Goal: Task Accomplishment & Management: Manage account settings

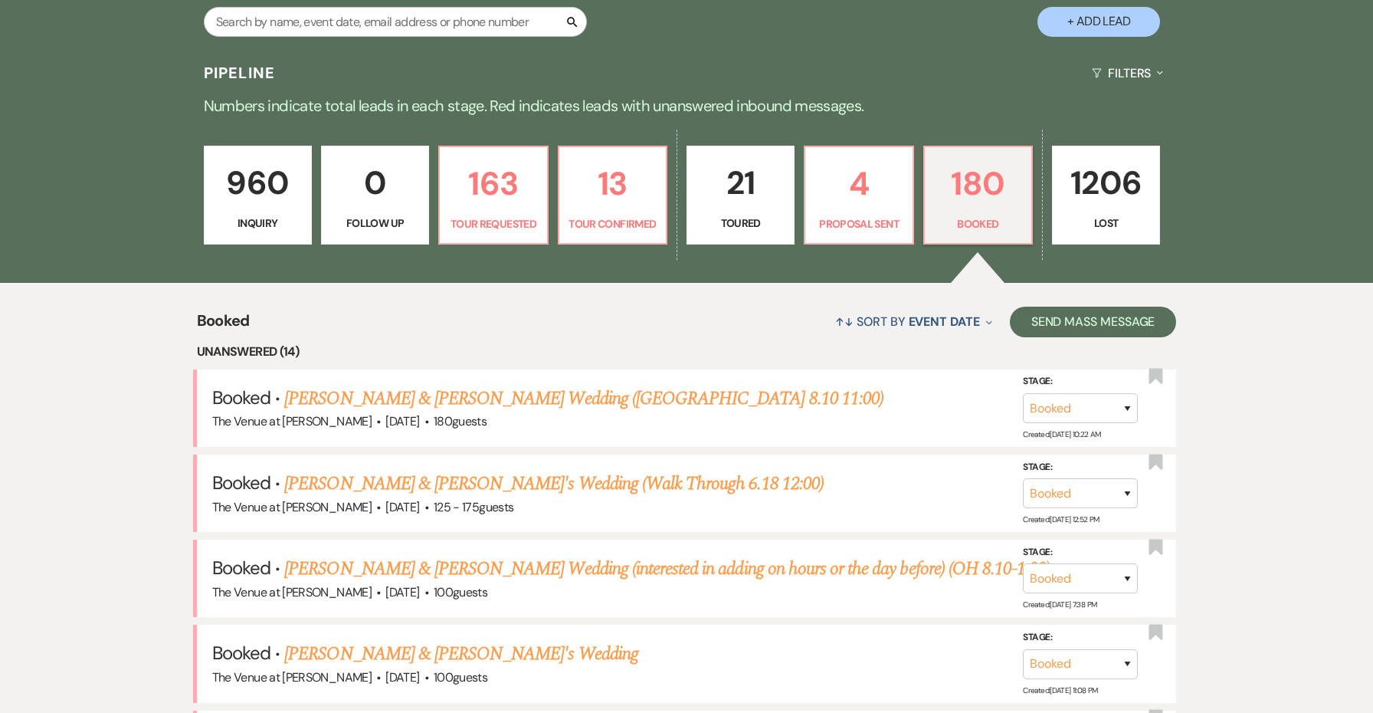
click at [906, 97] on p "Numbers indicate total leads in each stage. Red indicates leads with unanswered…" at bounding box center [687, 106] width 1104 height 25
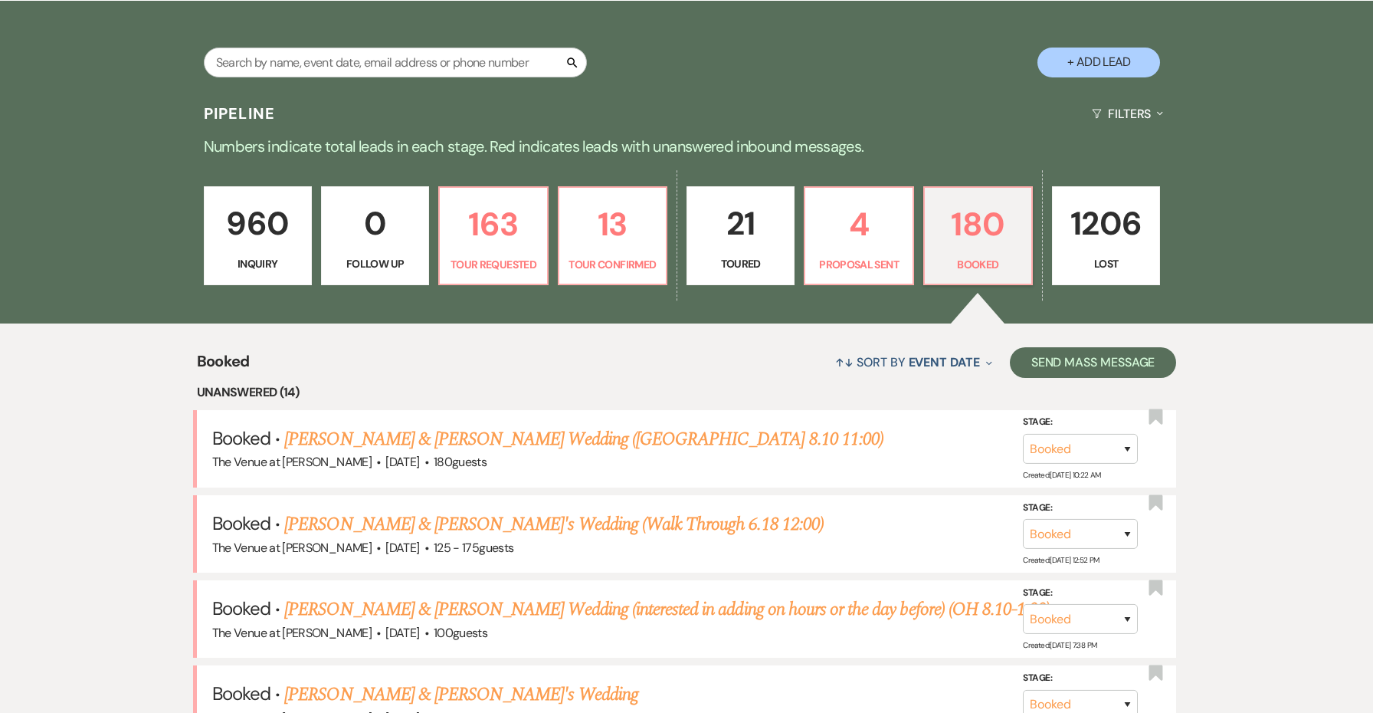
scroll to position [296, 0]
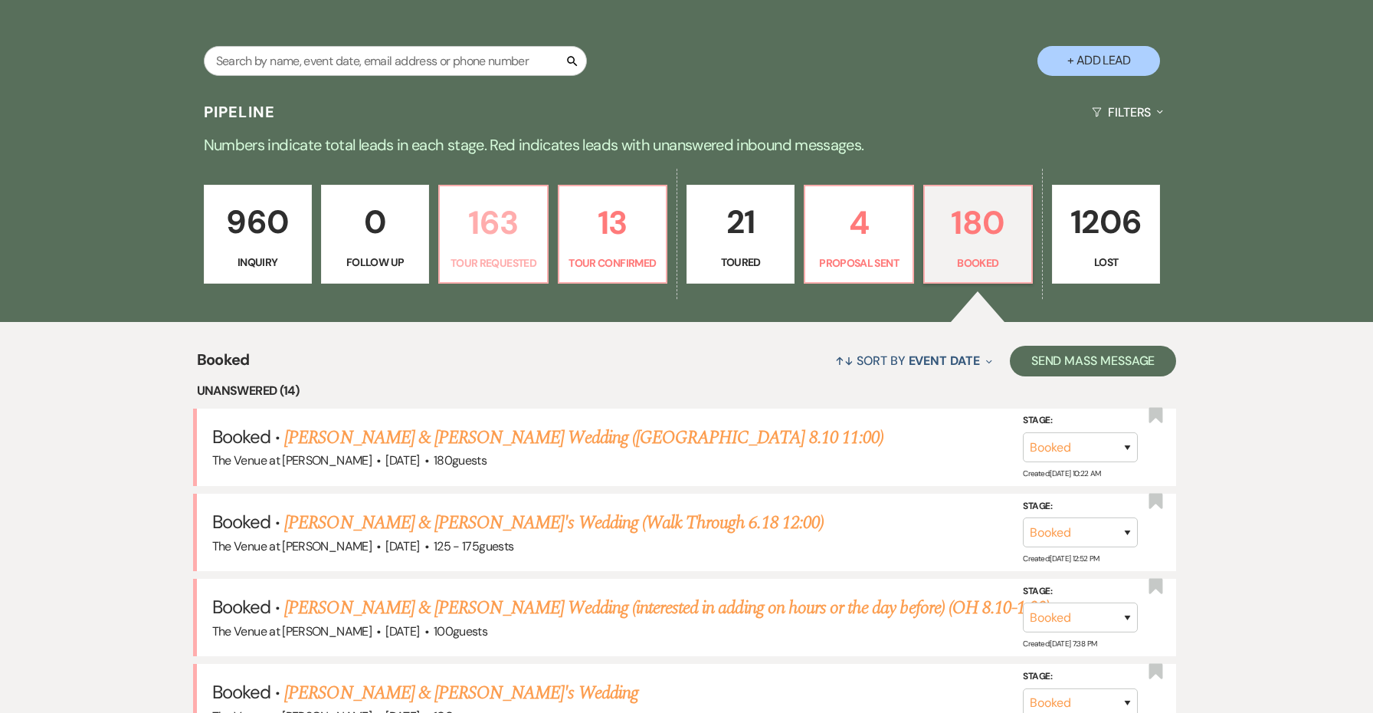
click at [497, 251] on link "163 Tour Requested" at bounding box center [493, 235] width 110 height 100
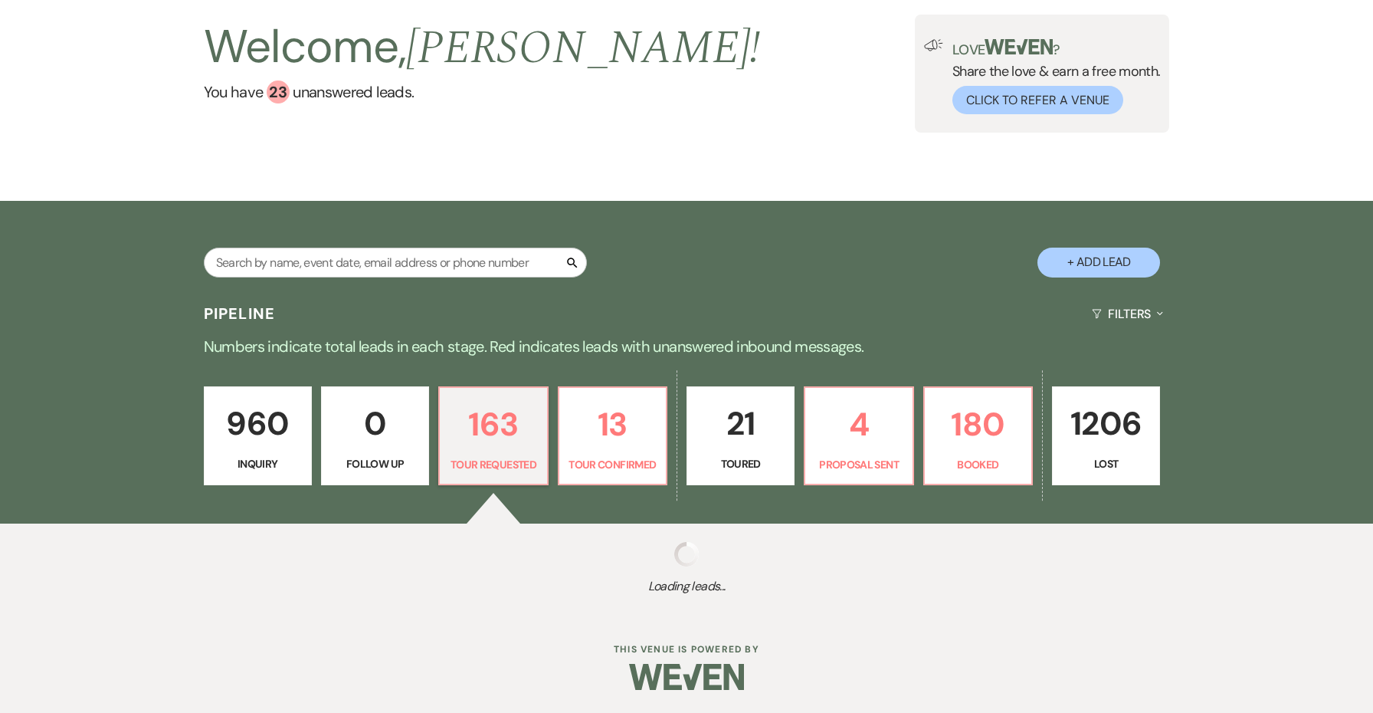
scroll to position [94, 0]
select select "2"
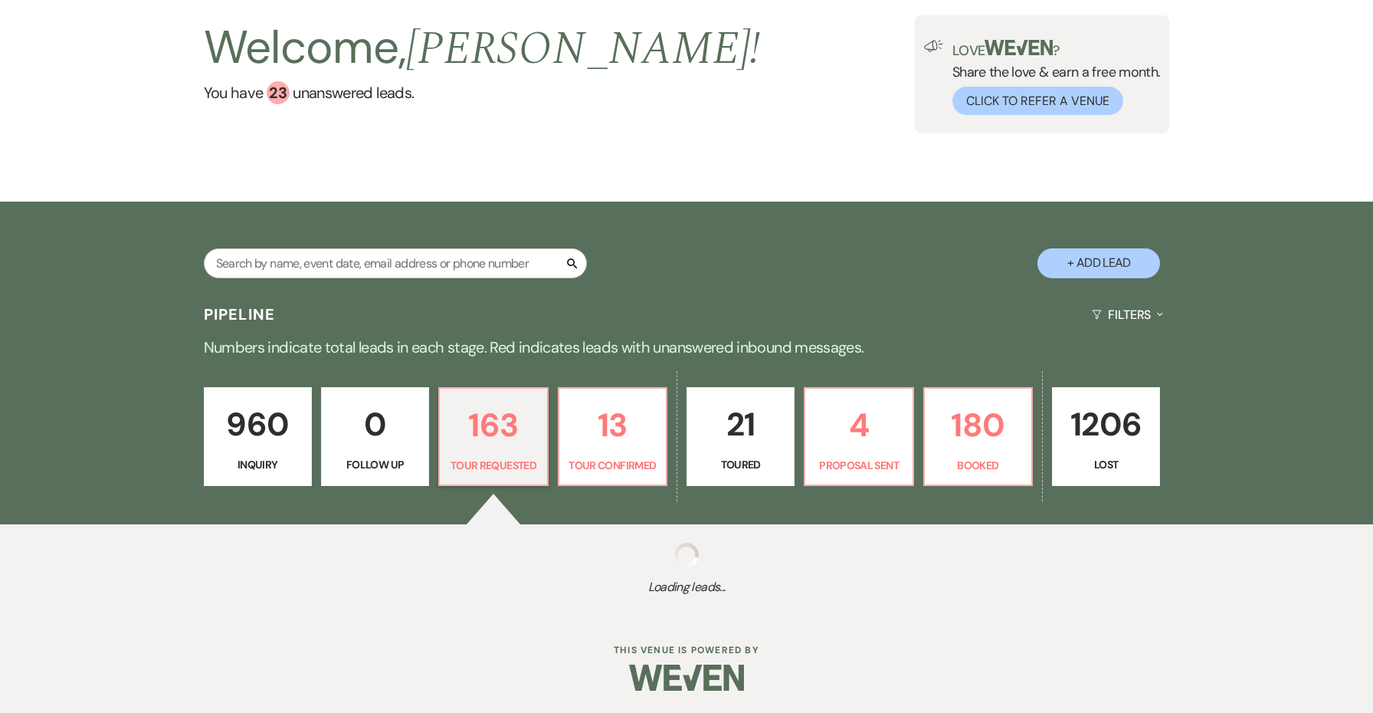
select select "2"
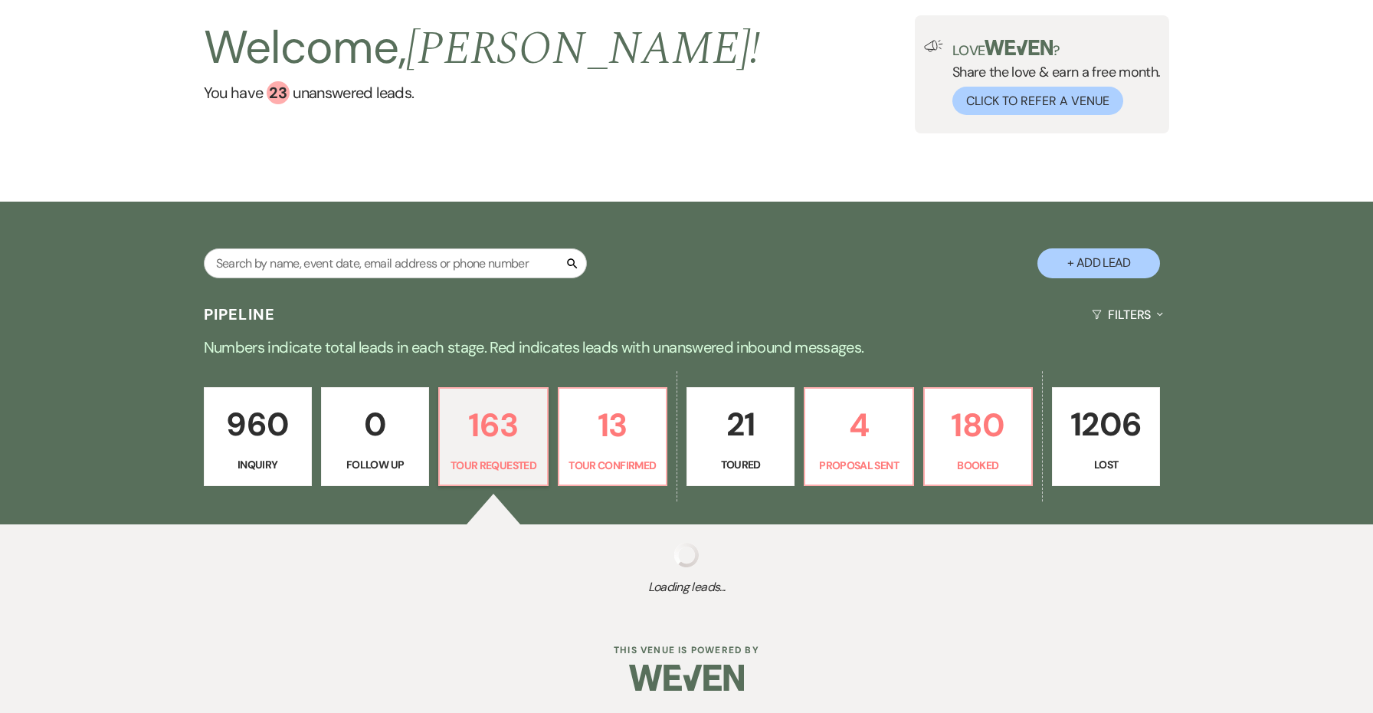
select select "2"
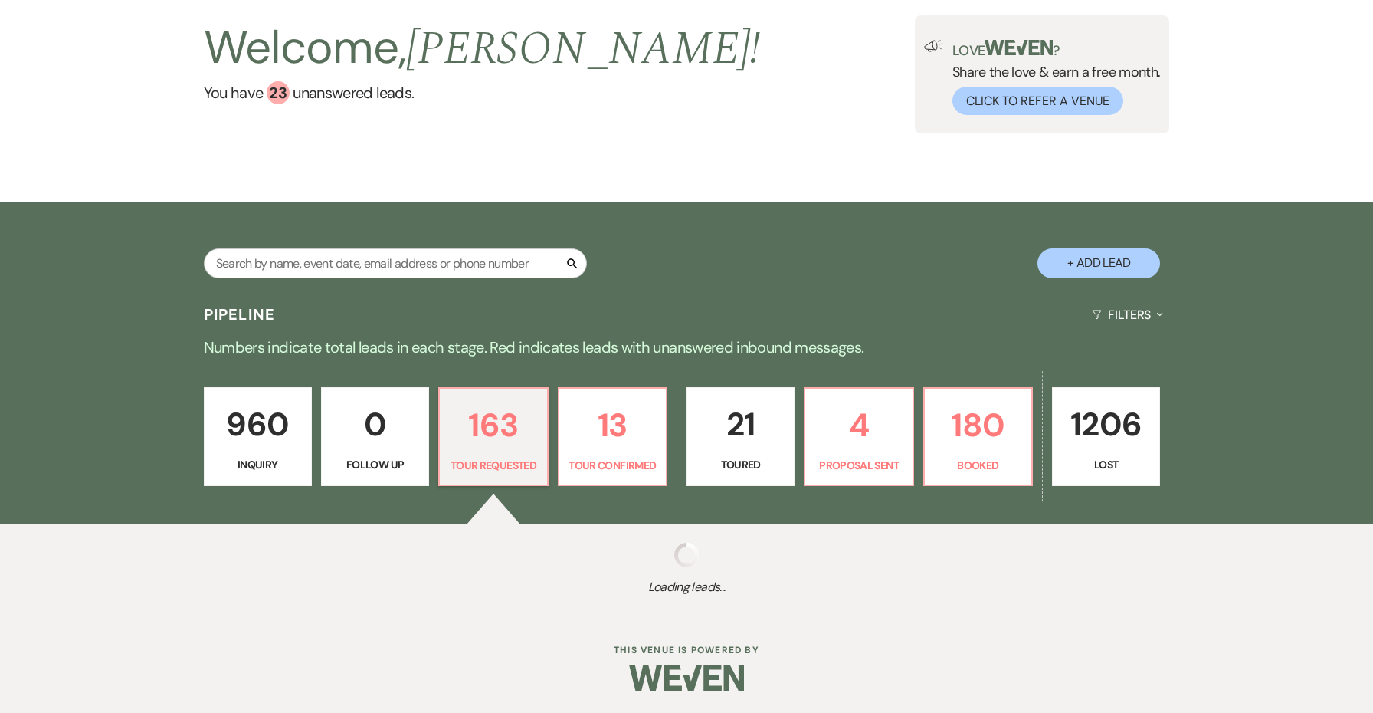
select select "2"
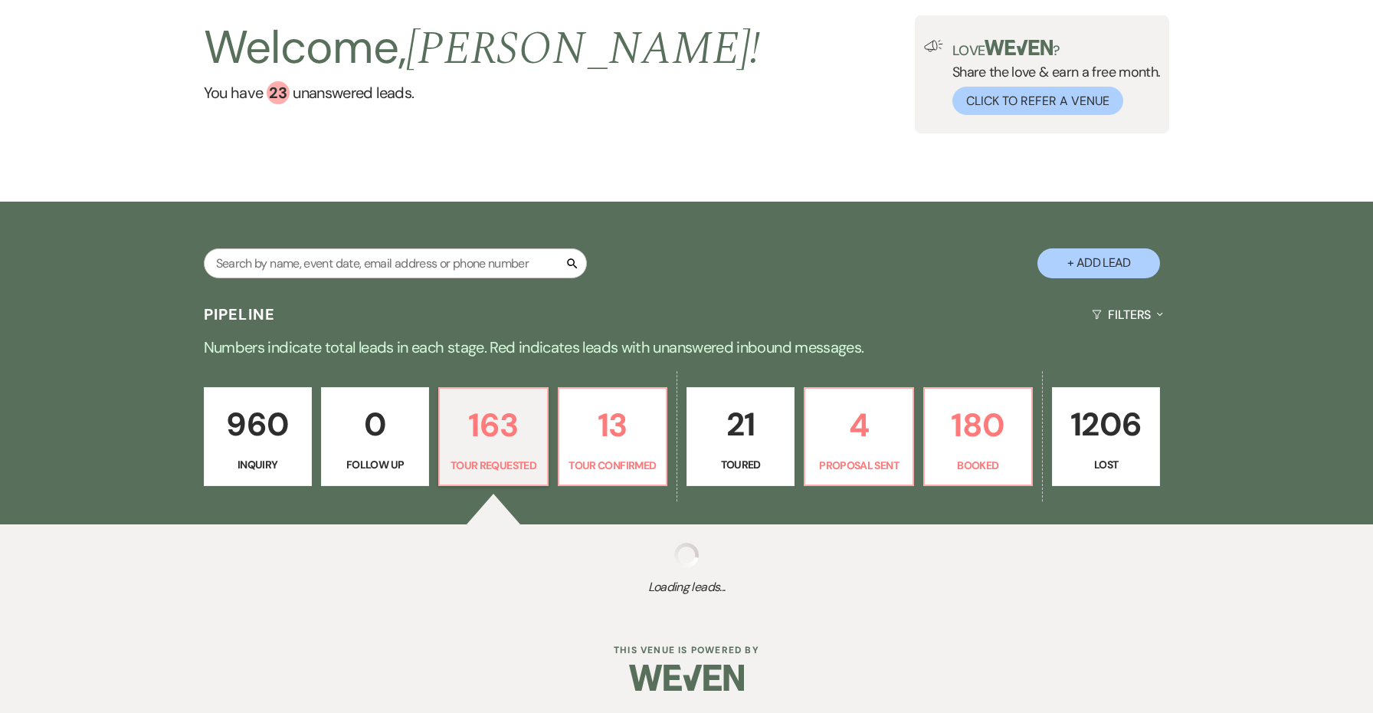
select select "2"
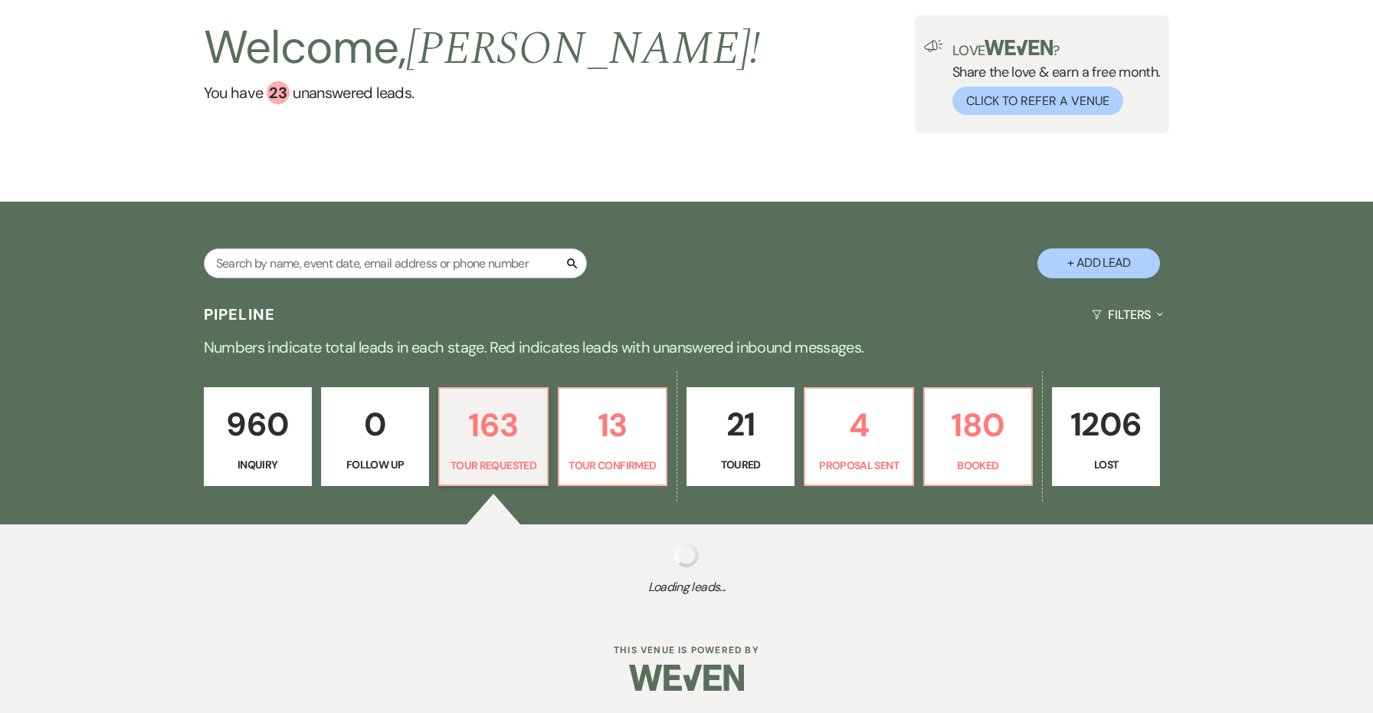
select select "2"
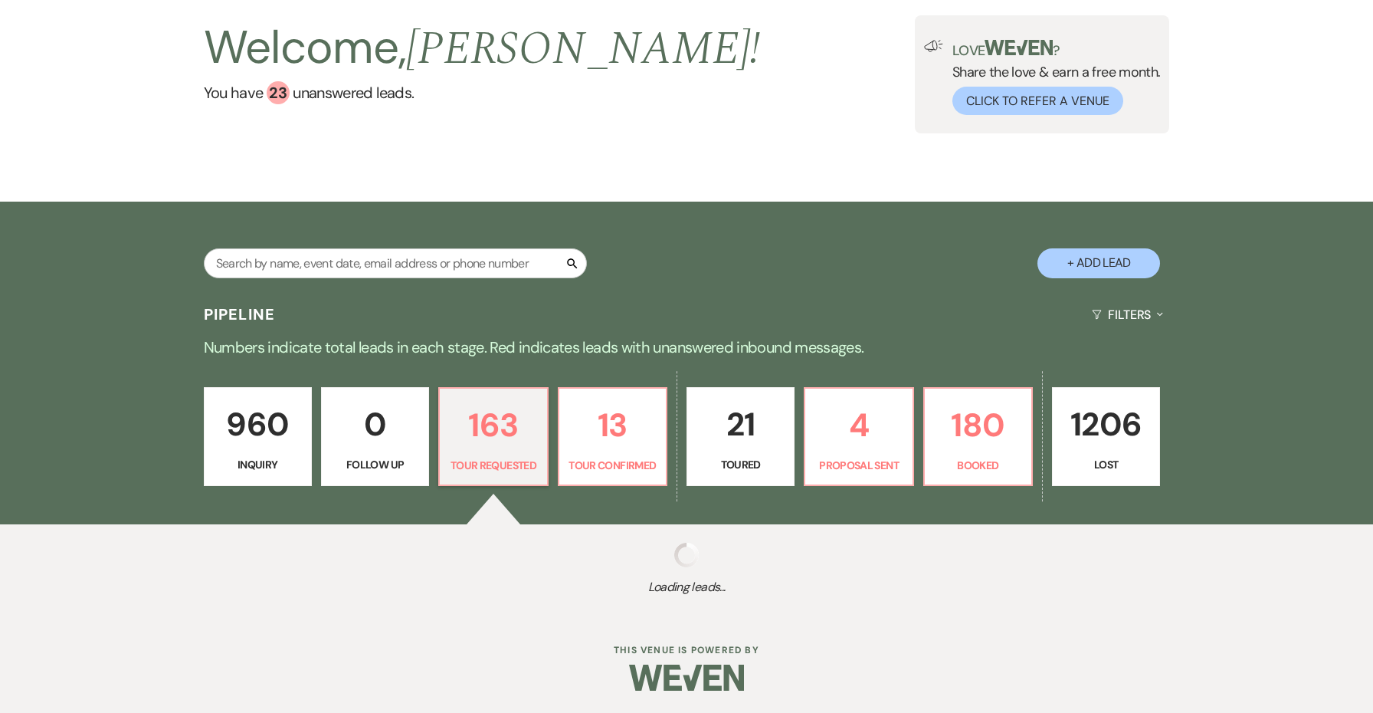
select select "2"
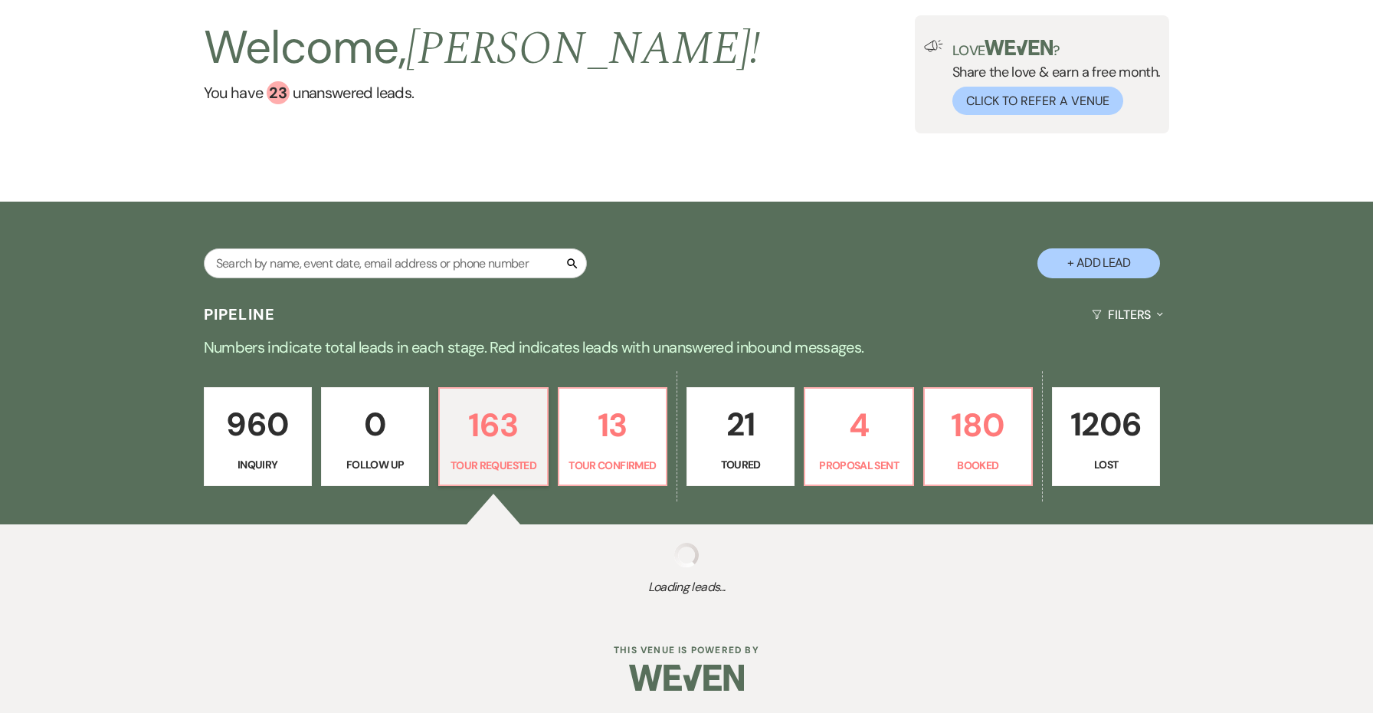
select select "2"
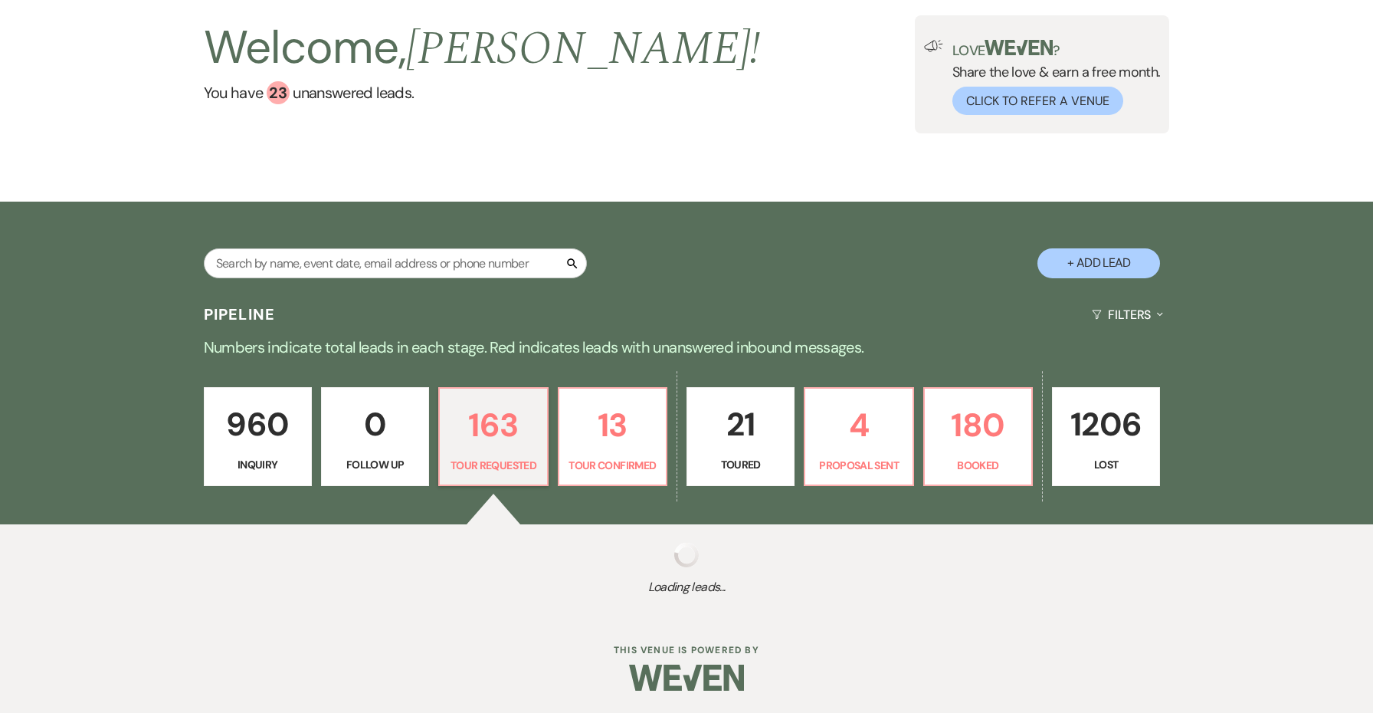
select select "2"
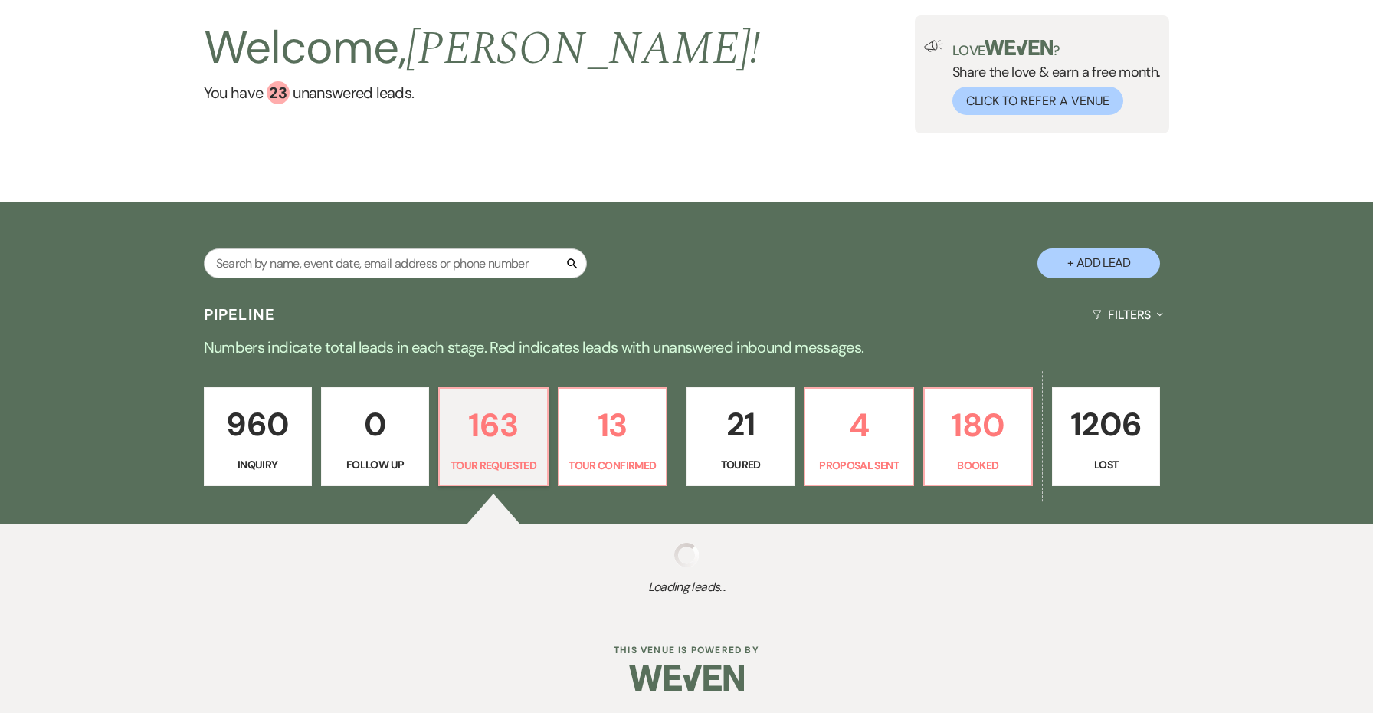
select select "2"
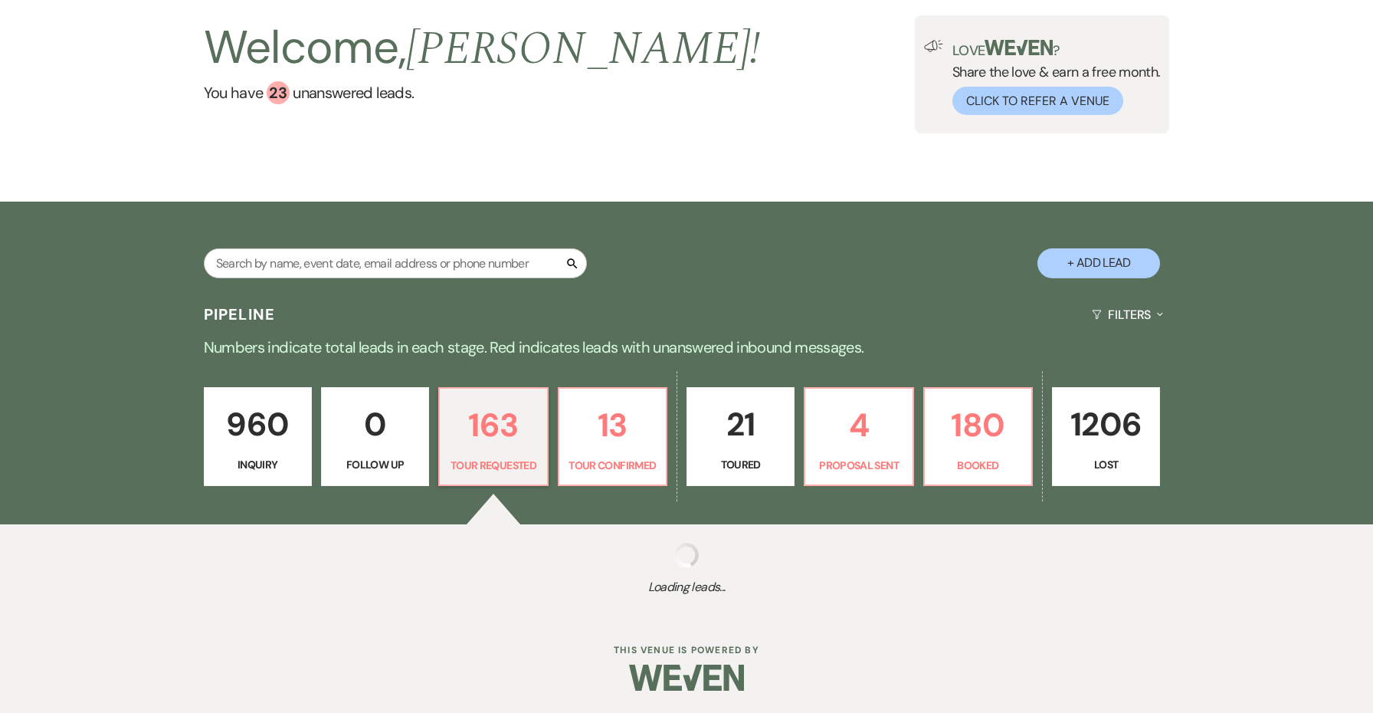
select select "2"
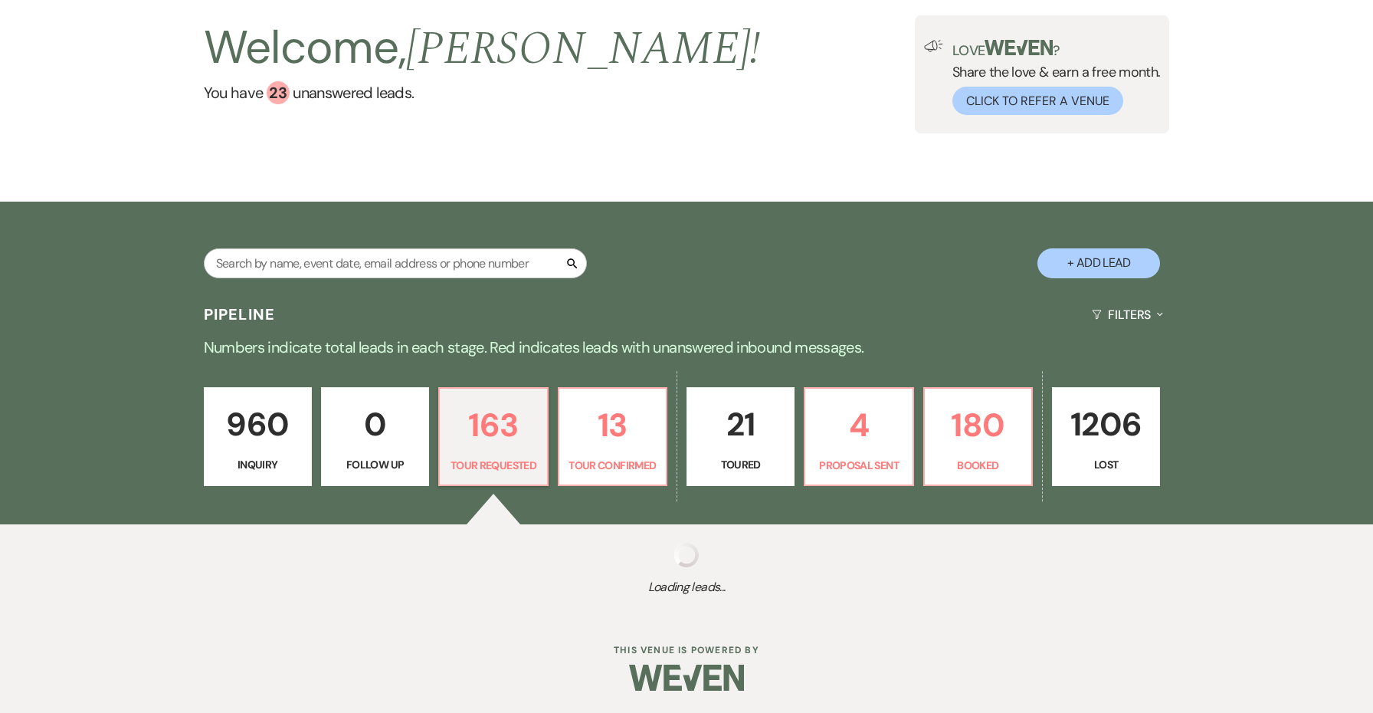
select select "2"
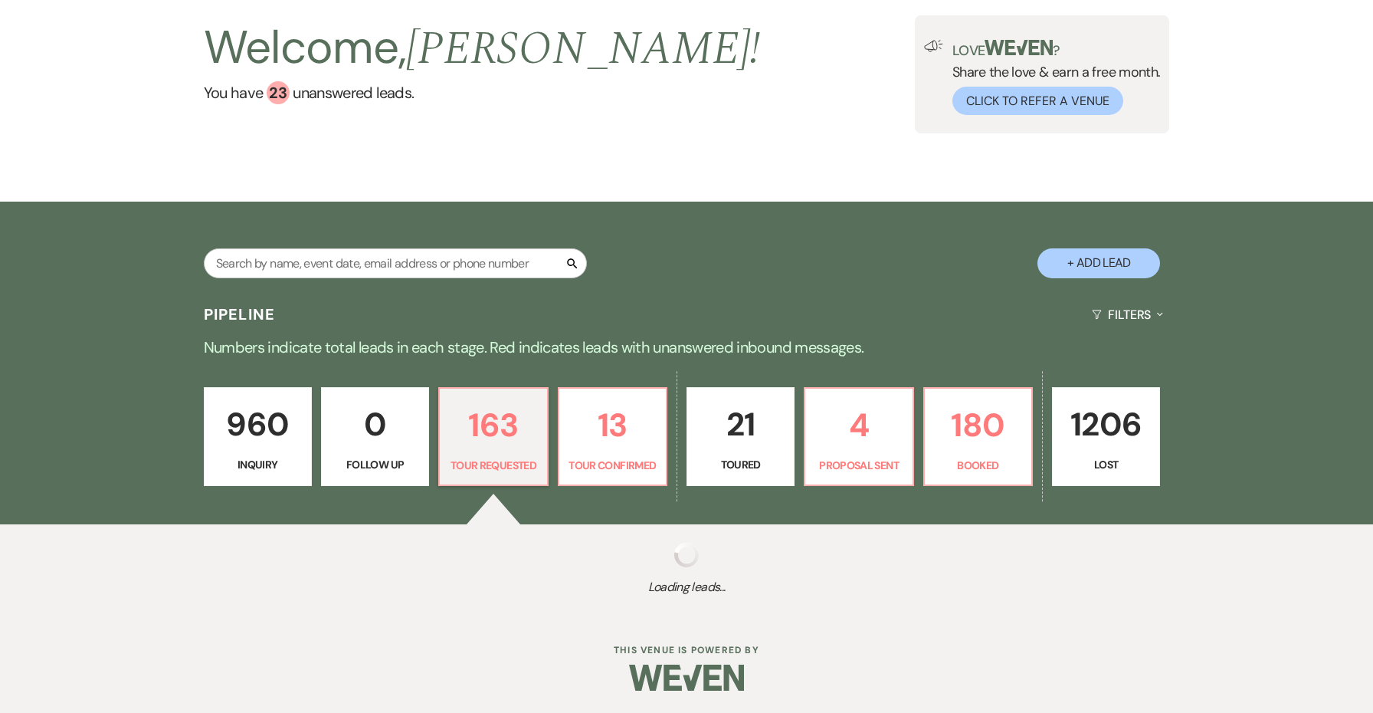
select select "2"
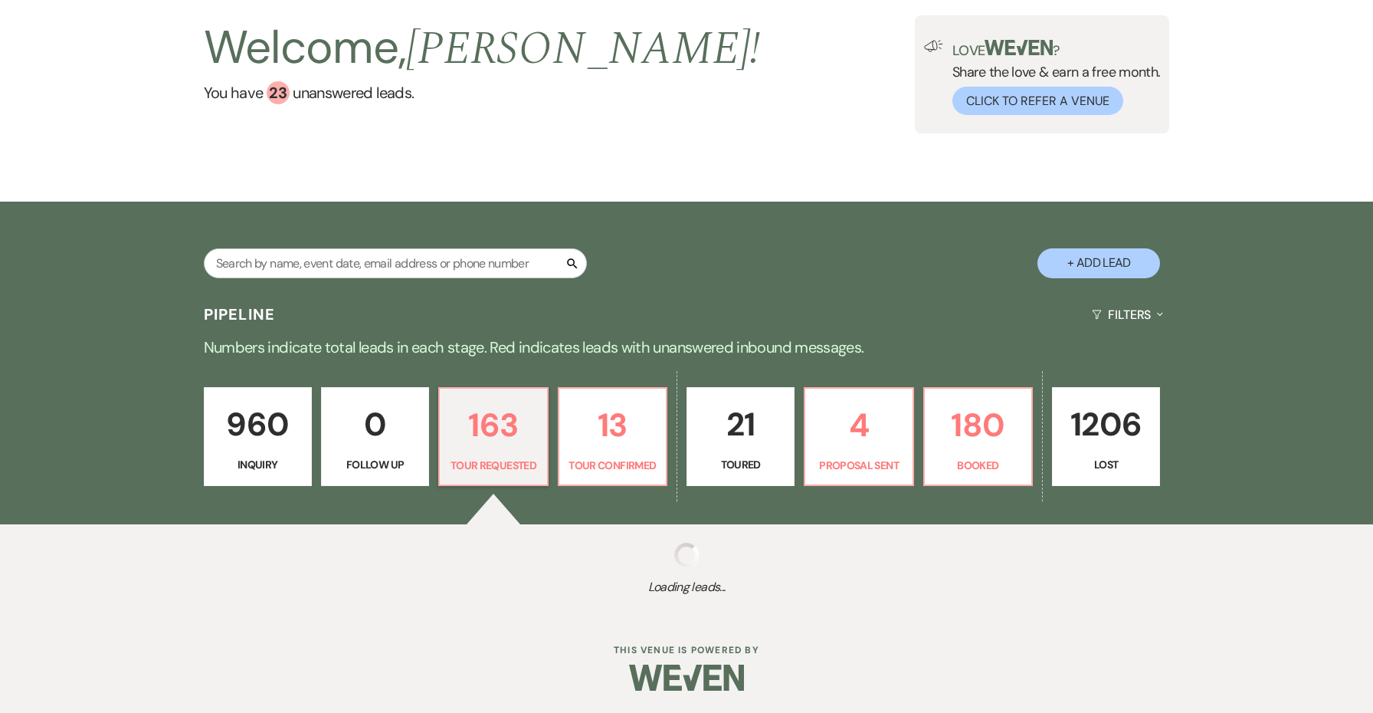
select select "2"
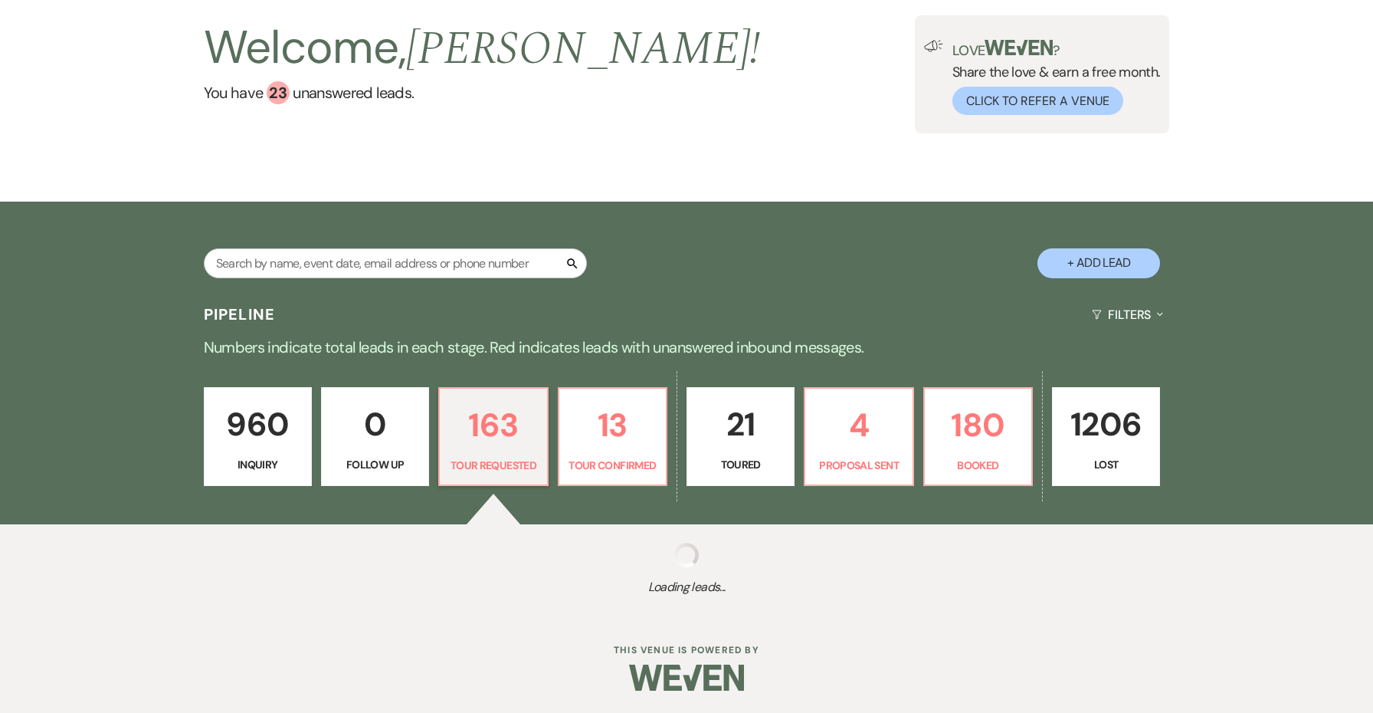
select select "2"
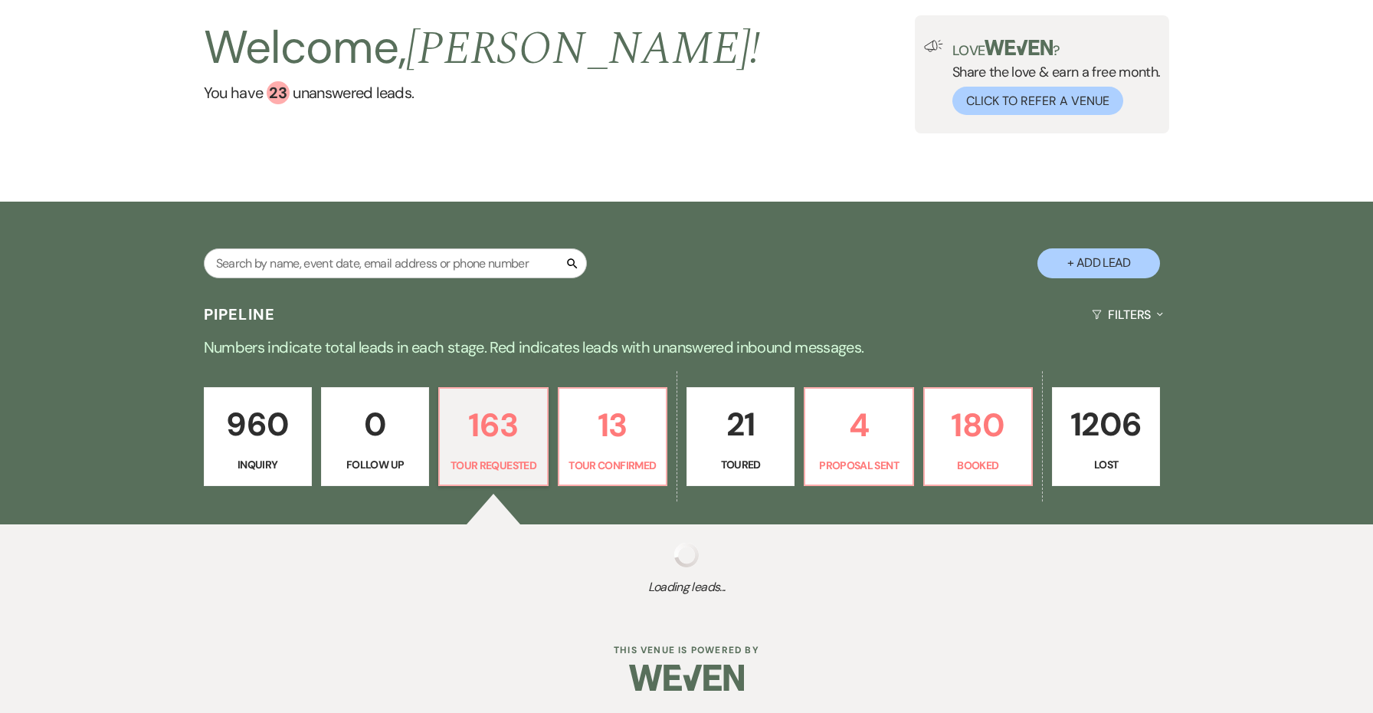
select select "2"
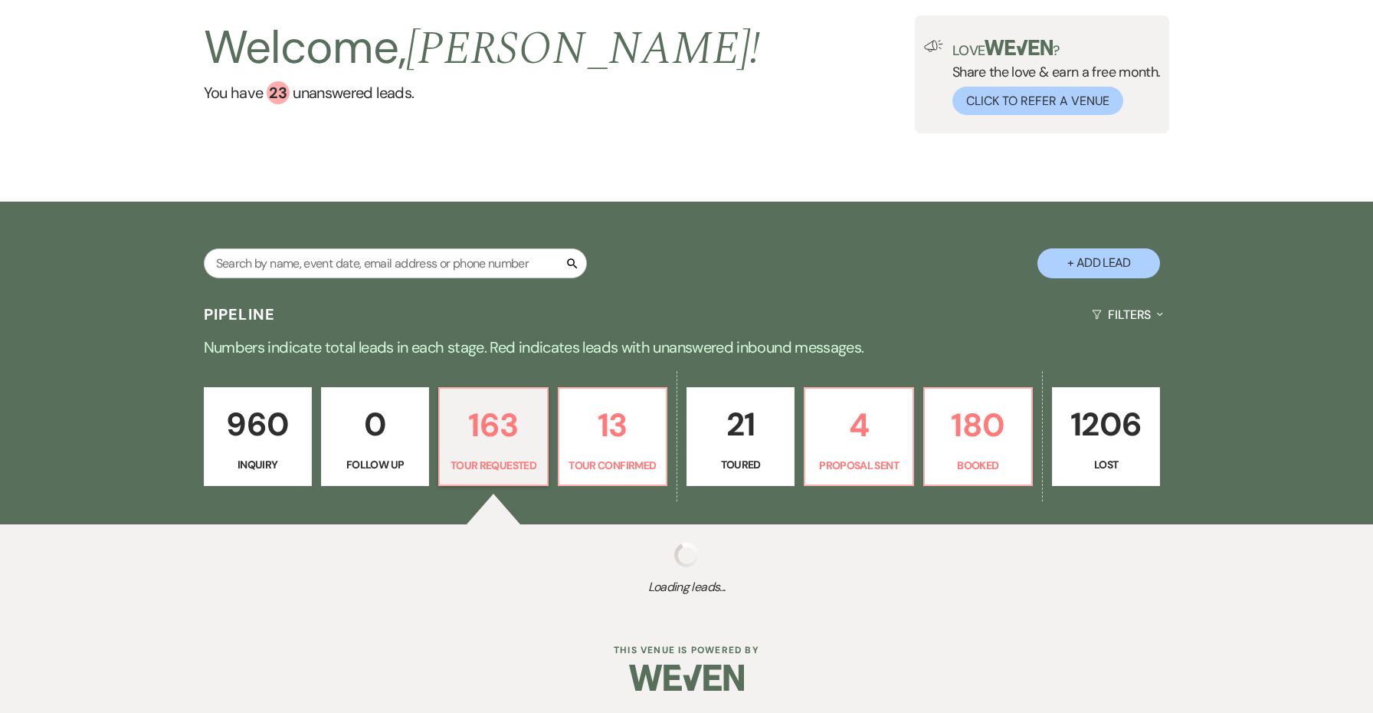
select select "2"
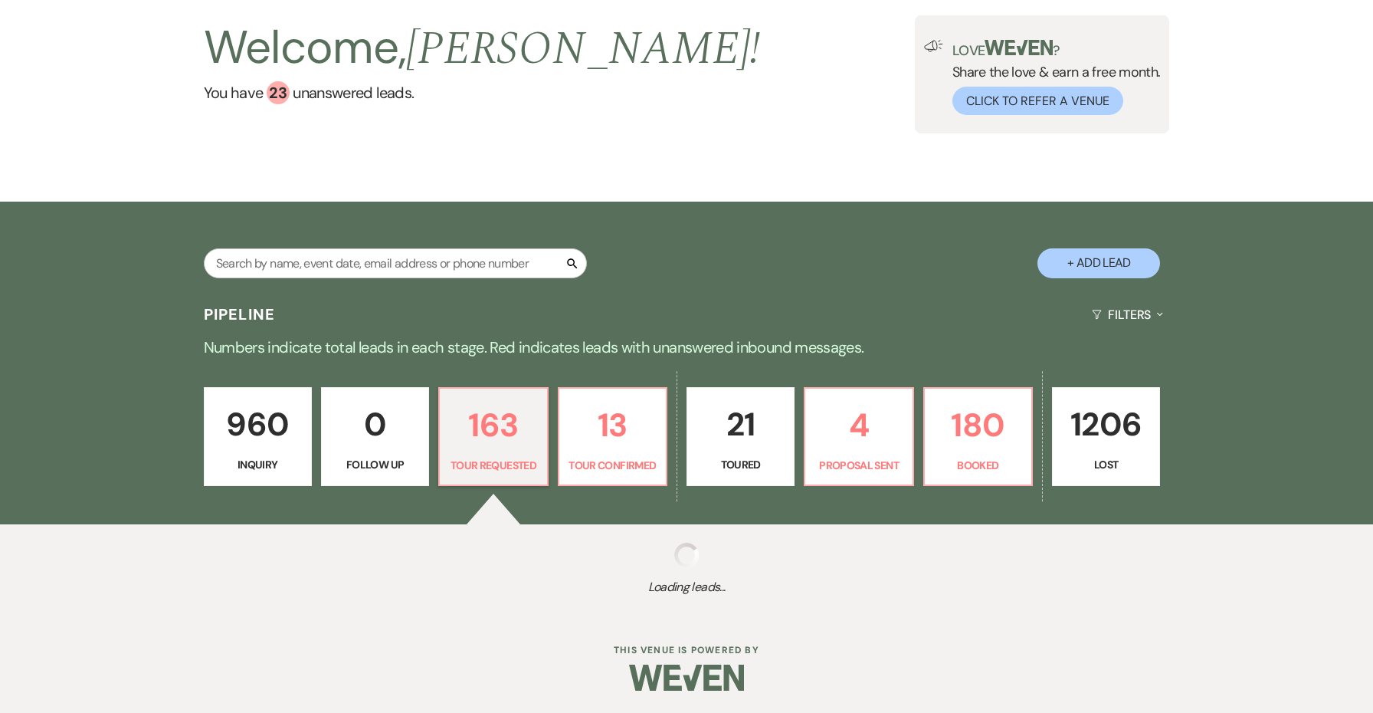
select select "2"
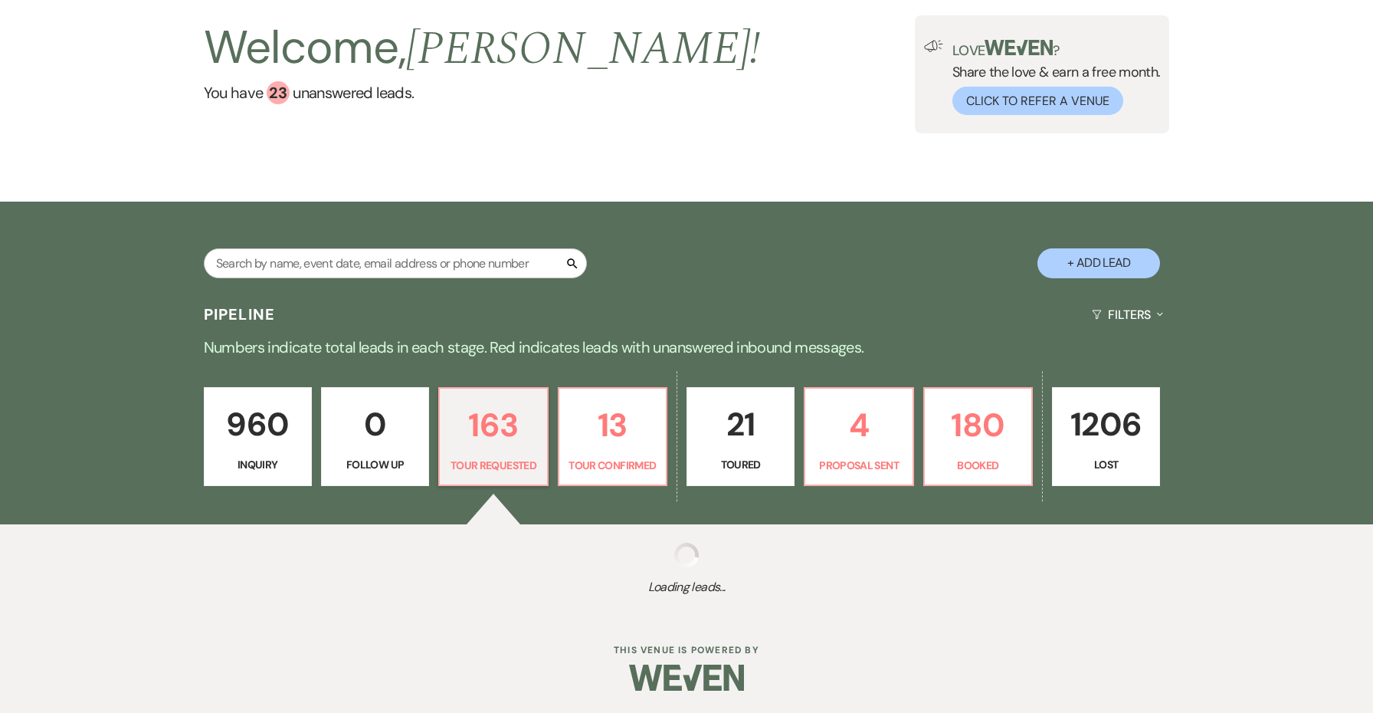
select select "2"
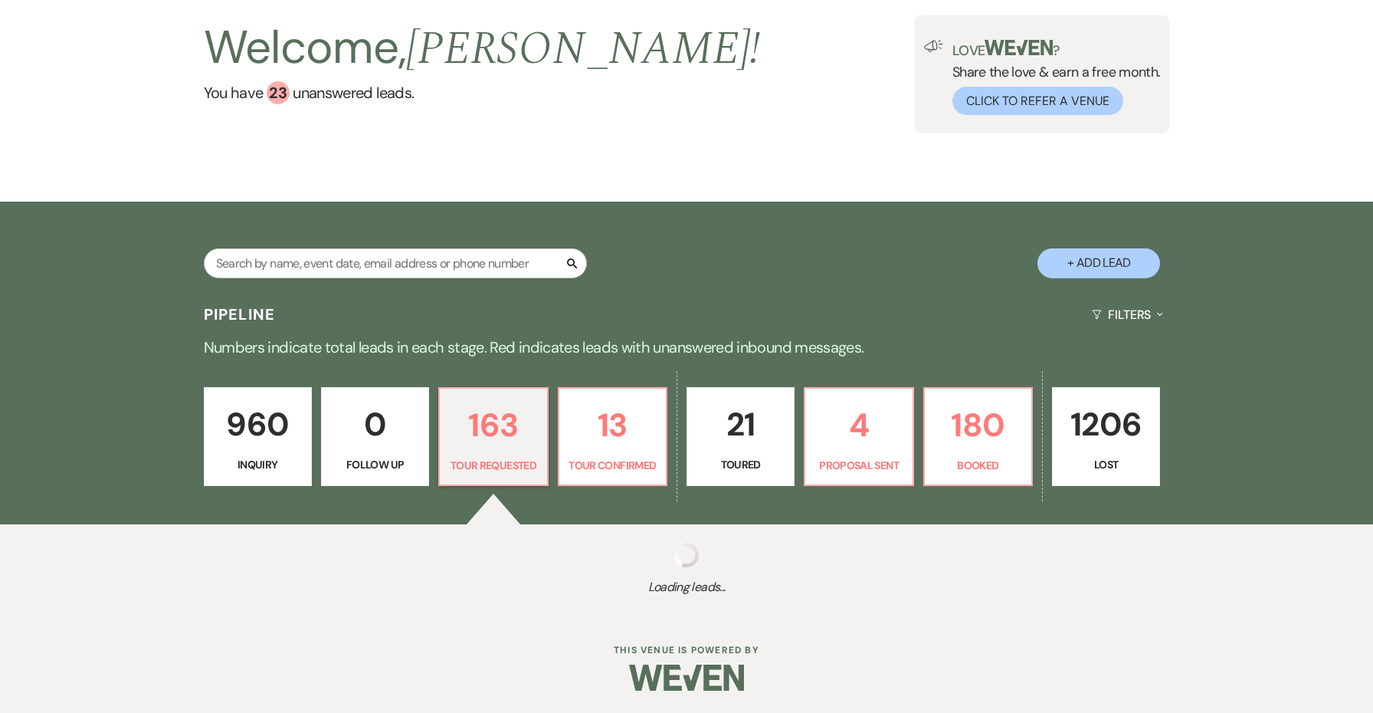
select select "2"
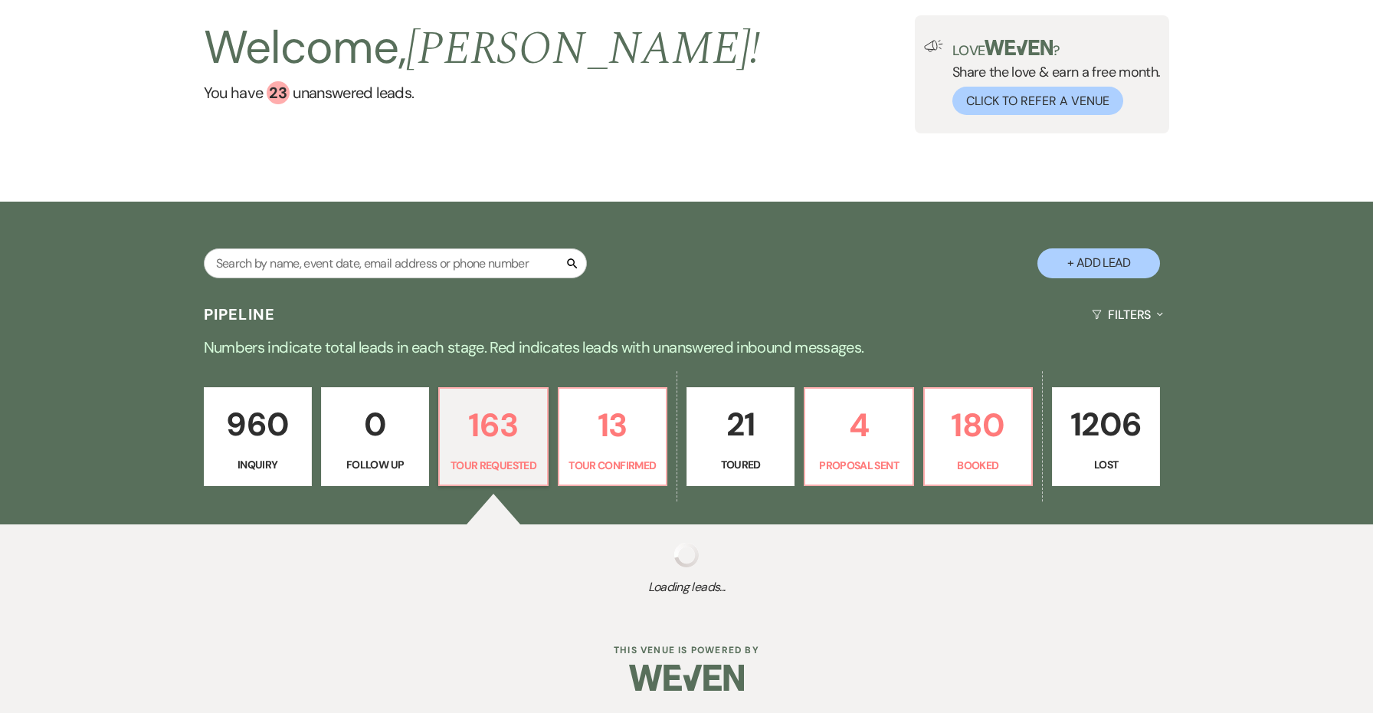
select select "2"
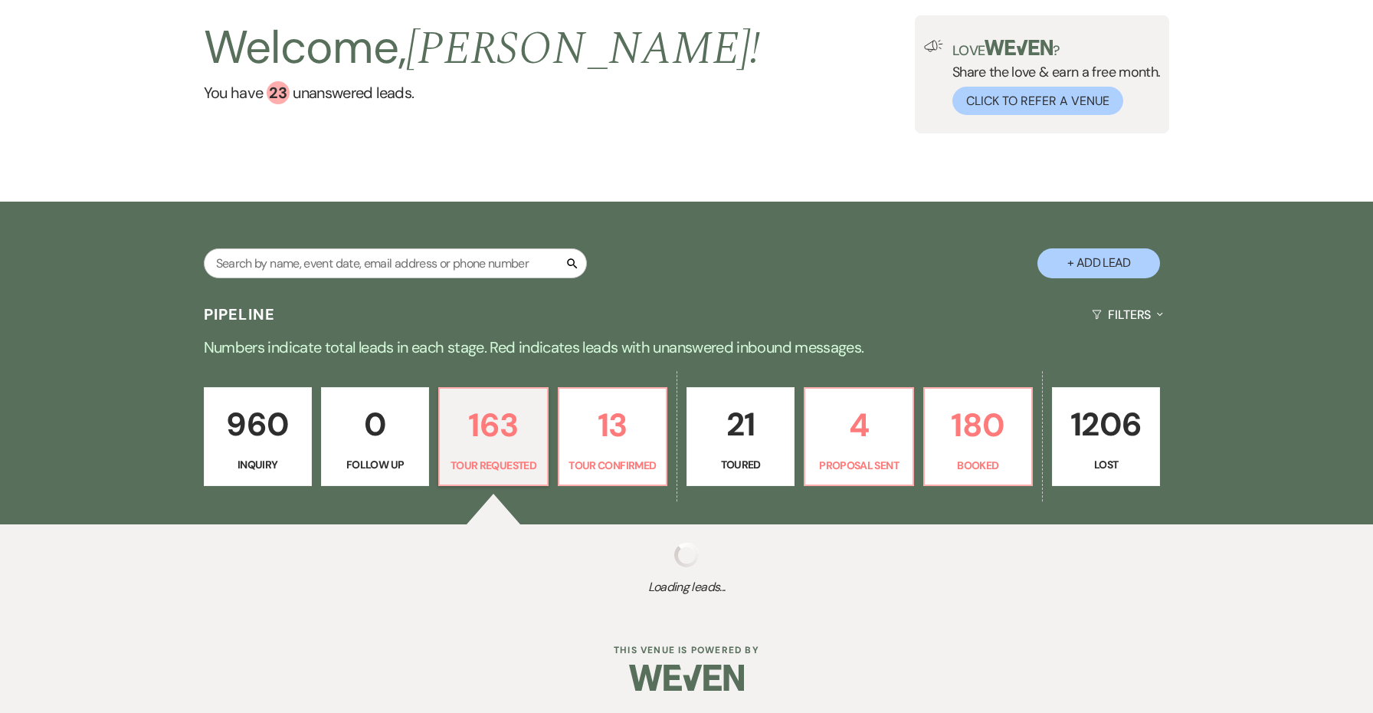
select select "2"
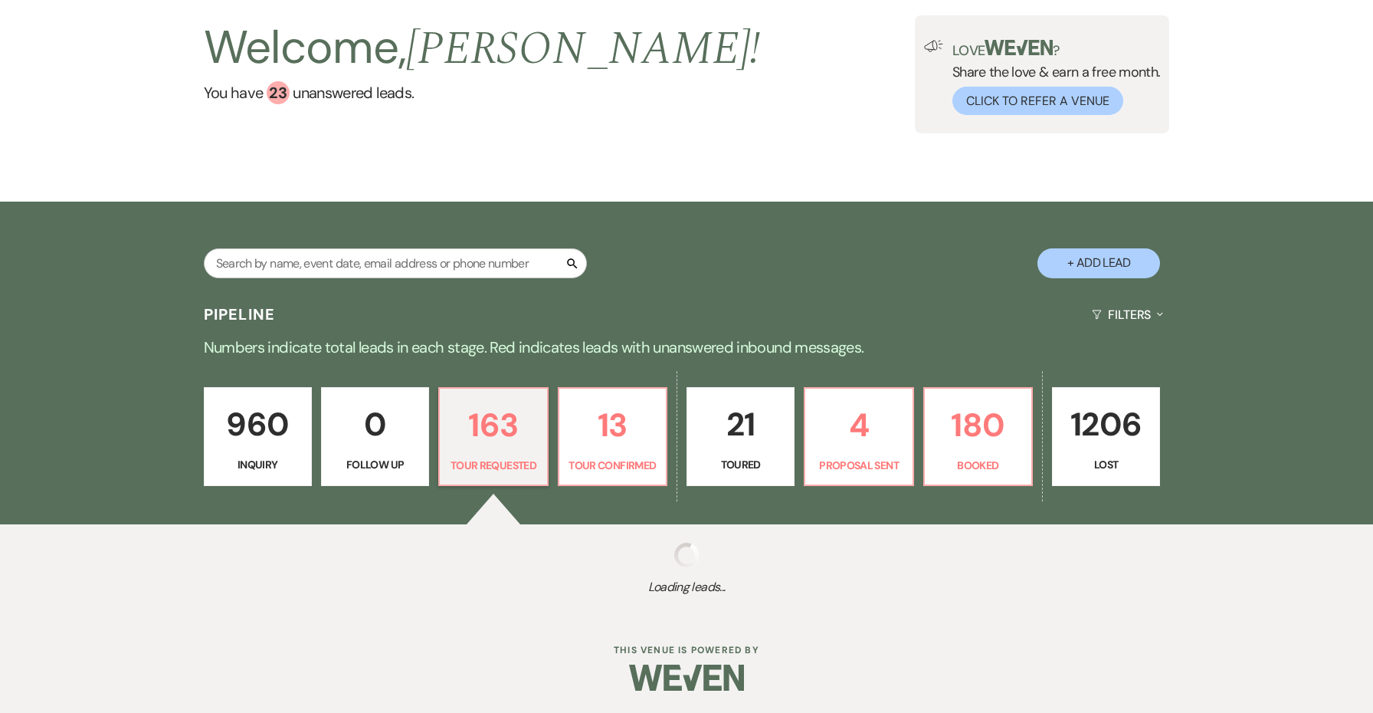
select select "2"
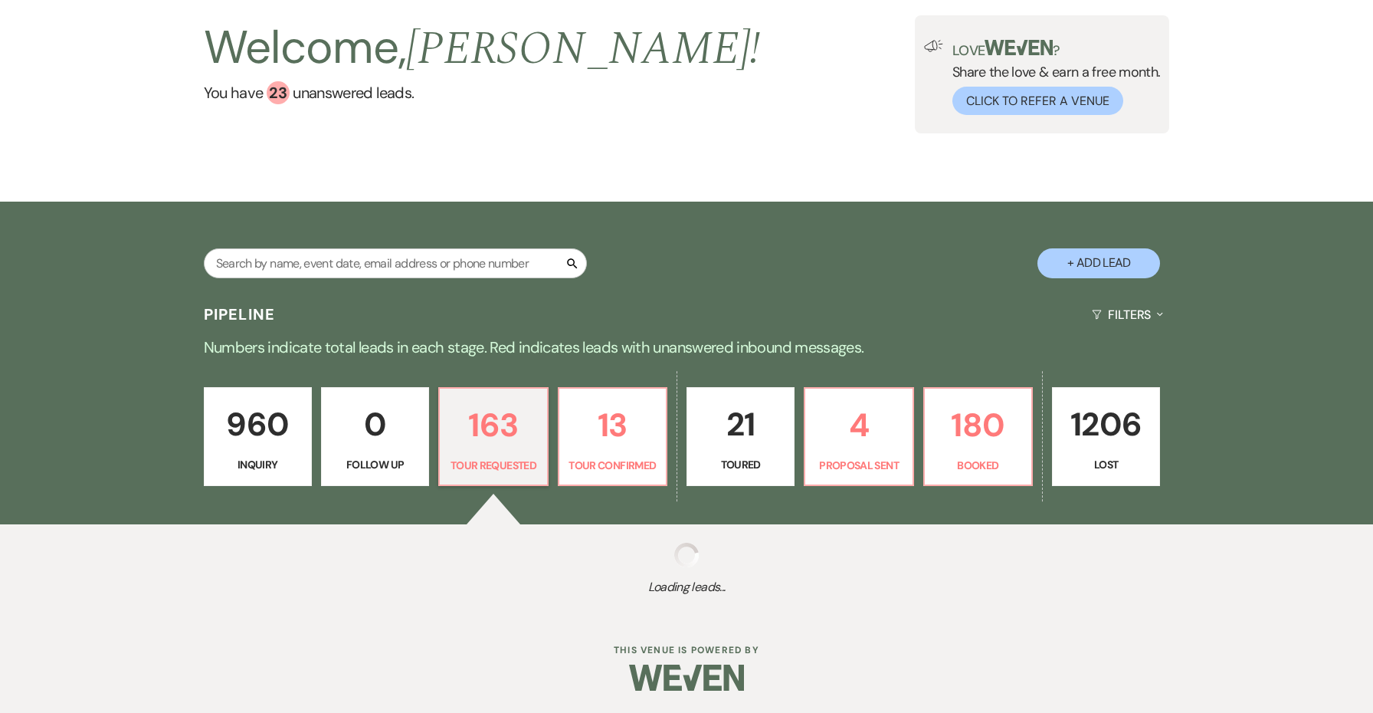
select select "2"
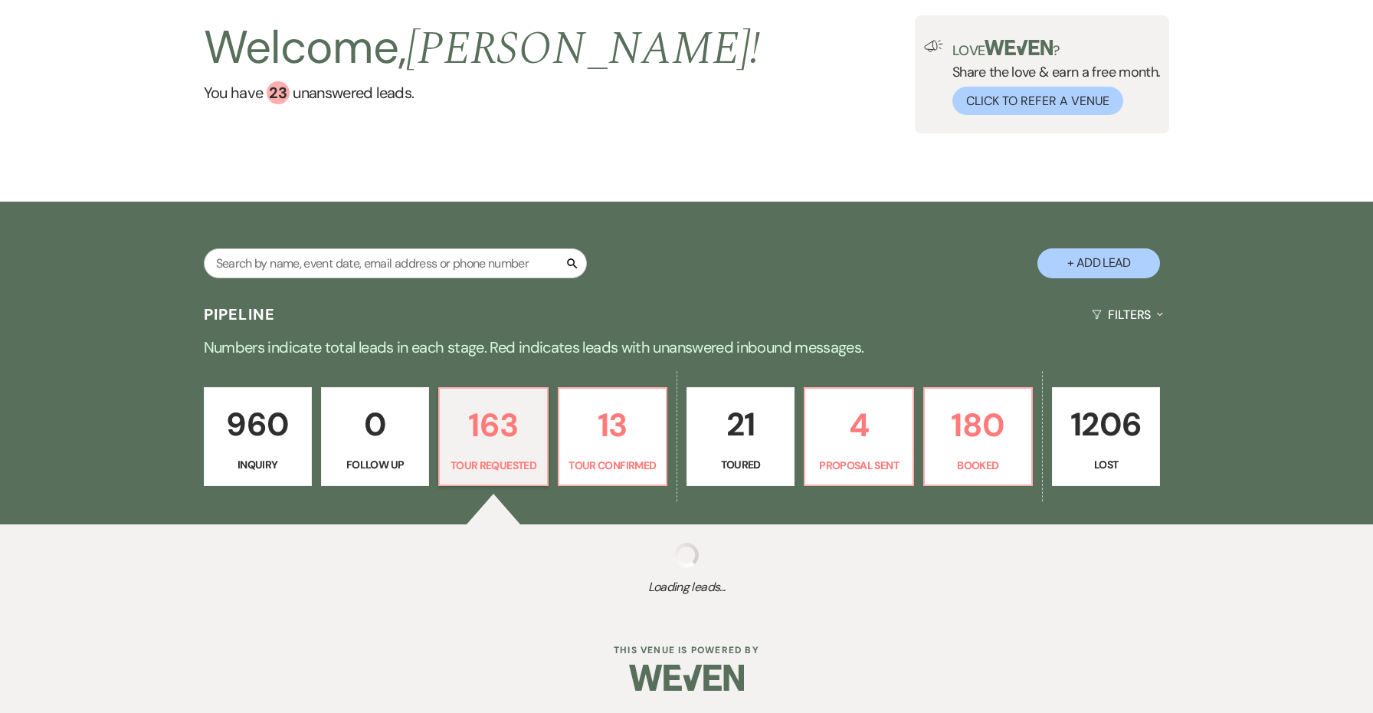
select select "2"
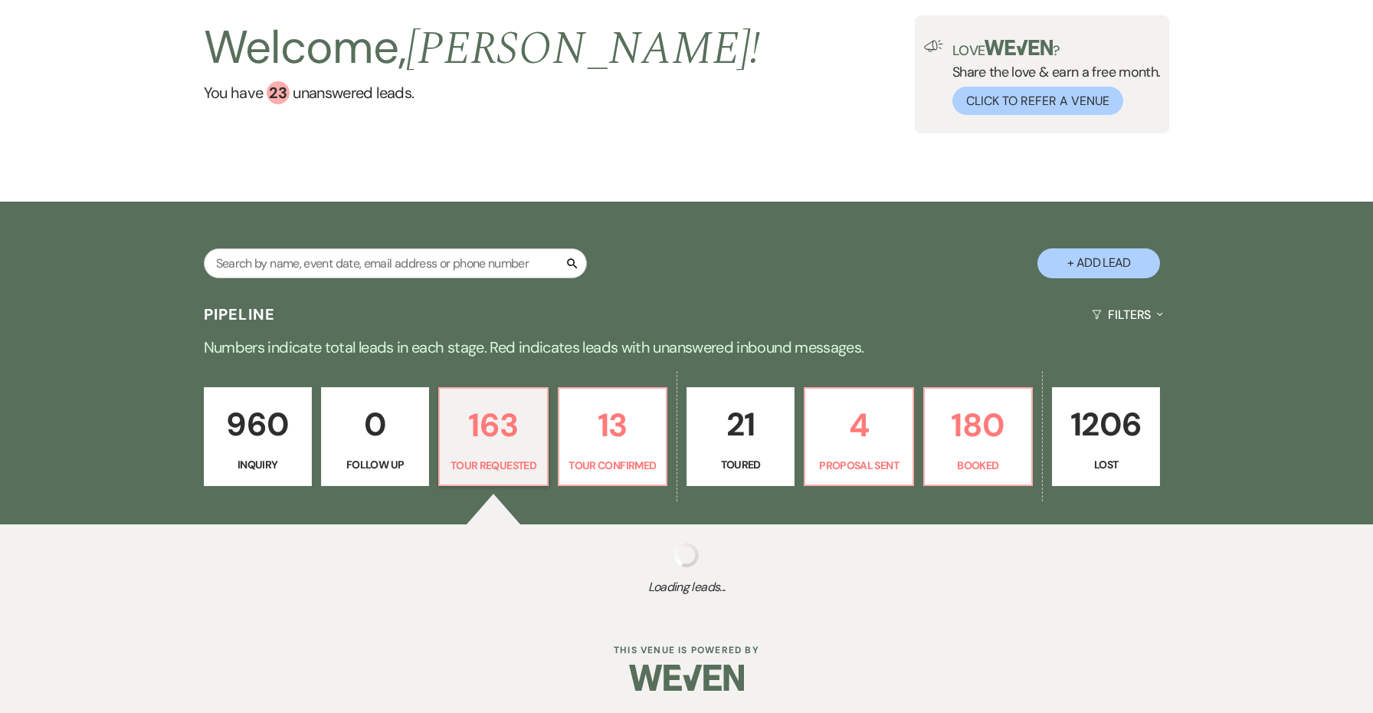
select select "2"
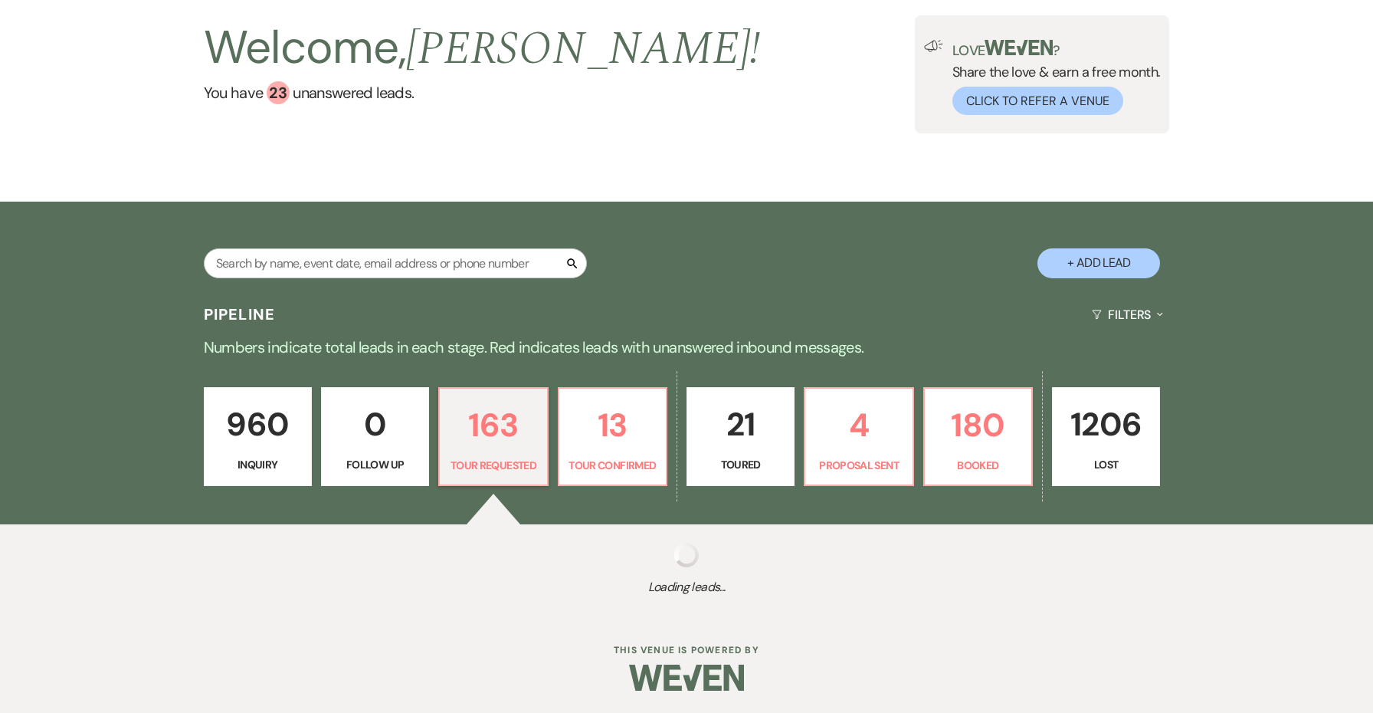
select select "2"
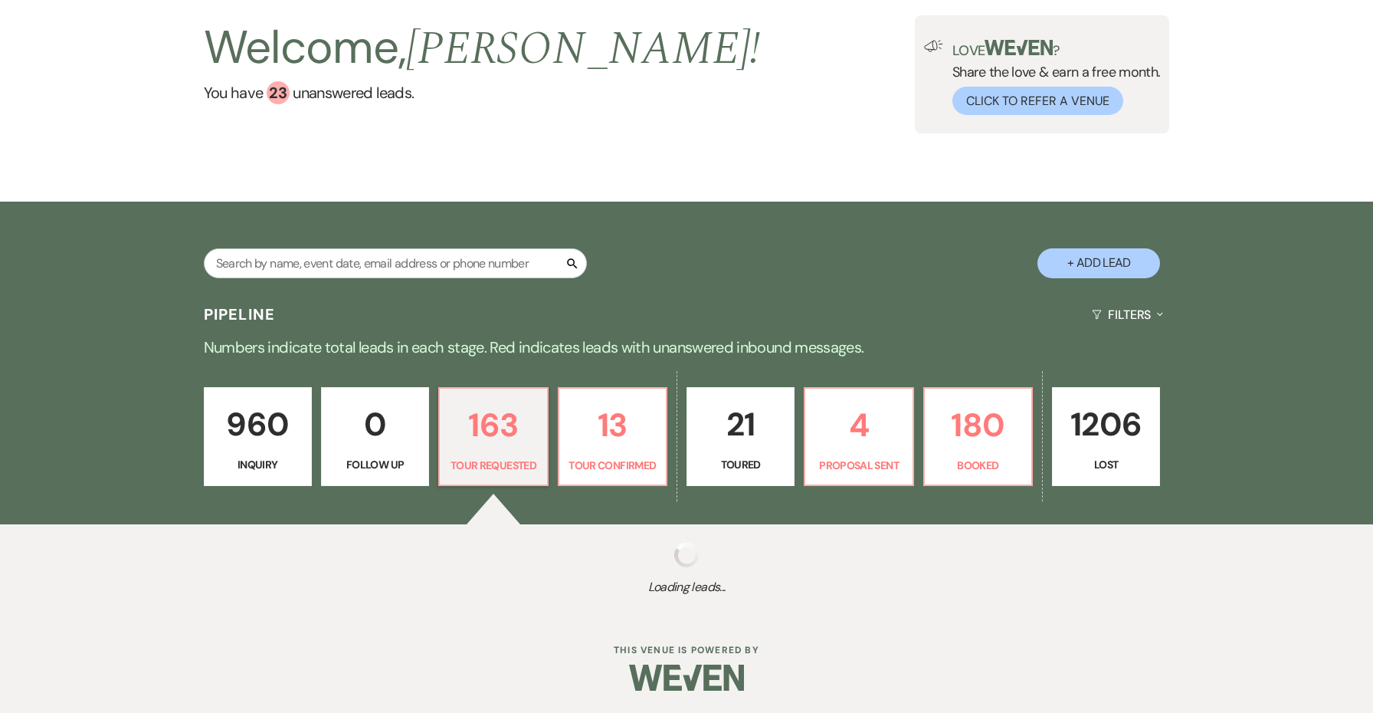
select select "2"
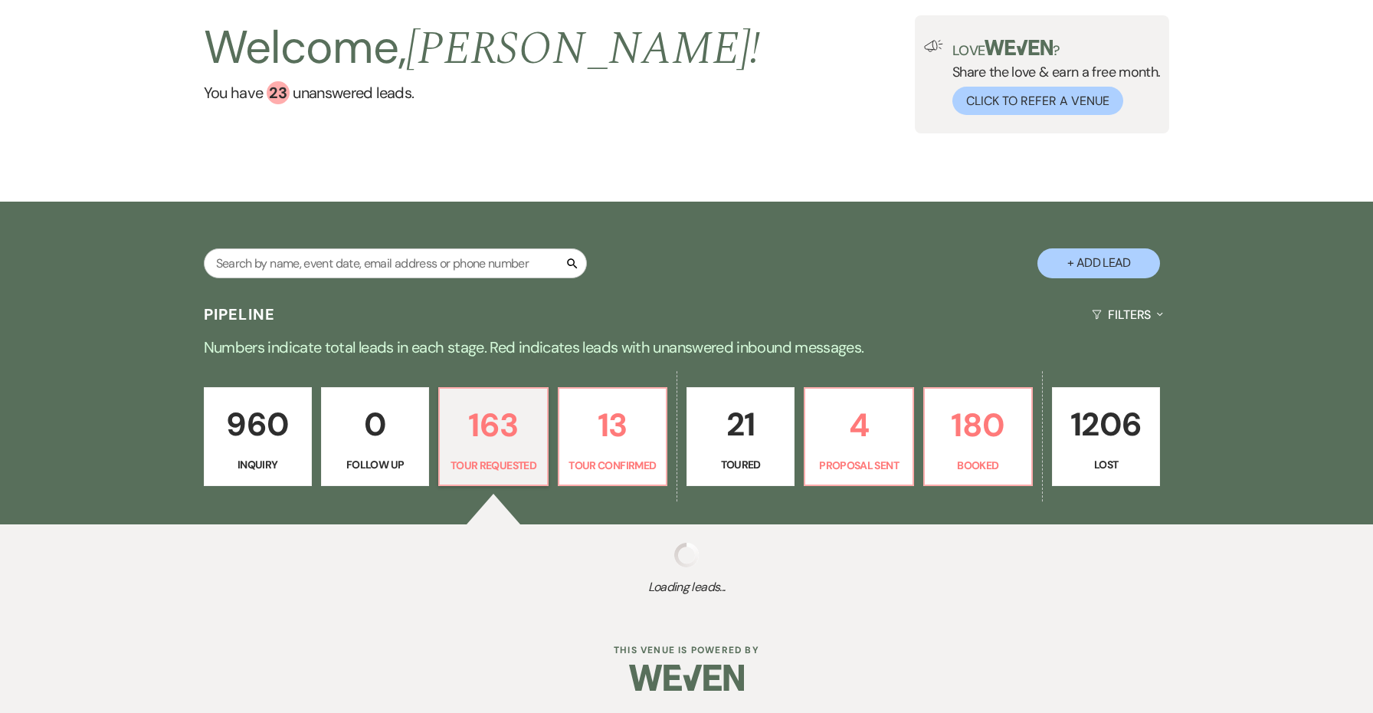
select select "2"
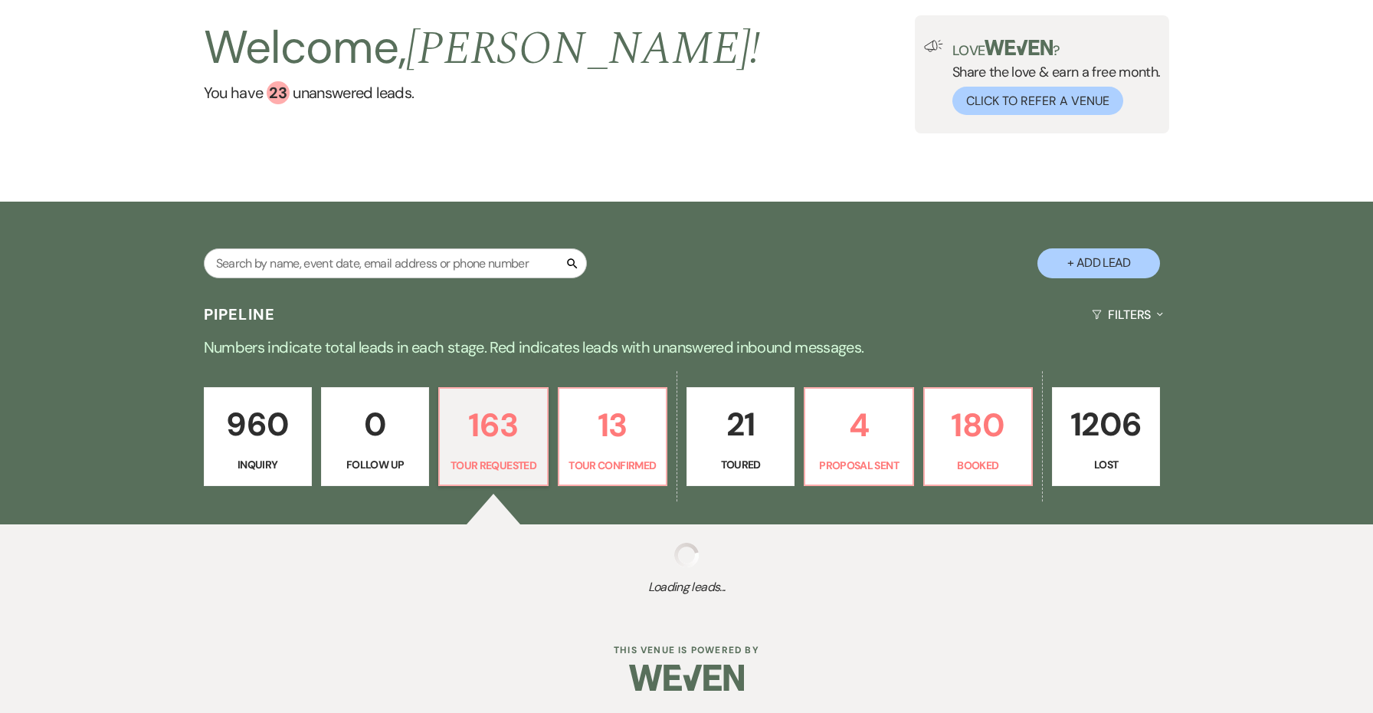
select select "2"
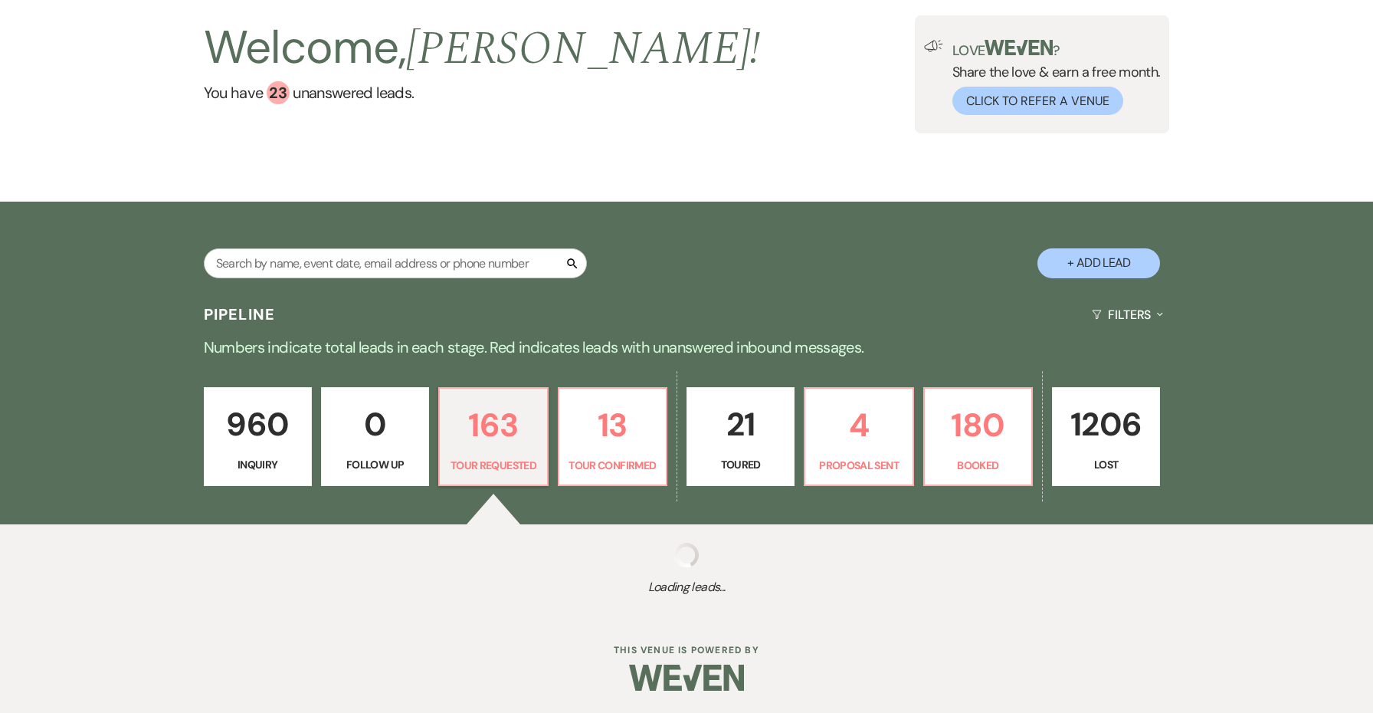
select select "2"
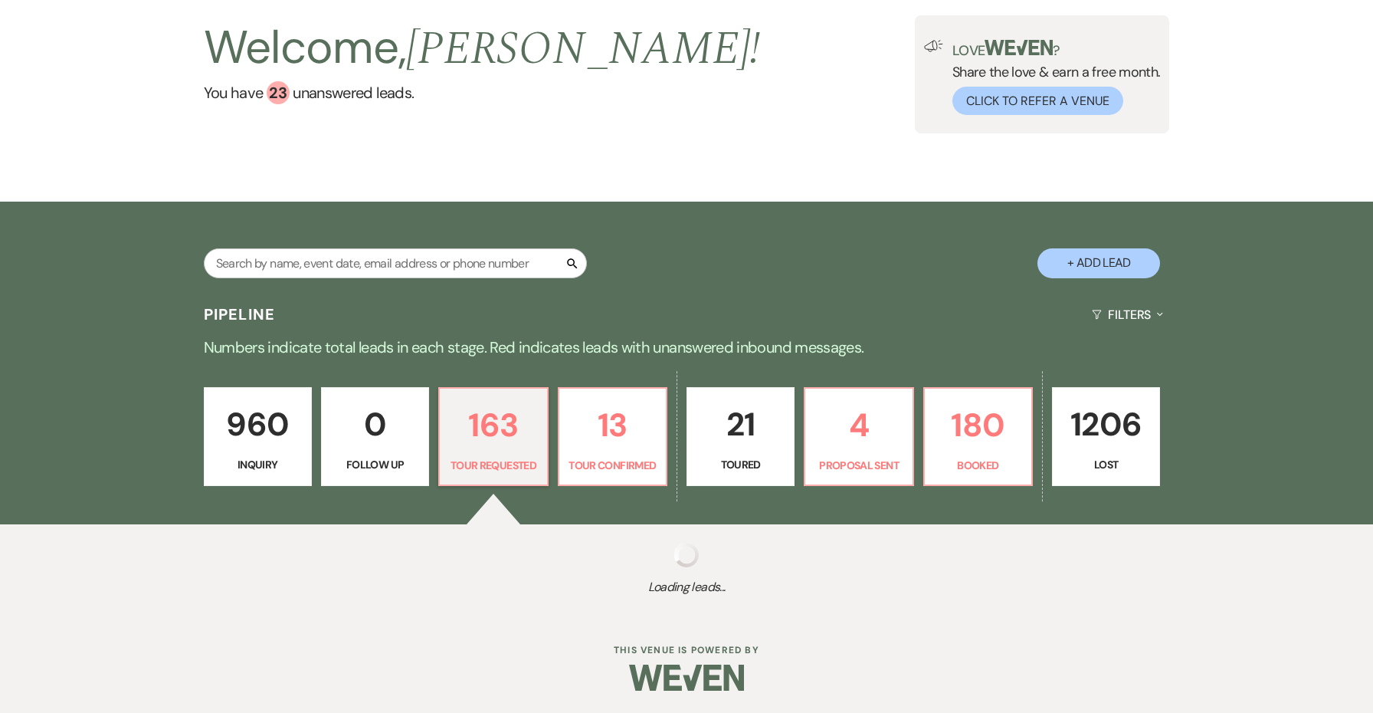
select select "2"
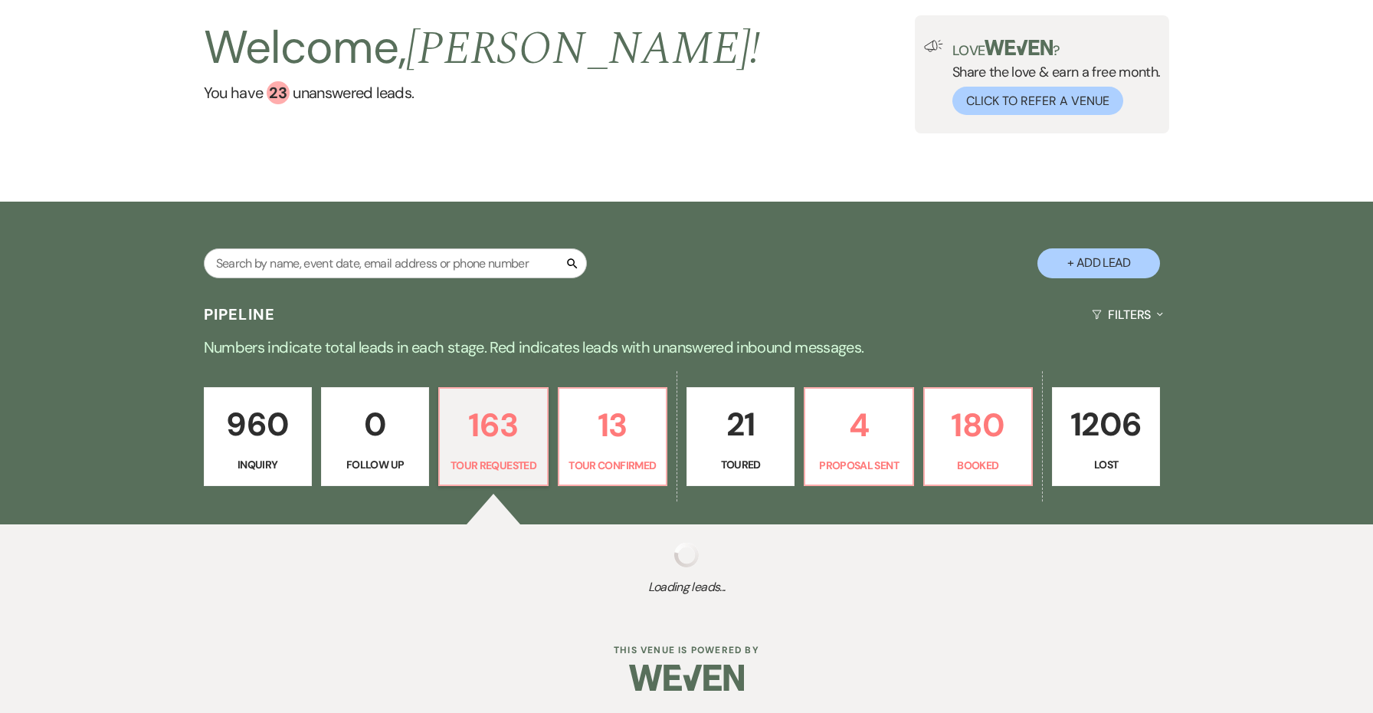
select select "2"
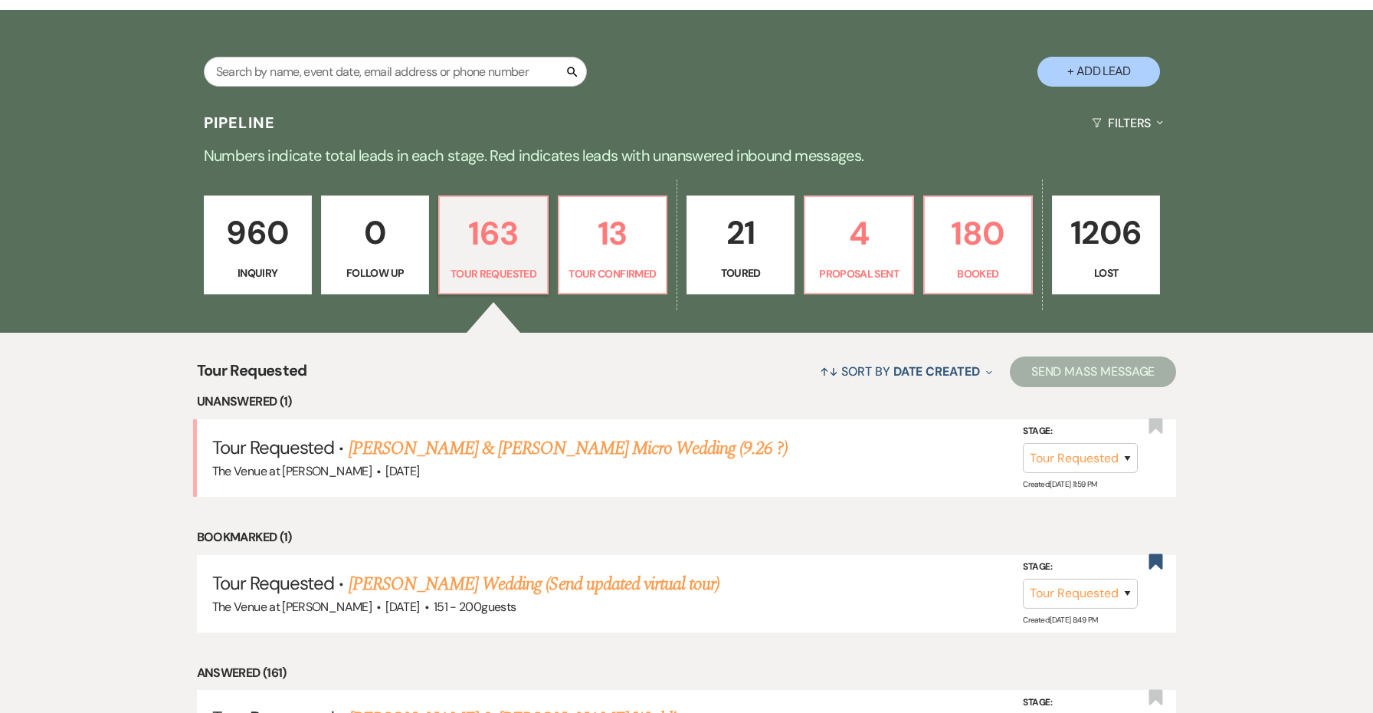
scroll to position [592, 0]
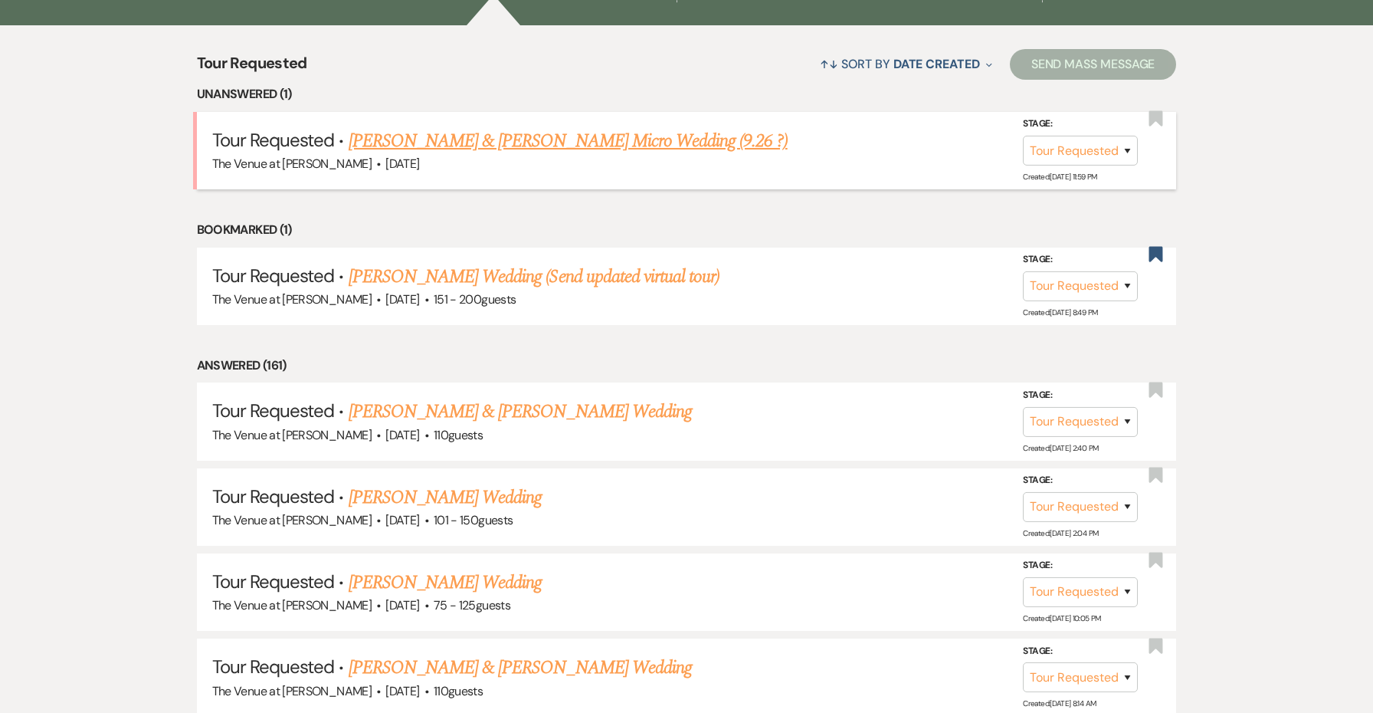
click at [504, 135] on link "Antonio Ortiz & Taylor Swingle's Micro Wedding (9.26 ?)" at bounding box center [568, 141] width 439 height 28
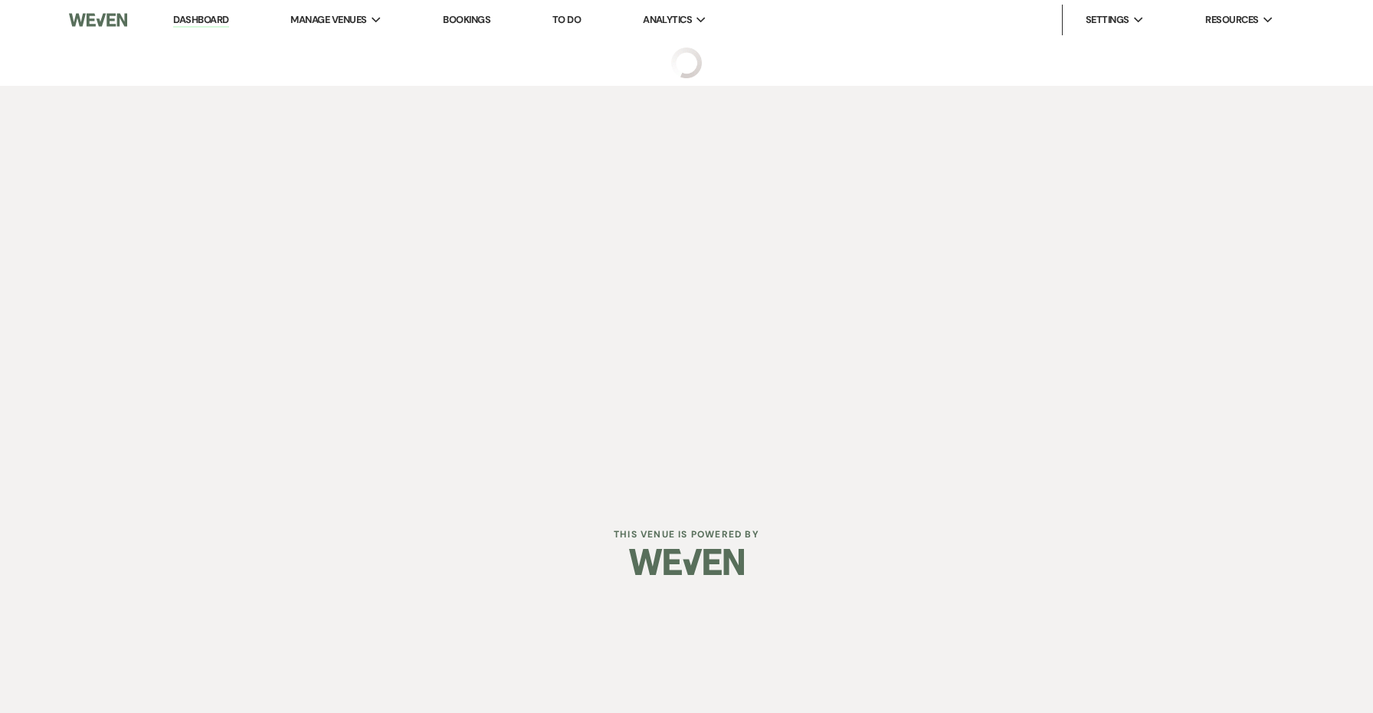
select select "2"
select select "5"
select select "16"
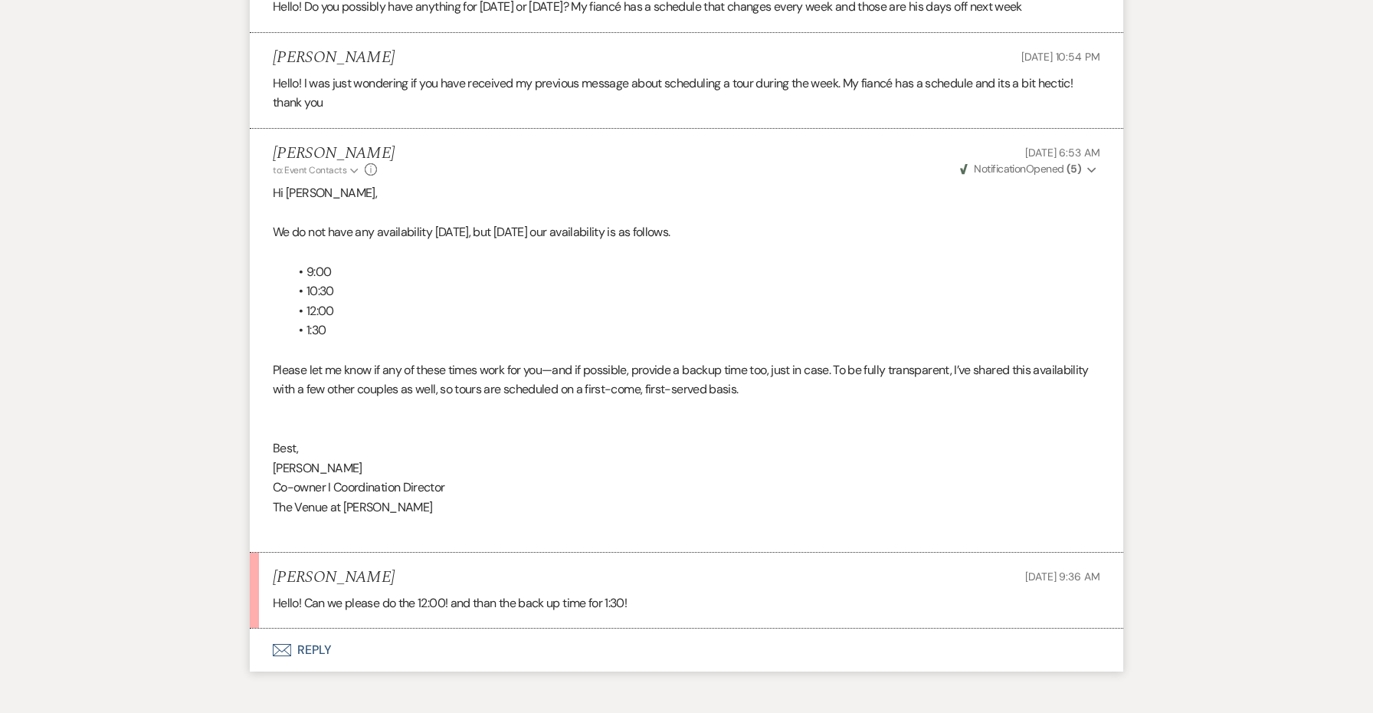
click at [315, 628] on button "Envelope Reply" at bounding box center [687, 649] width 874 height 43
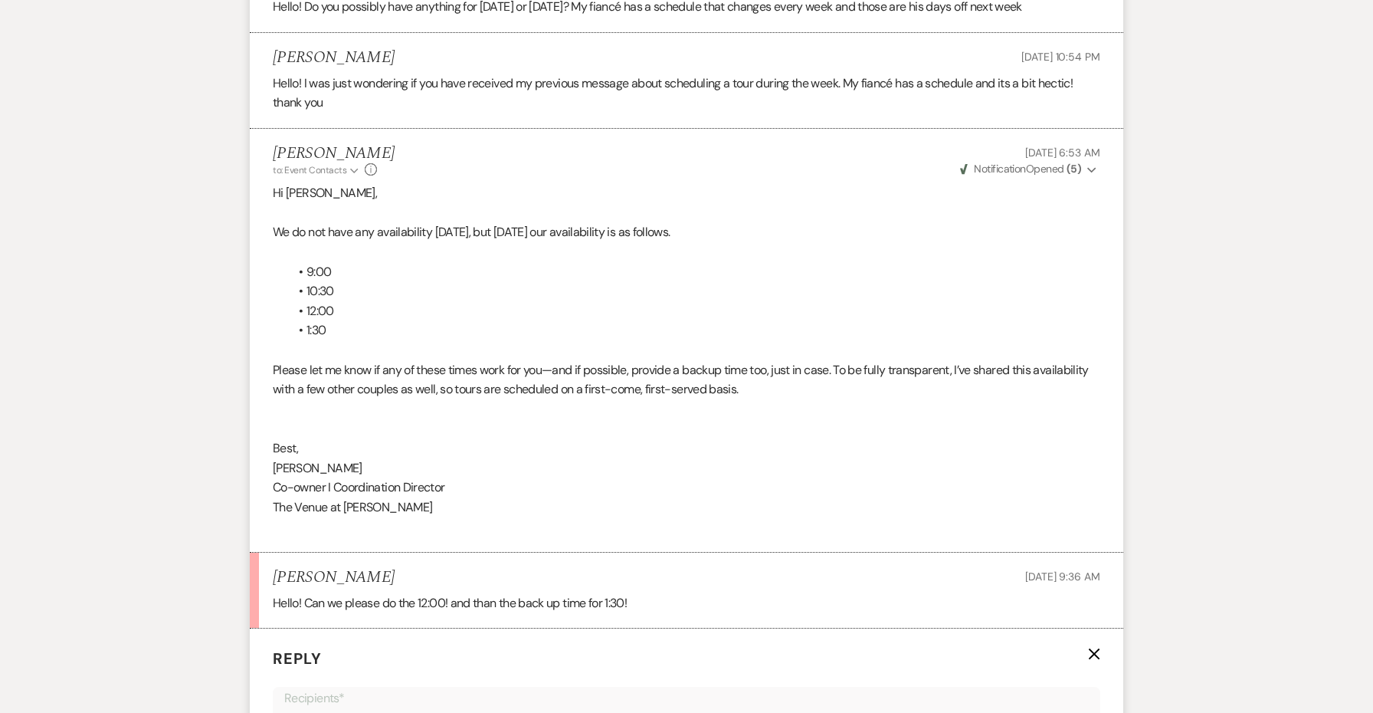
scroll to position [4086, 0]
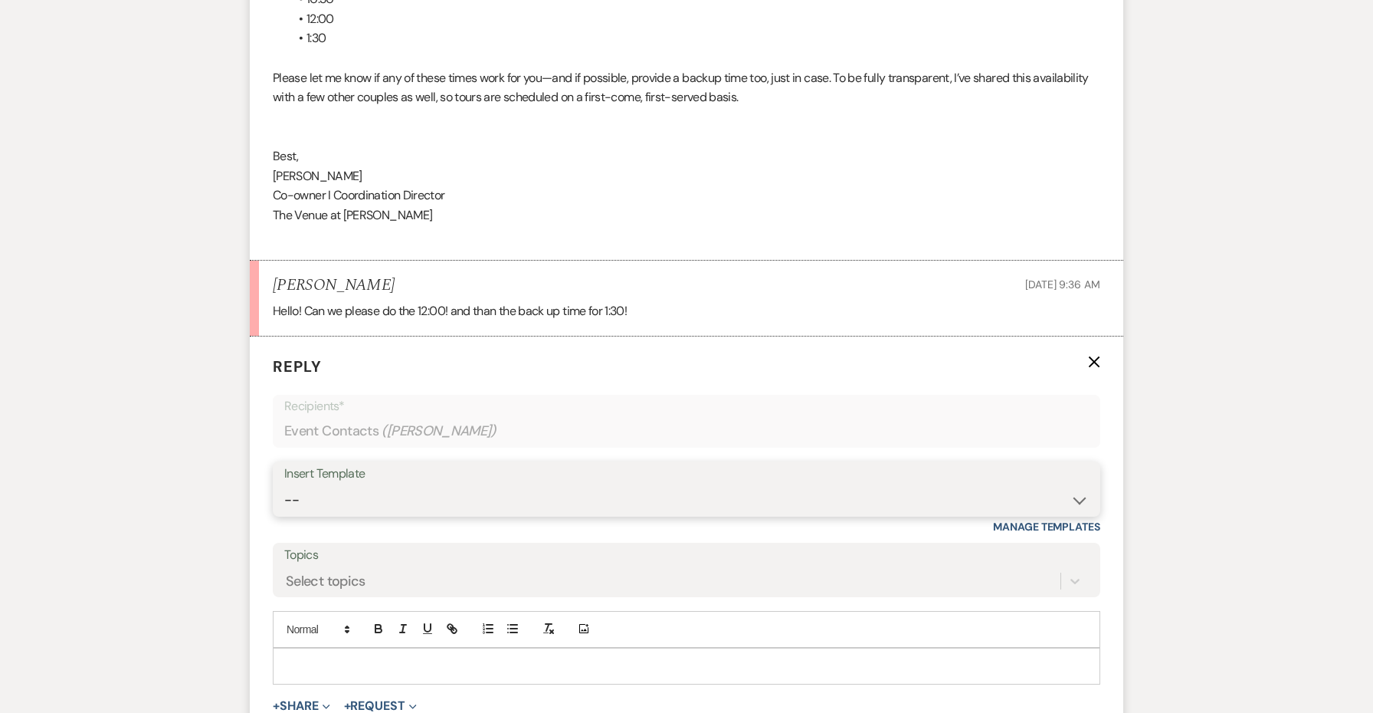
select select "4153"
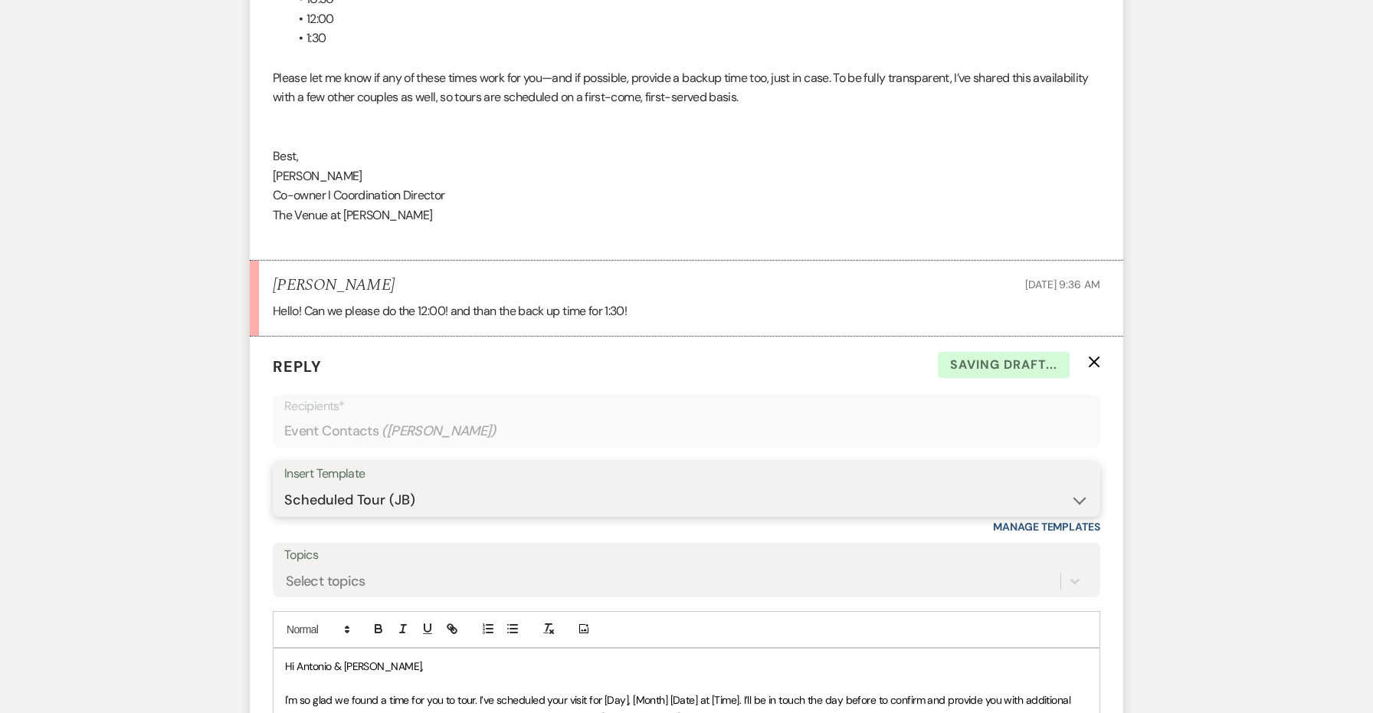
scroll to position [4114, 0]
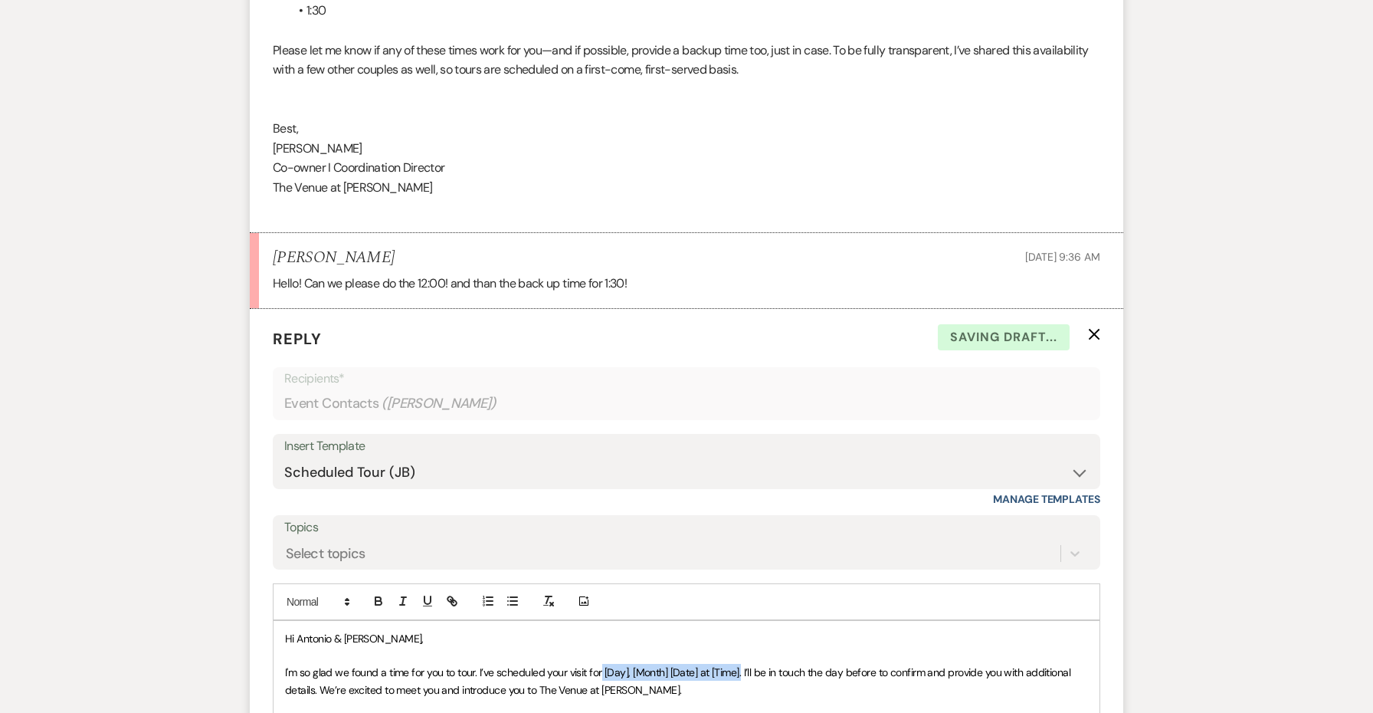
drag, startPoint x: 741, startPoint y: 591, endPoint x: 603, endPoint y: 585, distance: 138.1
click at [603, 665] on span "I'm so glad we found a time for you to tour. I’ve scheduled your visit for [Day…" at bounding box center [679, 680] width 789 height 31
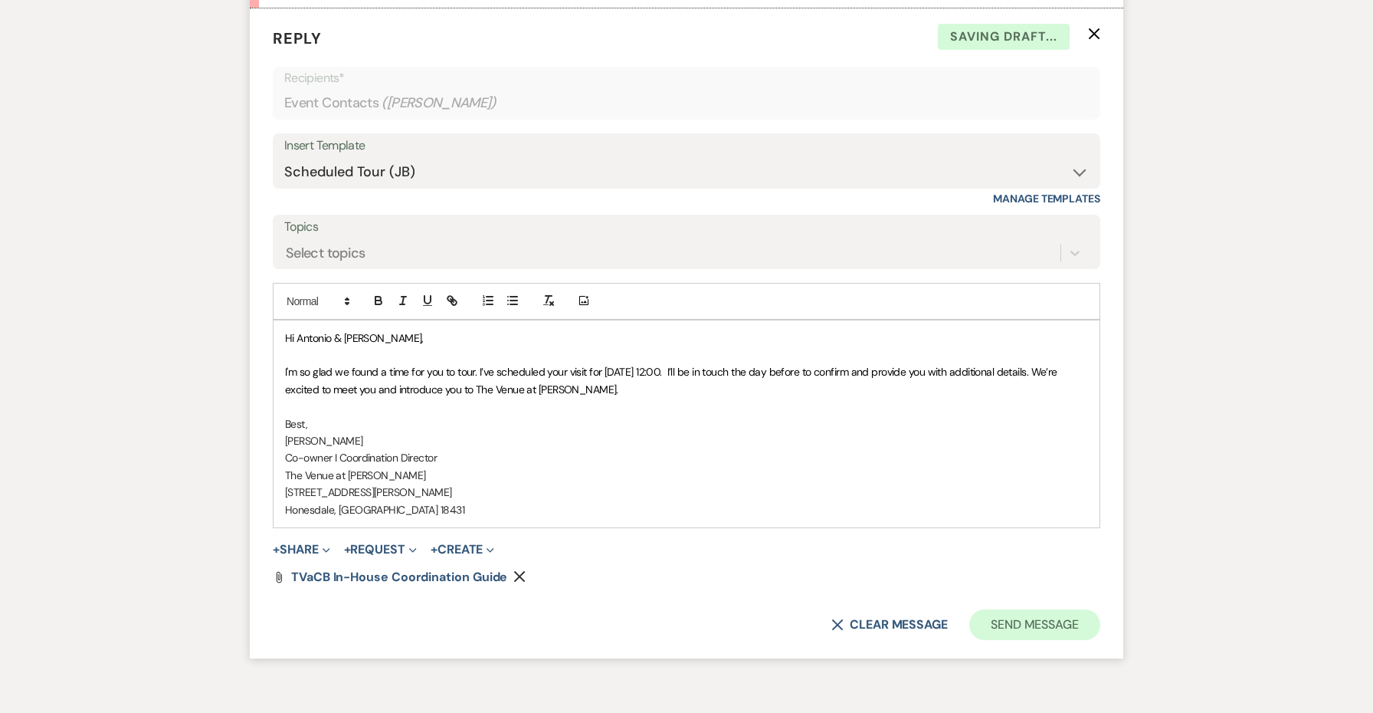
click at [1081, 609] on button "Send Message" at bounding box center [1034, 624] width 131 height 31
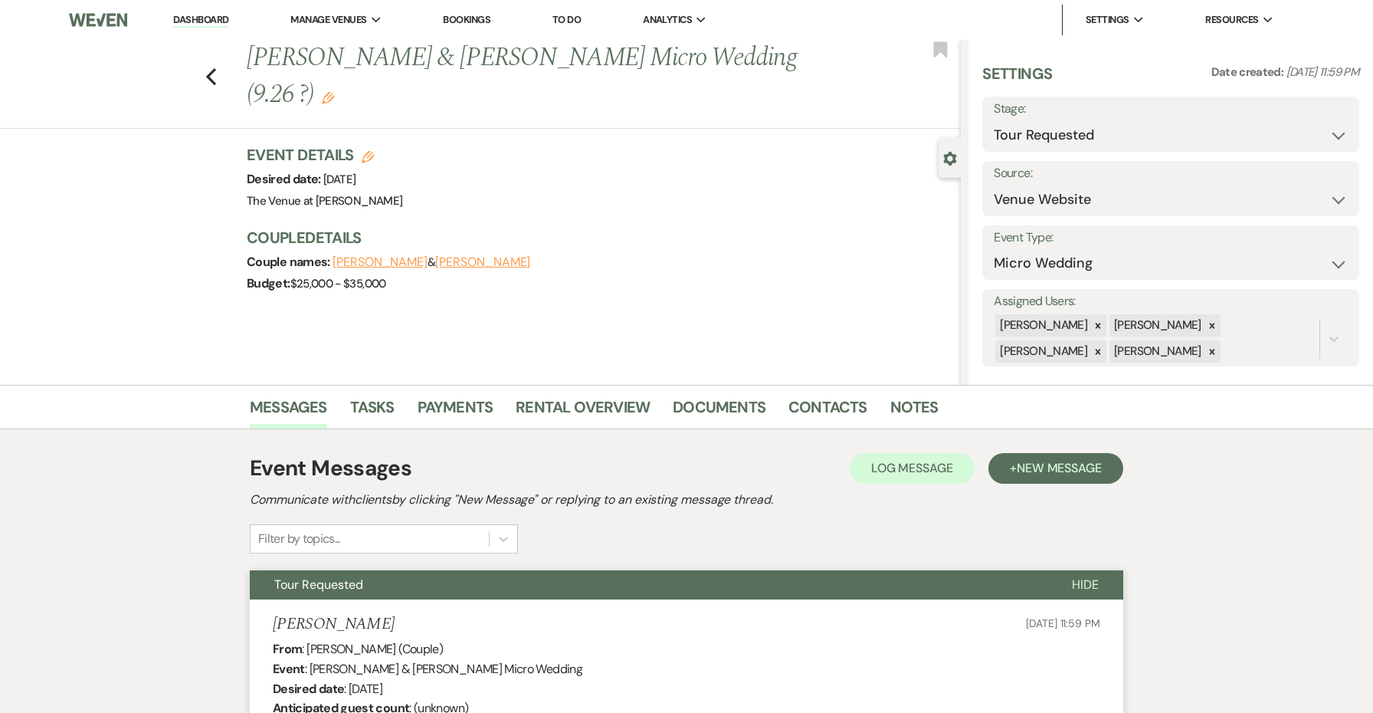
scroll to position [0, 0]
click at [322, 93] on icon "Edit" at bounding box center [328, 98] width 12 height 12
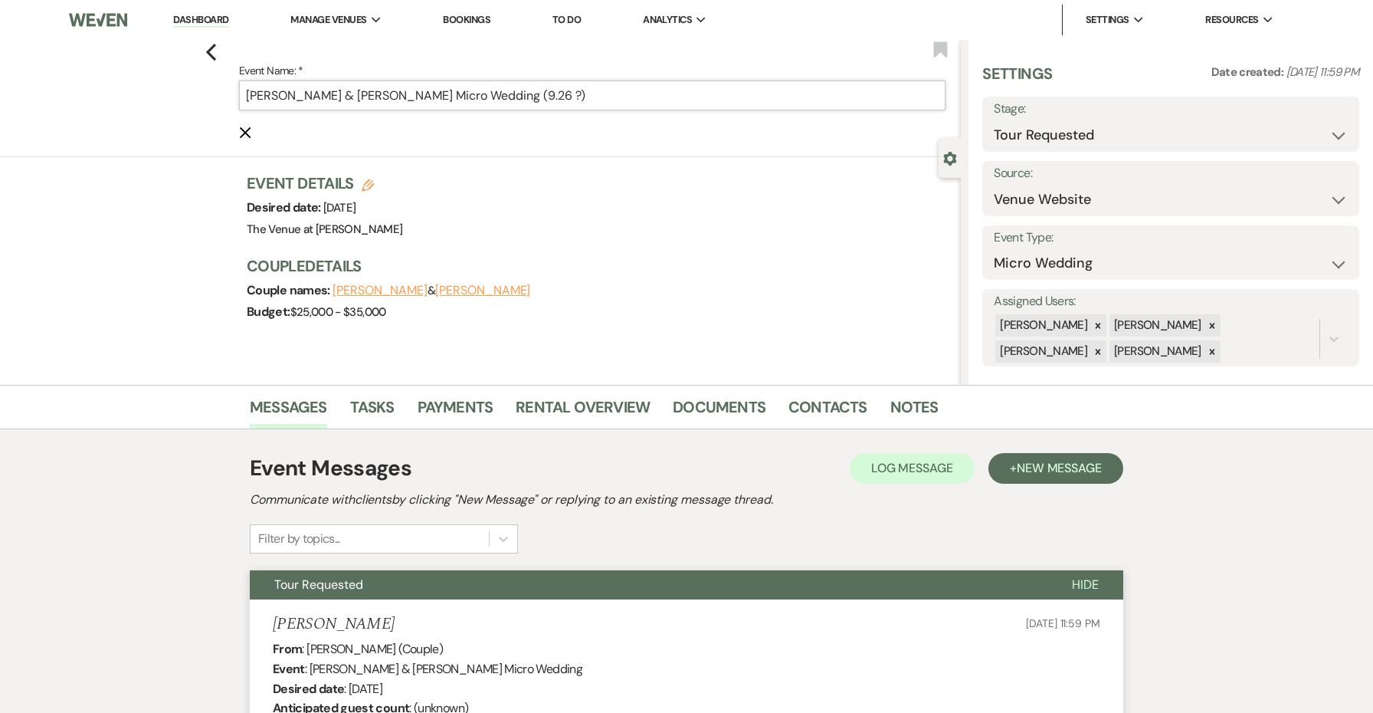
click at [554, 92] on input "Antonio Ortiz & Taylor Swingle's Micro Wedding (9.26 ?)" at bounding box center [592, 95] width 707 height 30
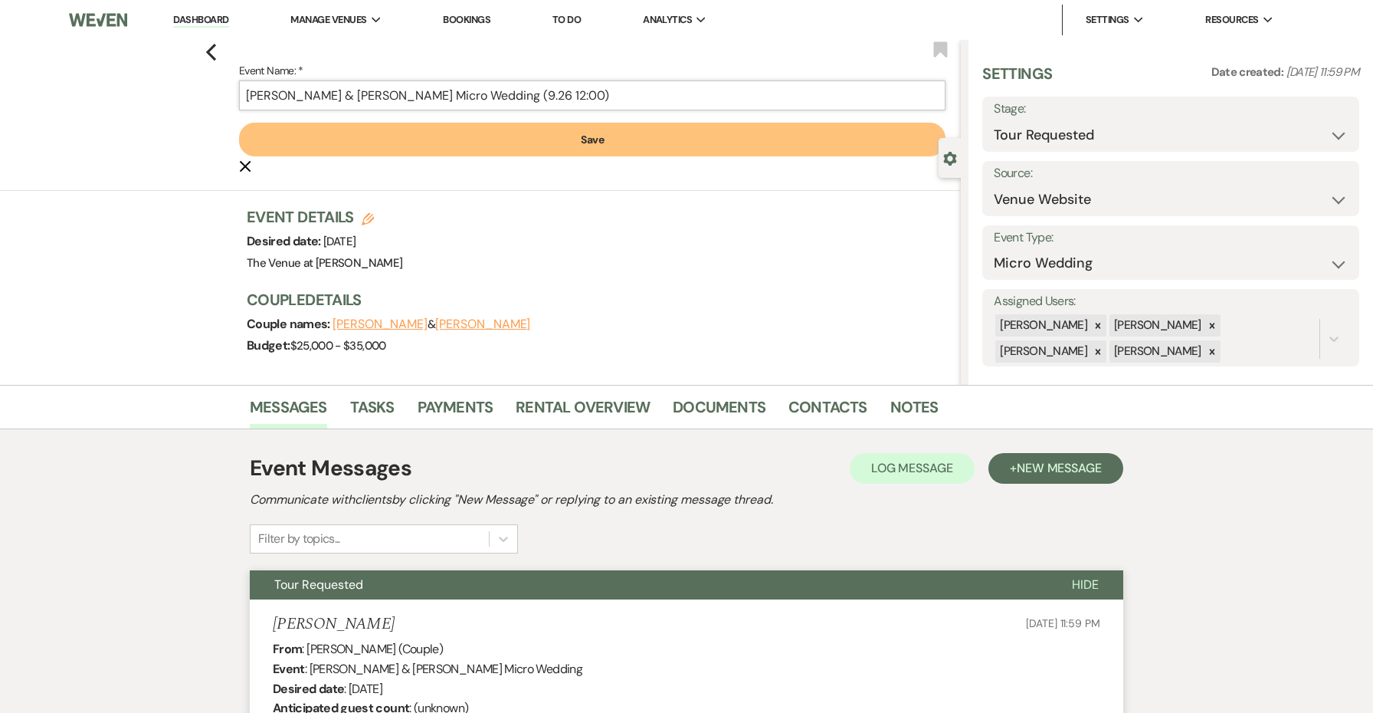
type input "Antonio Ortiz & Taylor Swingle's Micro Wedding (9.26 12:00)"
click at [576, 143] on button "Save" at bounding box center [592, 140] width 707 height 34
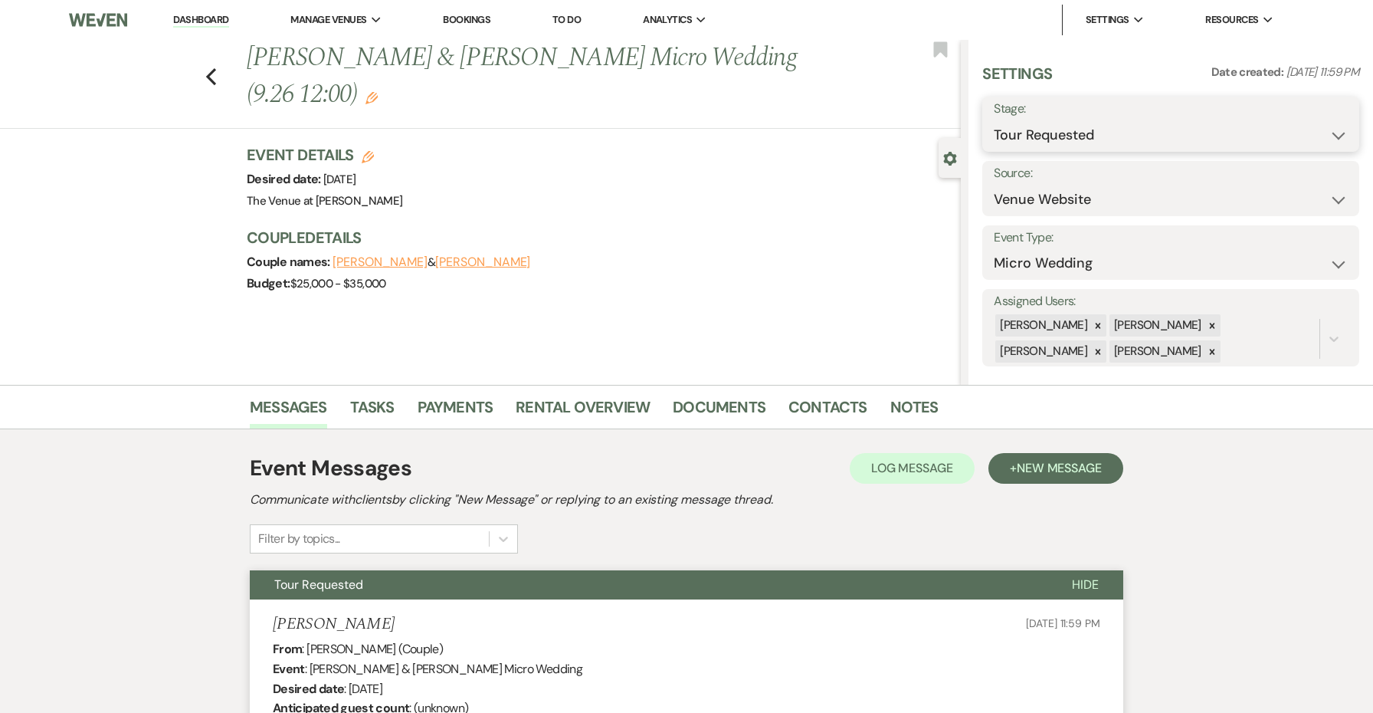
select select "4"
click at [1302, 131] on button "Save" at bounding box center [1319, 124] width 80 height 31
click at [207, 76] on use "button" at bounding box center [211, 76] width 10 height 17
select select "2"
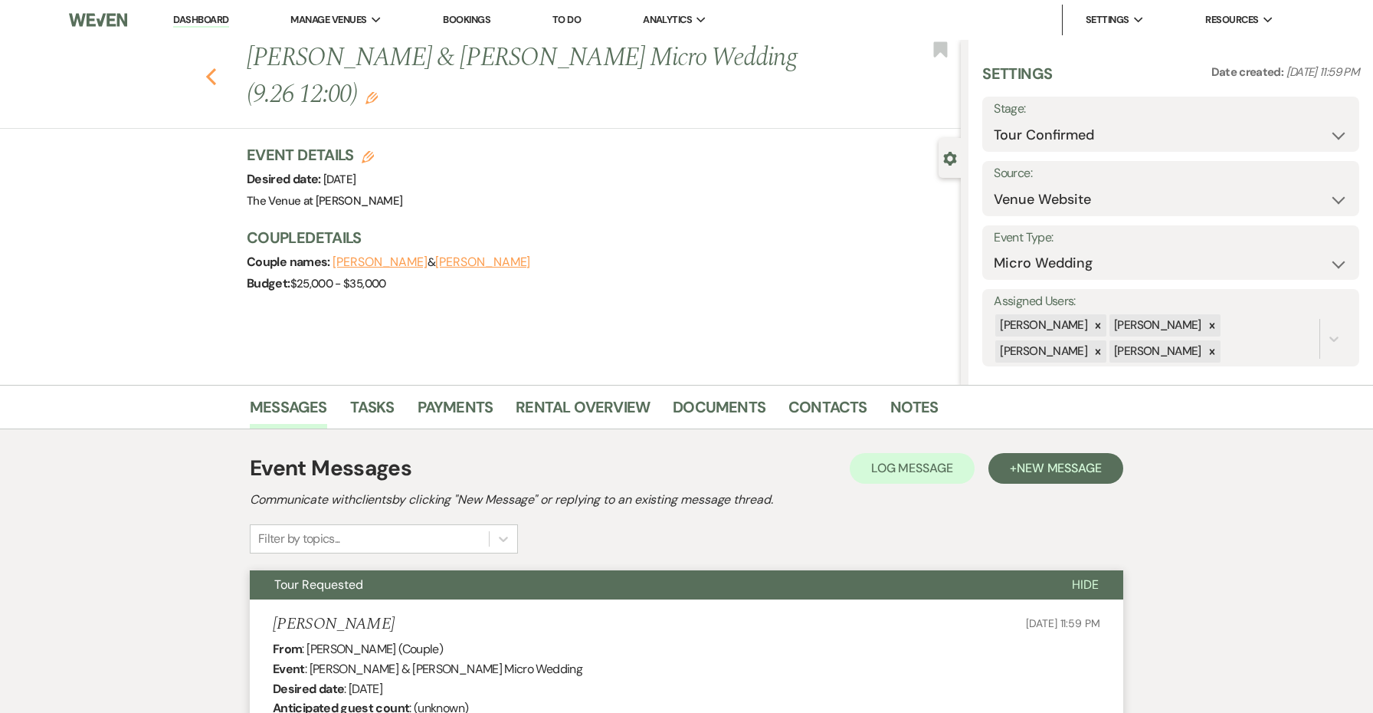
select select "2"
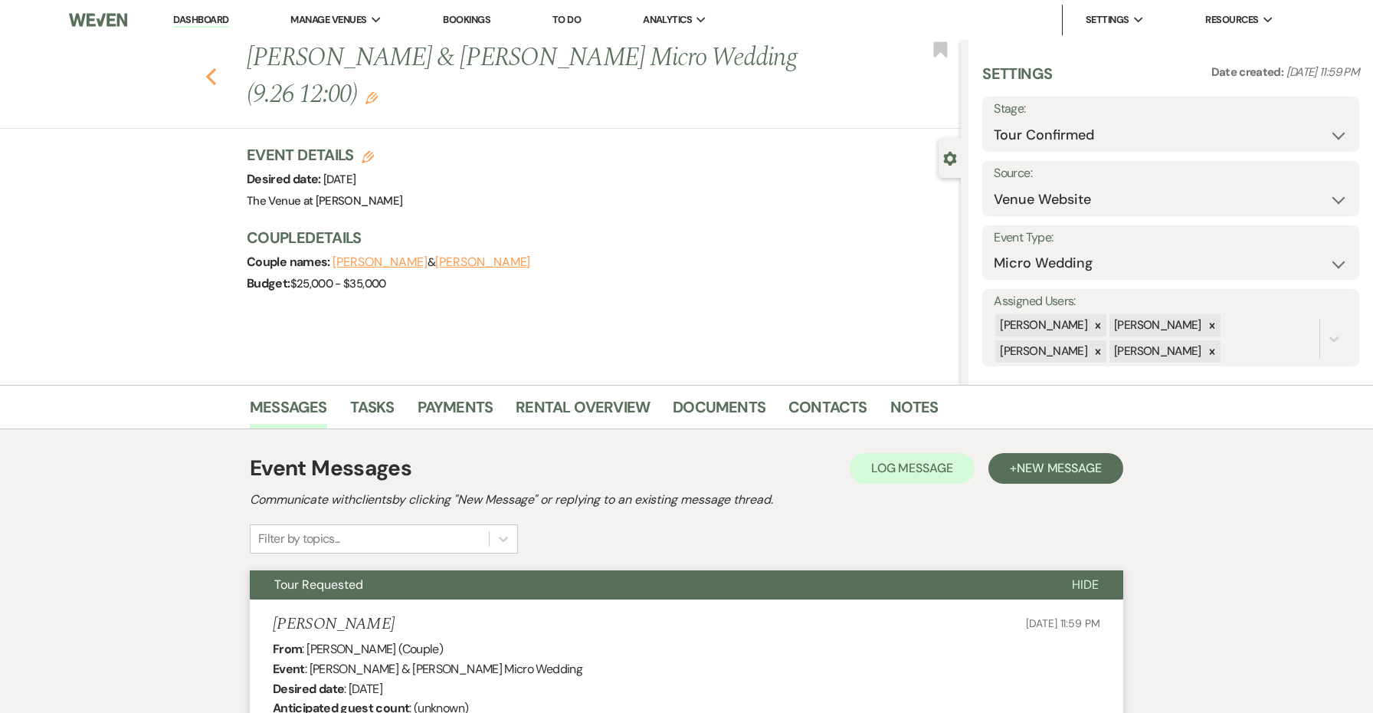
select select "2"
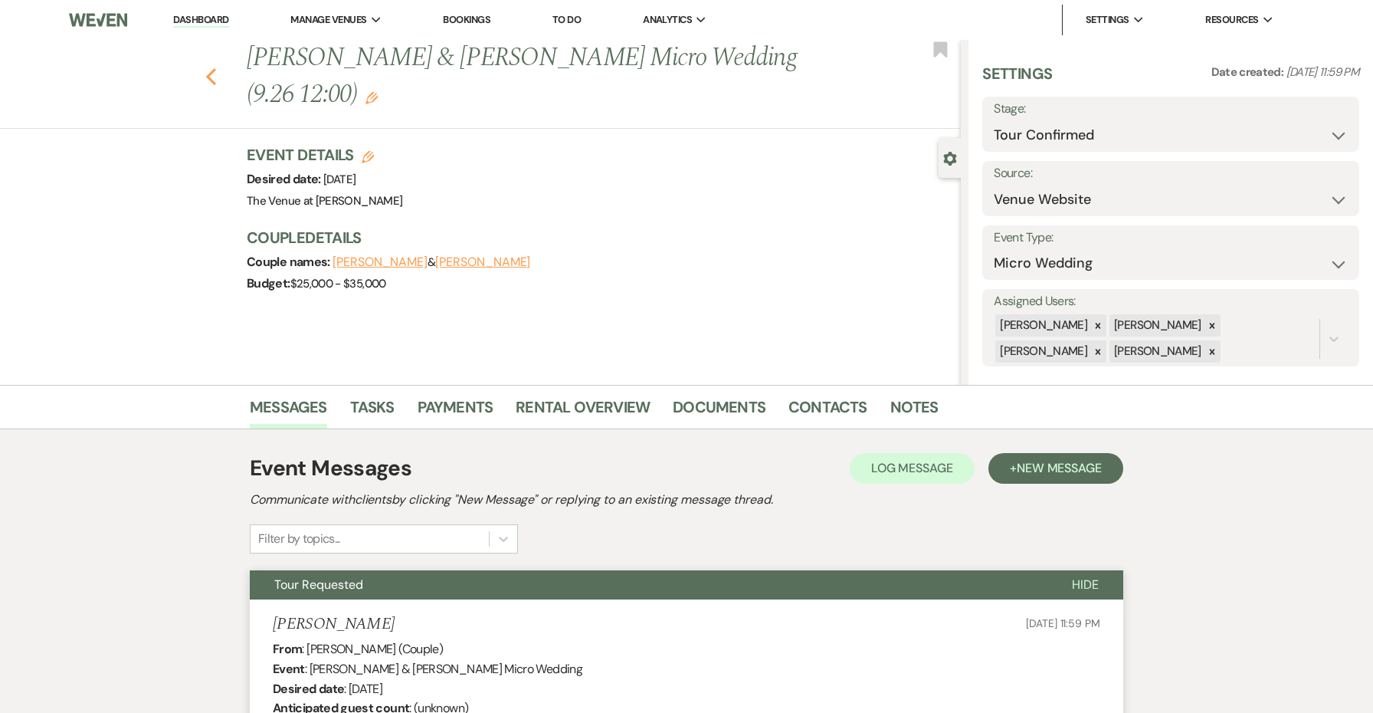
select select "2"
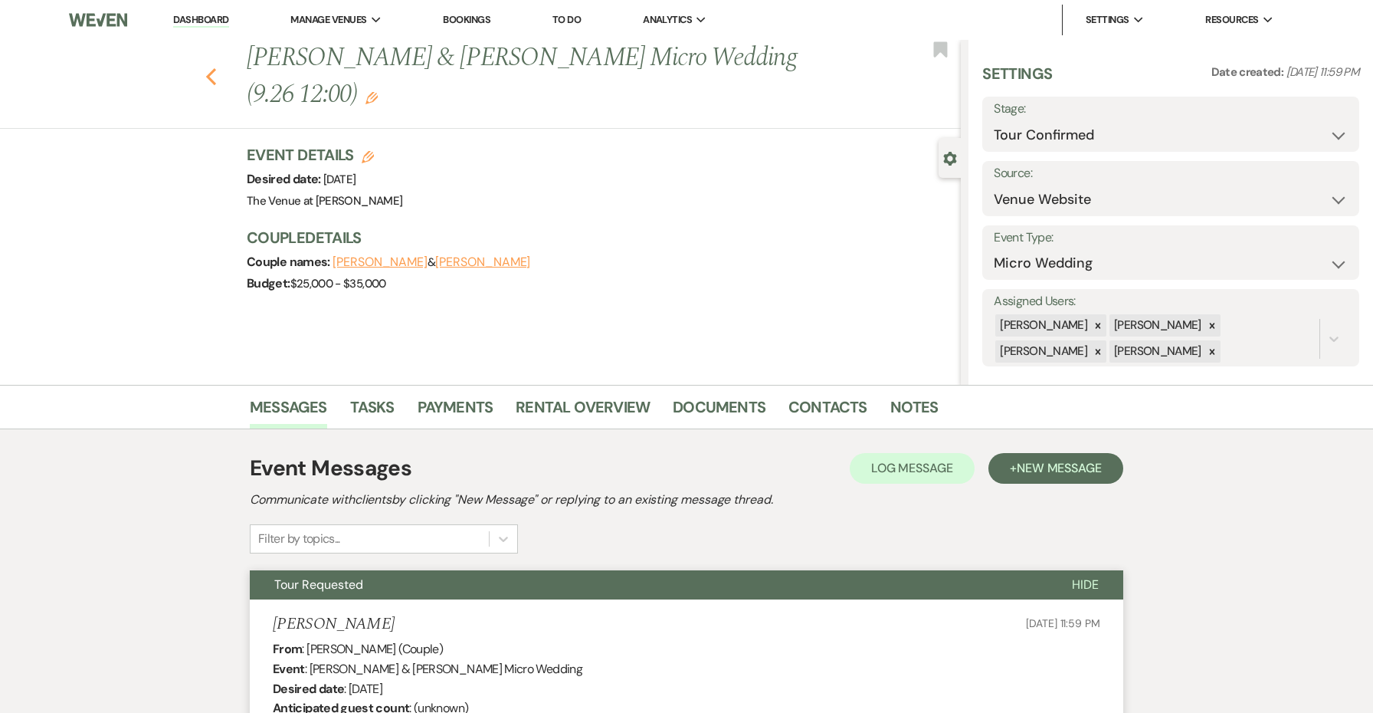
select select "2"
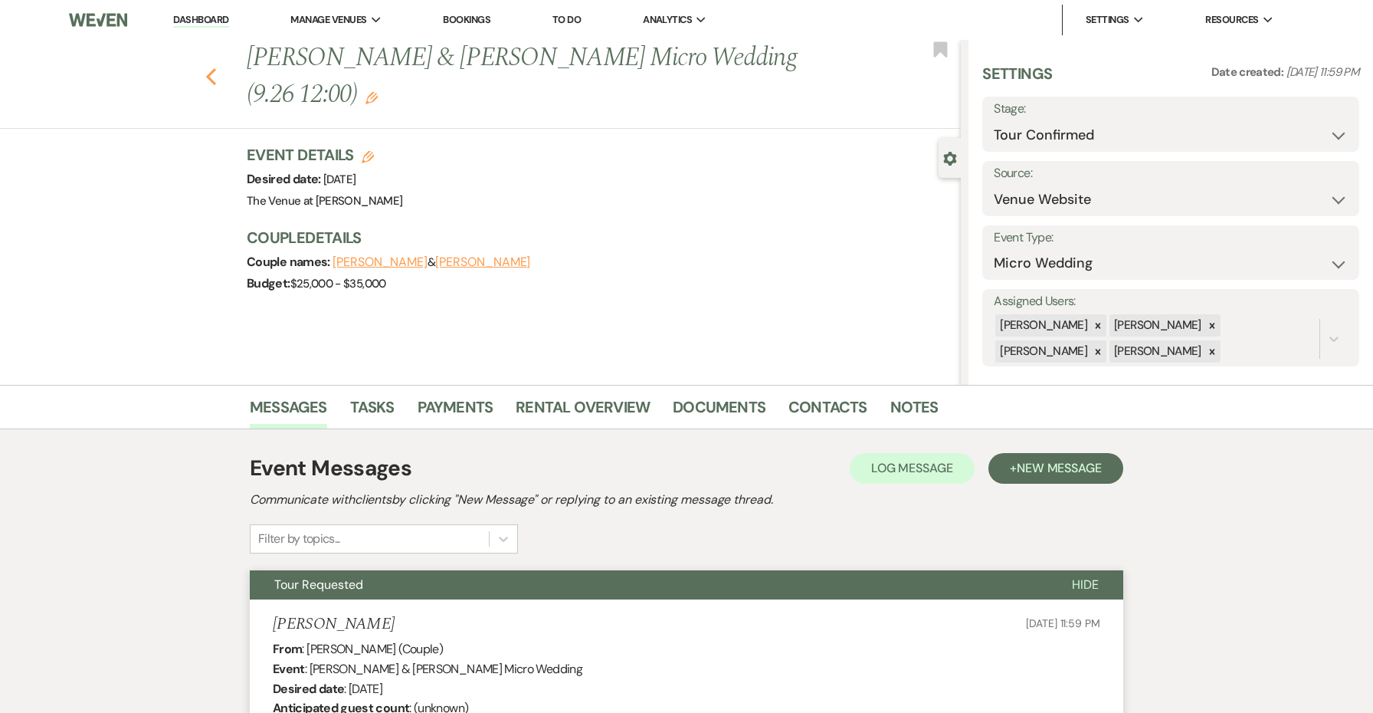
select select "2"
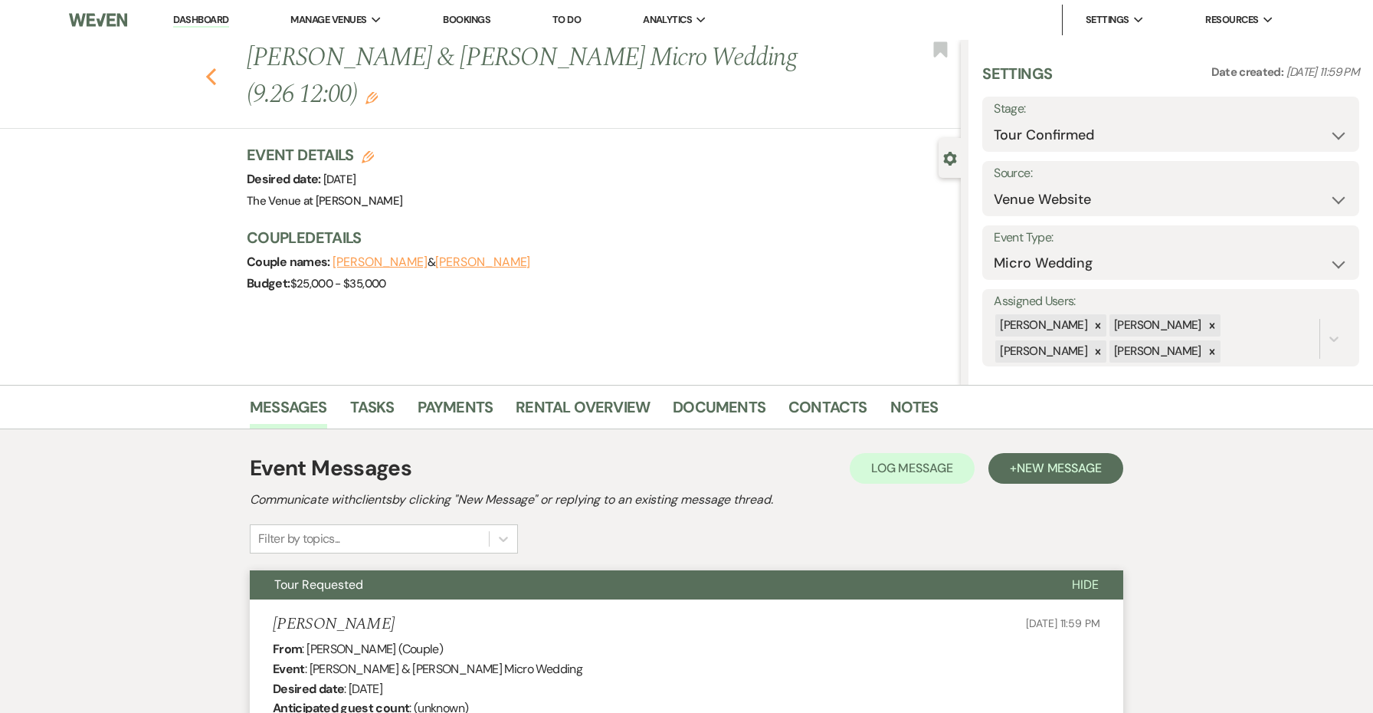
select select "2"
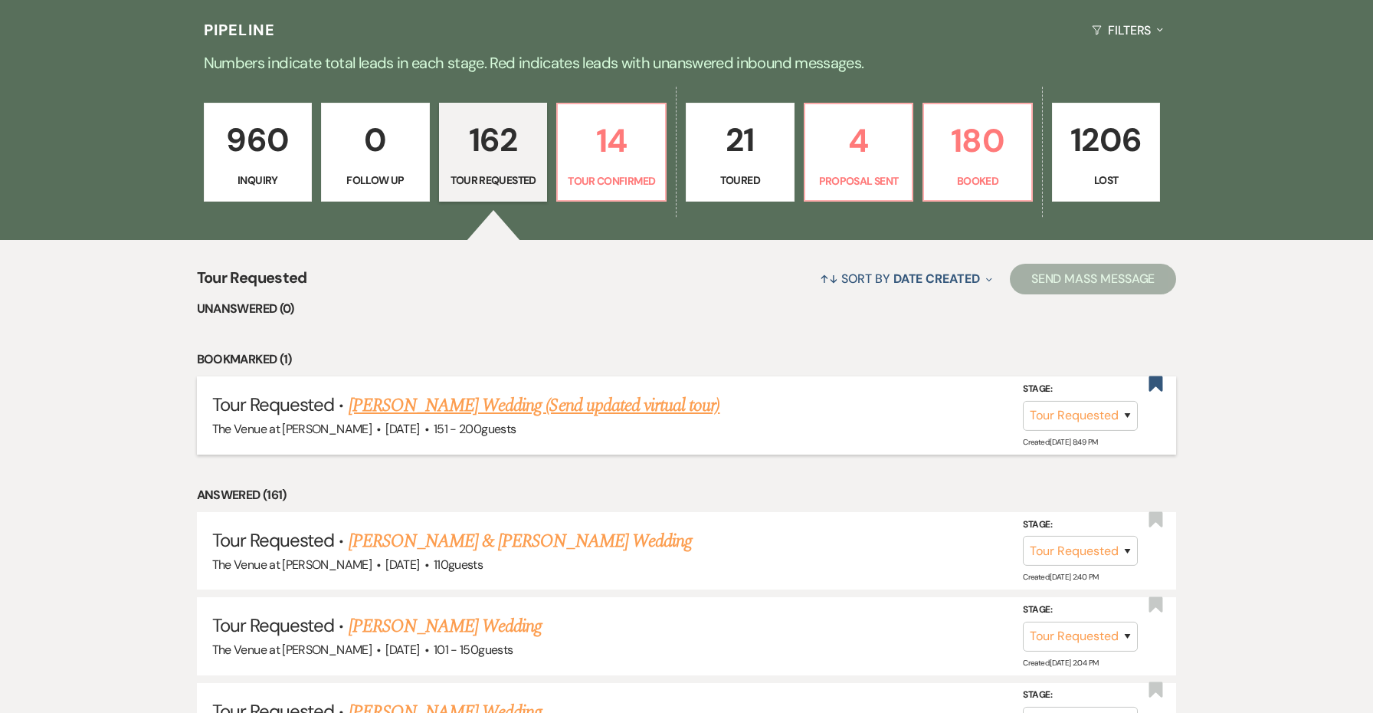
scroll to position [353, 0]
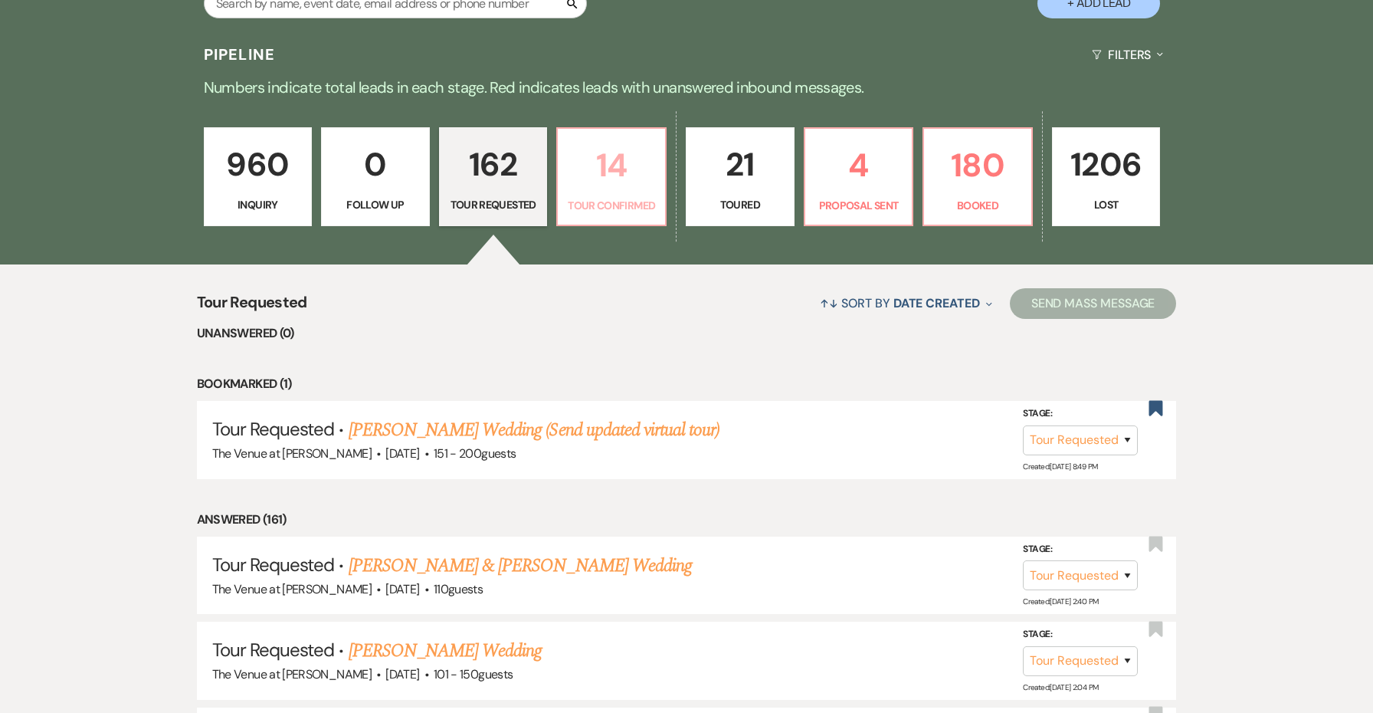
click at [599, 173] on p "14" at bounding box center [611, 164] width 89 height 51
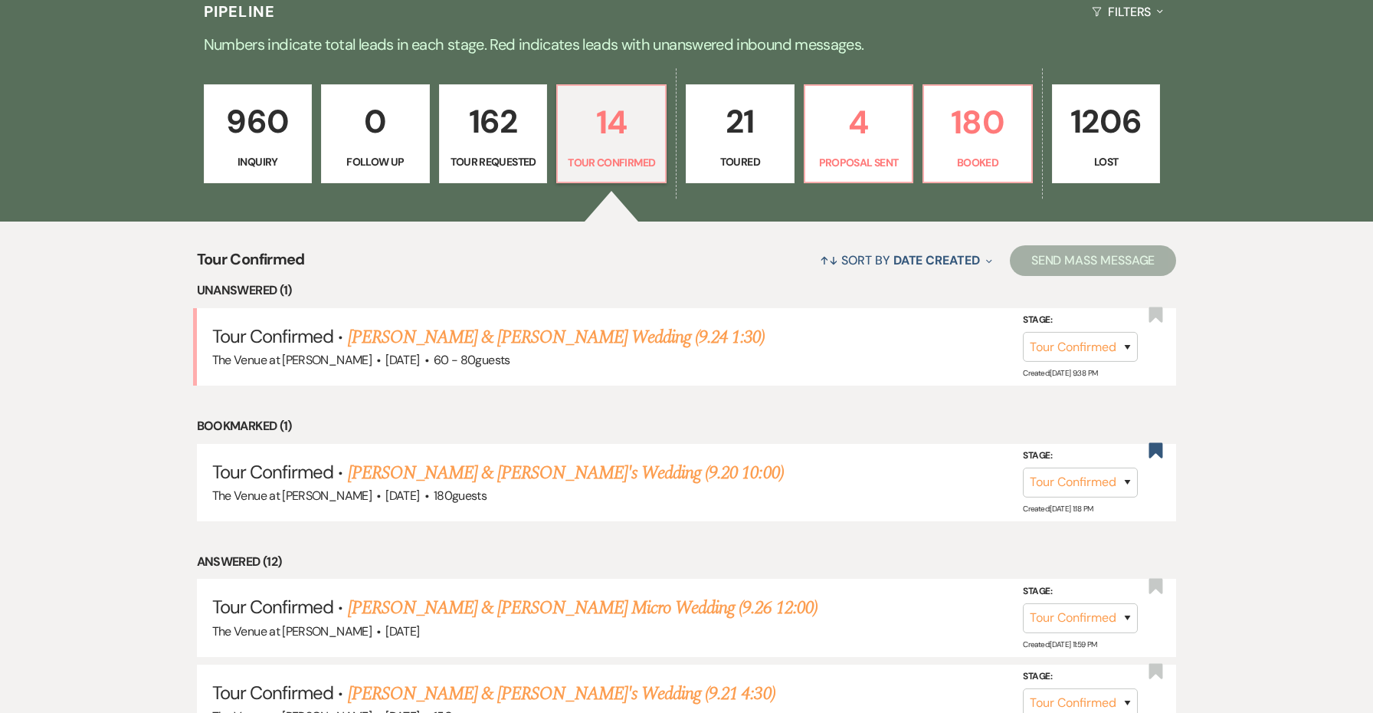
scroll to position [426, 0]
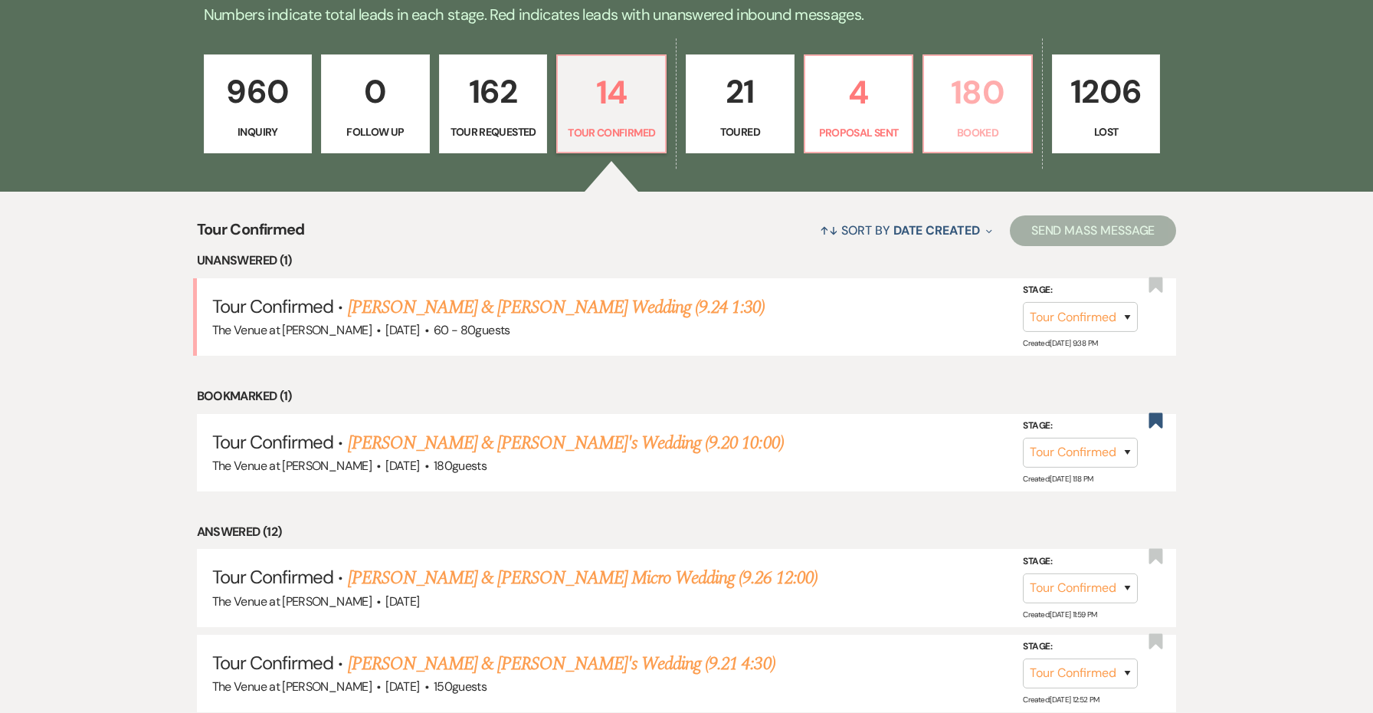
click at [975, 103] on p "180" at bounding box center [977, 92] width 89 height 51
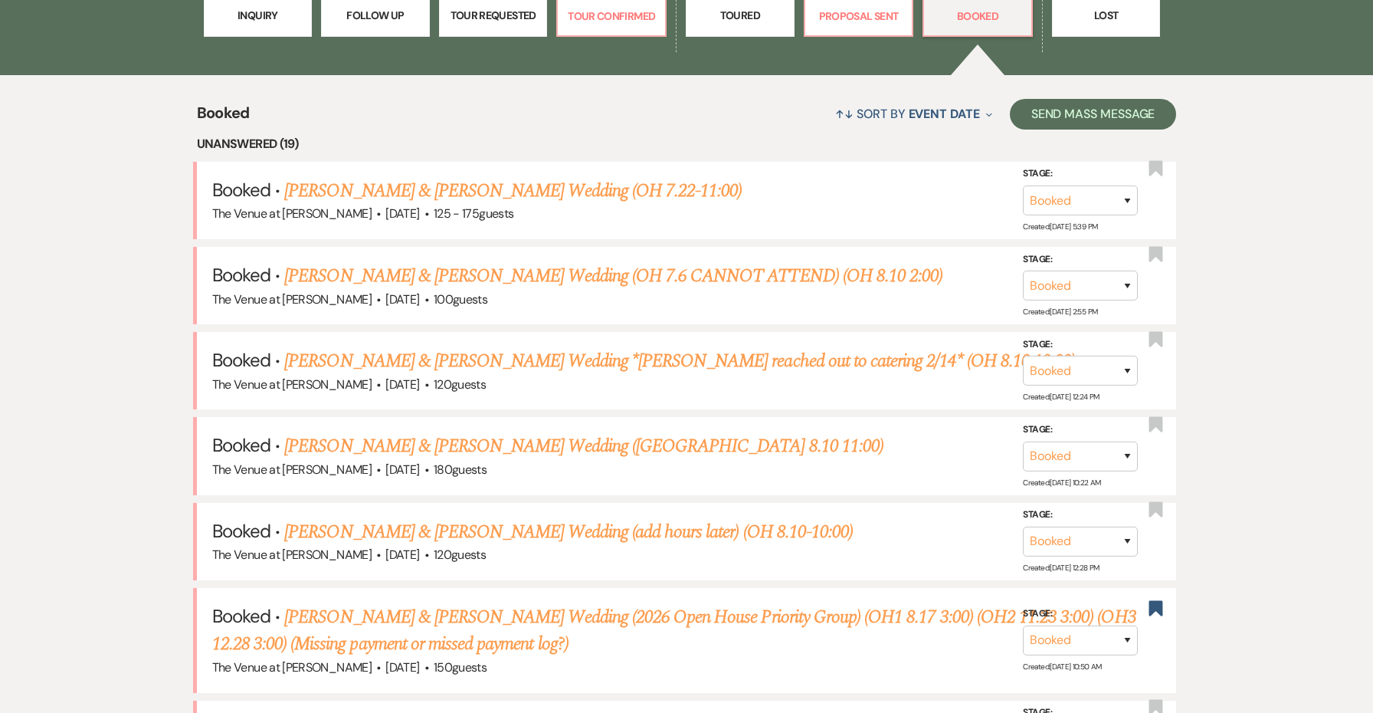
scroll to position [587, 0]
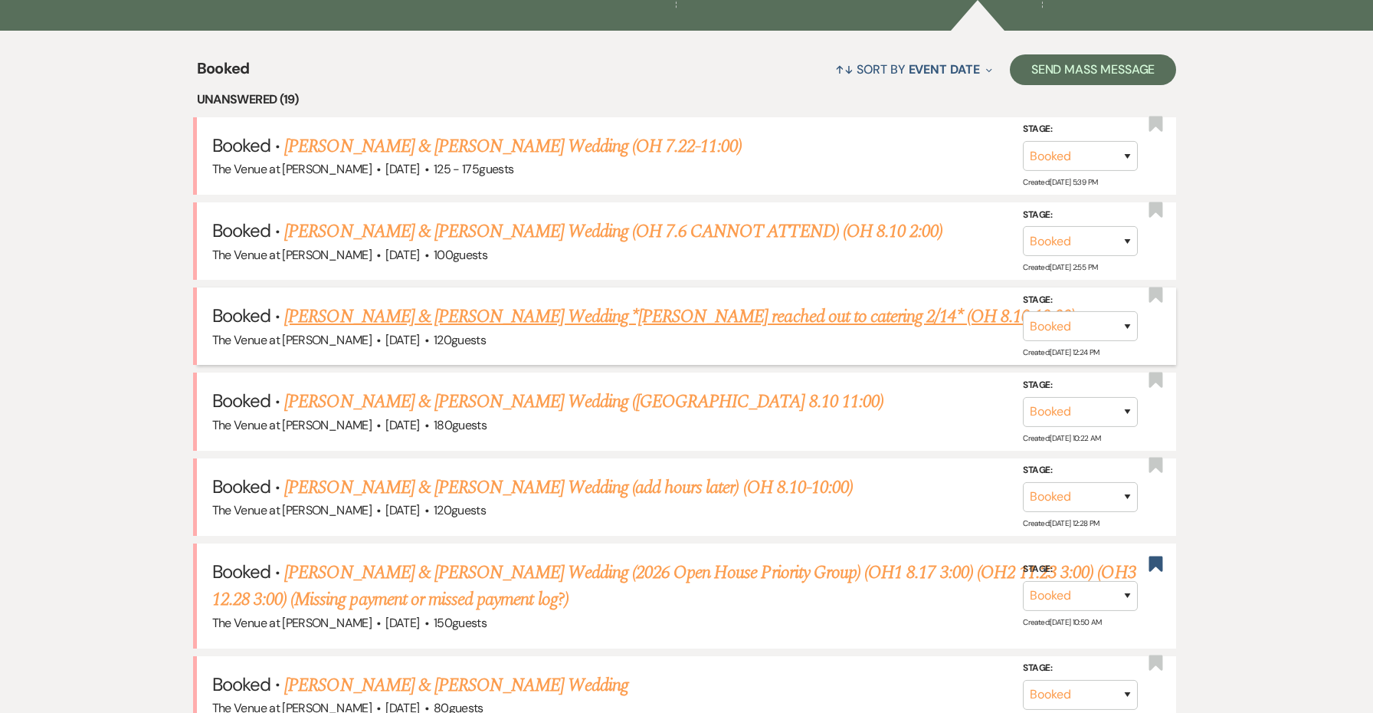
click at [530, 313] on link "Crystal Desvousges & Anthony Vischetti's Wedding *Jessie reached out to caterin…" at bounding box center [679, 317] width 791 height 28
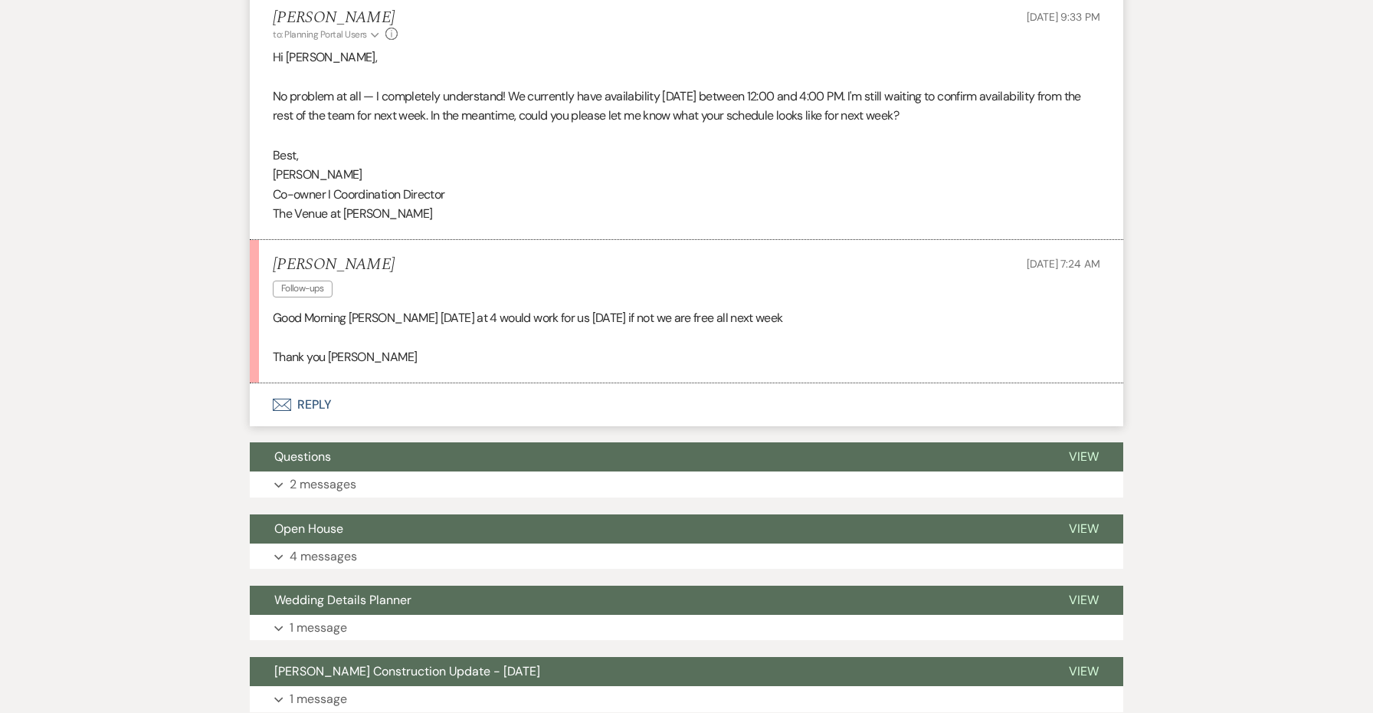
scroll to position [1593, 0]
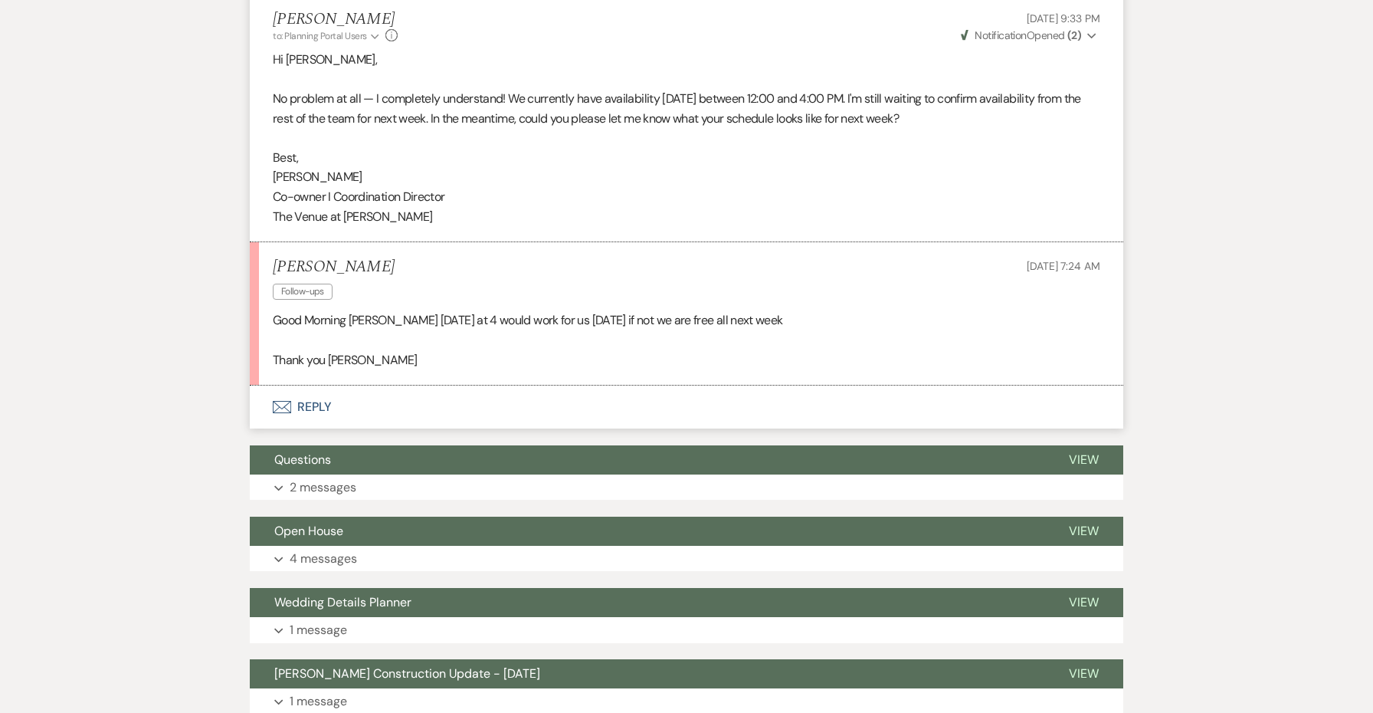
click at [321, 385] on button "Envelope Reply" at bounding box center [687, 406] width 874 height 43
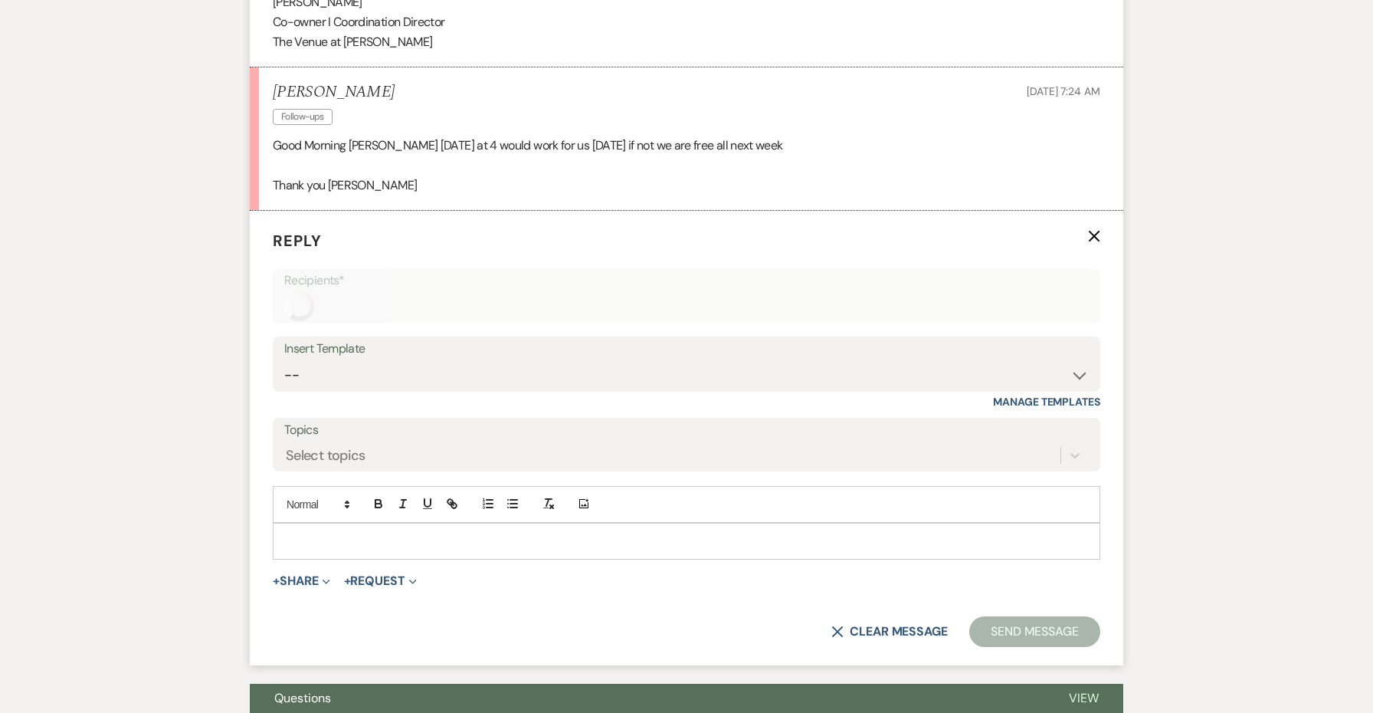
scroll to position [1819, 0]
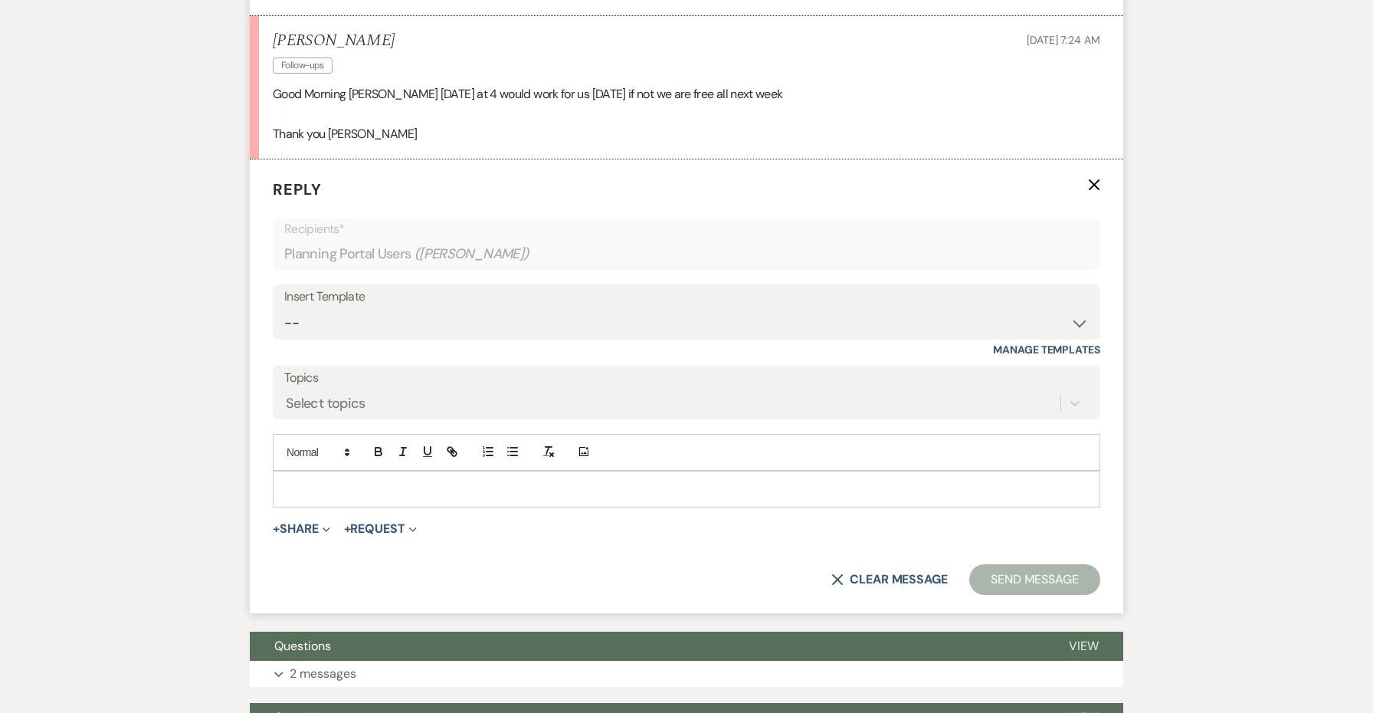
click at [315, 481] on p at bounding box center [686, 489] width 803 height 17
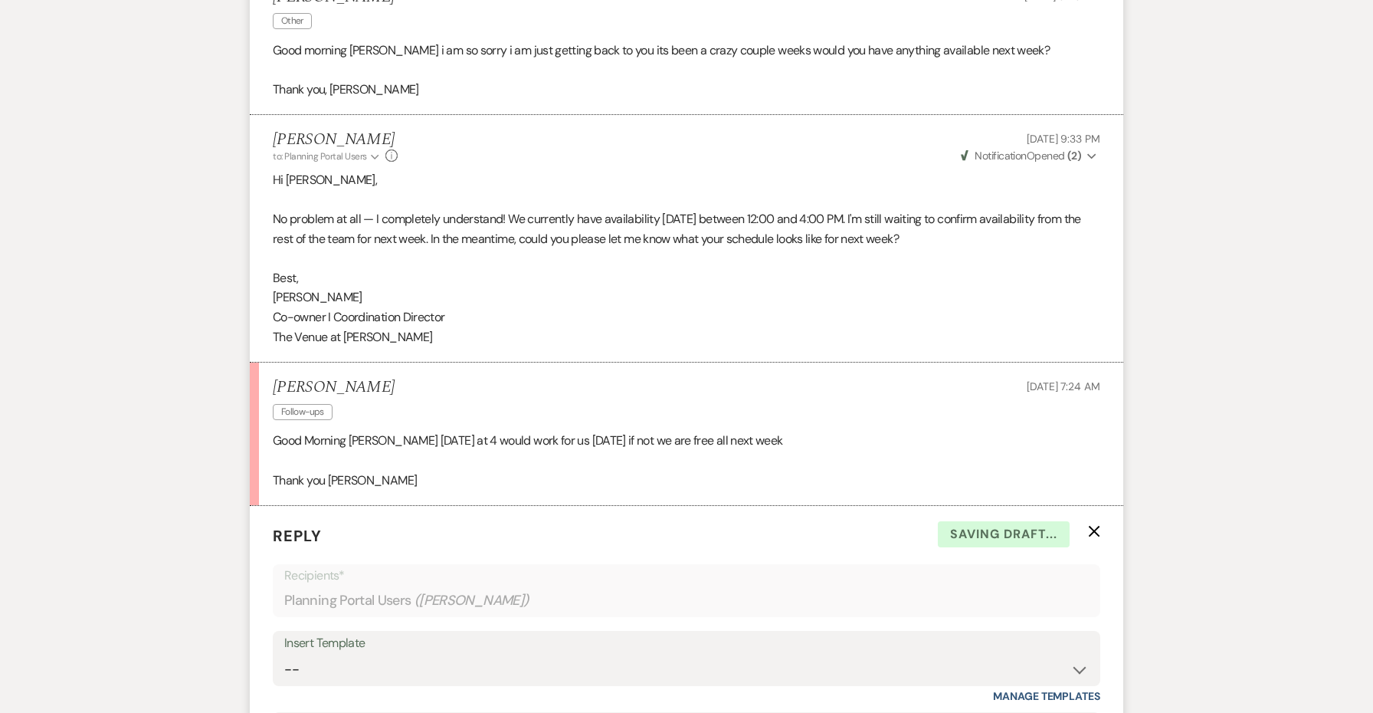
scroll to position [1399, 0]
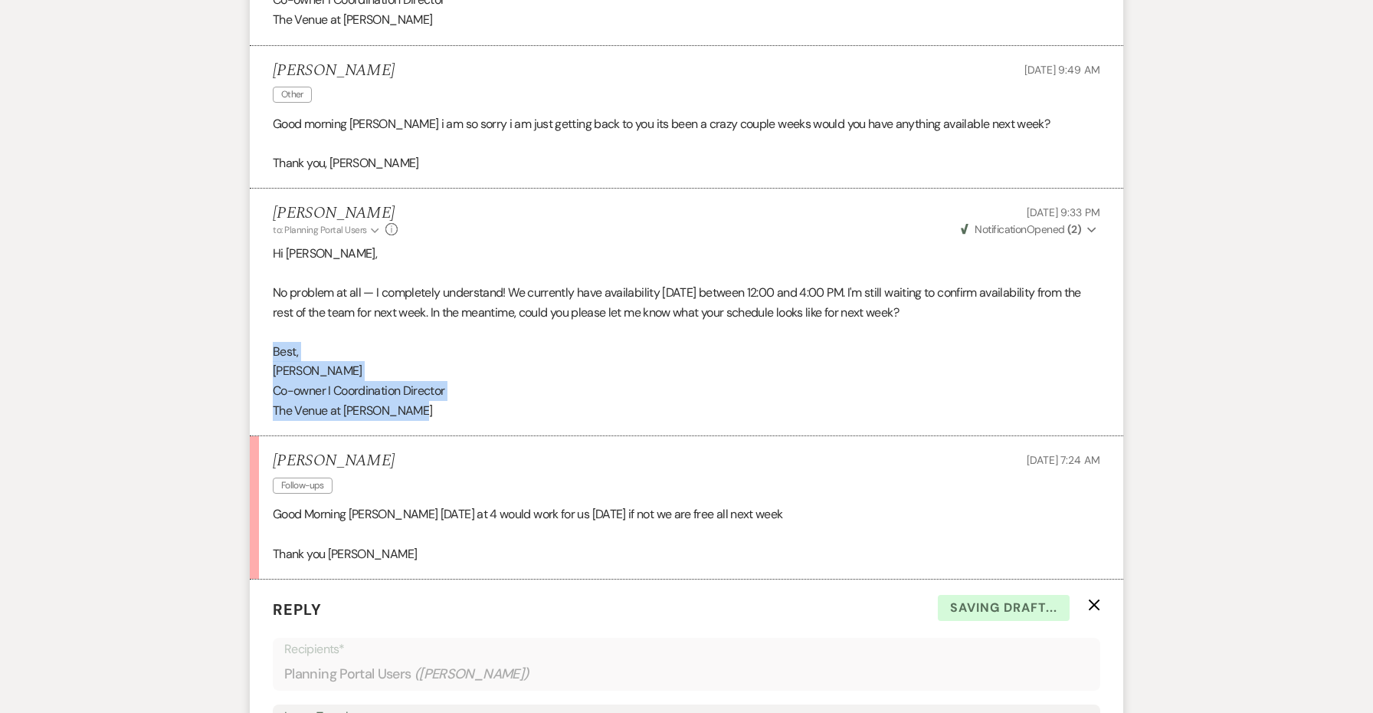
copy div "Best, Jessie Co-owner I Coordination Director The Venue at Carley Brook"
drag, startPoint x: 418, startPoint y: 388, endPoint x: 229, endPoint y: 332, distance: 197.4
click at [229, 332] on div "Messages Tasks Payments Vendors Rental Overview Timeline Docs & Files Contacts …" at bounding box center [686, 478] width 1373 height 3044
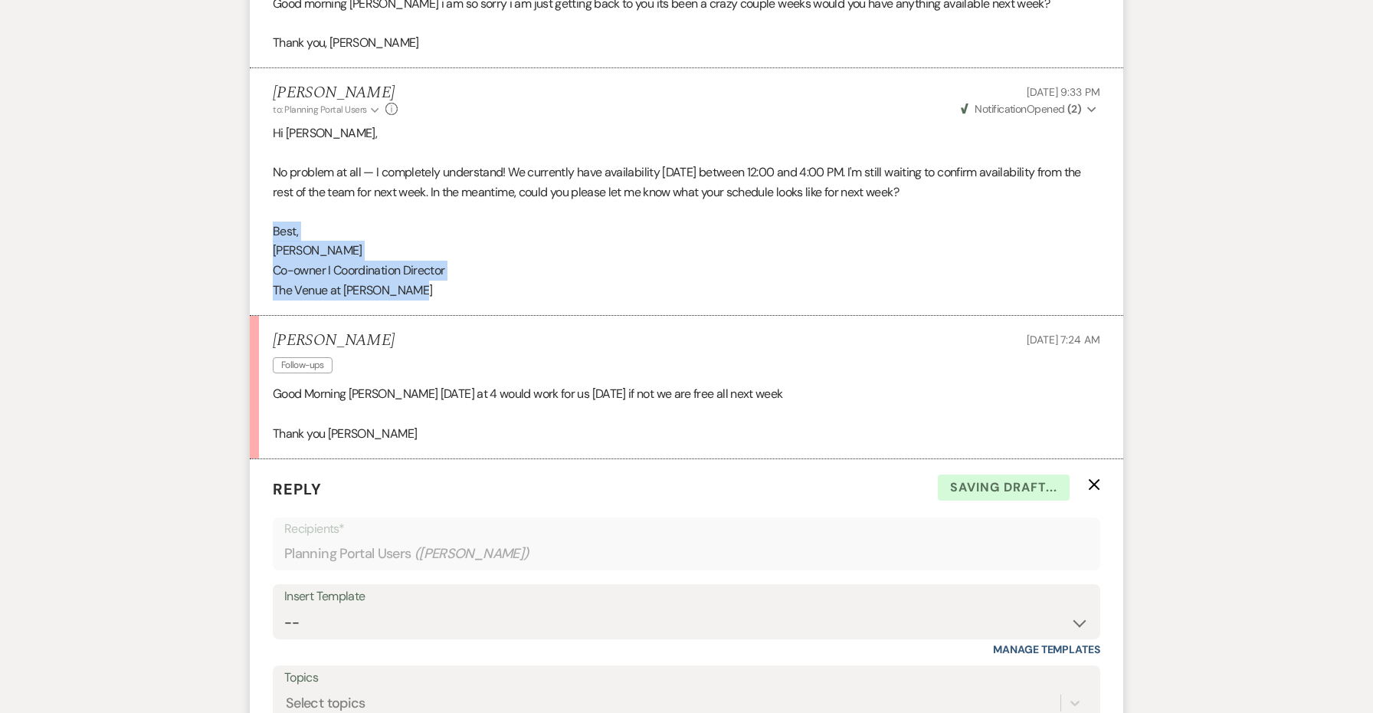
scroll to position [1898, 0]
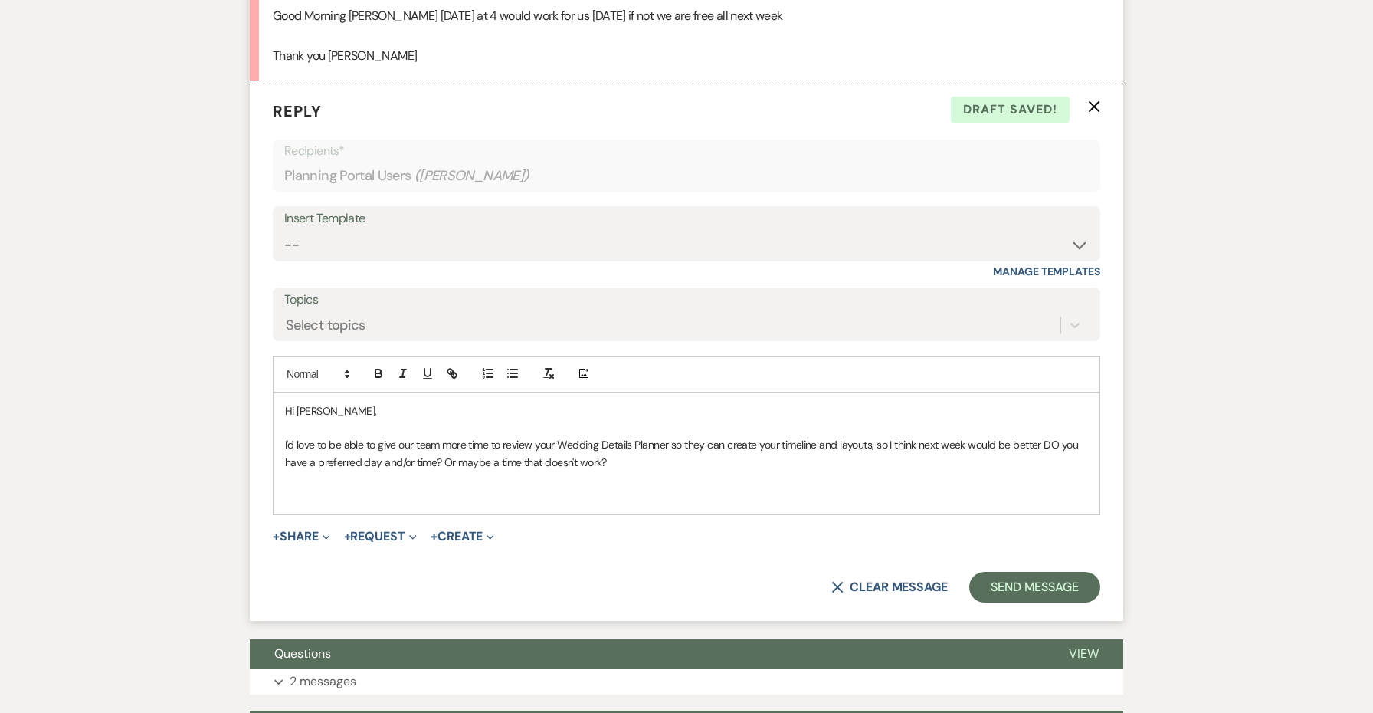
click at [308, 487] on p at bounding box center [686, 495] width 803 height 17
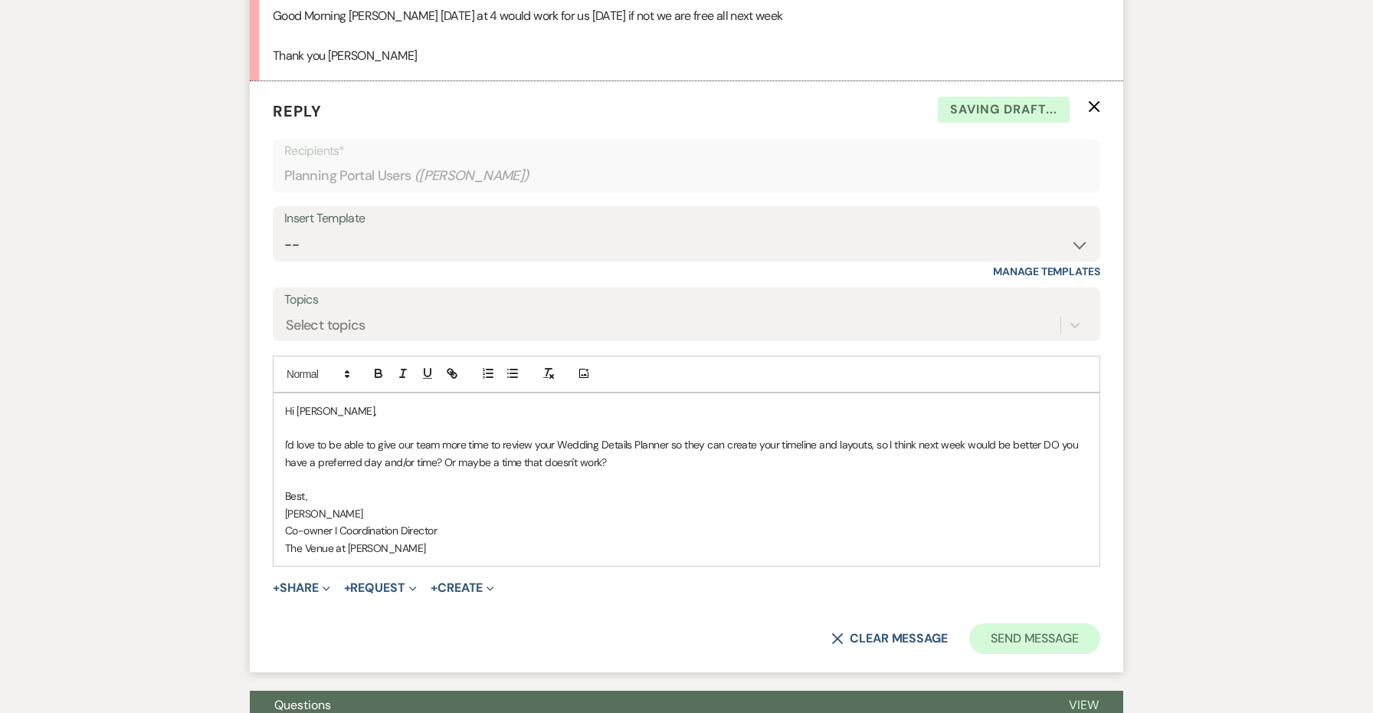
click at [1048, 623] on button "Send Message" at bounding box center [1034, 638] width 131 height 31
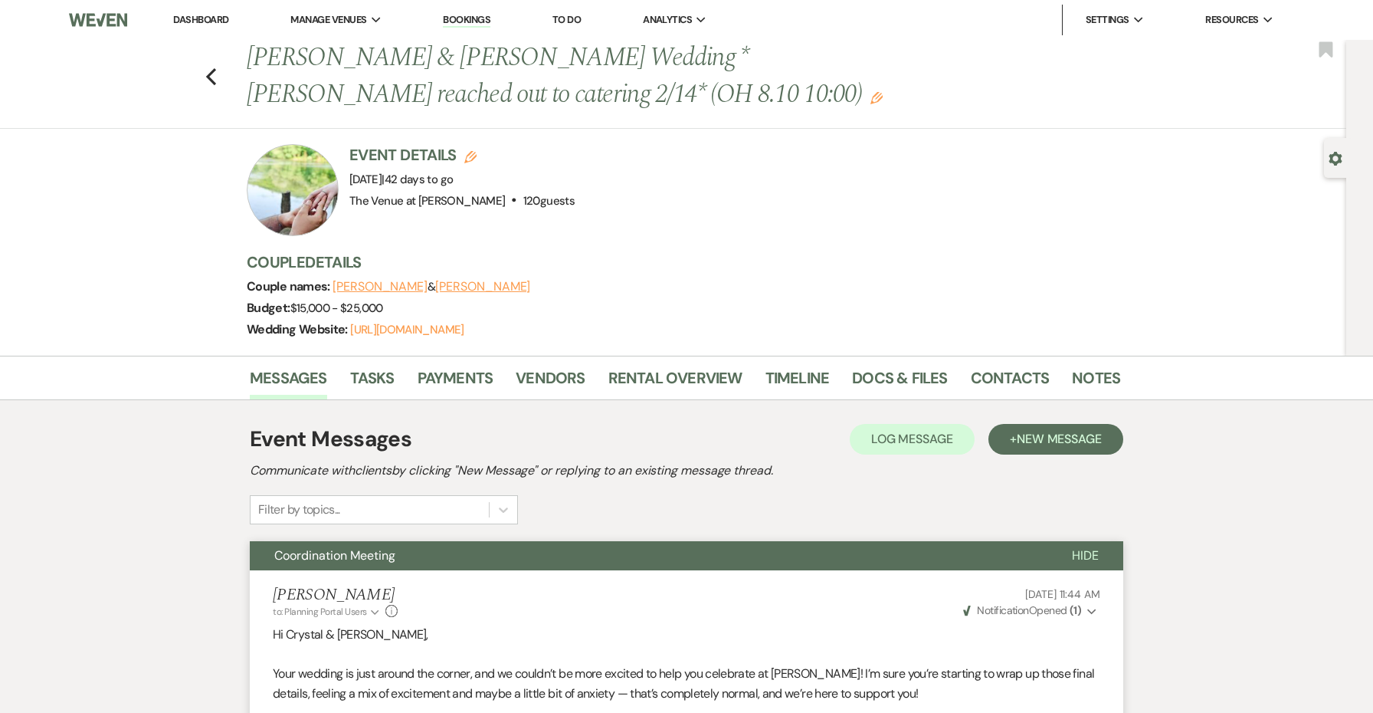
scroll to position [0, 0]
click at [1324, 51] on use "button" at bounding box center [1326, 48] width 14 height 15
click at [219, 77] on div "Previous Crystal Desvousges & Anthony Vischetti's Wedding *Jessie reached out t…" at bounding box center [669, 84] width 1354 height 89
click at [213, 76] on icon "Previous" at bounding box center [210, 76] width 11 height 18
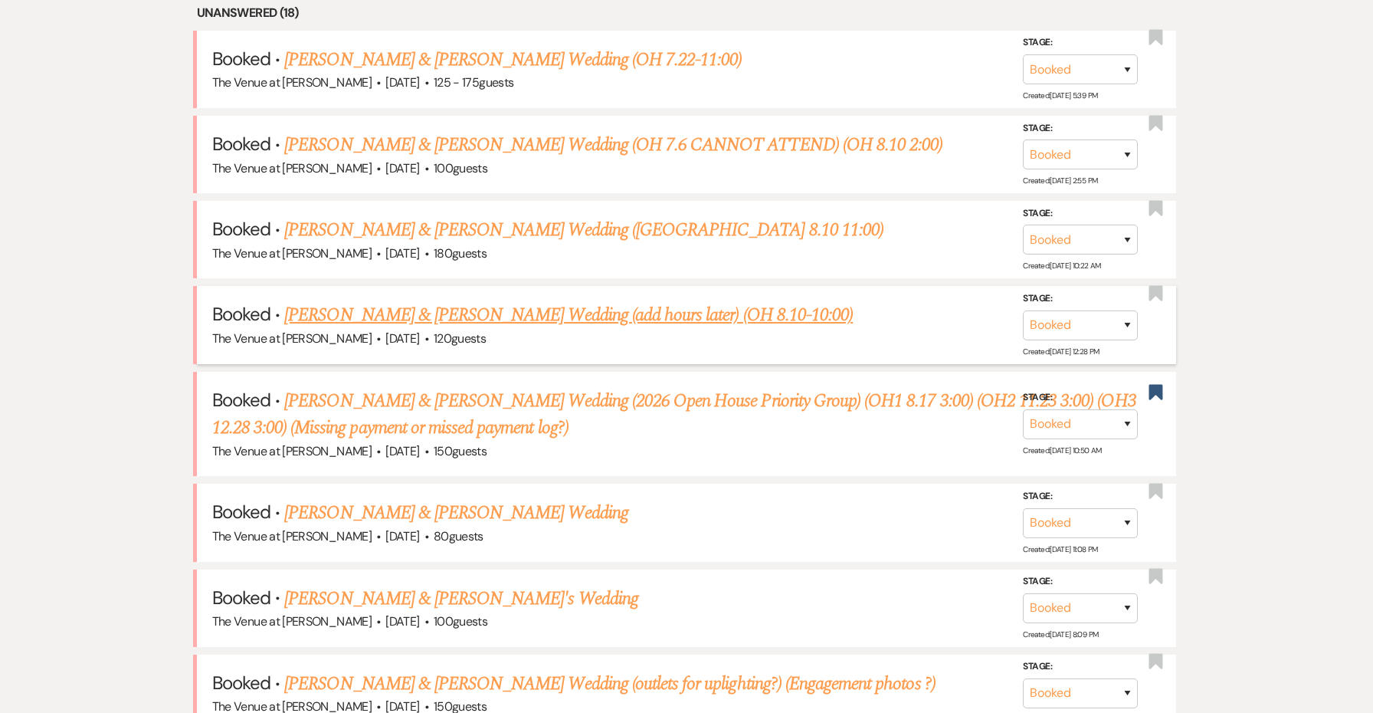
scroll to position [676, 0]
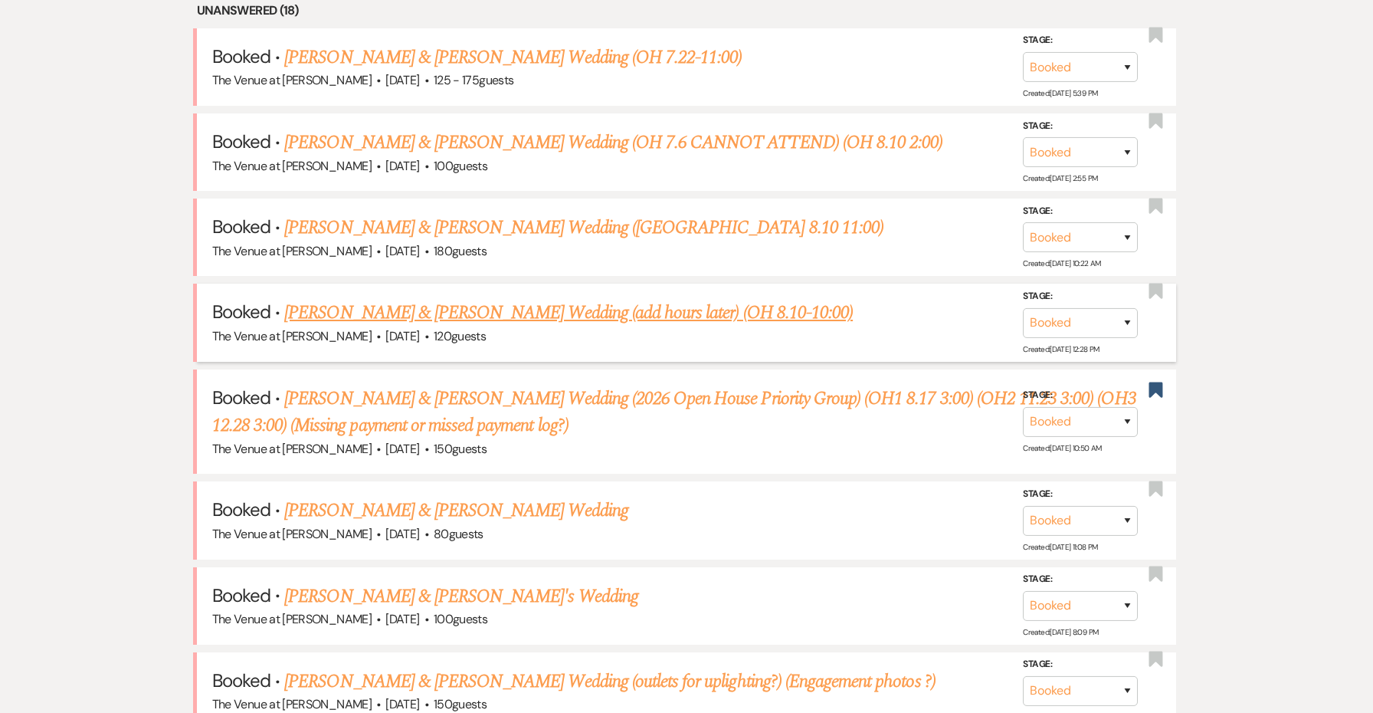
click at [475, 301] on link "Tara Goble & Tyler McGuire's Wedding (add hours later) (OH 8.10-10:00)" at bounding box center [568, 313] width 569 height 28
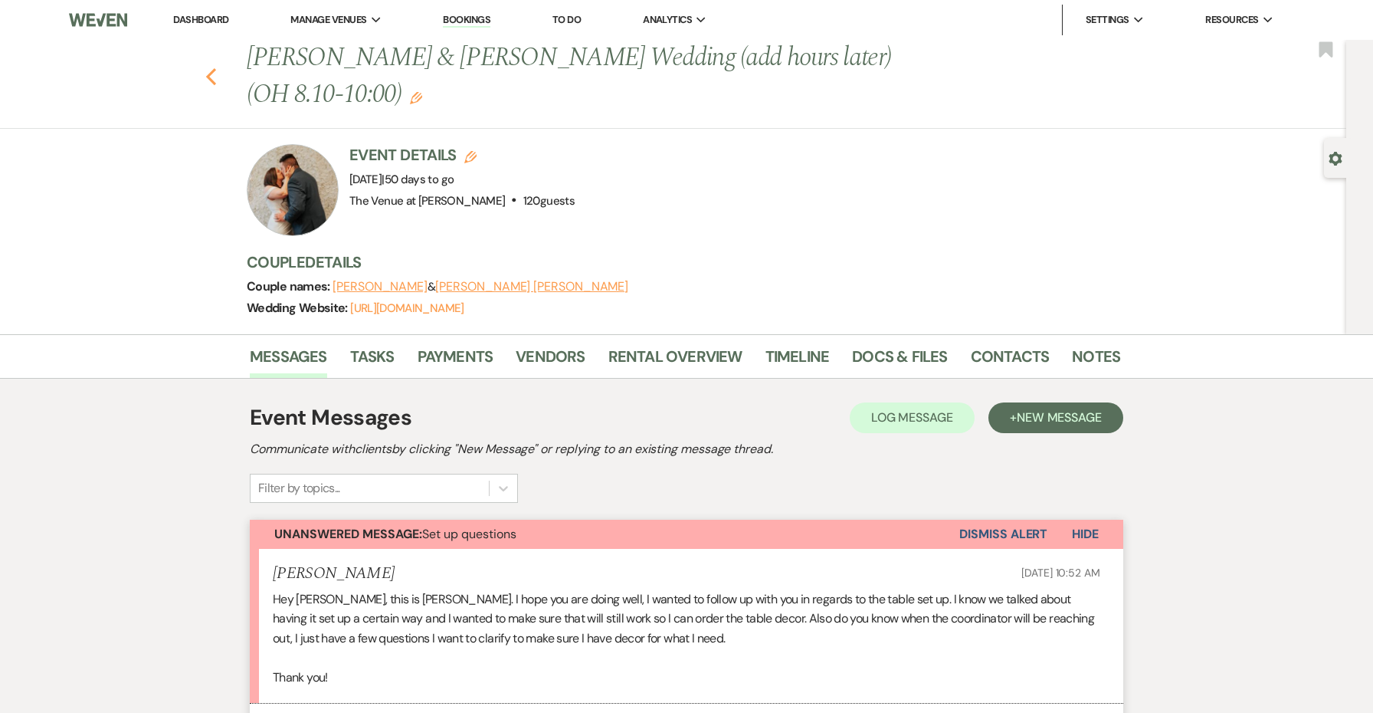
click at [213, 80] on use "button" at bounding box center [211, 76] width 10 height 17
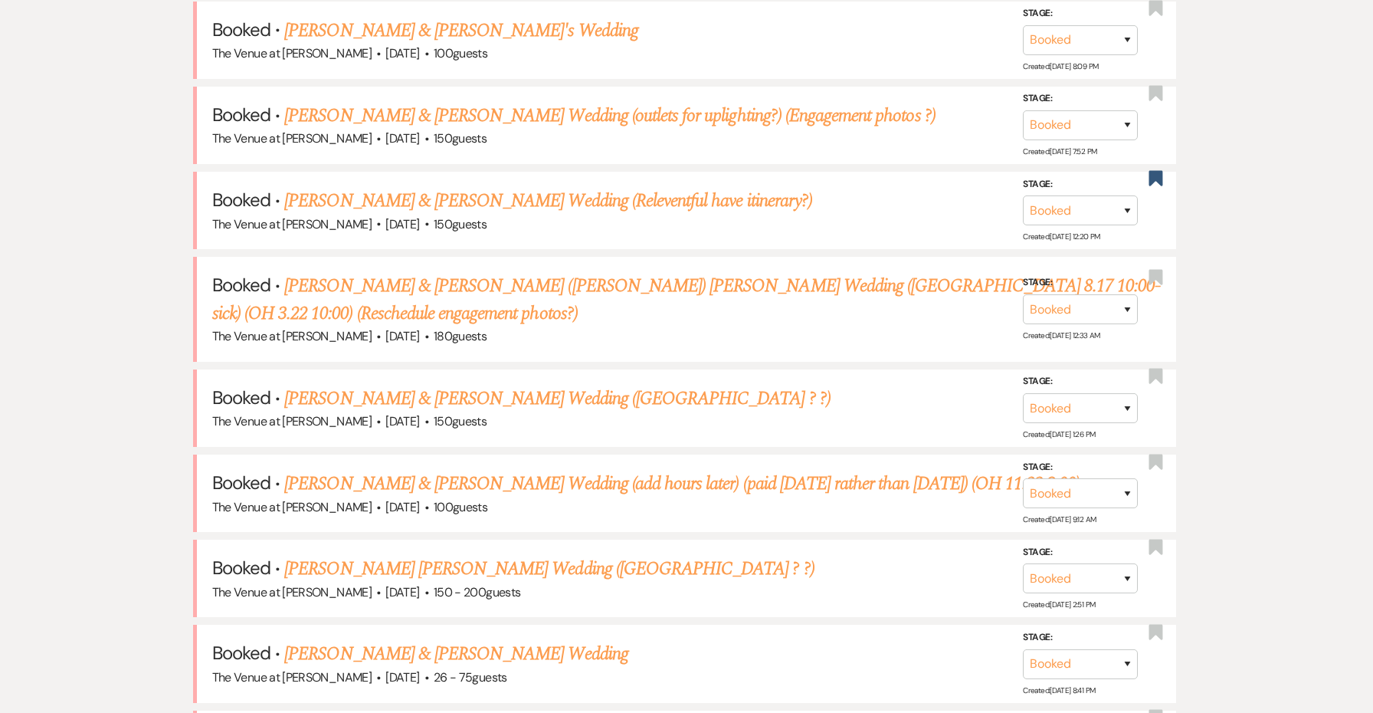
scroll to position [1258, 0]
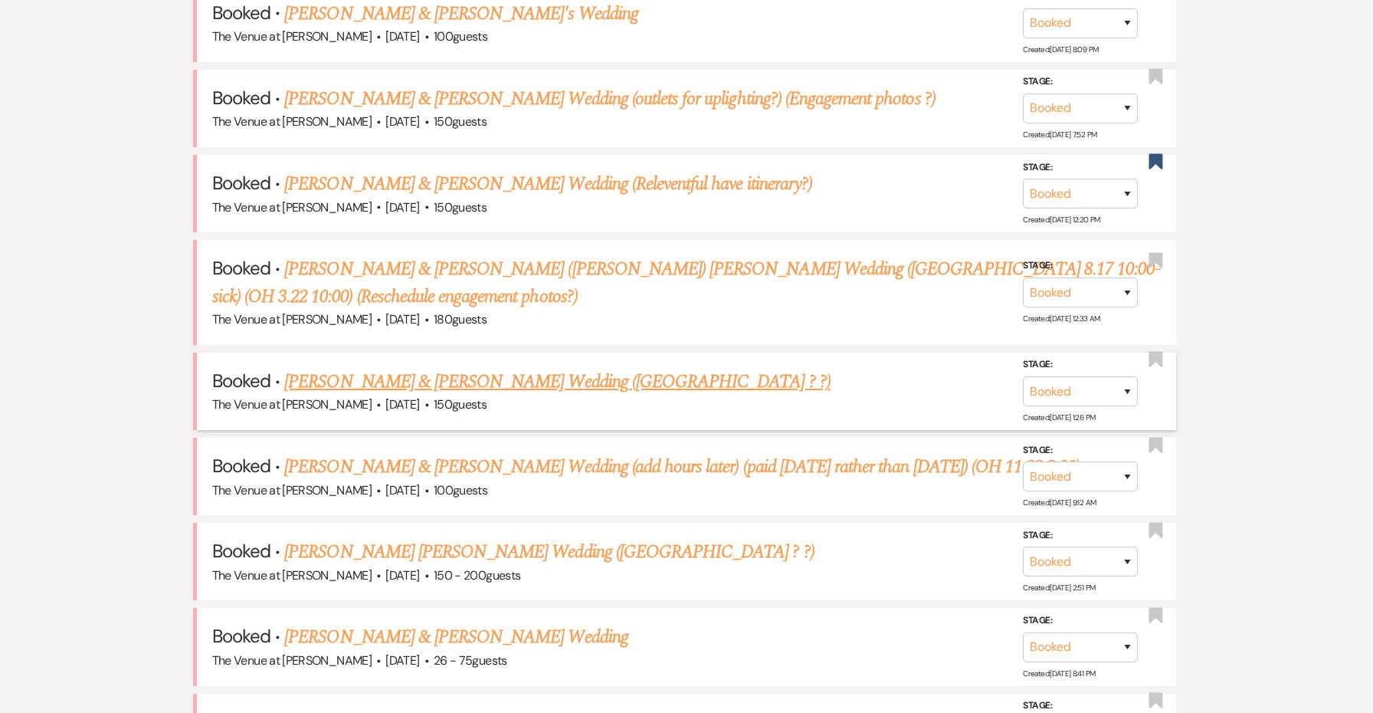
click at [468, 368] on link "Lennyshka Villegas & Carlos Reyes's Wedding (OH ? ?)" at bounding box center [557, 382] width 546 height 28
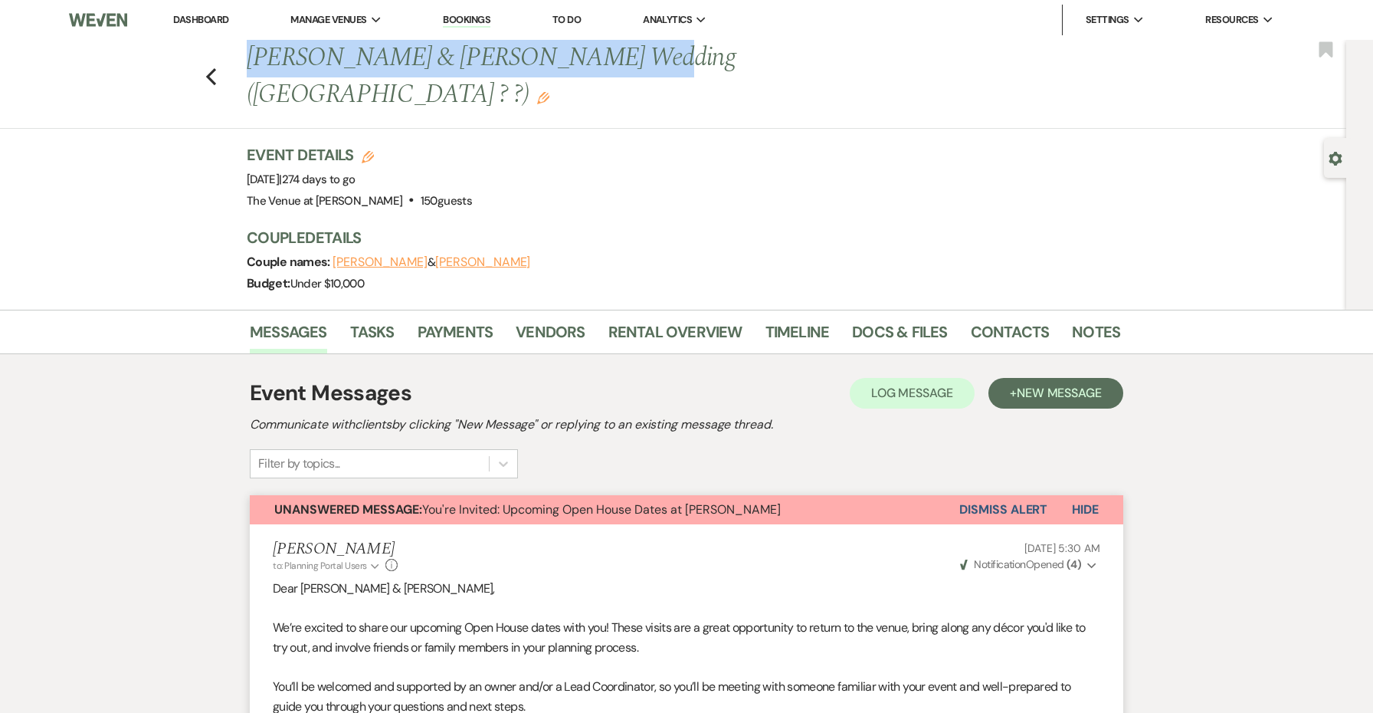
drag, startPoint x: 591, startPoint y: 64, endPoint x: 250, endPoint y: 64, distance: 341.0
click at [250, 64] on h1 "Lennyshka Villegas & Carlos Reyes's Wedding (OH ? ?) Edit" at bounding box center [590, 76] width 687 height 73
copy h1 "Lennyshka Villegas & Carlos Reyes"
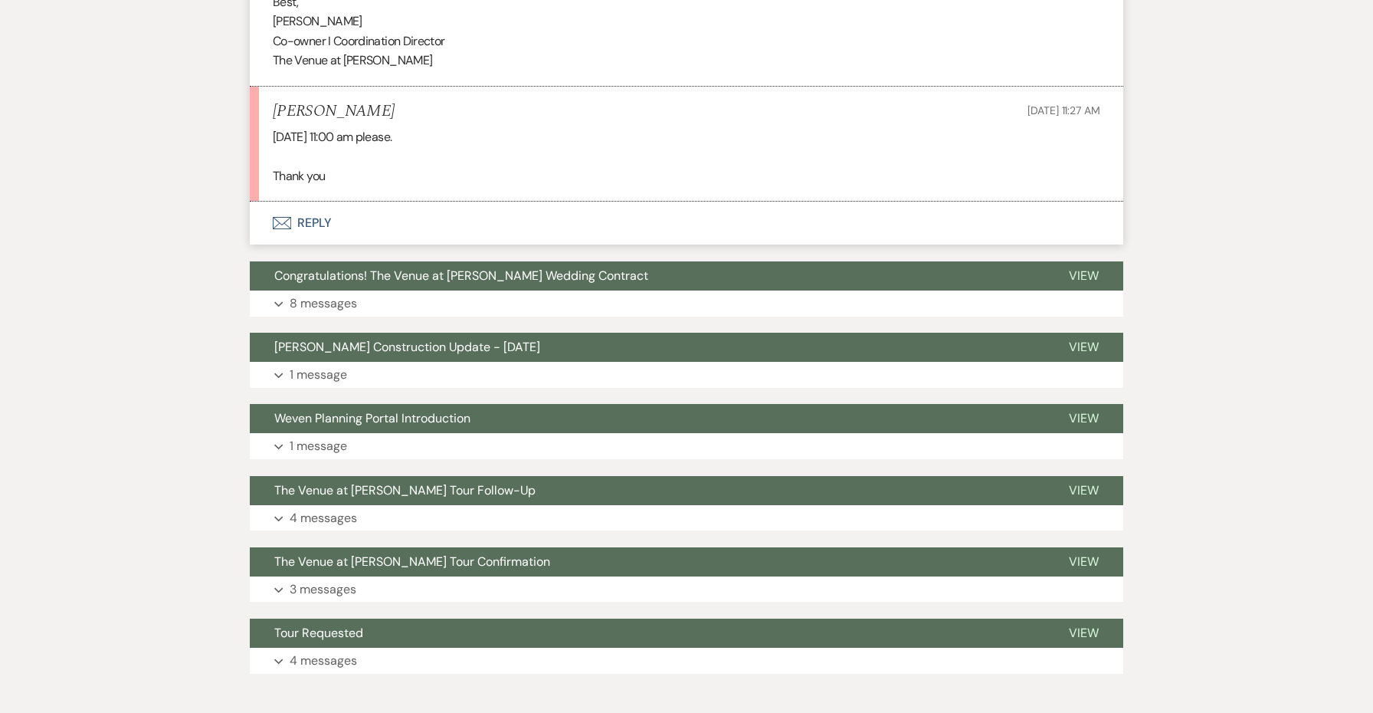
click at [314, 202] on button "Envelope Reply" at bounding box center [687, 223] width 874 height 43
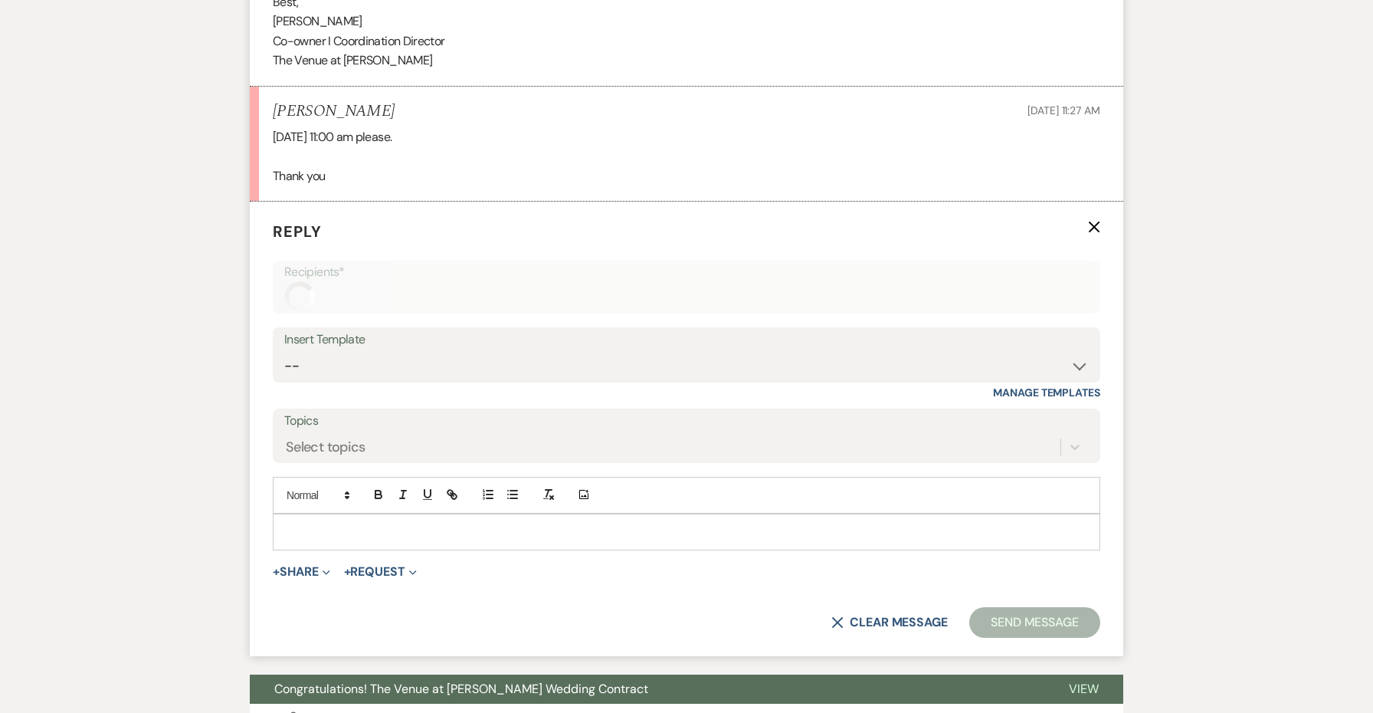
scroll to position [2462, 0]
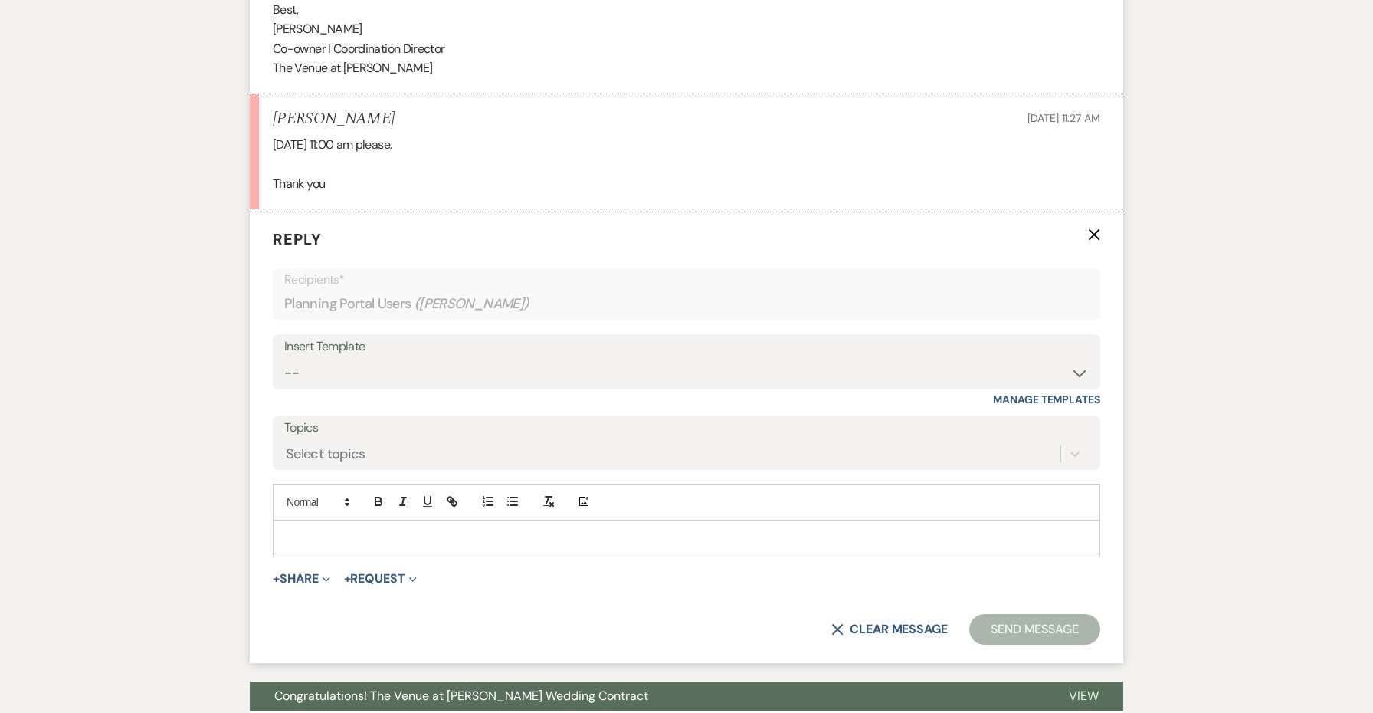
click at [317, 530] on p at bounding box center [686, 538] width 803 height 17
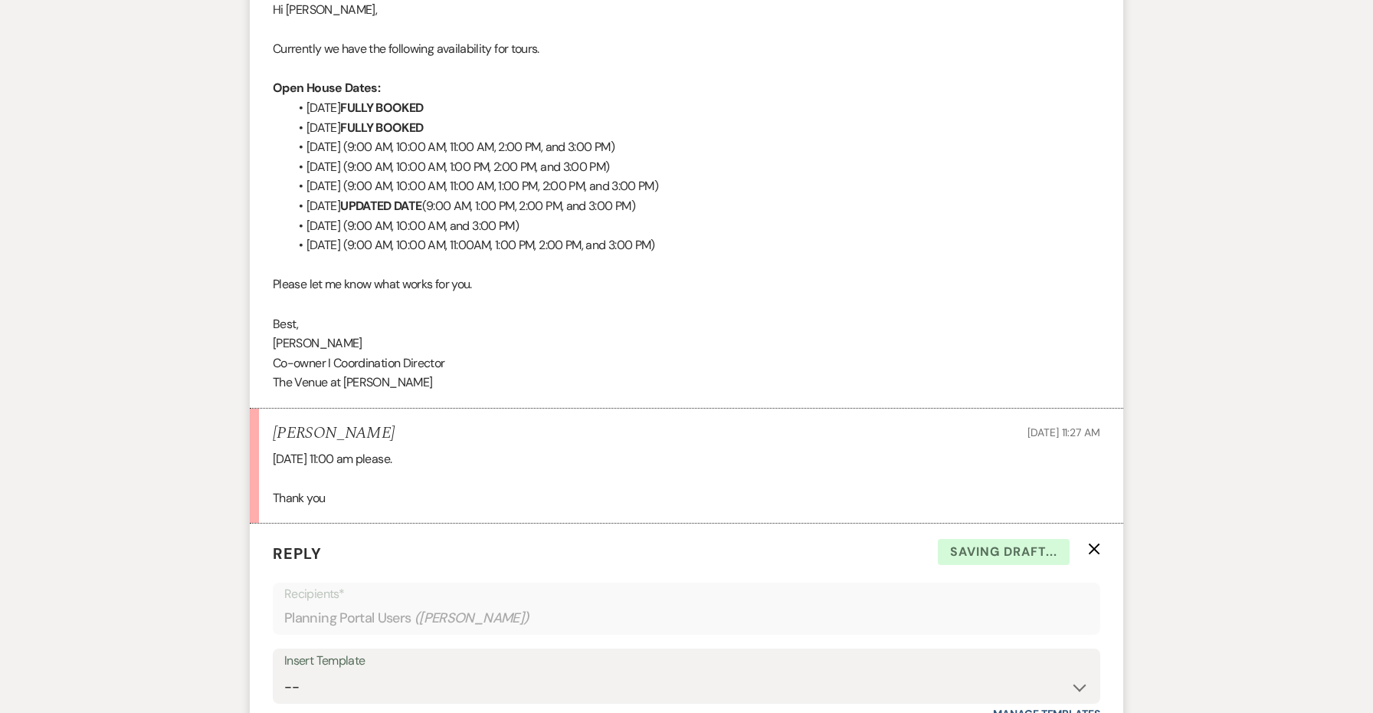
scroll to position [2118, 0]
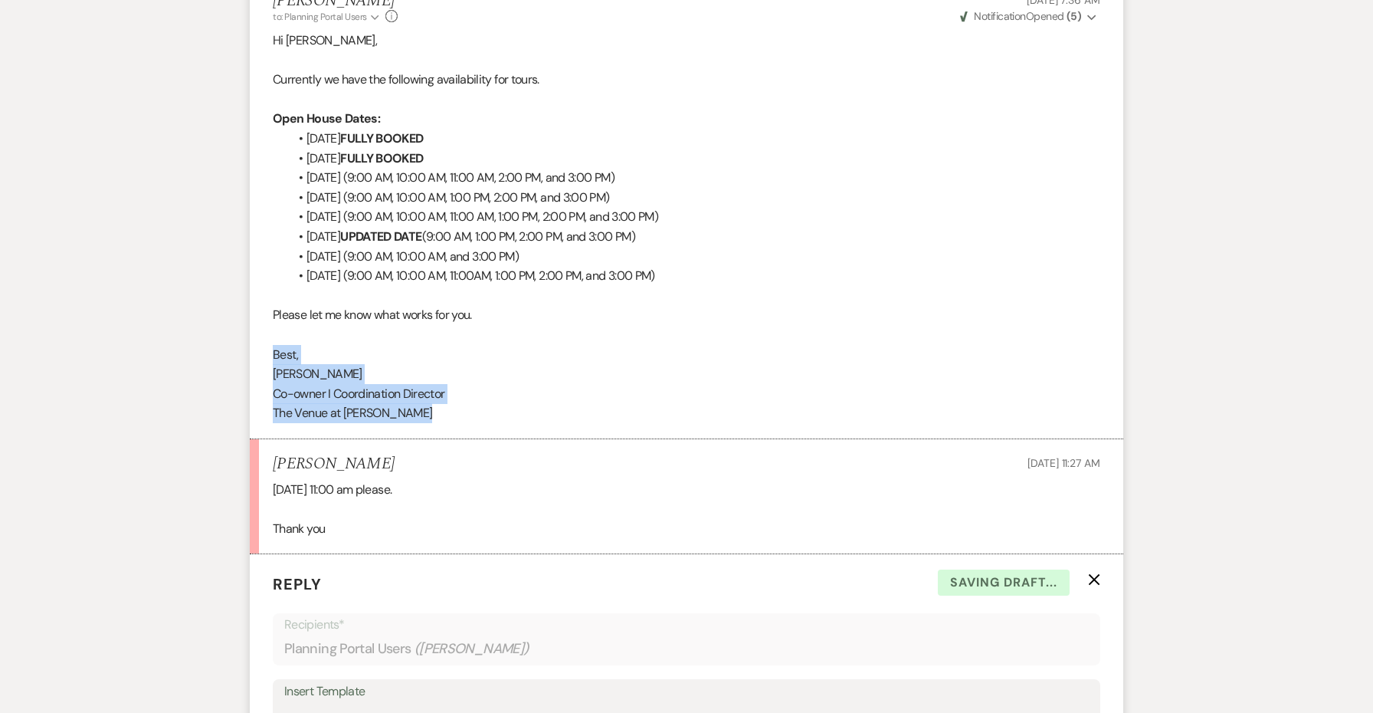
copy div "Best, Jessie Co-owner I Coordination Director The Venue at Carley Brook﻿"
drag, startPoint x: 414, startPoint y: 346, endPoint x: 245, endPoint y: 285, distance: 179.1
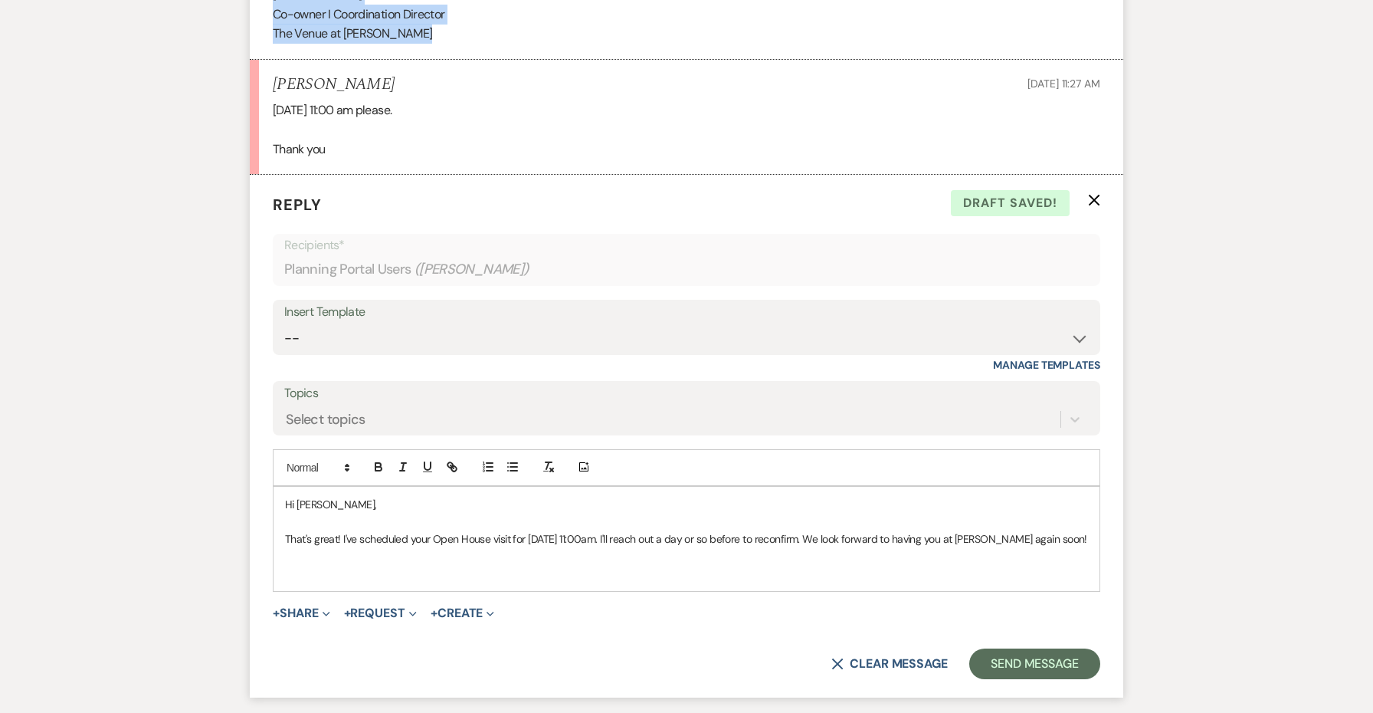
scroll to position [2634, 0]
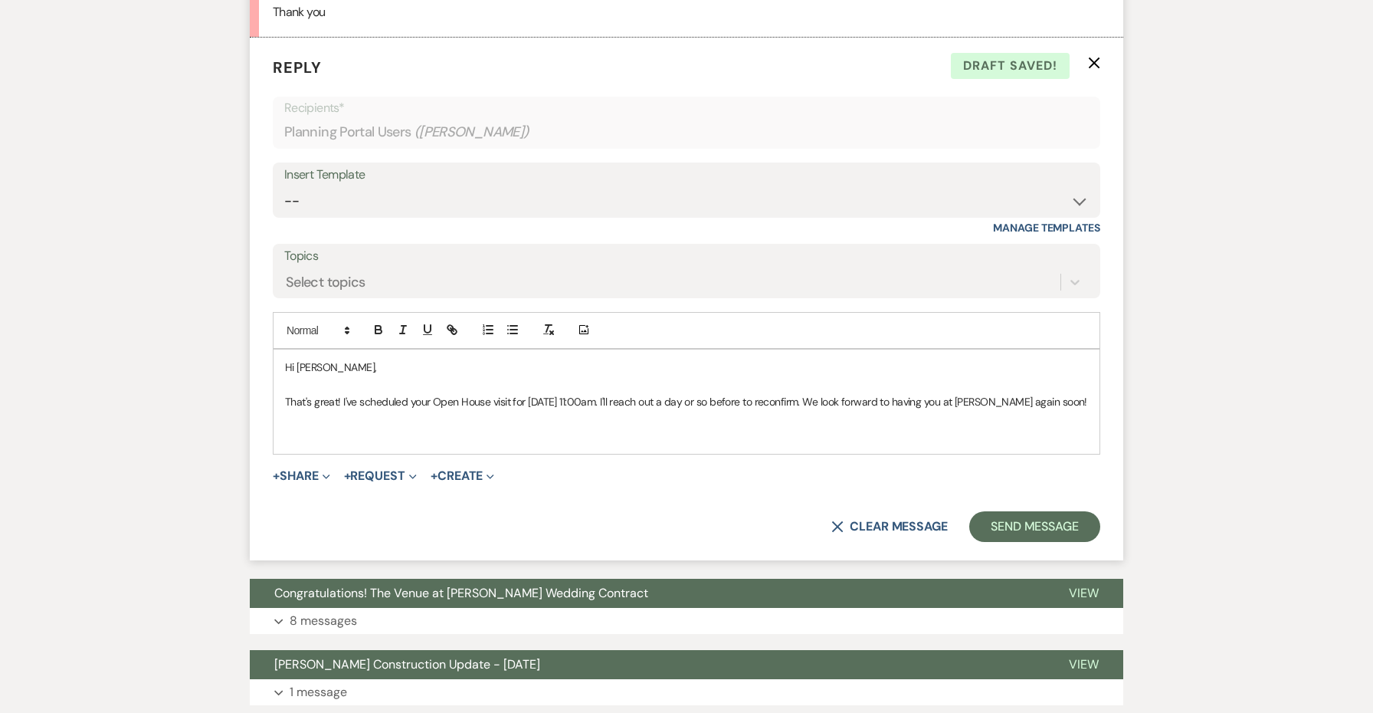
click at [315, 427] on p at bounding box center [686, 435] width 803 height 17
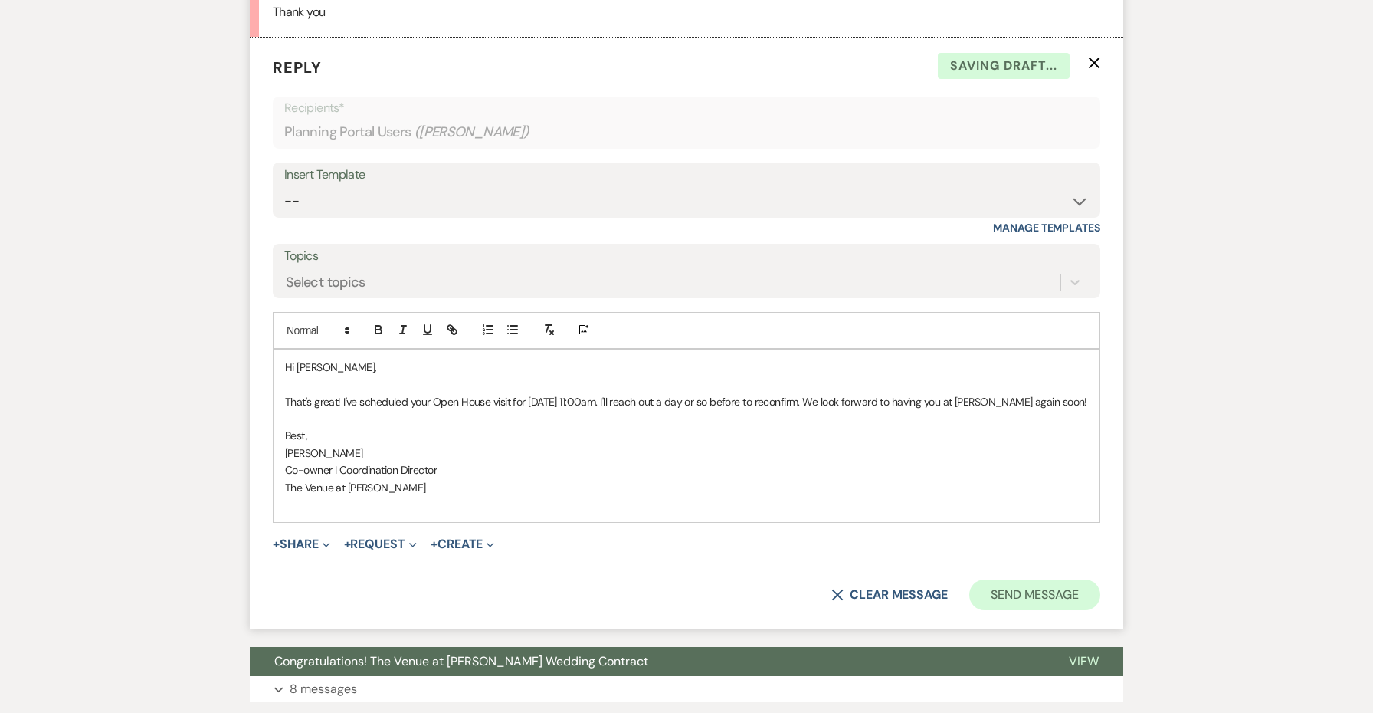
click at [993, 579] on button "Send Message" at bounding box center [1034, 594] width 131 height 31
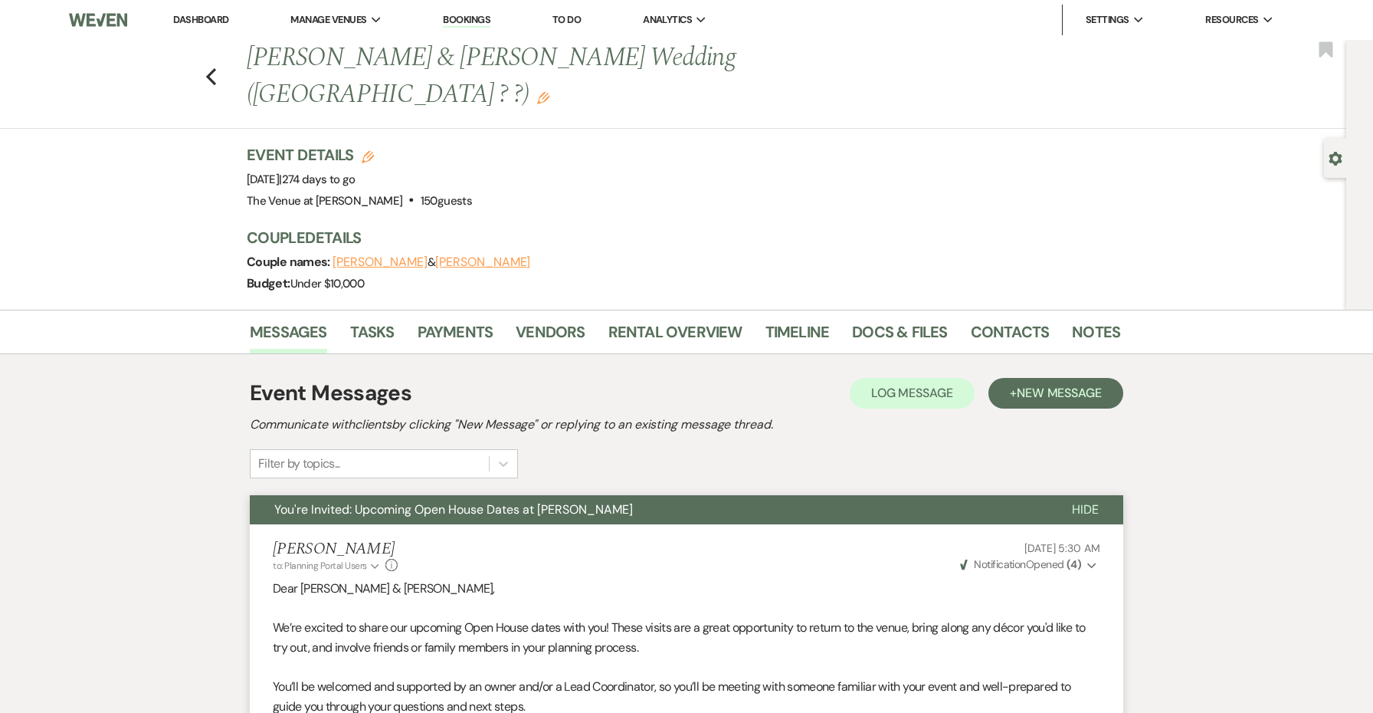
scroll to position [0, 0]
click at [802, 53] on h1 "Lennyshka Villegas & Carlos Reyes's Wedding (OH ? ?) Edit" at bounding box center [590, 76] width 687 height 73
click at [550, 92] on icon "Edit" at bounding box center [543, 98] width 12 height 12
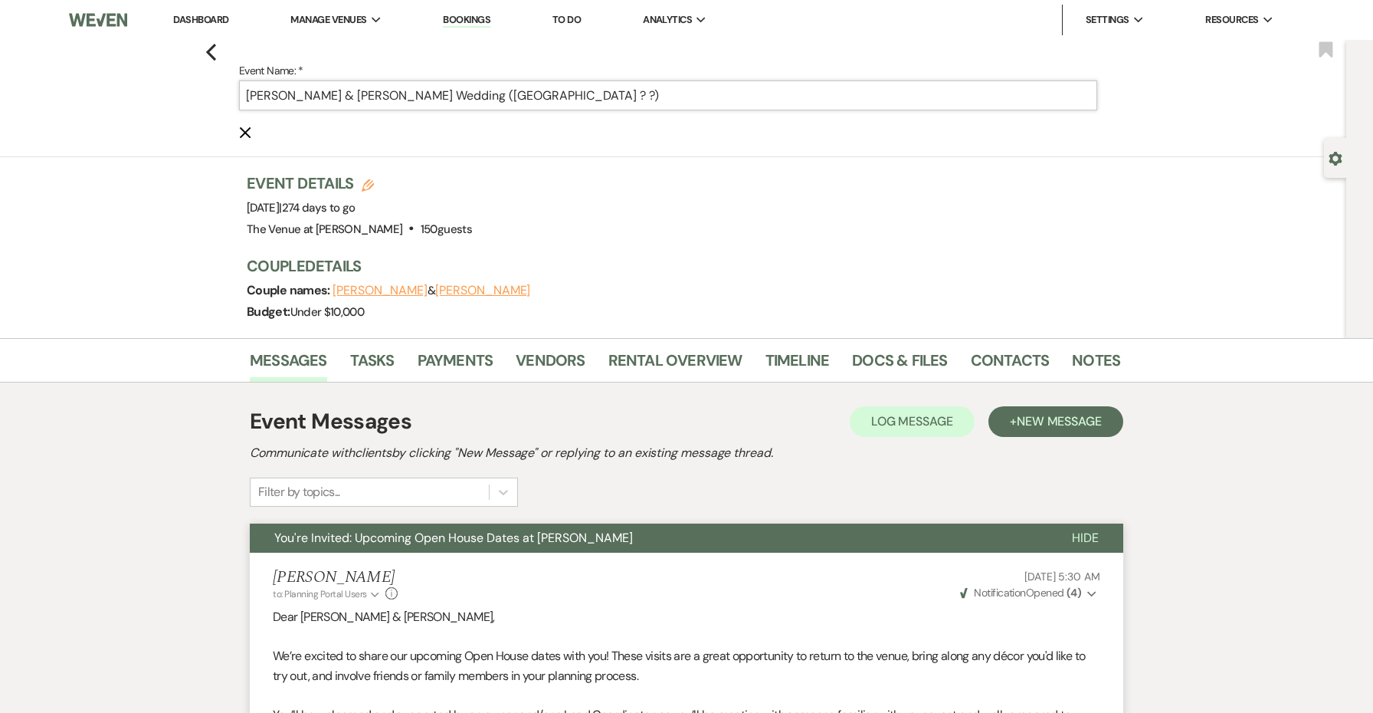
click at [545, 100] on input "Lennyshka Villegas & Carlos Reyes's Wedding (OH ? ?)" at bounding box center [668, 95] width 858 height 30
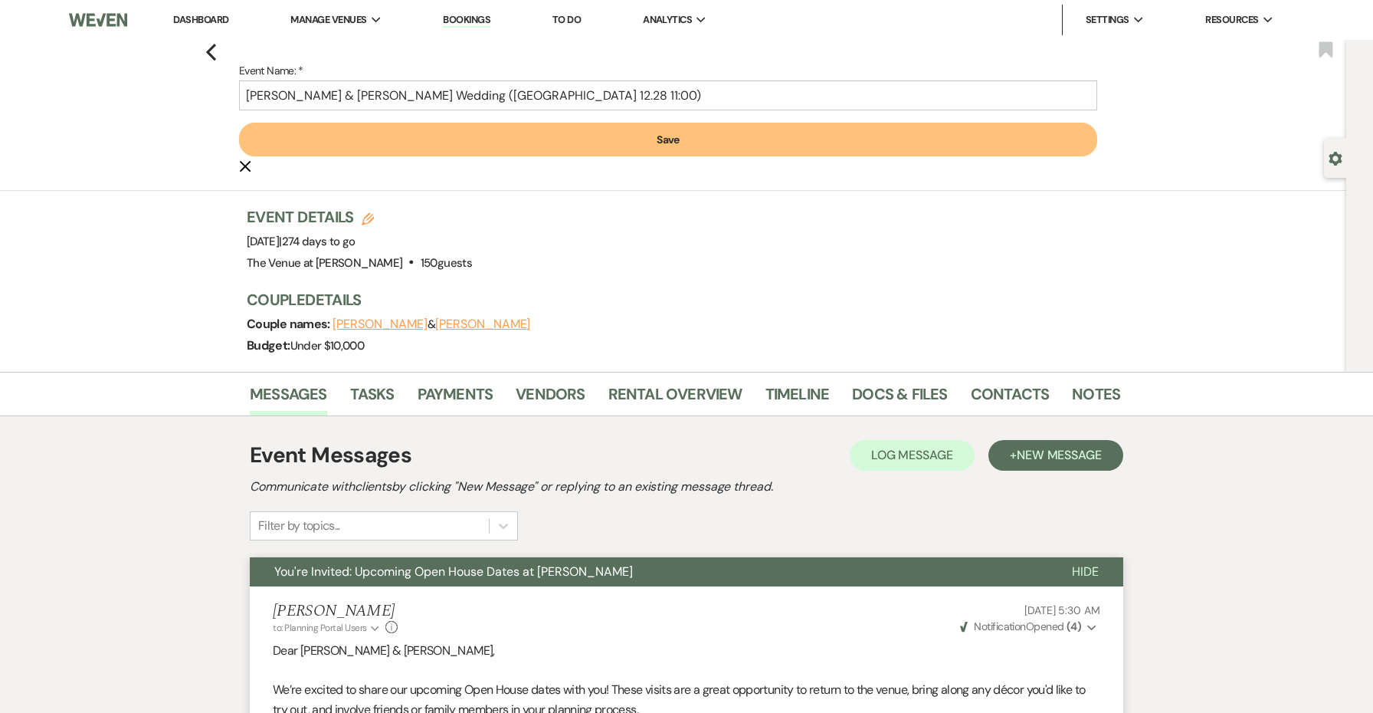
click at [589, 152] on button "Save" at bounding box center [668, 140] width 858 height 34
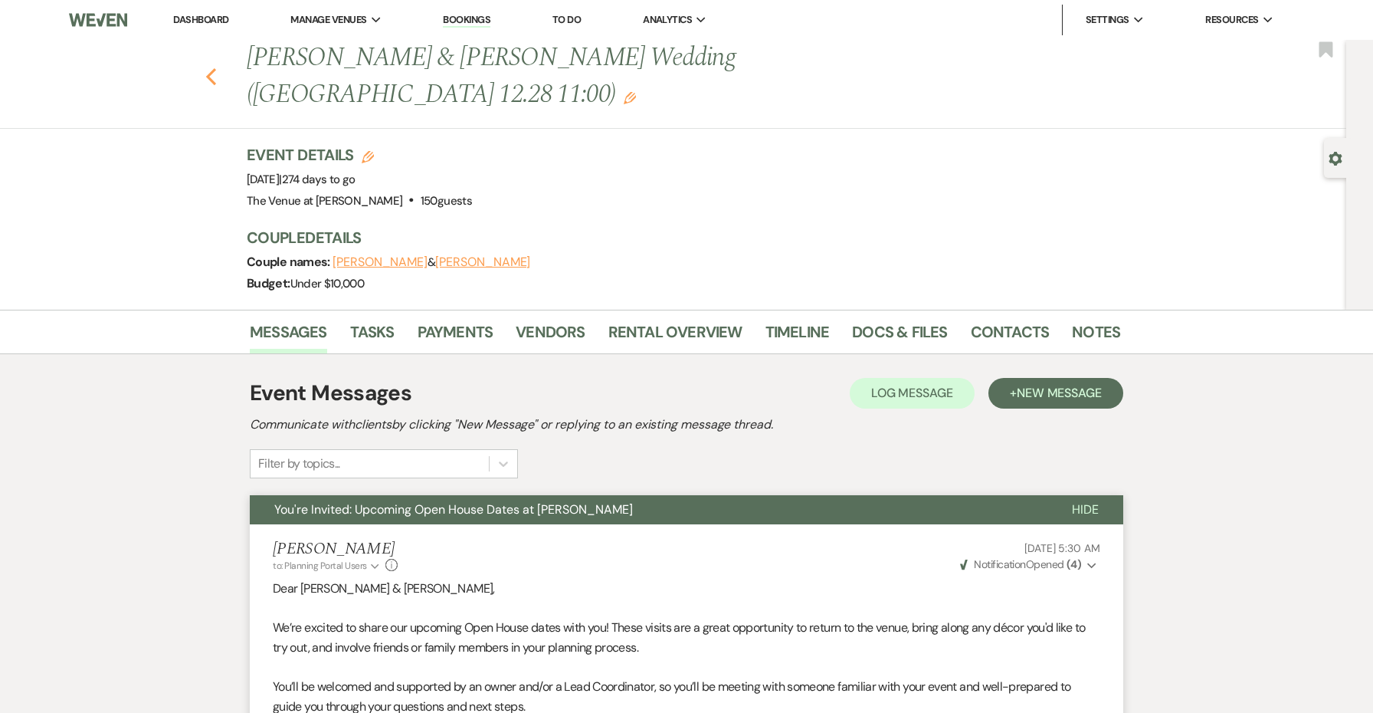
click at [205, 67] on icon "Previous" at bounding box center [210, 76] width 11 height 18
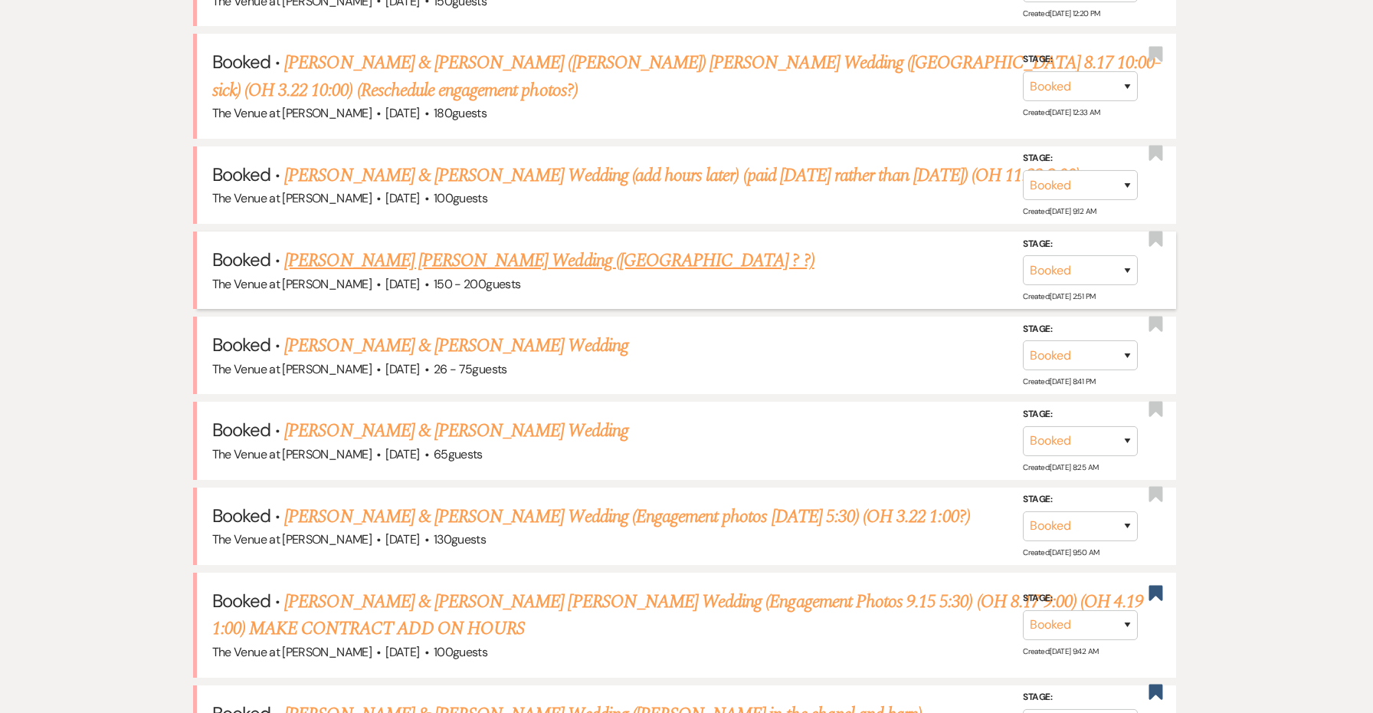
scroll to position [1585, 0]
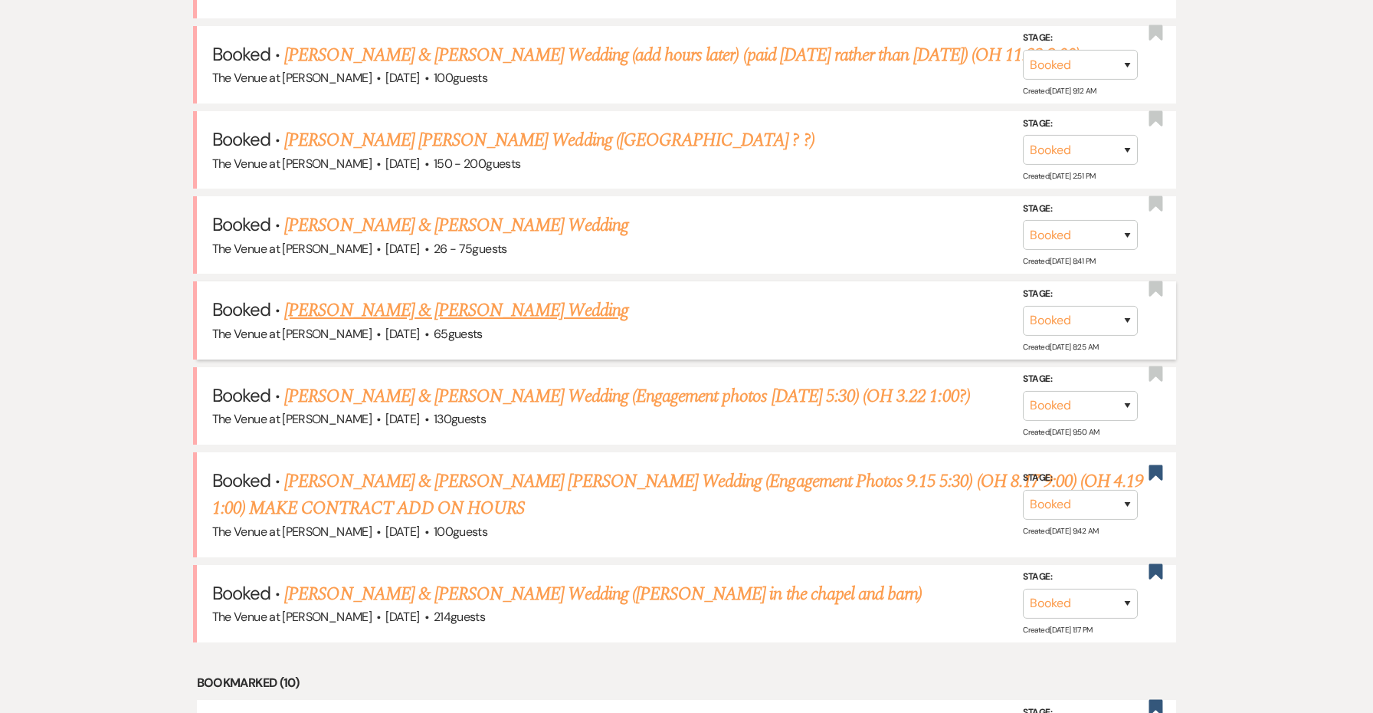
click at [550, 297] on link "Courtney Harrison & Luisa Aprigliano's Wedding" at bounding box center [455, 311] width 343 height 28
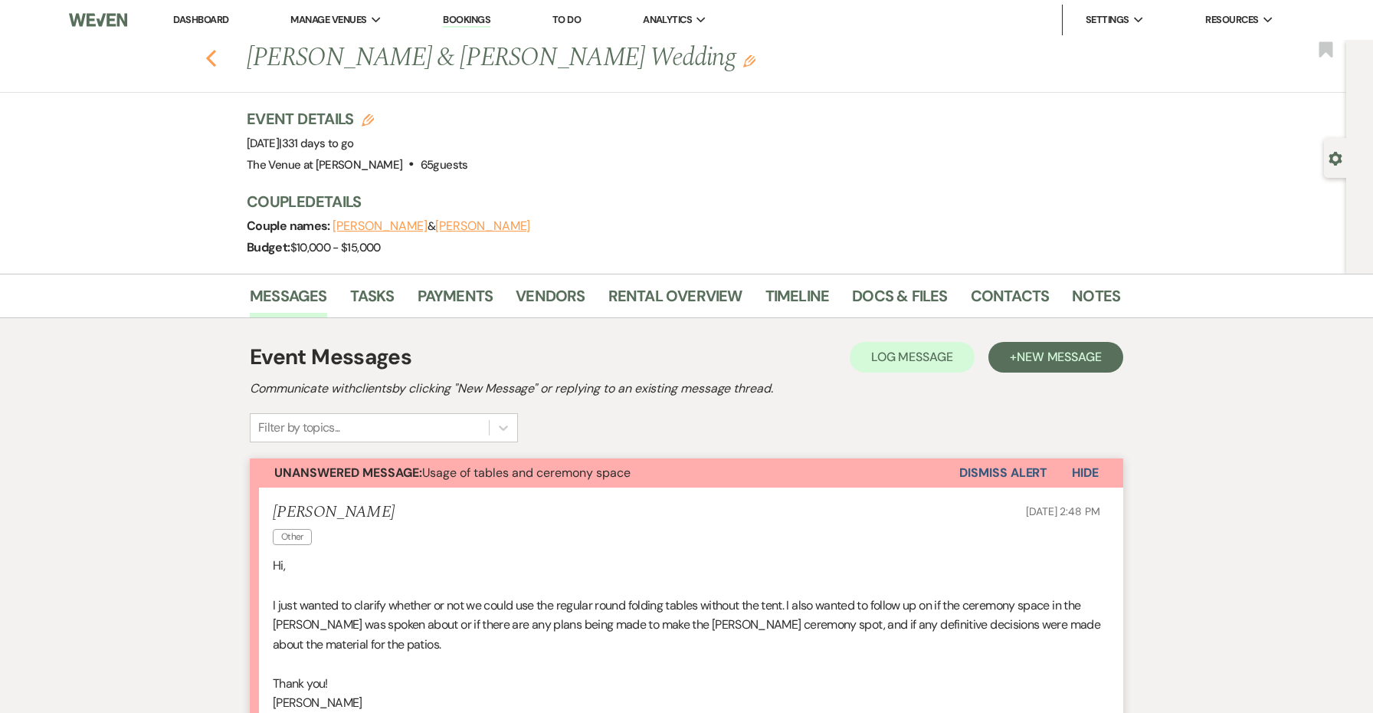
click at [212, 57] on icon "Previous" at bounding box center [210, 58] width 11 height 18
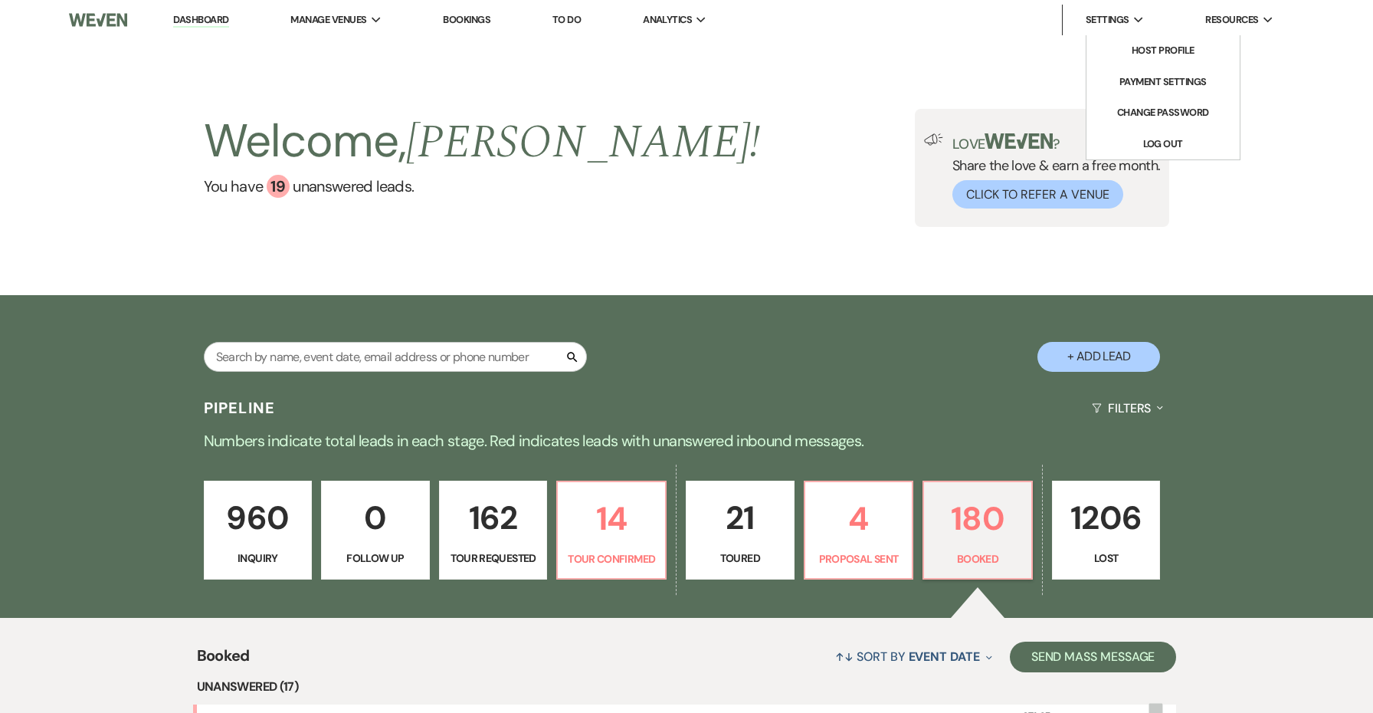
click at [1108, 26] on span "Settings" at bounding box center [1108, 19] width 44 height 15
click at [1160, 134] on link "Log Out" at bounding box center [1163, 144] width 153 height 31
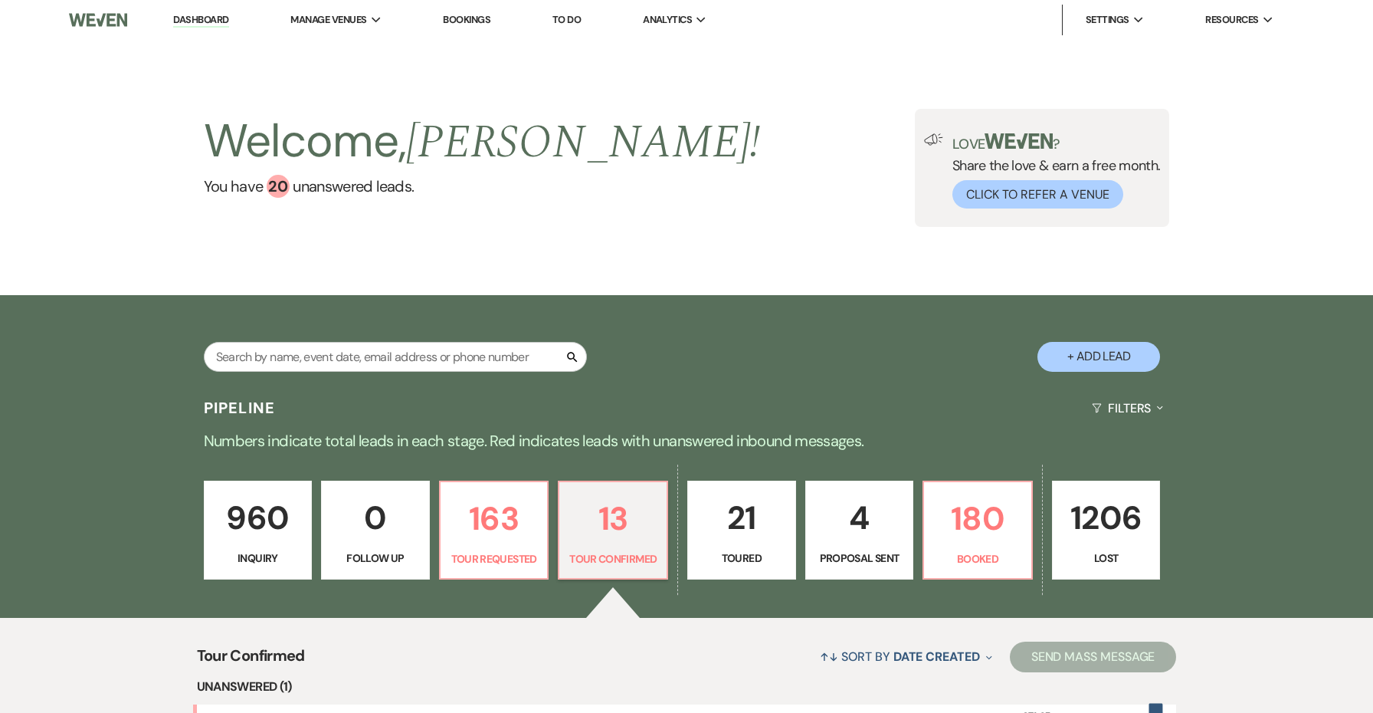
select select "4"
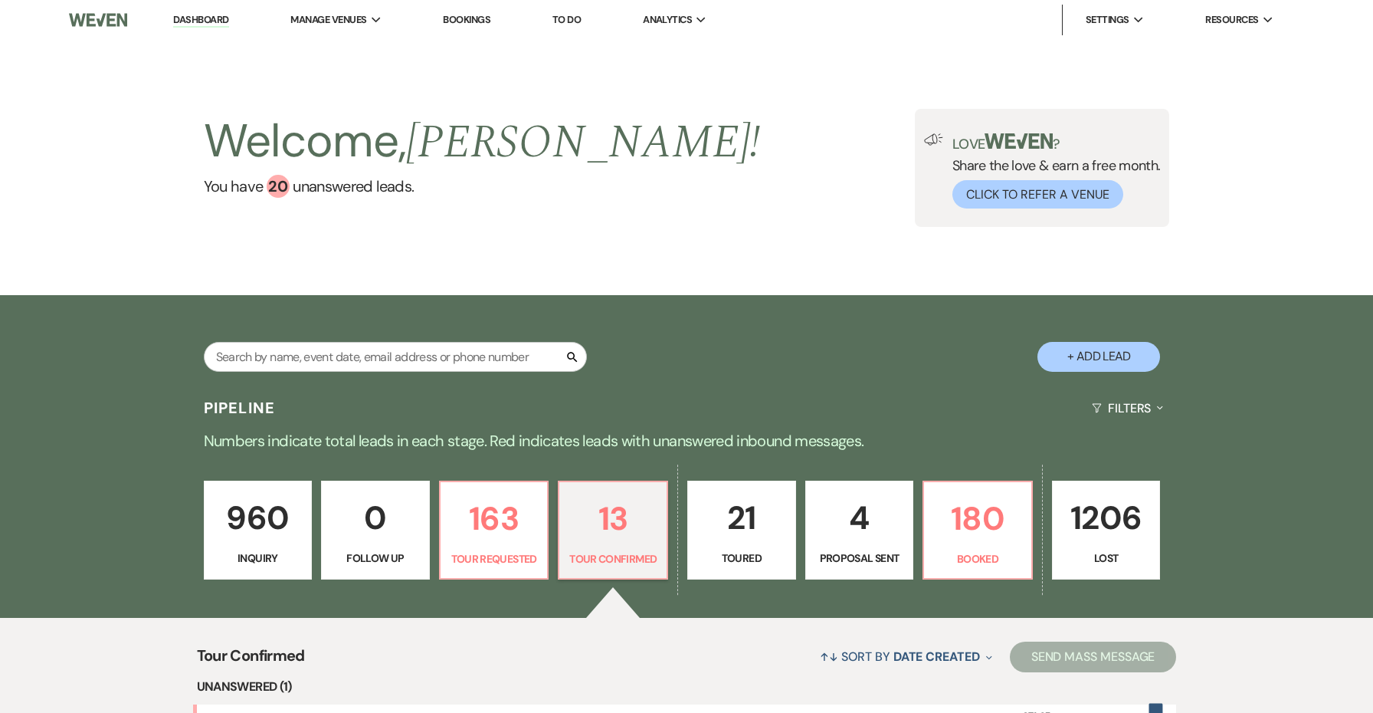
select select "4"
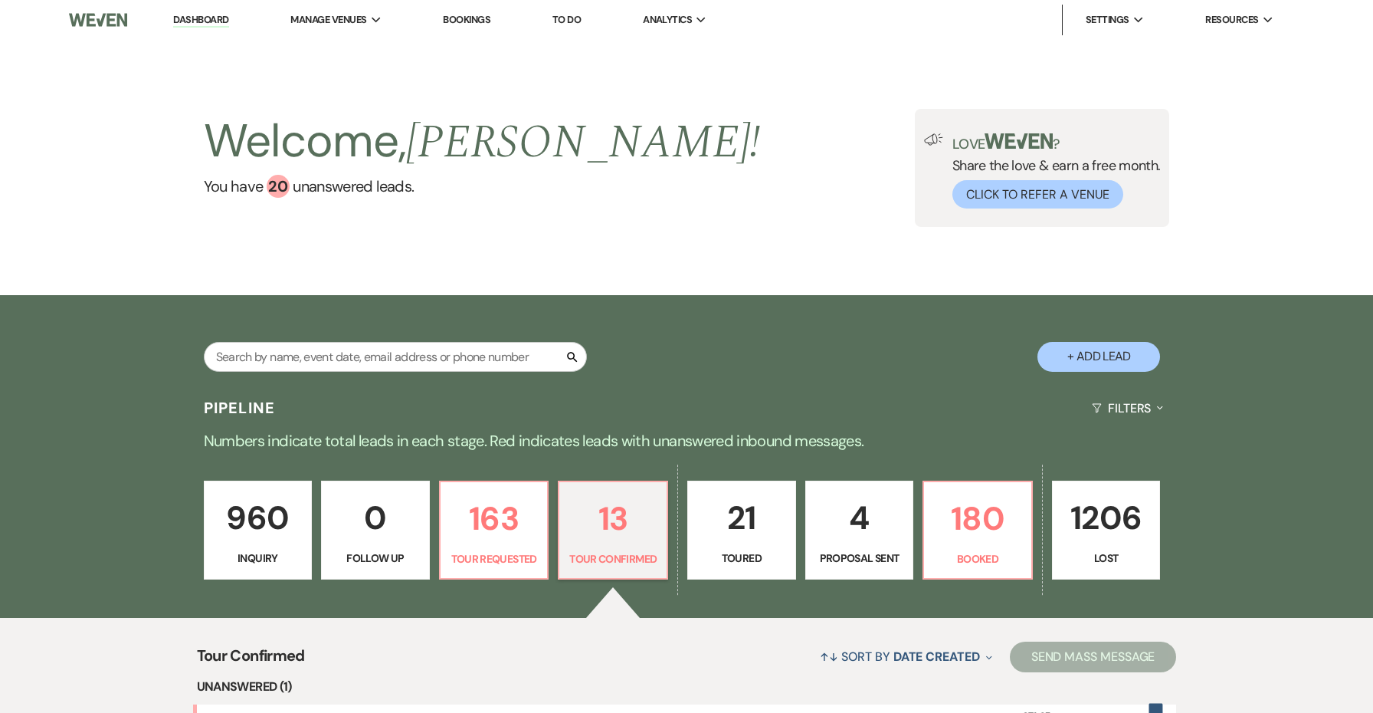
select select "4"
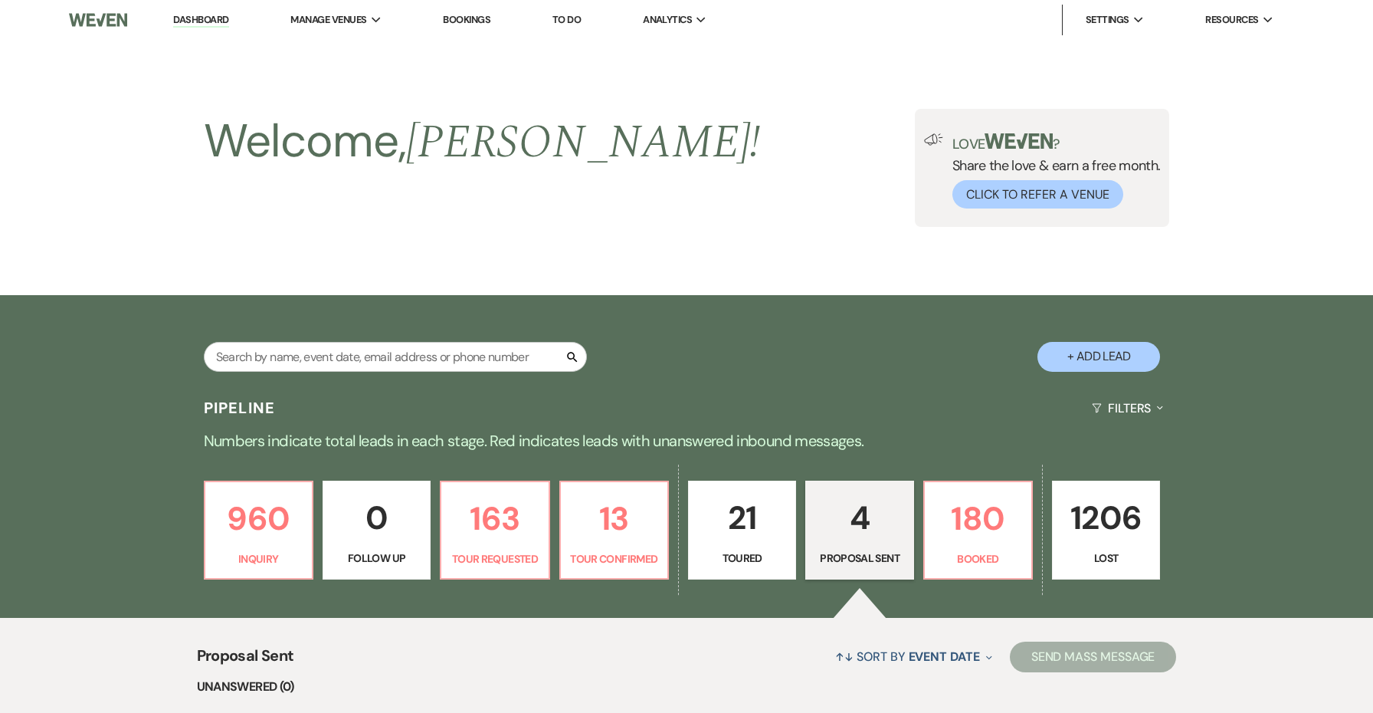
select select "6"
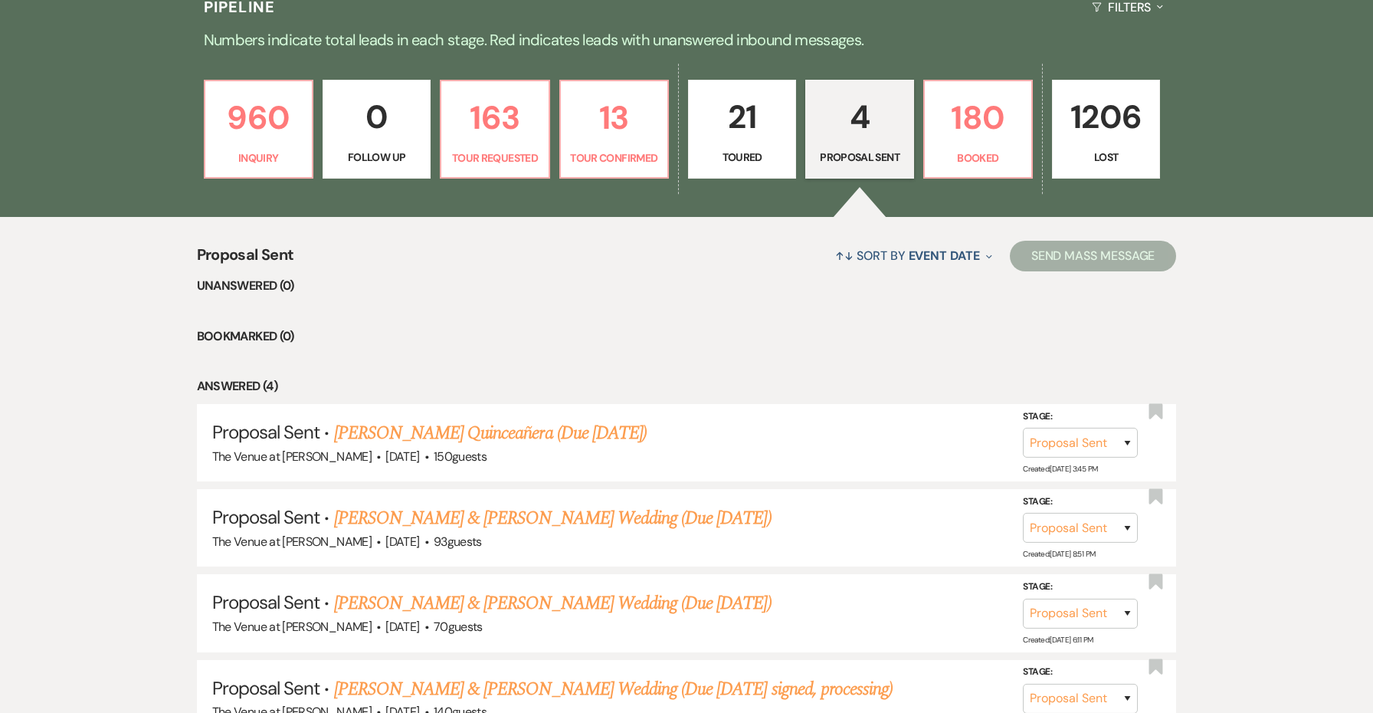
scroll to position [240, 0]
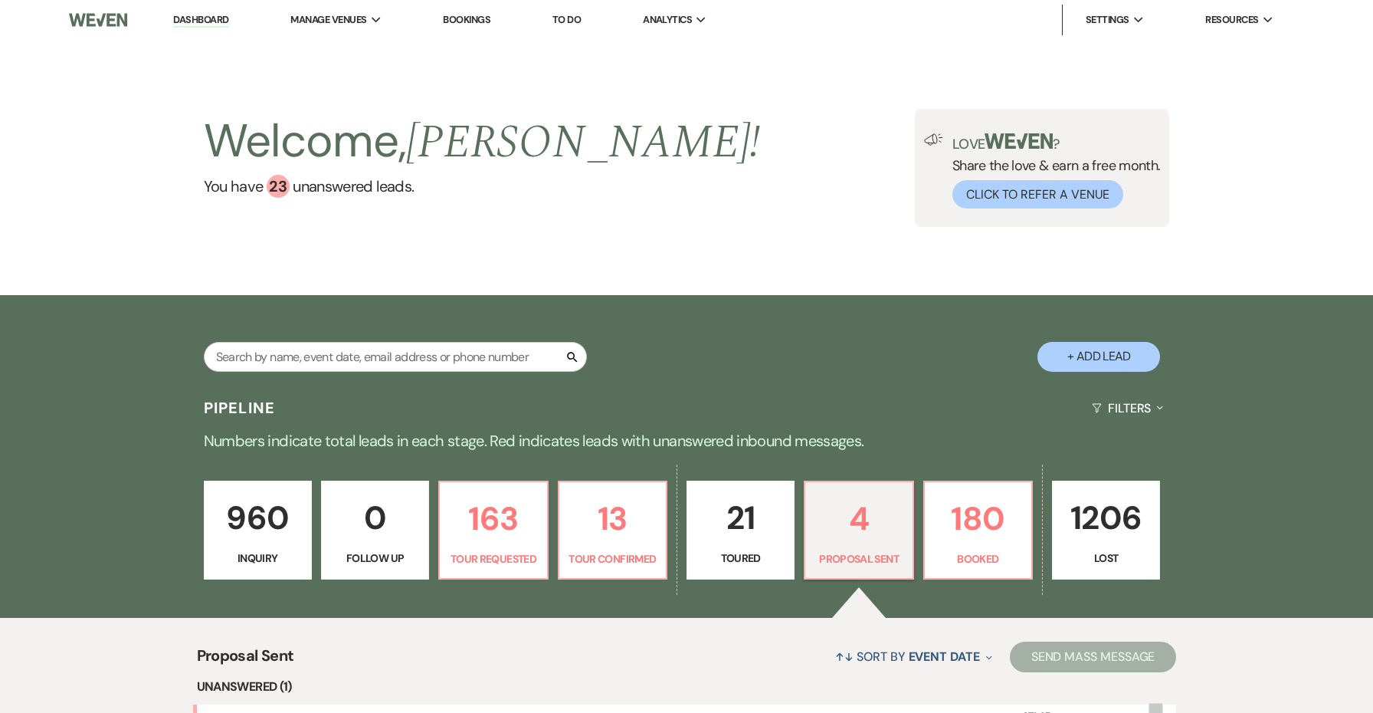
scroll to position [240, 0]
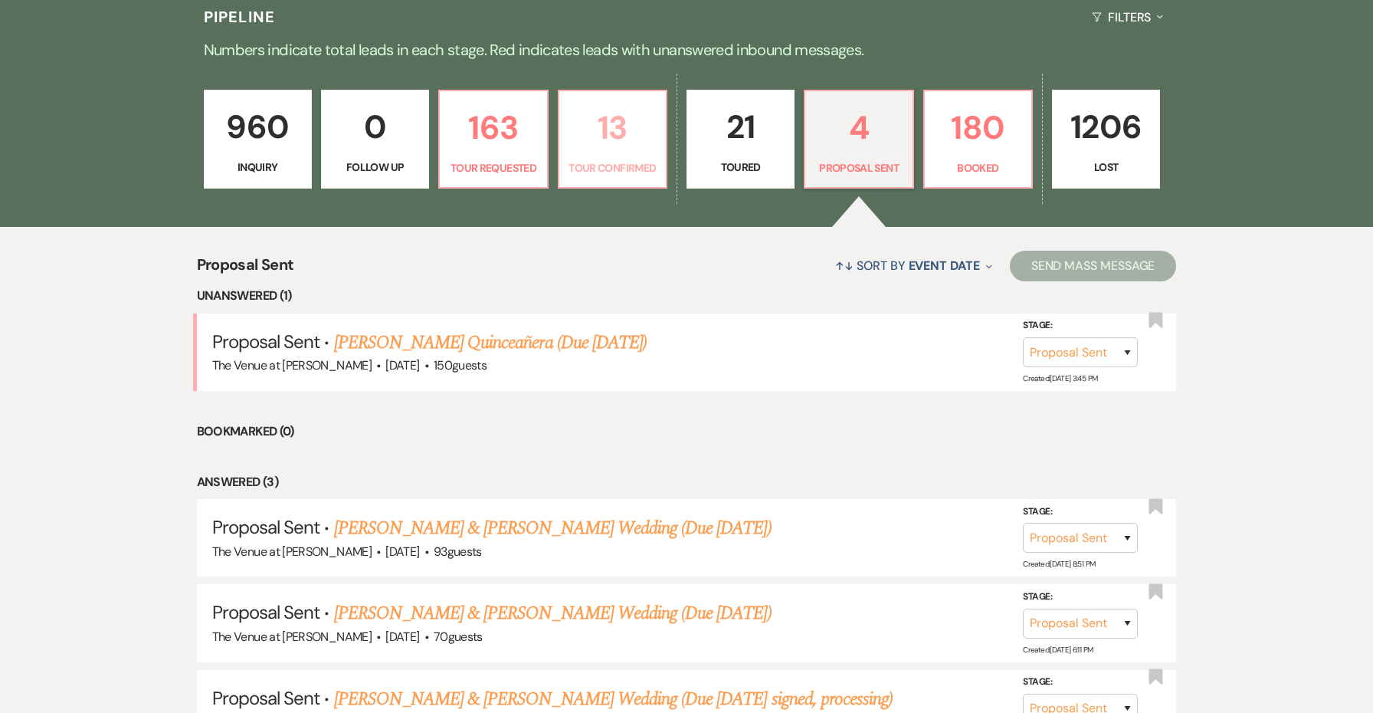
click at [625, 162] on p "Tour Confirmed" at bounding box center [613, 167] width 88 height 17
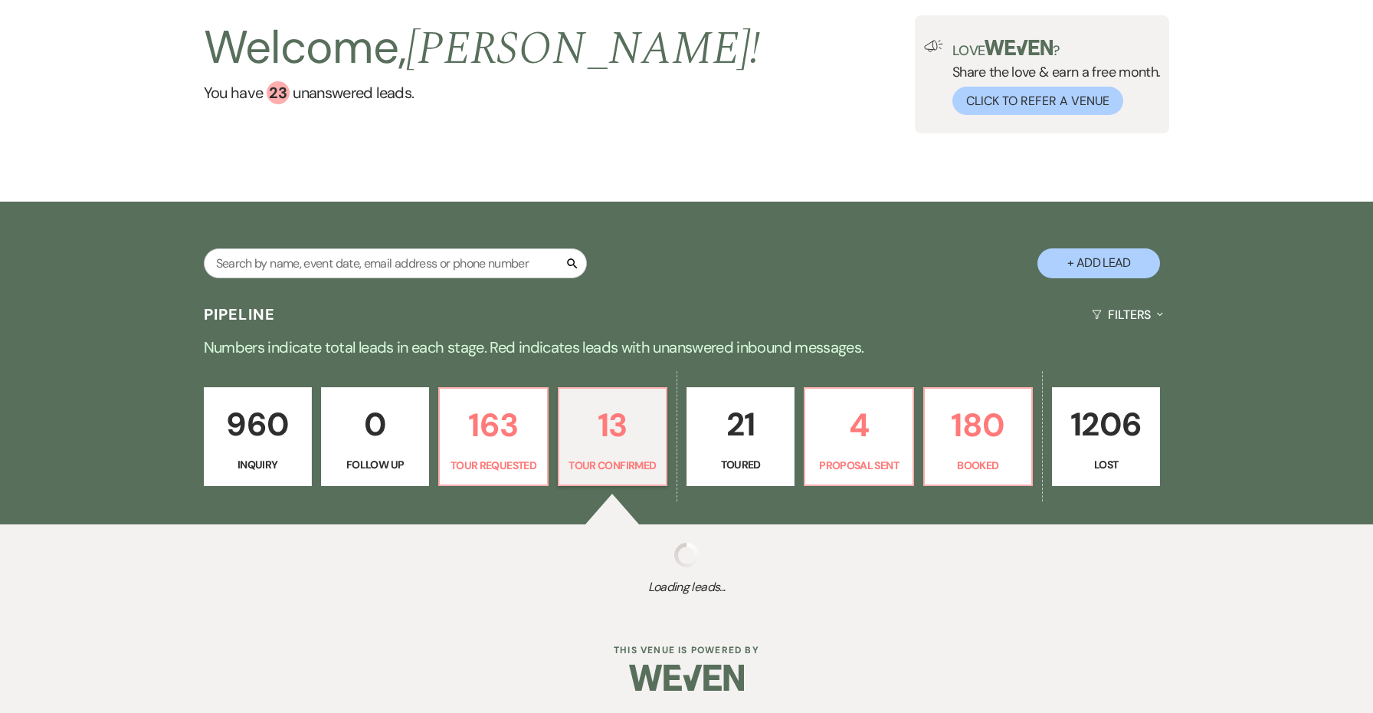
select select "4"
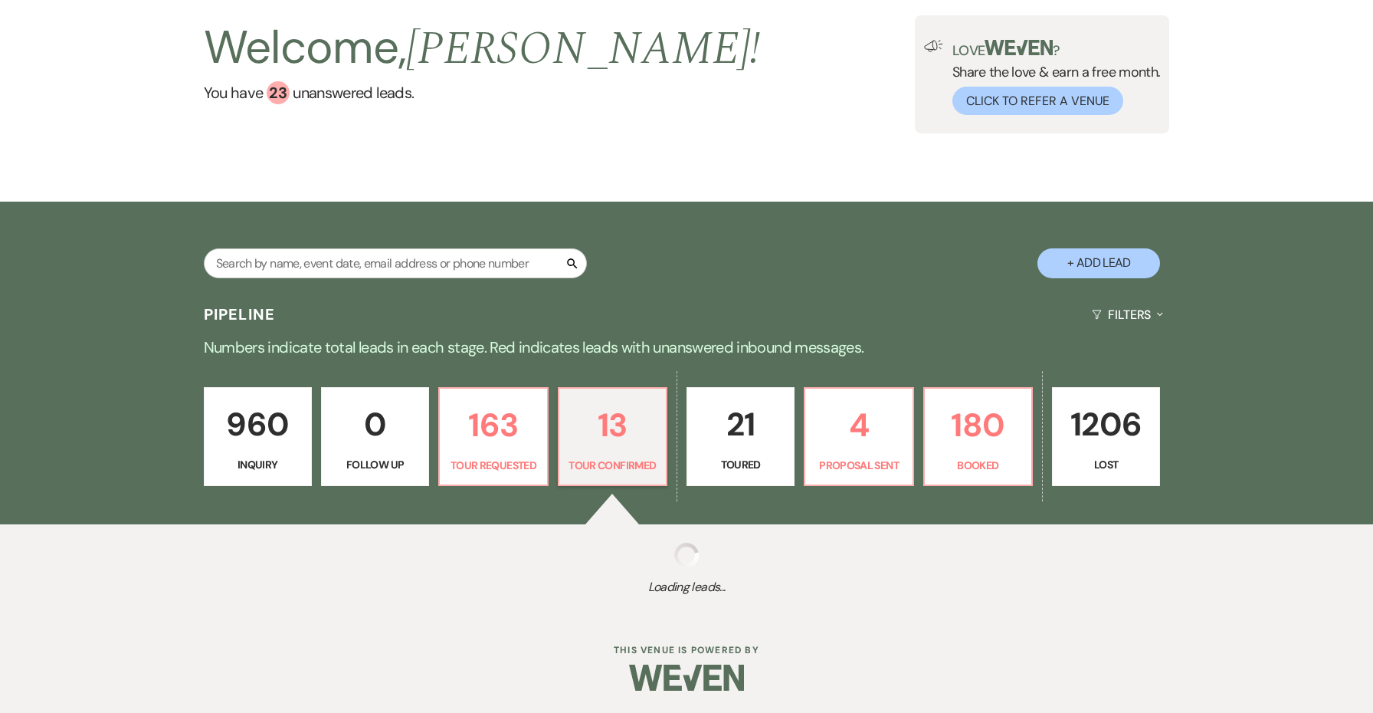
select select "4"
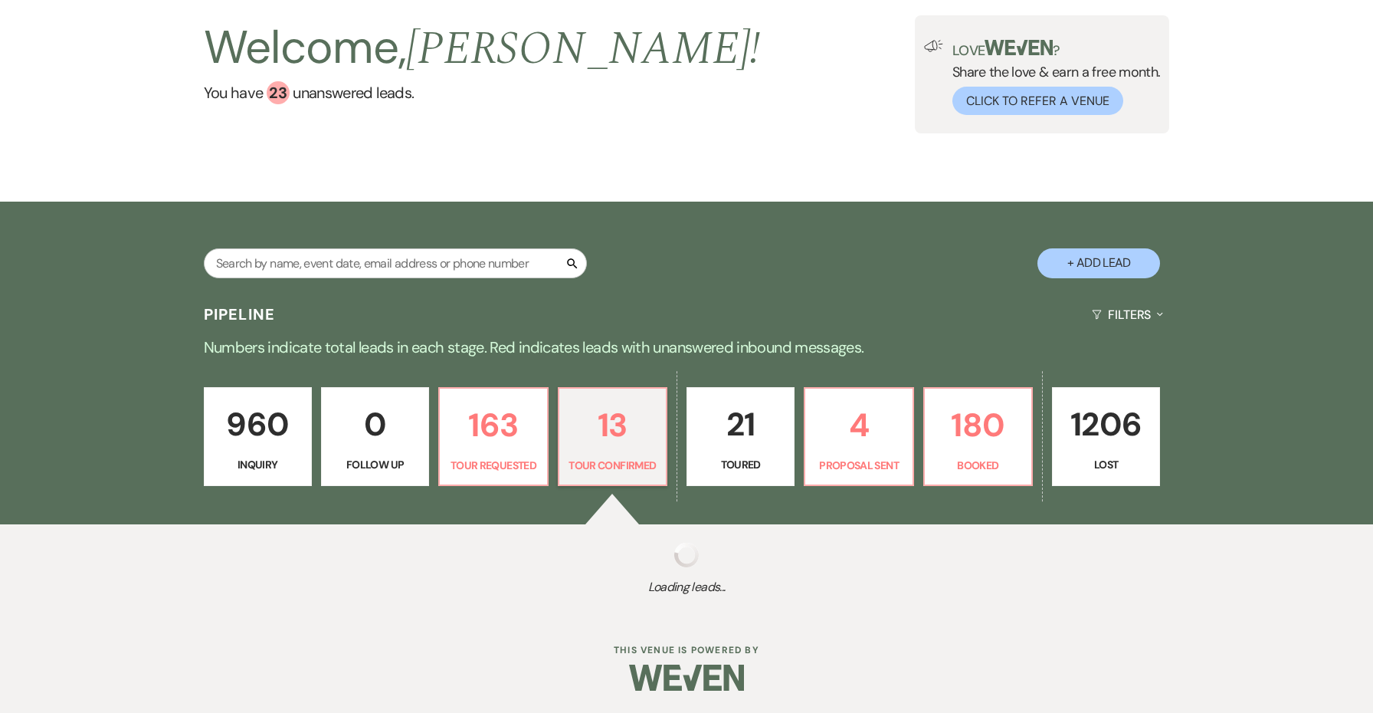
select select "4"
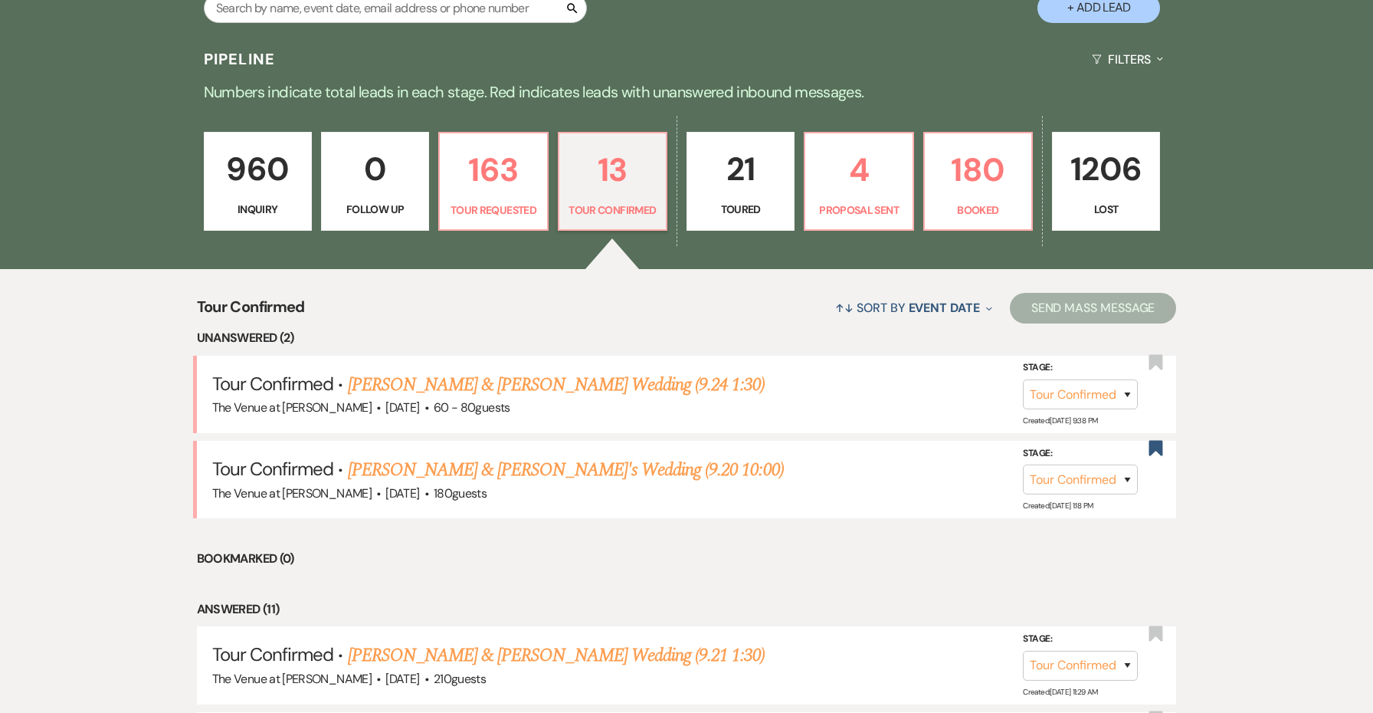
scroll to position [323, 0]
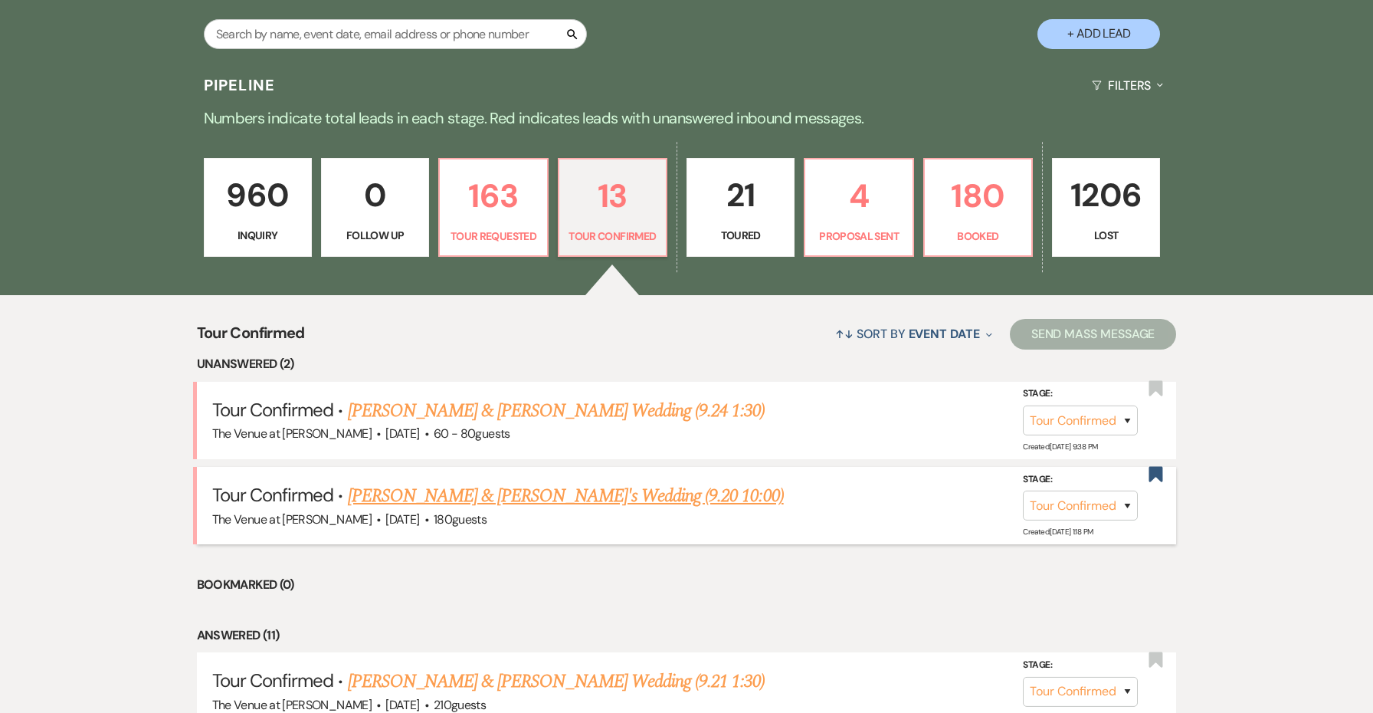
click at [595, 494] on link "[PERSON_NAME] & [PERSON_NAME]'s Wedding (9.20 10:00)" at bounding box center [566, 496] width 436 height 28
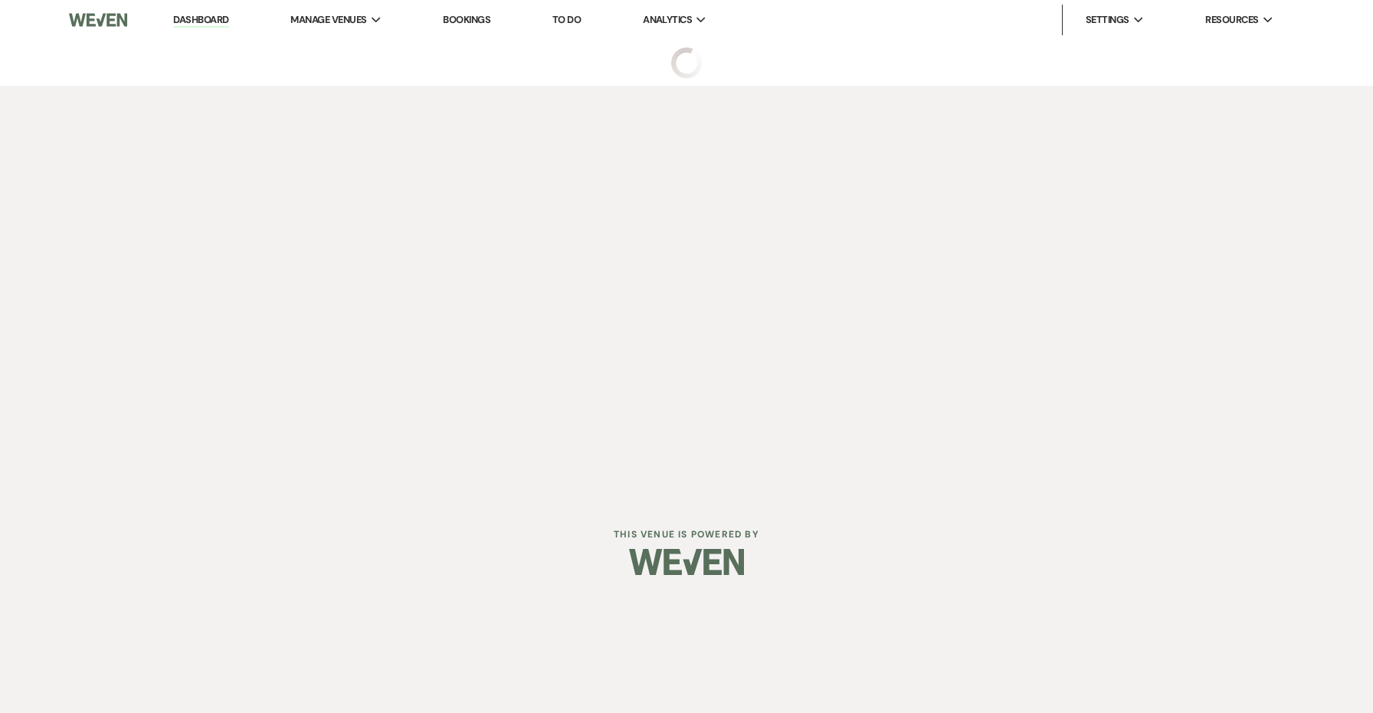
select select "4"
select select "5"
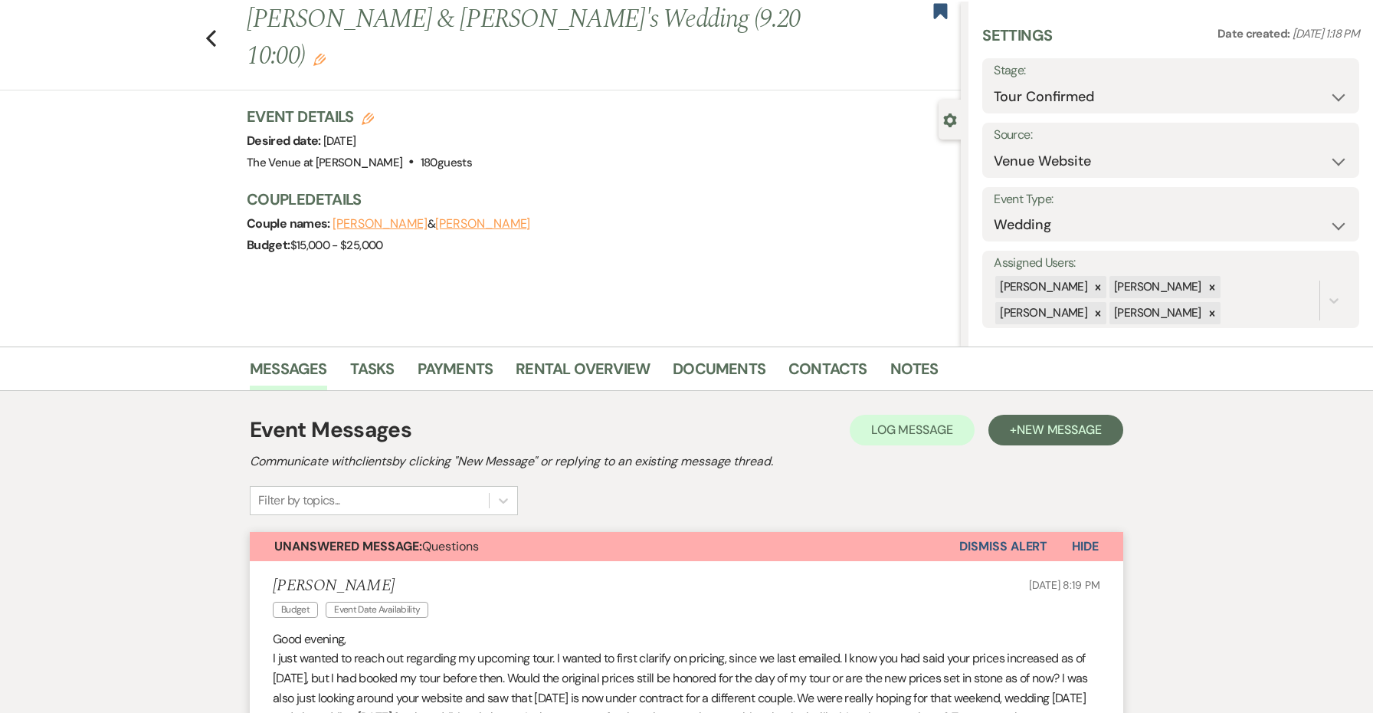
scroll to position [25, 0]
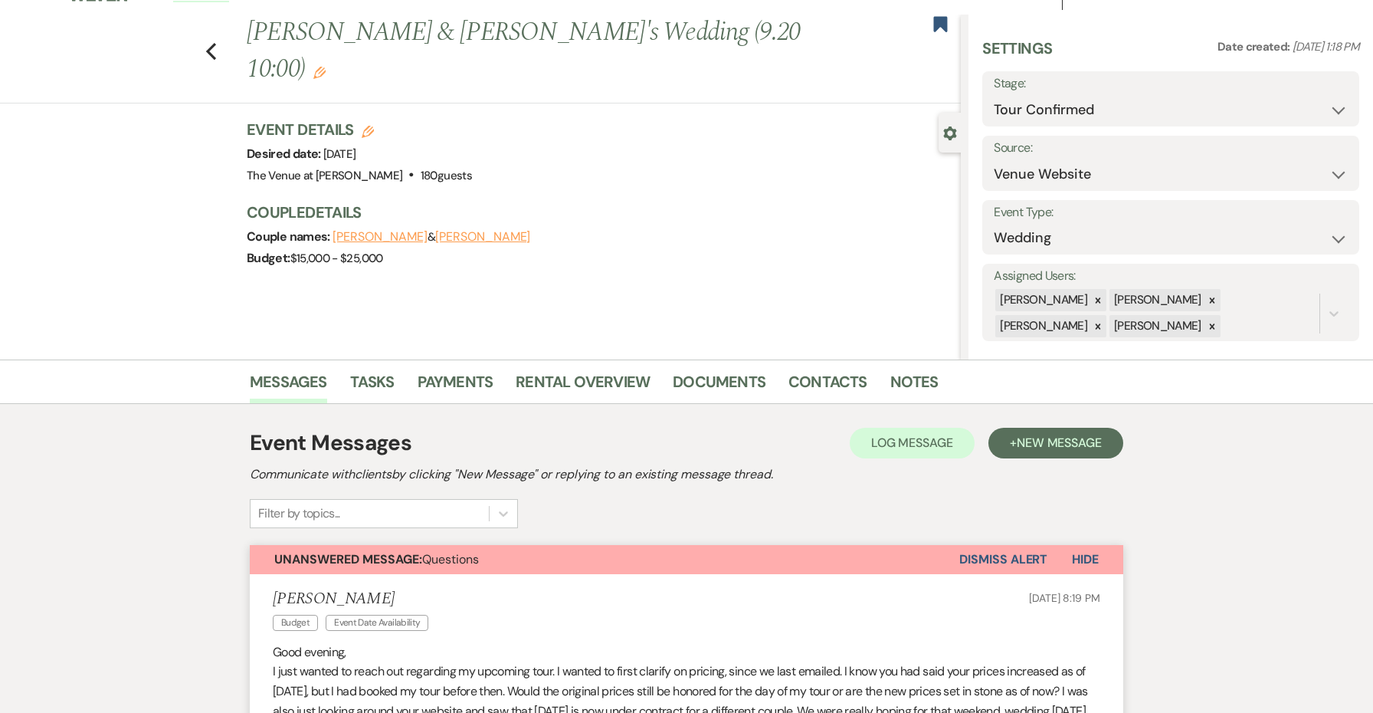
click at [996, 566] on button "Dismiss Alert" at bounding box center [1004, 559] width 88 height 29
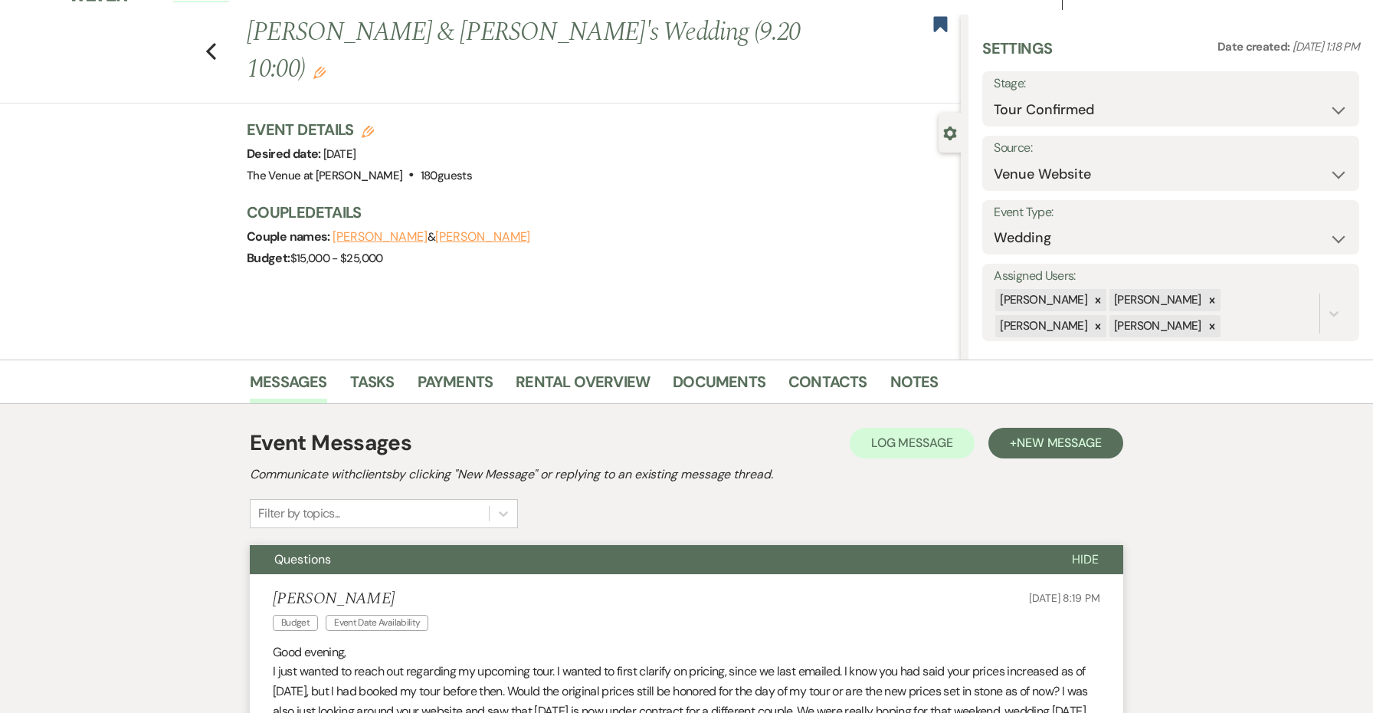
click at [203, 31] on div "Previous Kelton & Maddie's Wedding (9.20 10:00) Edit Bookmark" at bounding box center [476, 59] width 969 height 89
click at [218, 35] on div "Previous Kelton & Maddie's Wedding (9.20 10:00) Edit Bookmark" at bounding box center [476, 59] width 969 height 89
click at [208, 42] on icon "Previous" at bounding box center [210, 51] width 11 height 18
select select "4"
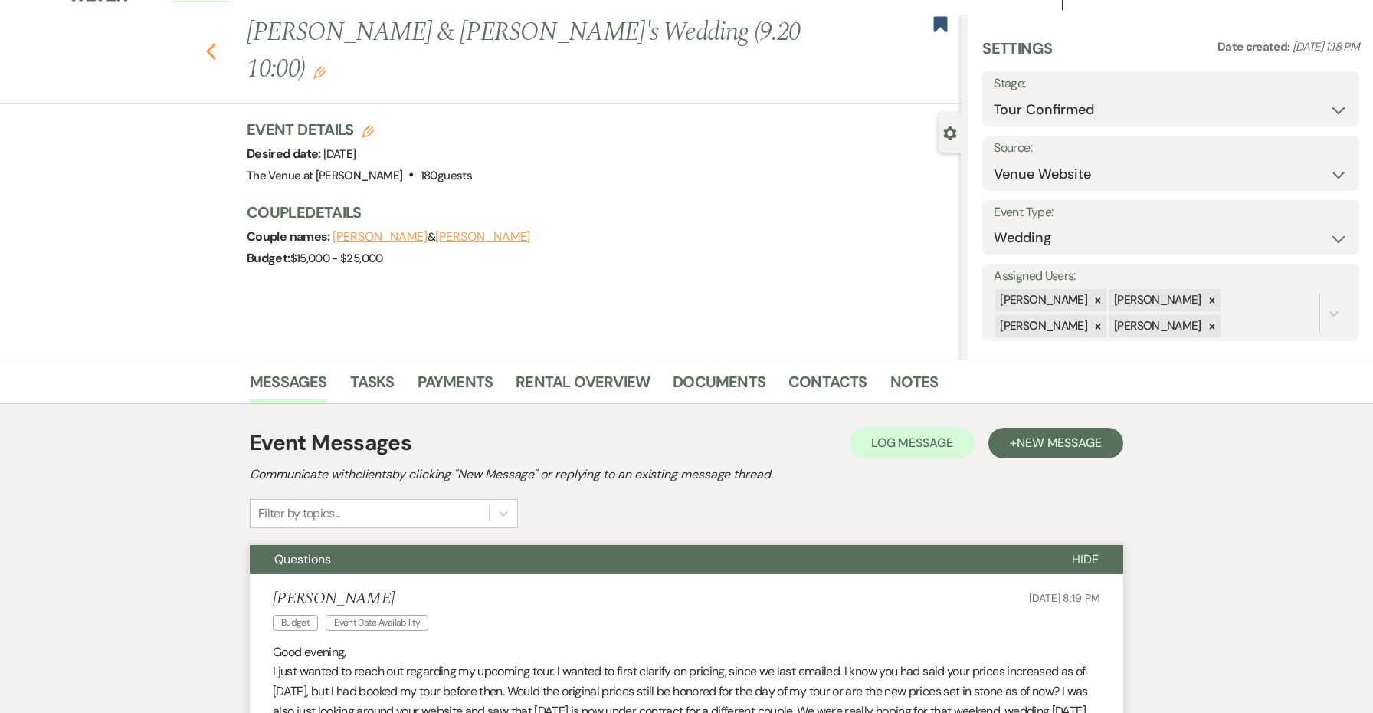
select select "4"
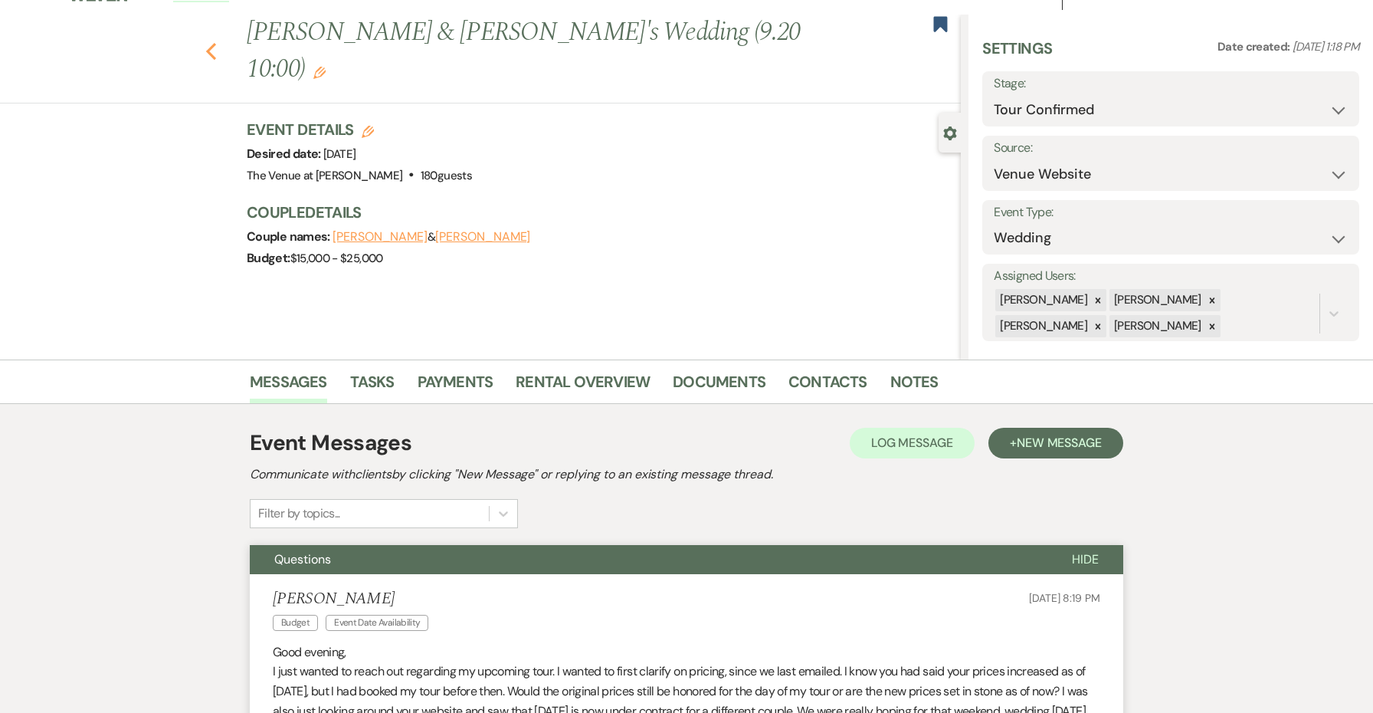
select select "4"
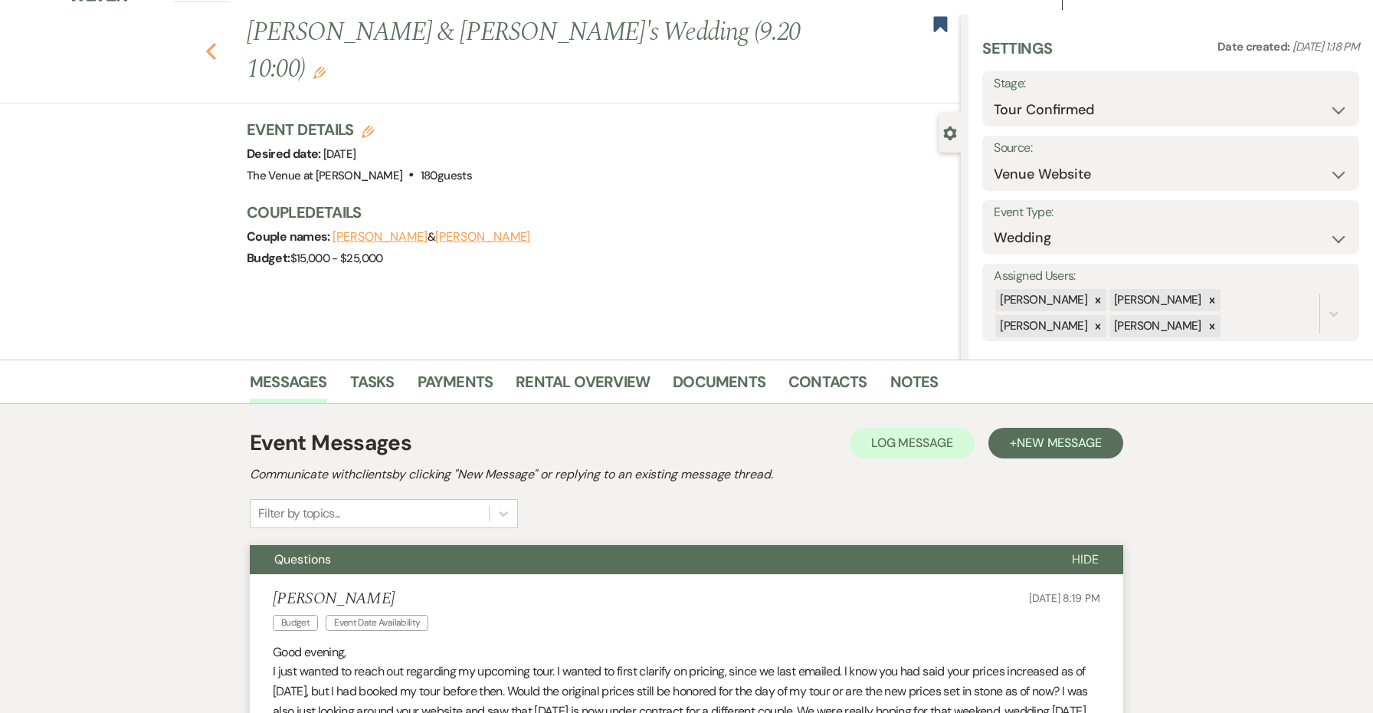
select select "4"
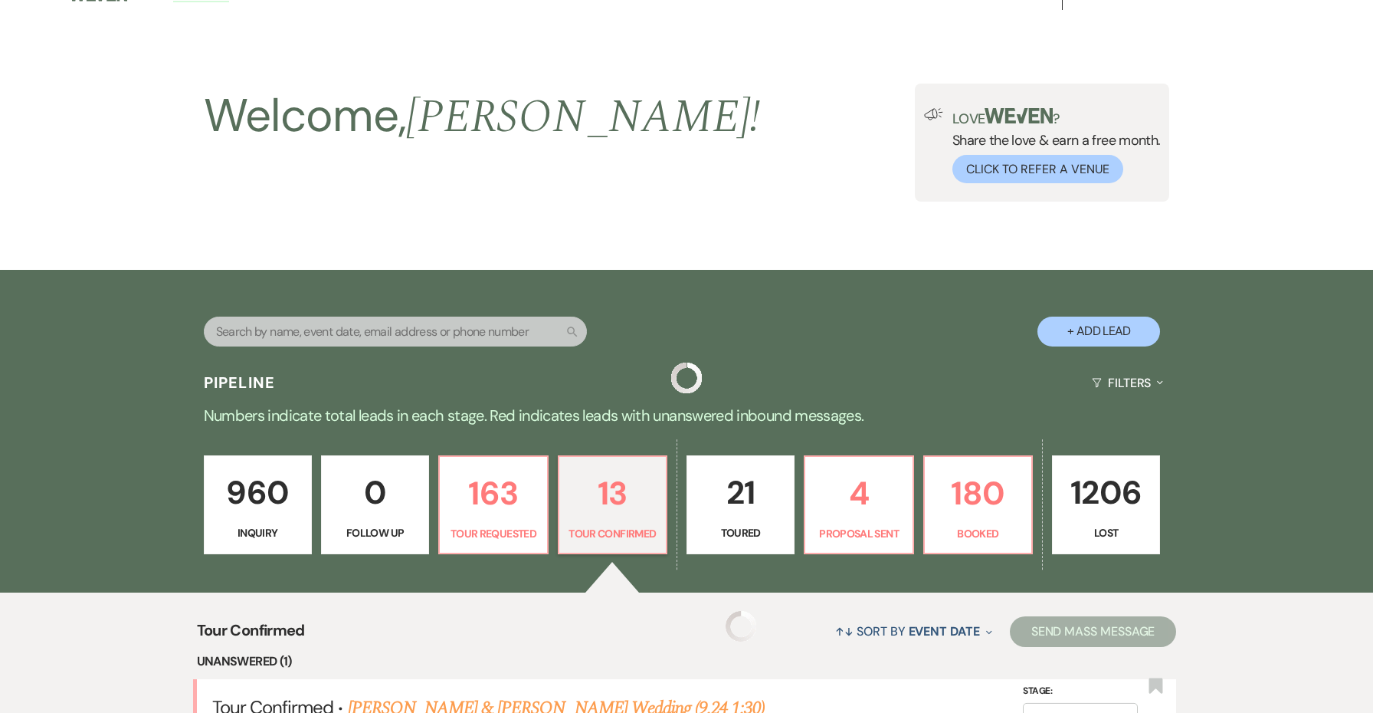
scroll to position [323, 0]
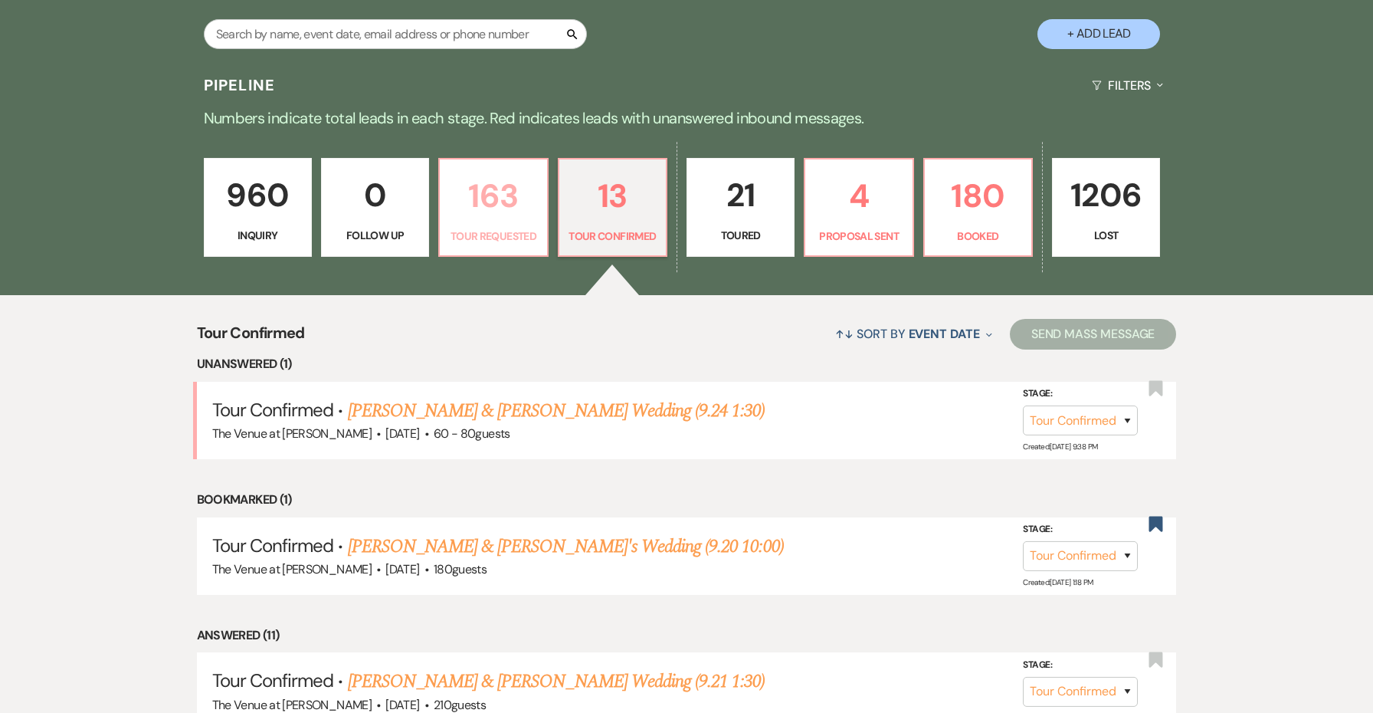
click at [499, 218] on p "163" at bounding box center [493, 195] width 88 height 51
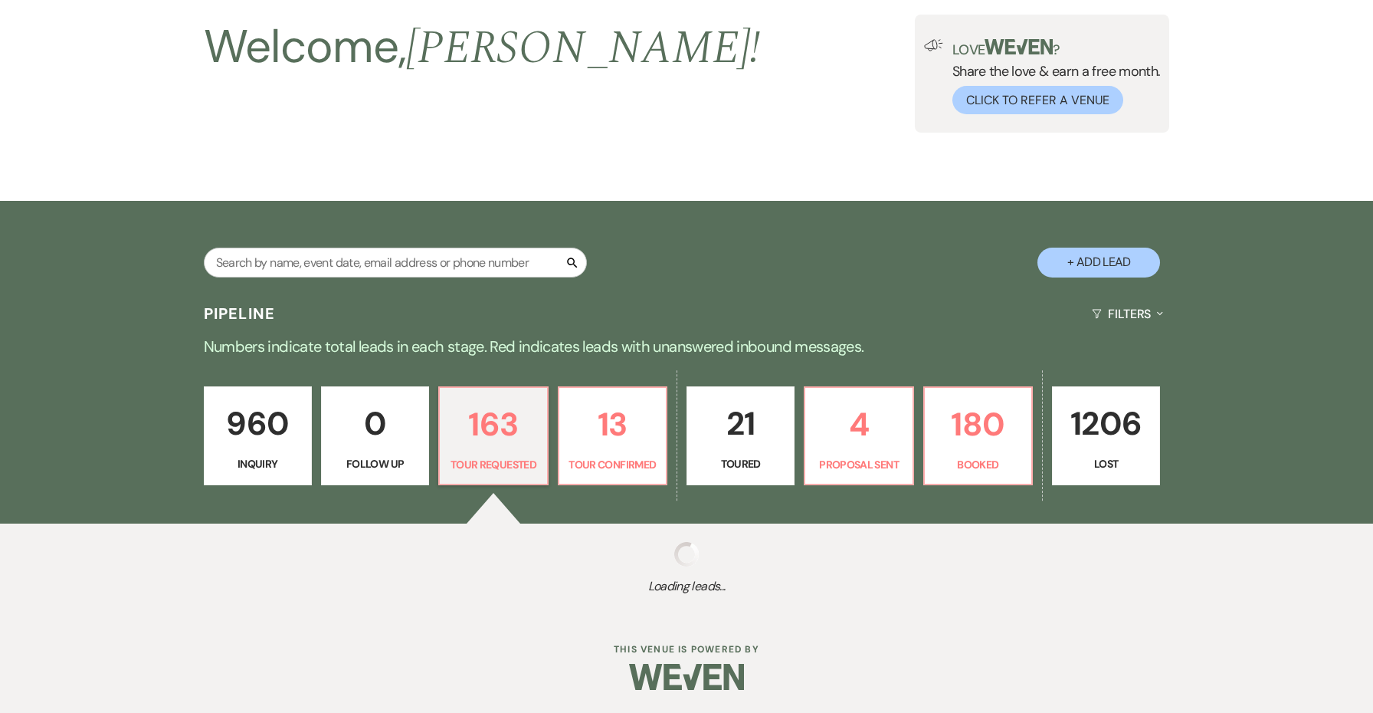
scroll to position [94, 0]
select select "2"
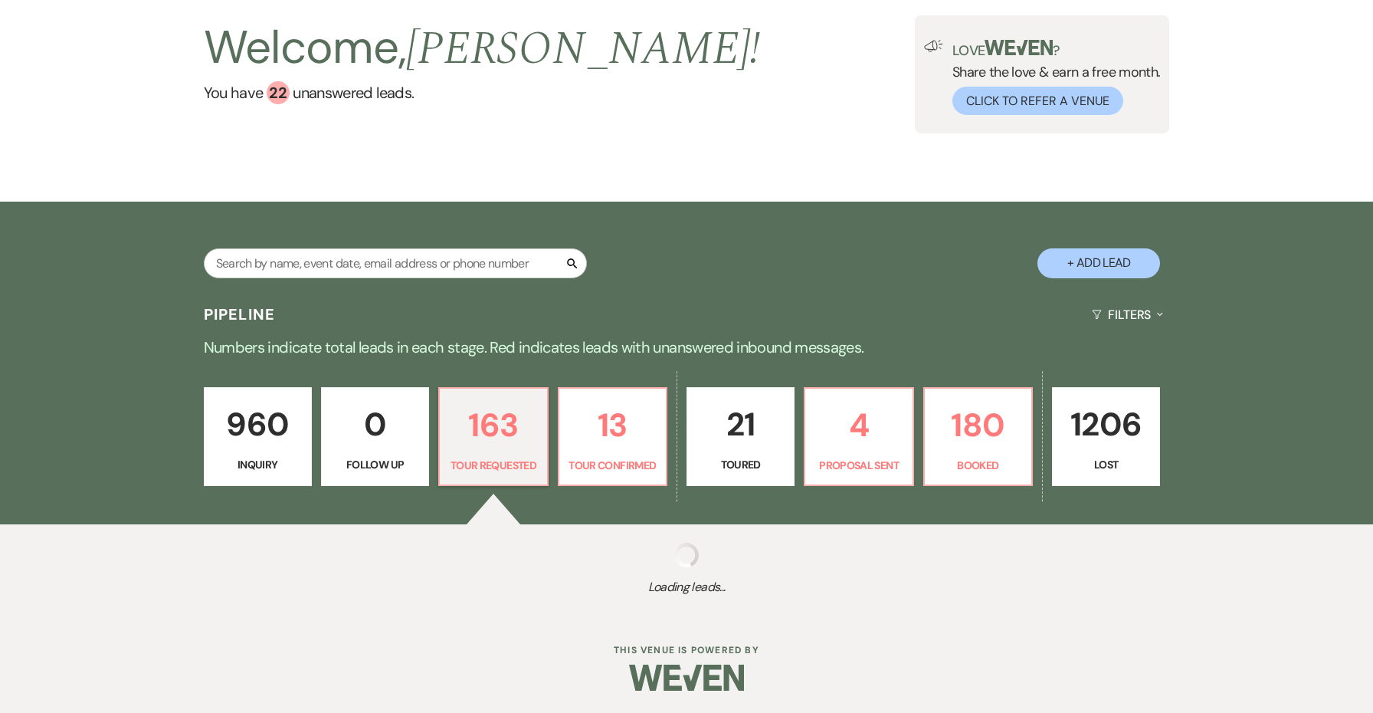
select select "2"
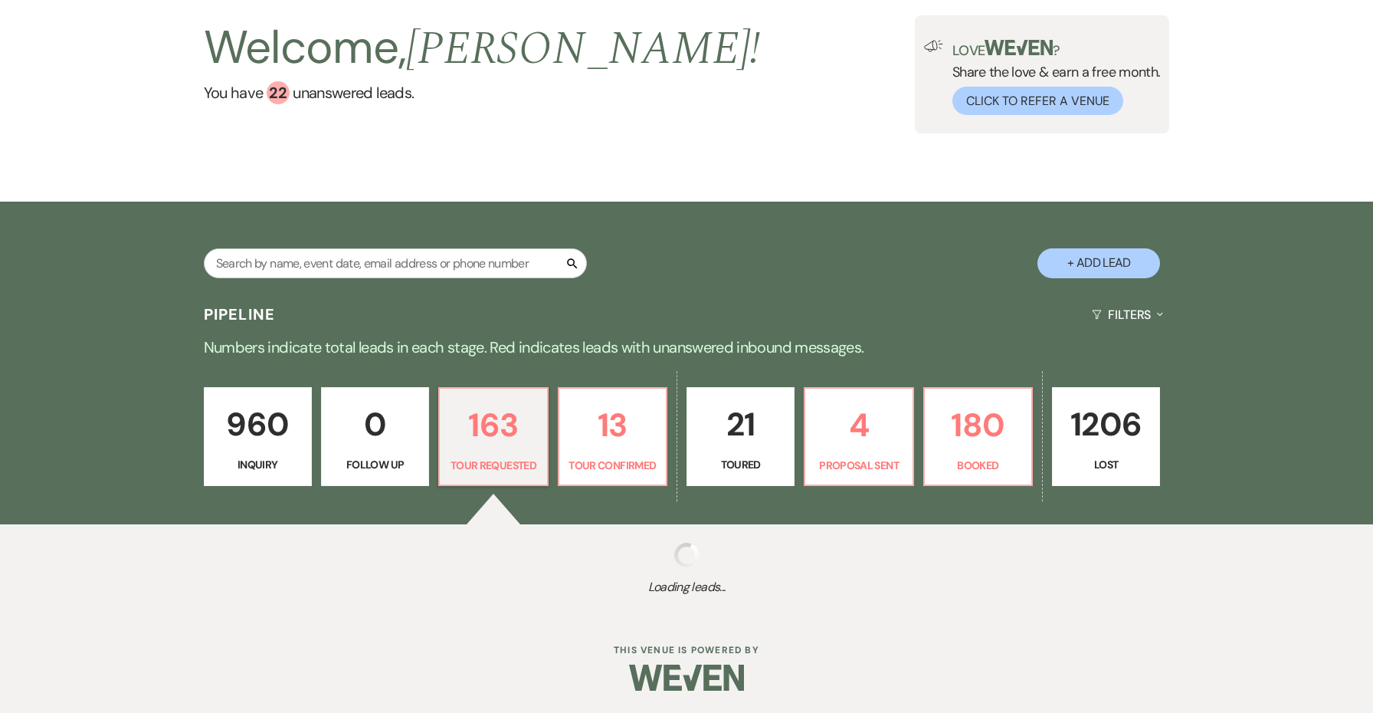
select select "2"
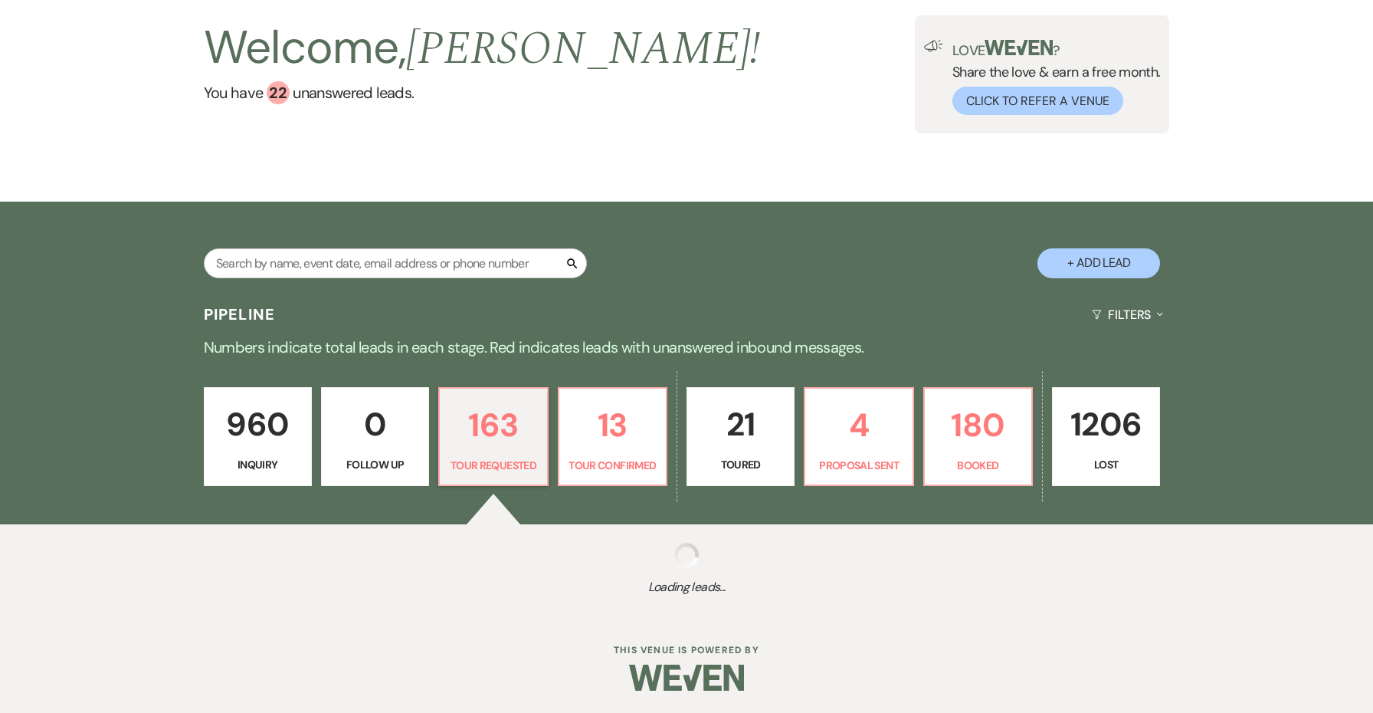
select select "2"
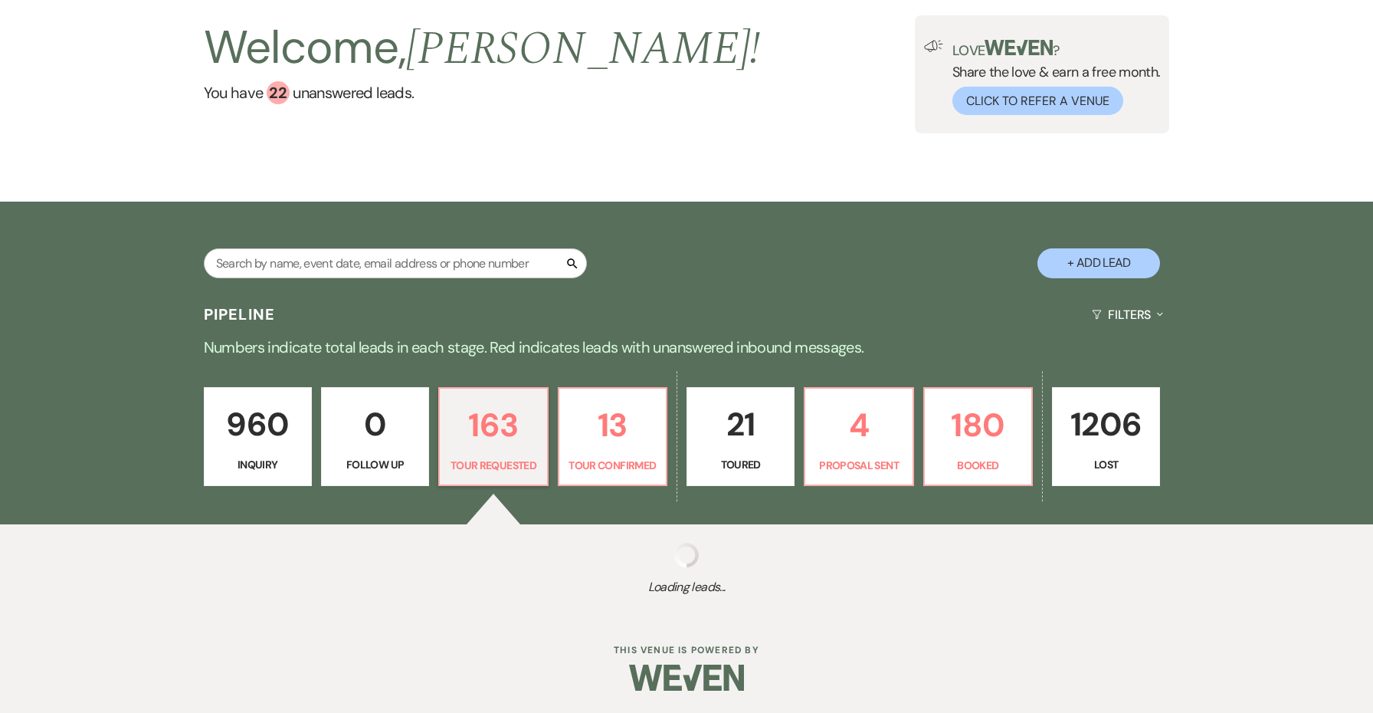
select select "2"
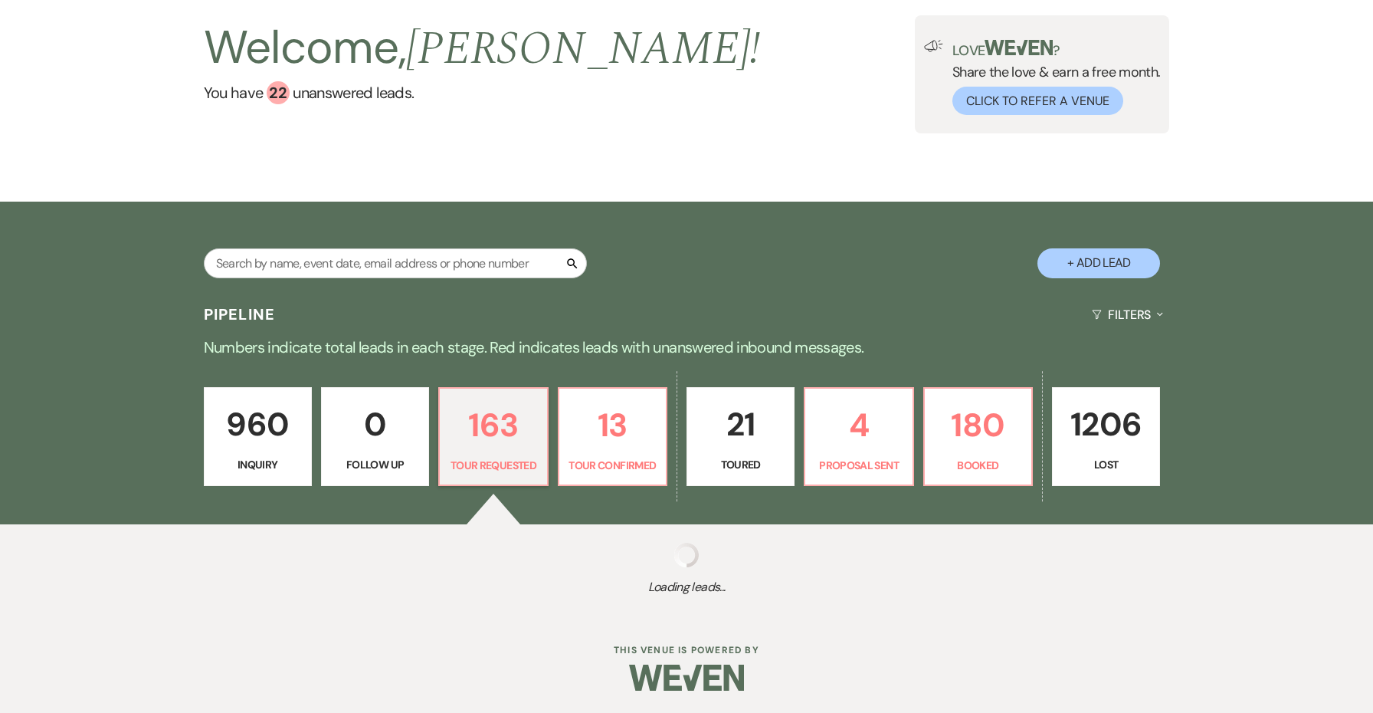
select select "2"
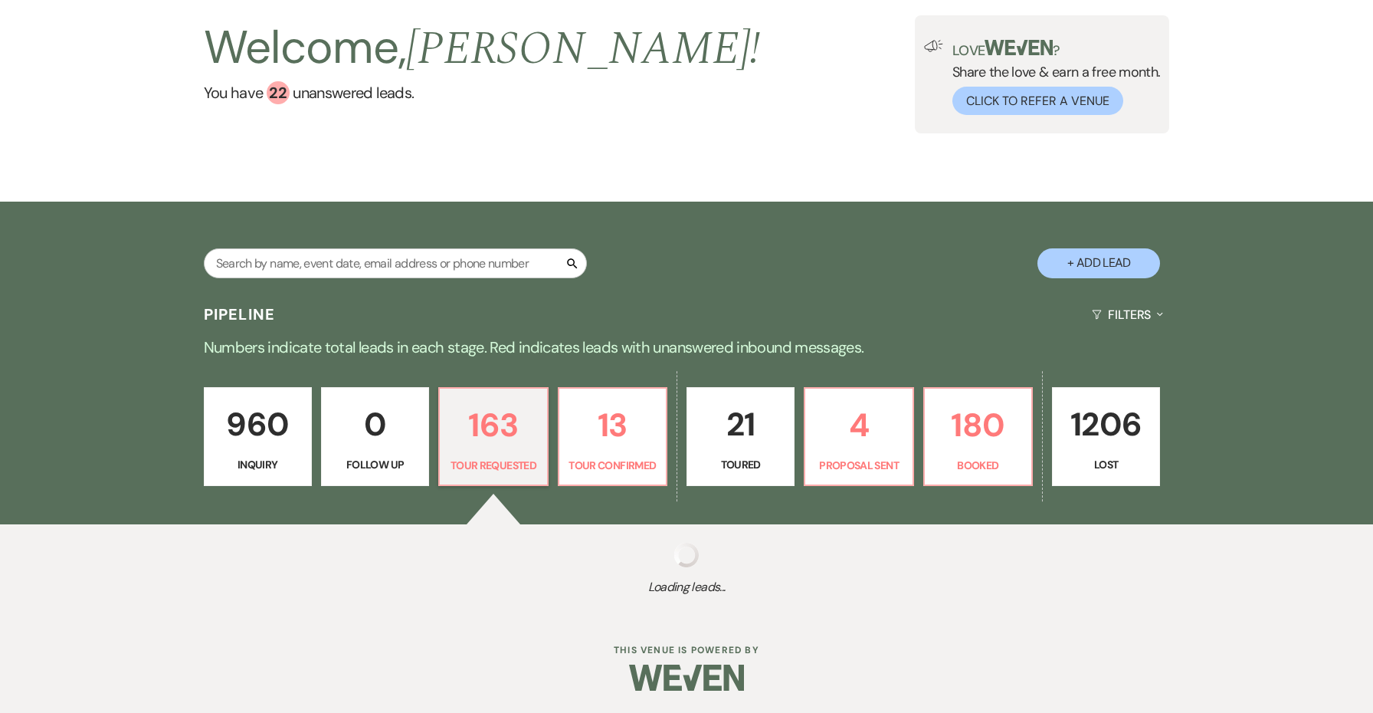
select select "2"
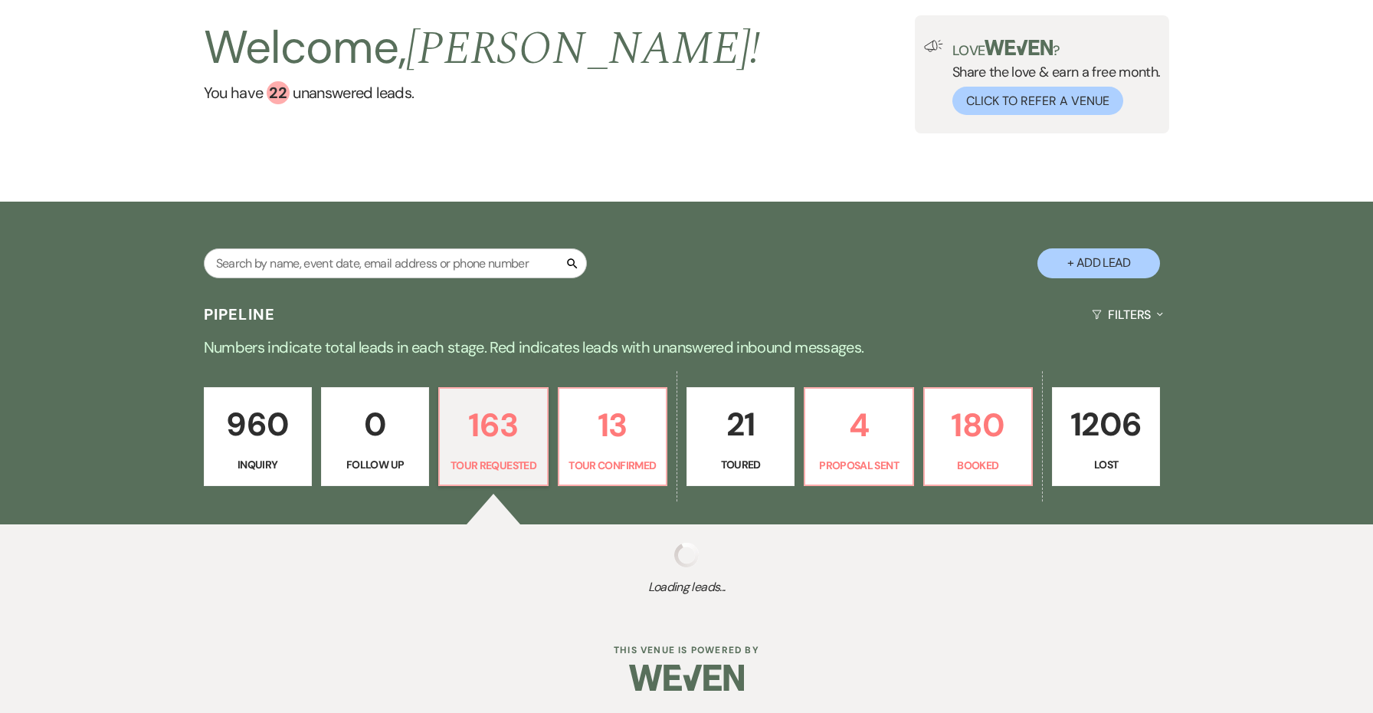
select select "2"
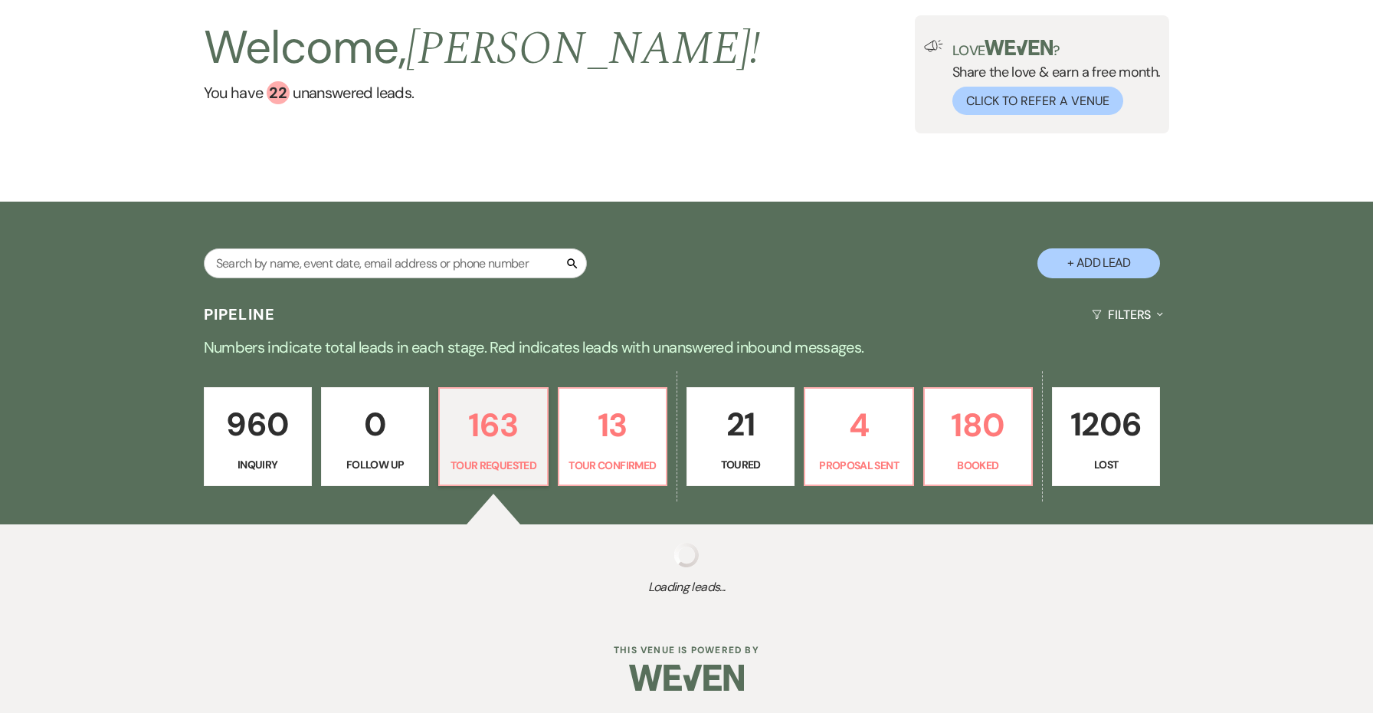
select select "2"
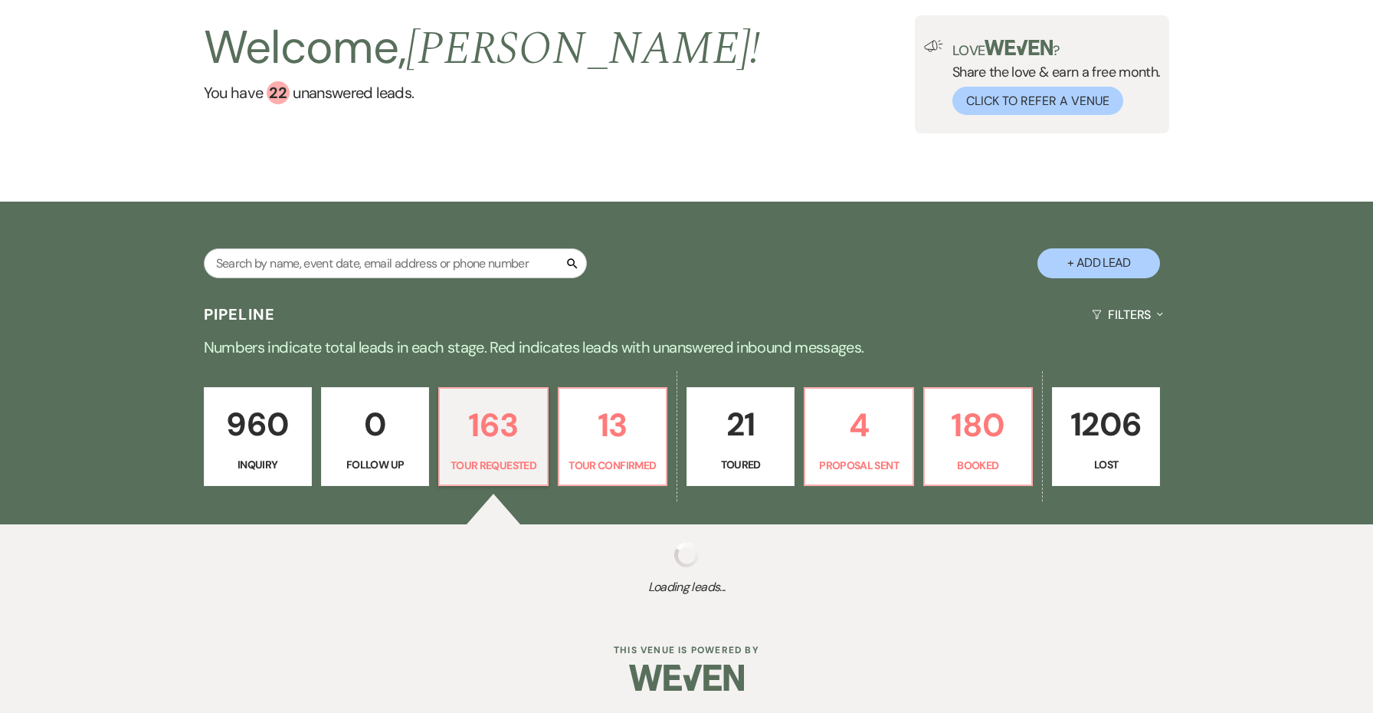
select select "2"
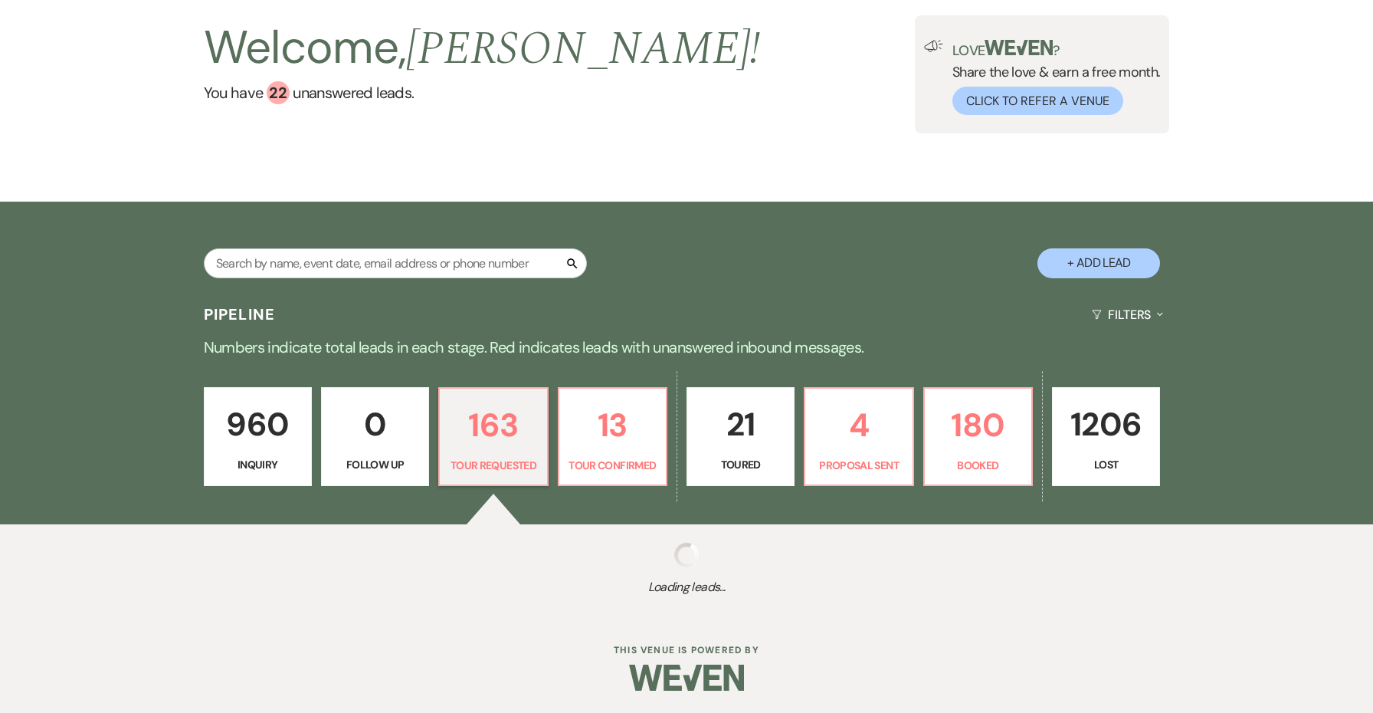
select select "2"
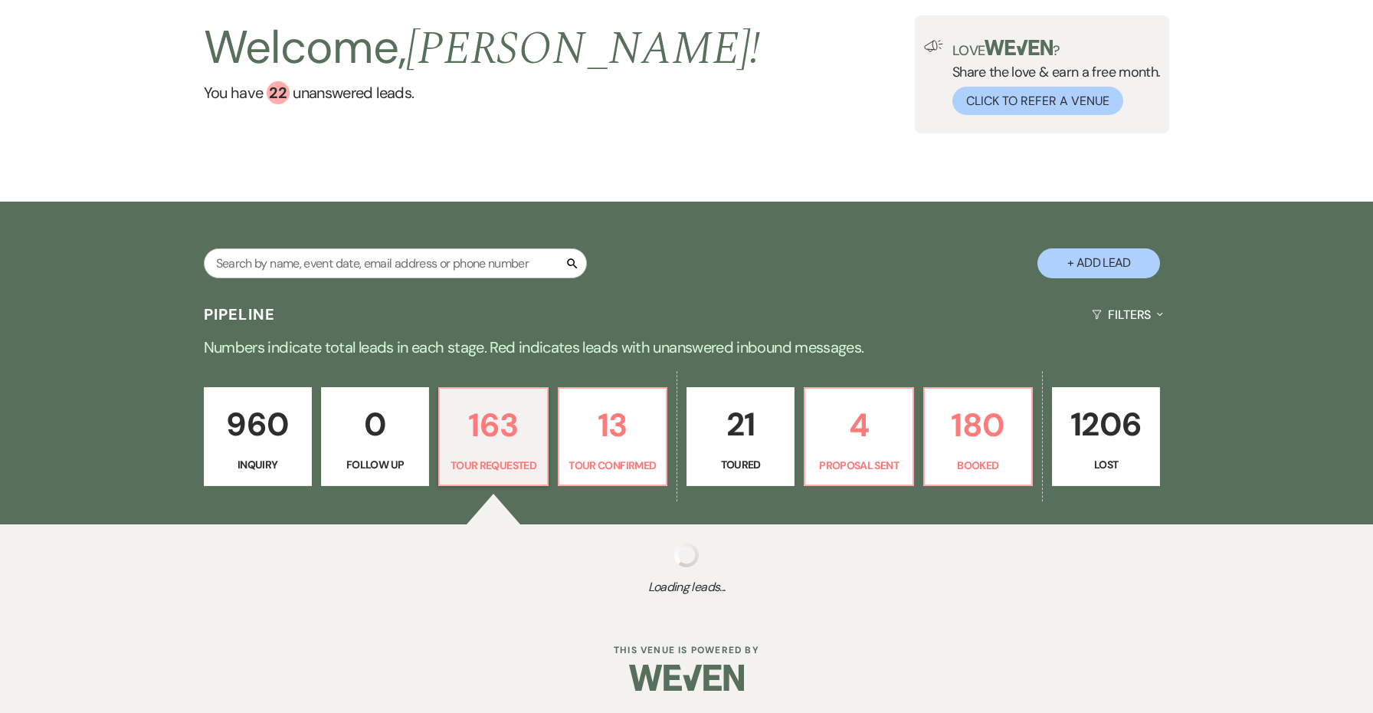
select select "2"
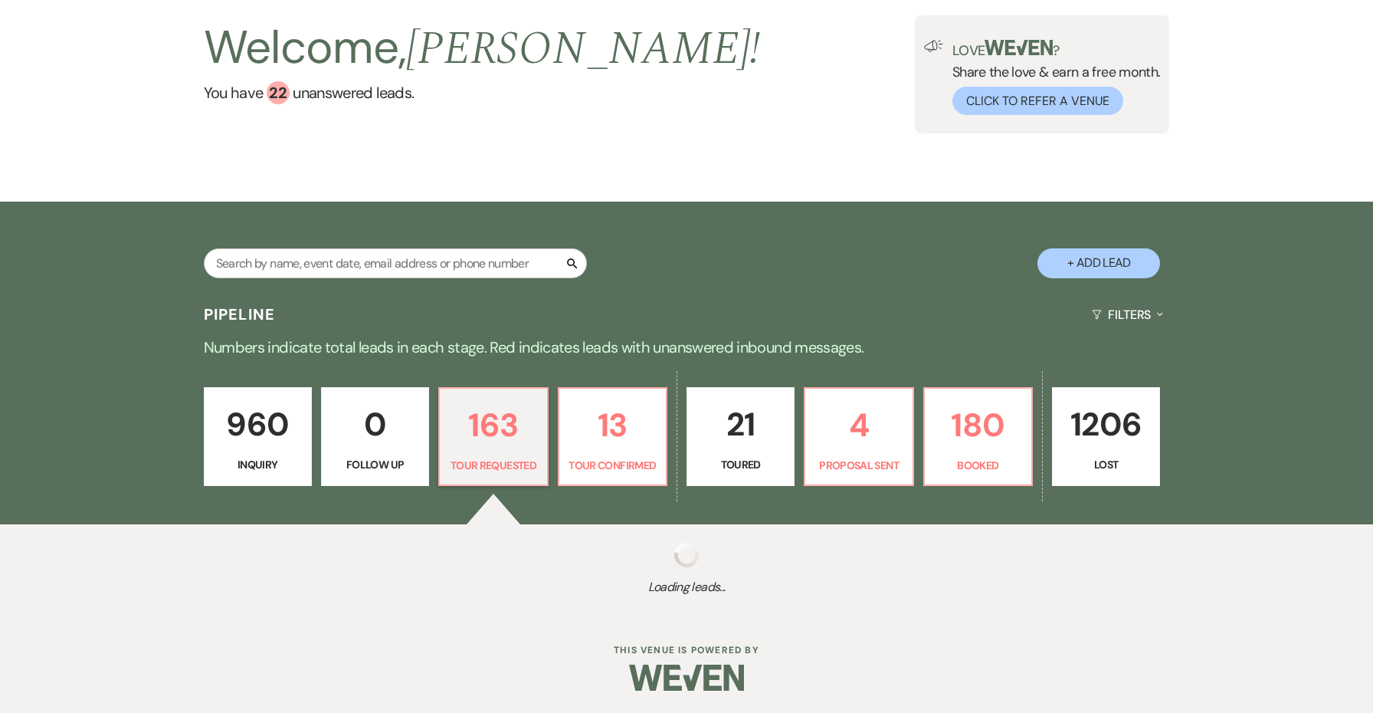
select select "2"
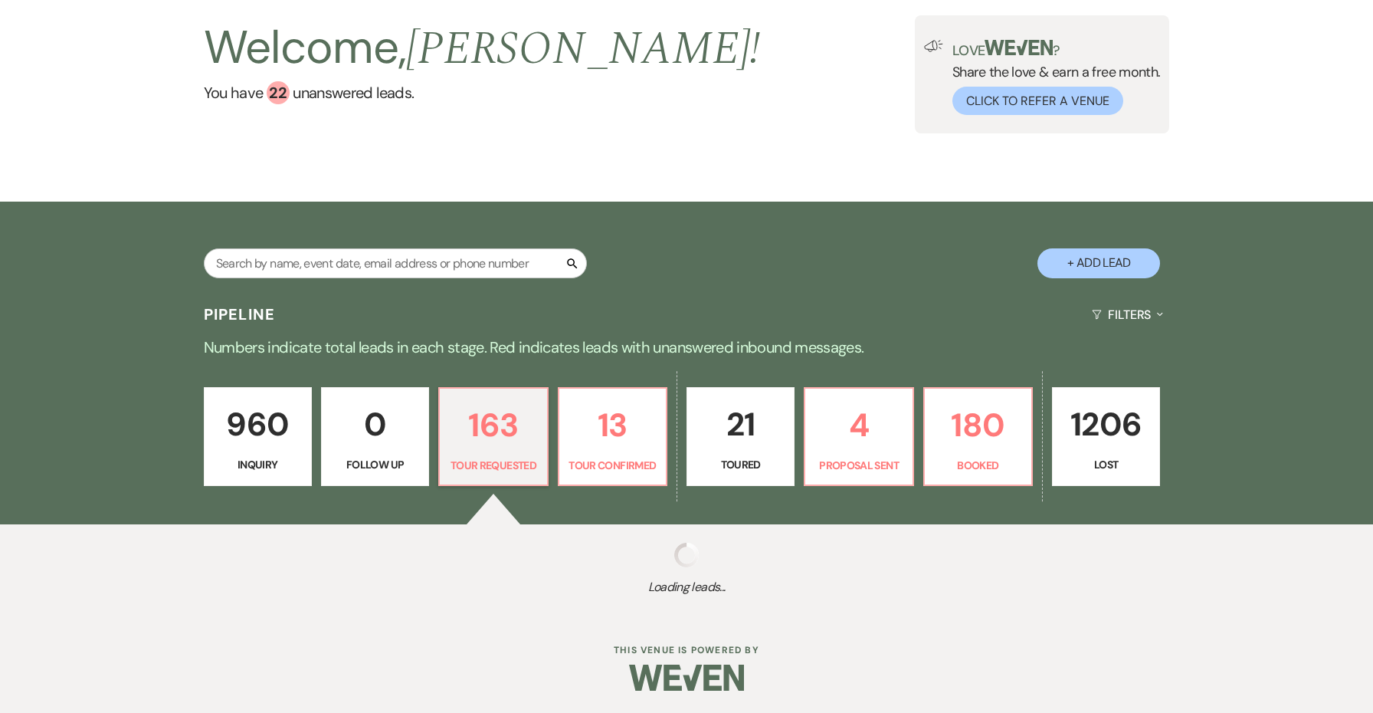
select select "2"
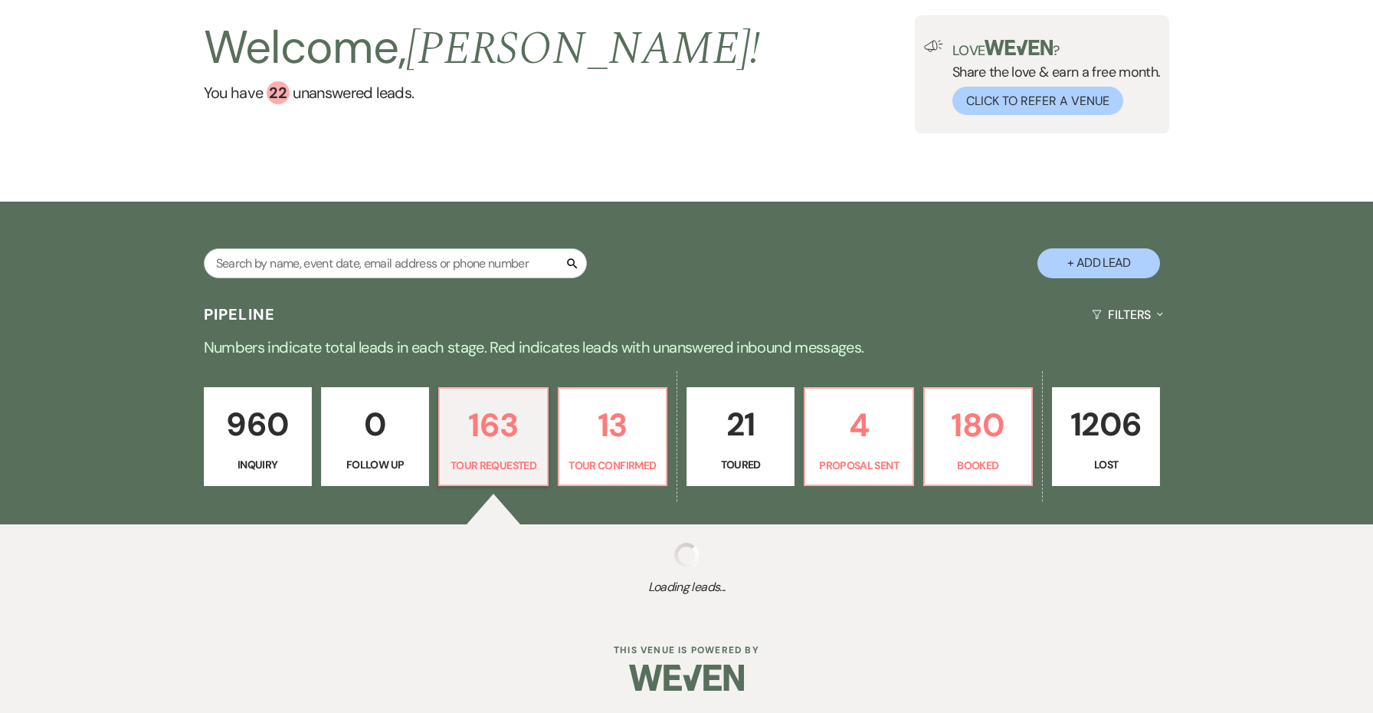
select select "2"
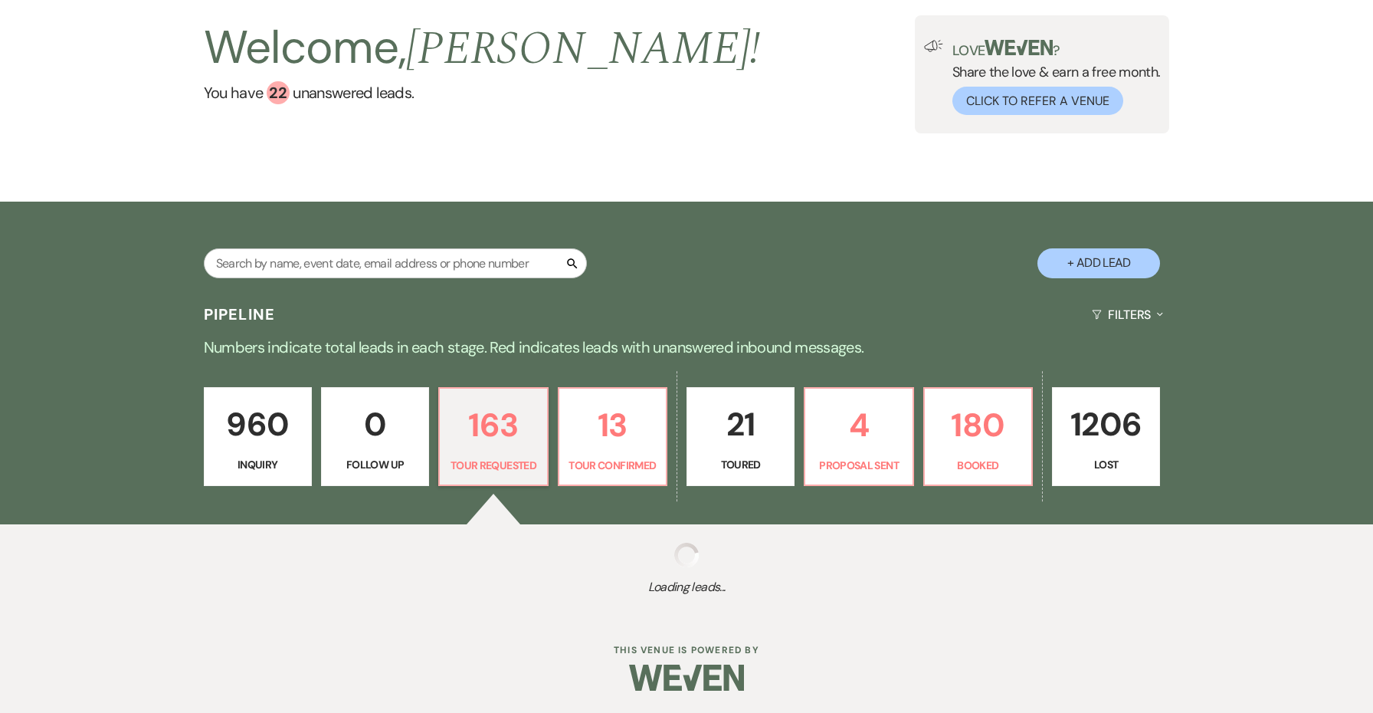
select select "2"
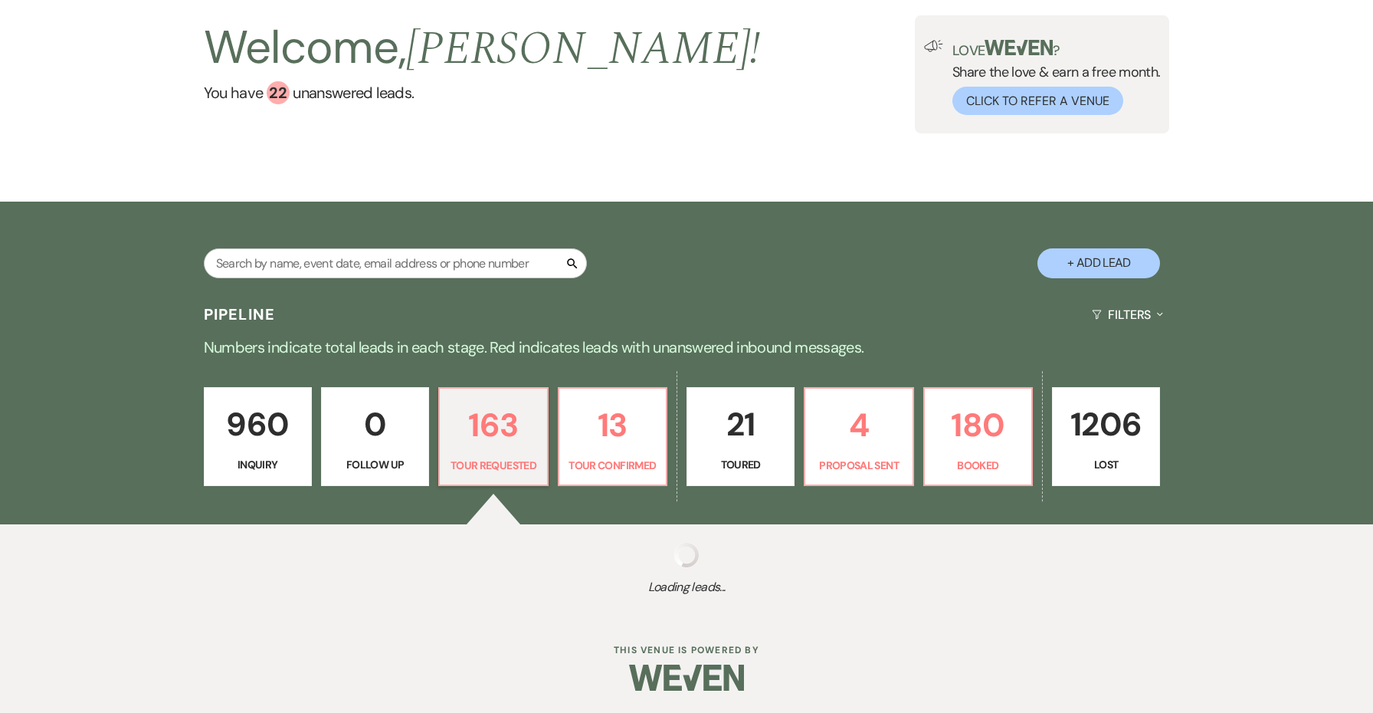
select select "2"
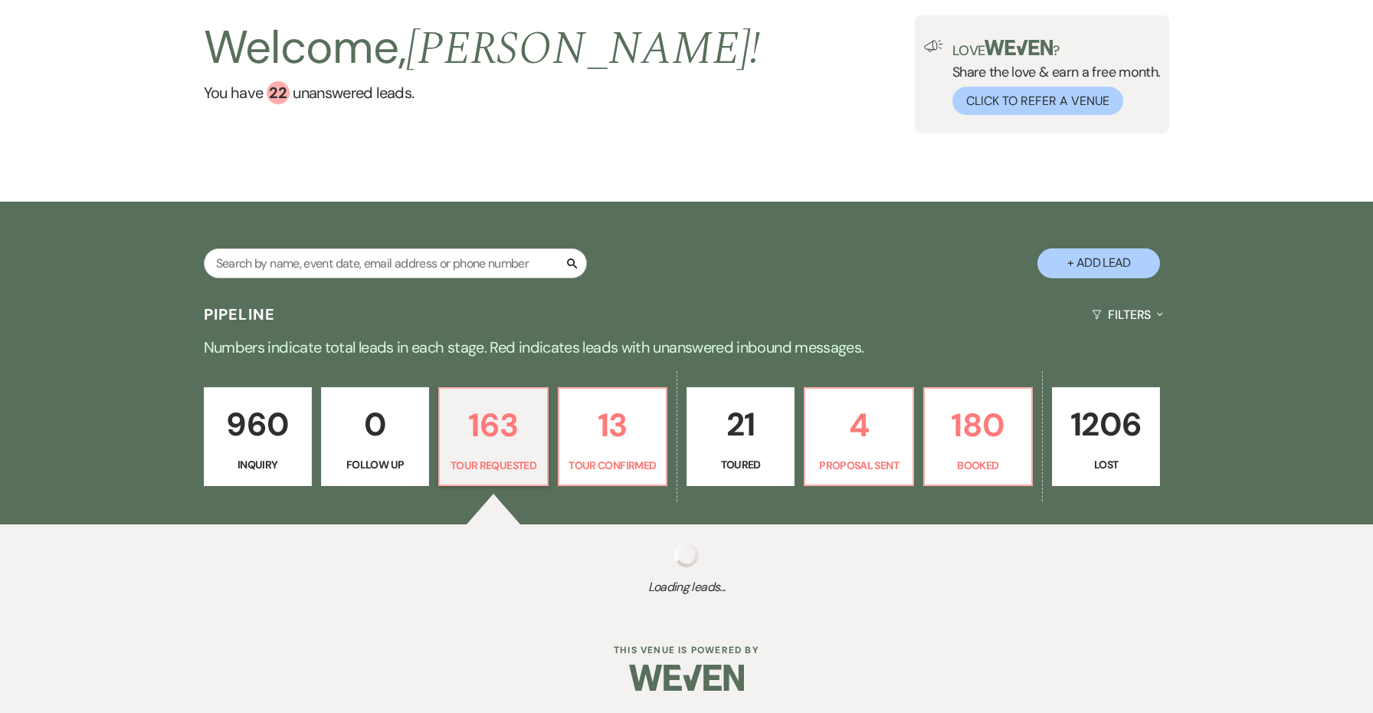
select select "2"
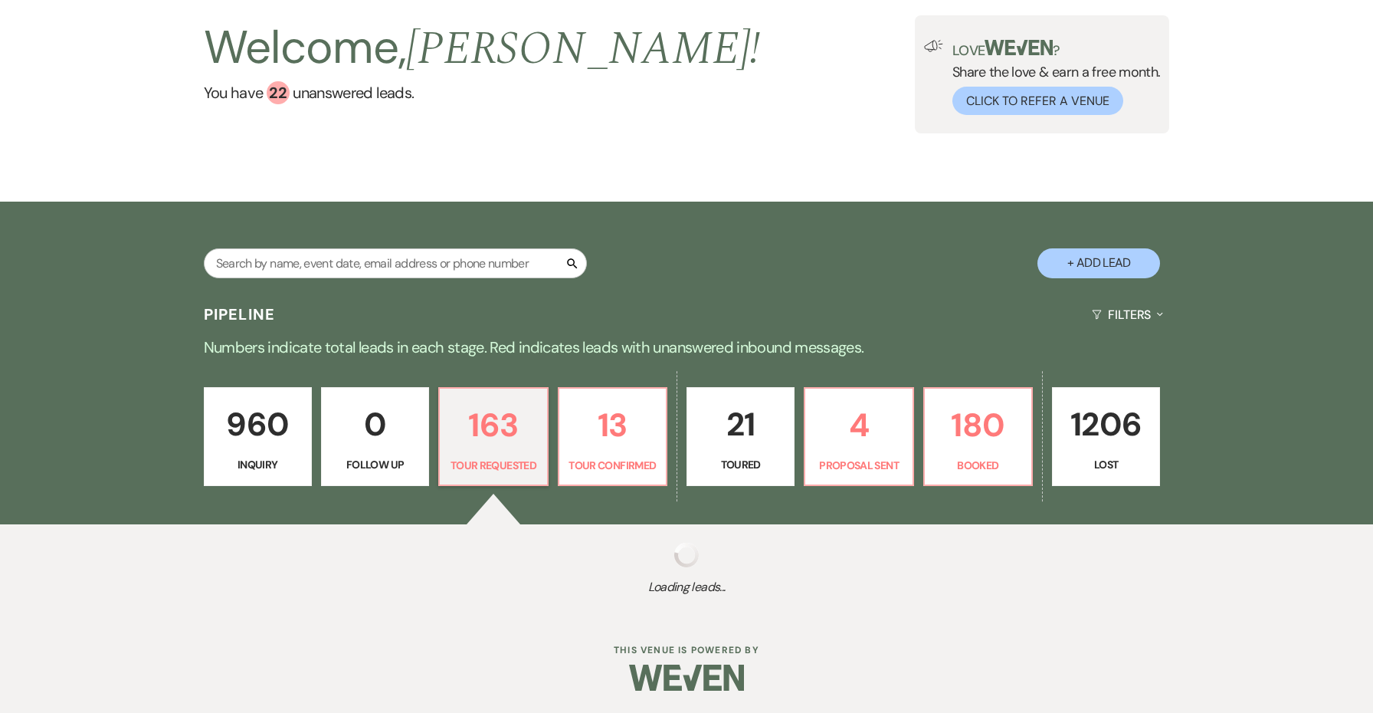
select select "2"
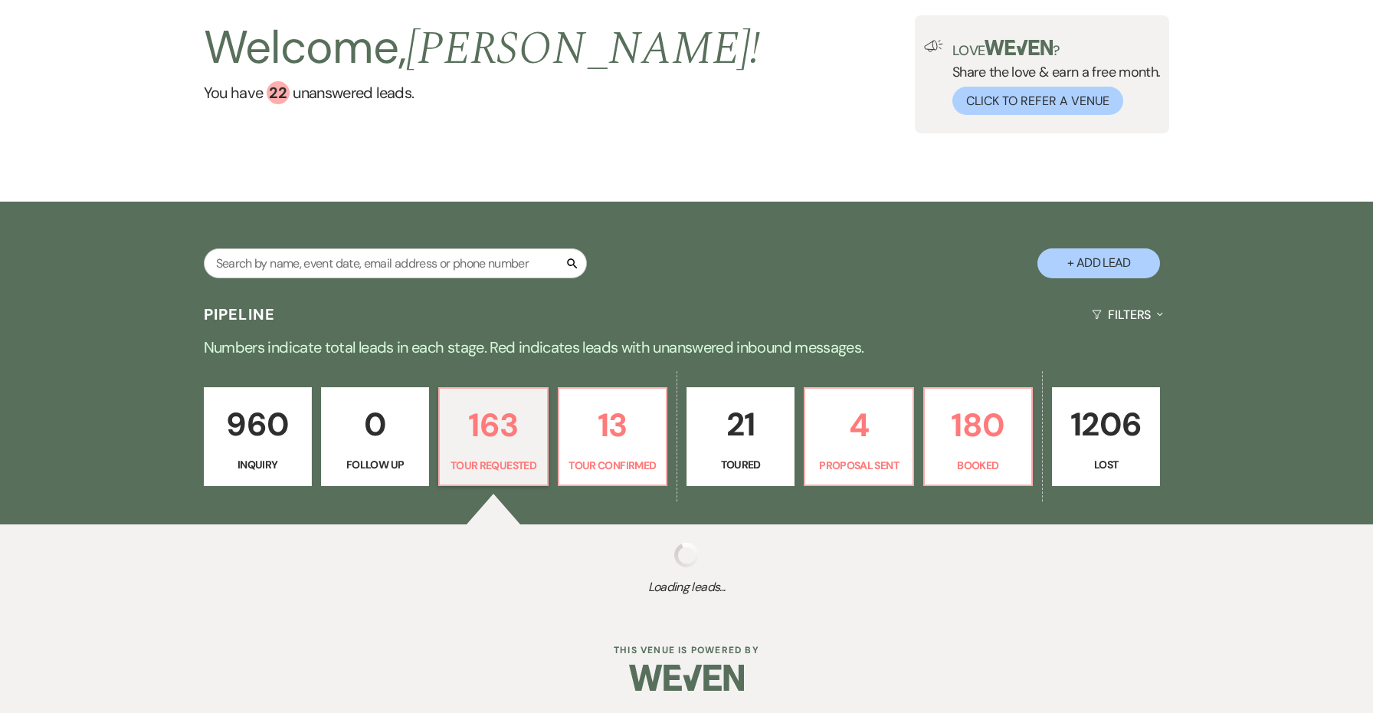
select select "2"
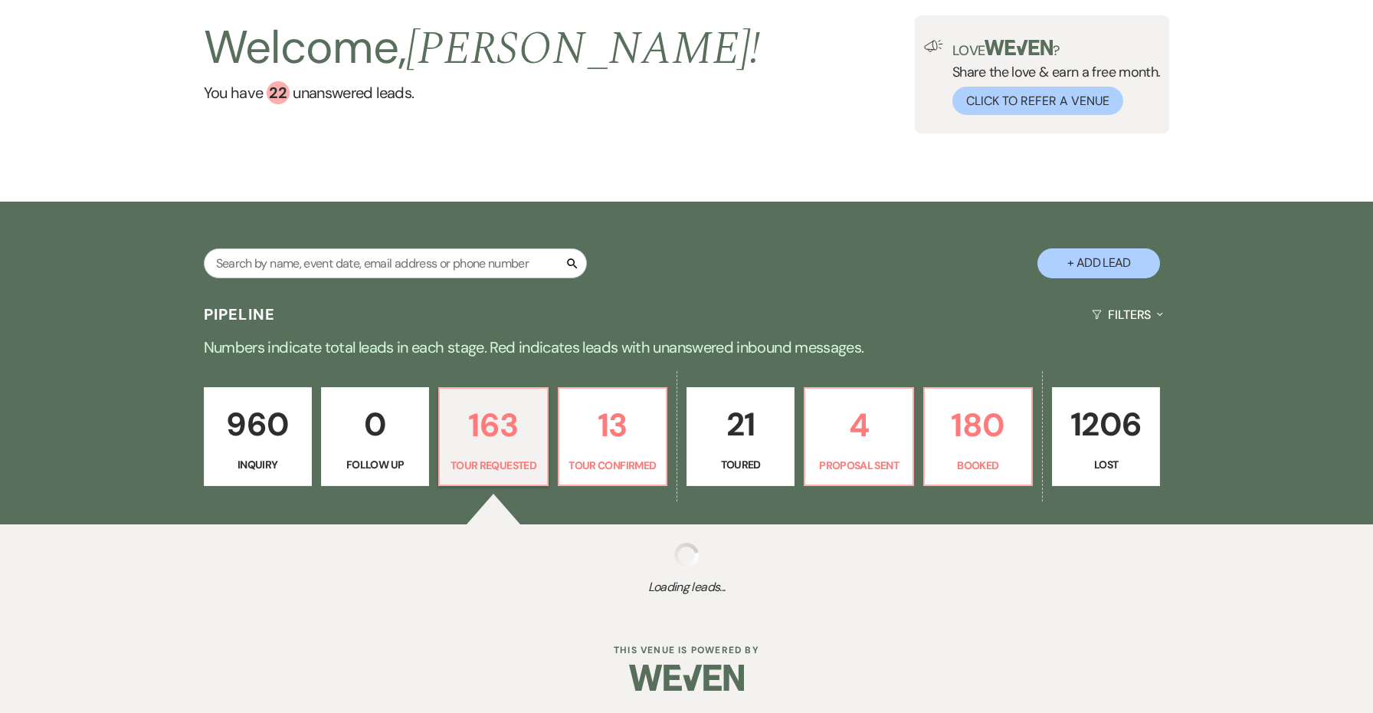
select select "2"
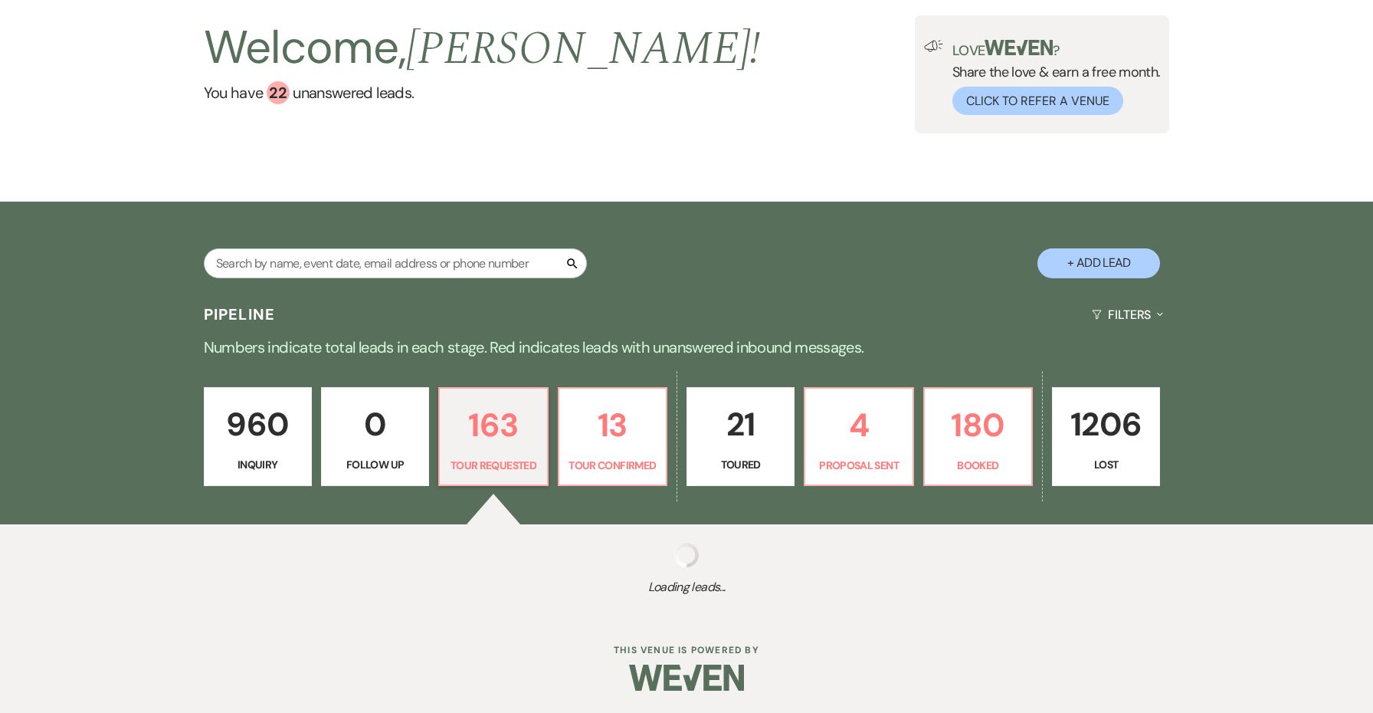
select select "2"
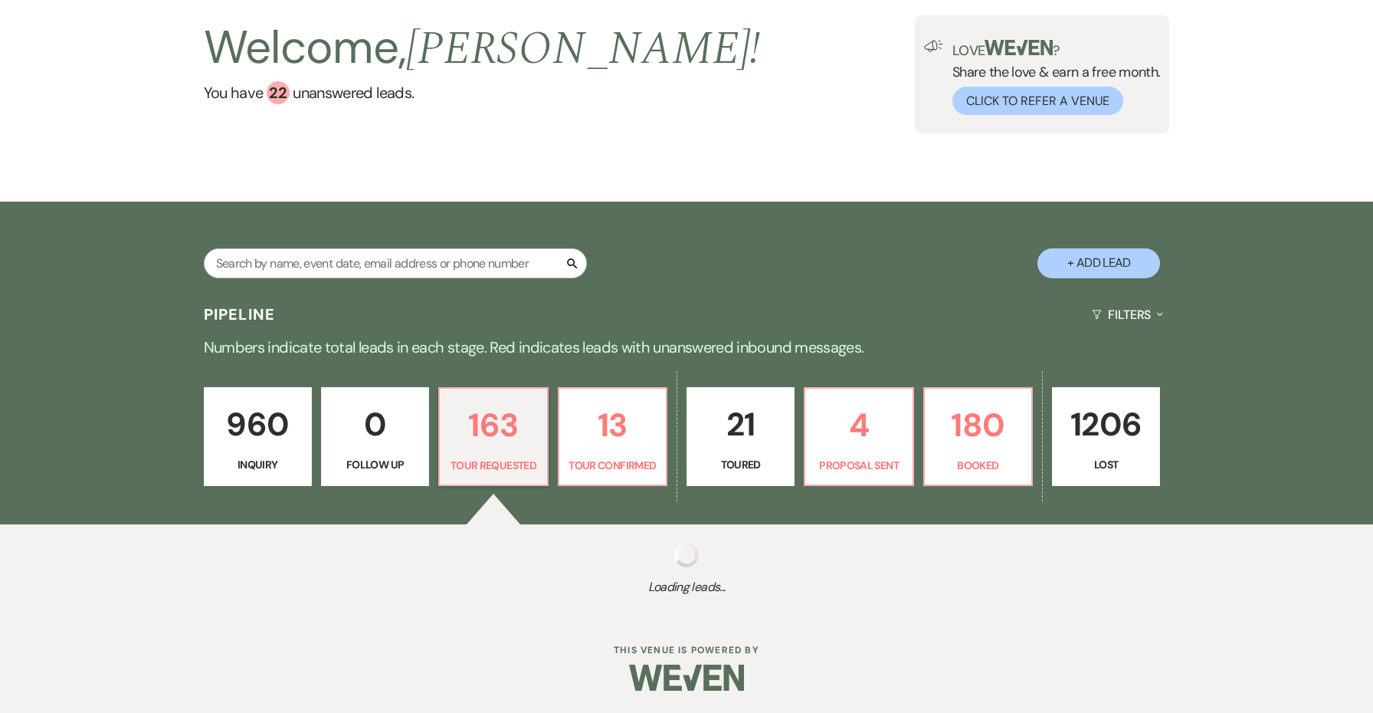
select select "2"
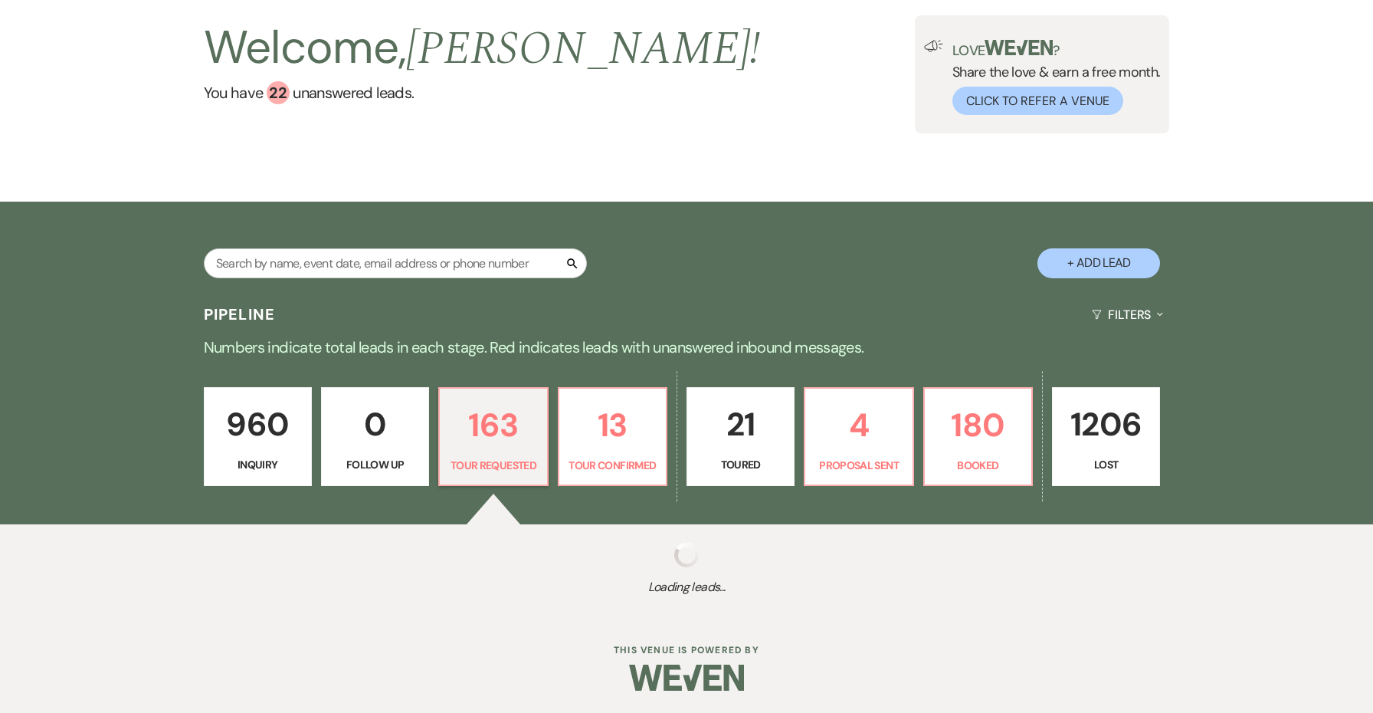
select select "2"
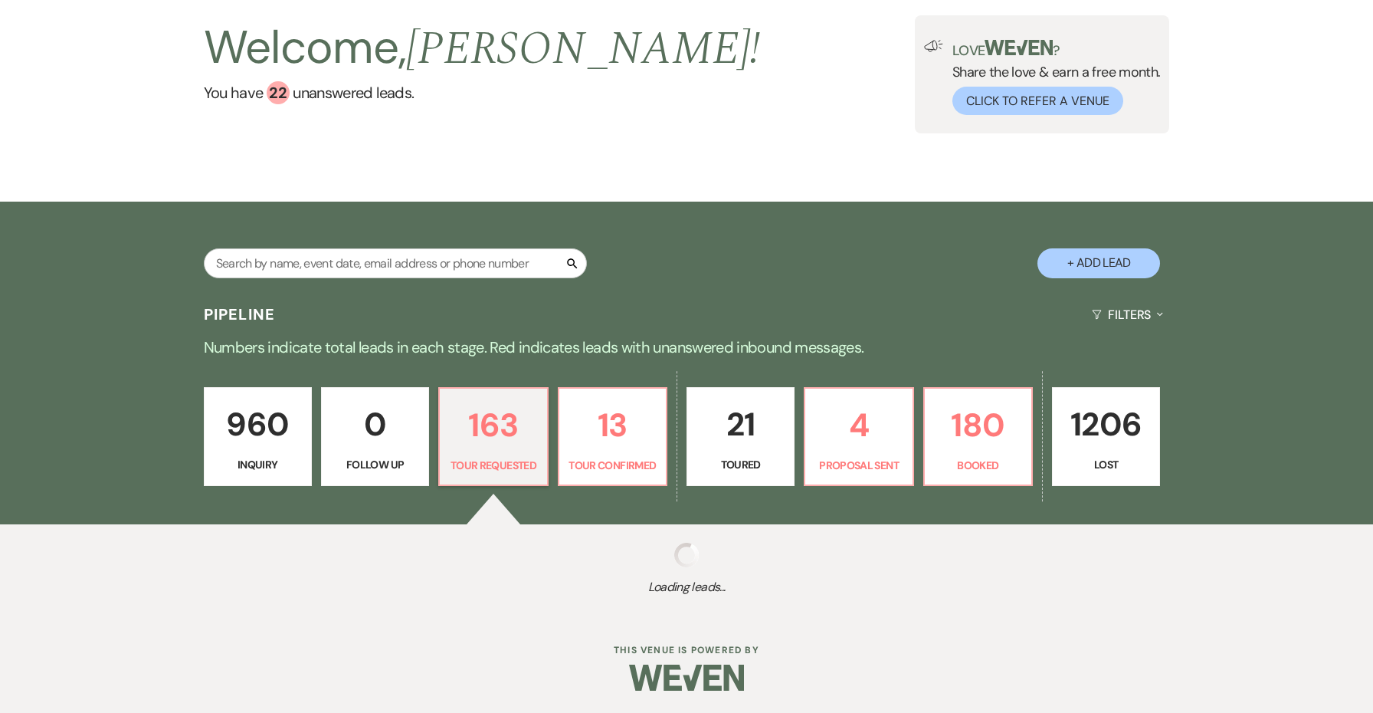
select select "2"
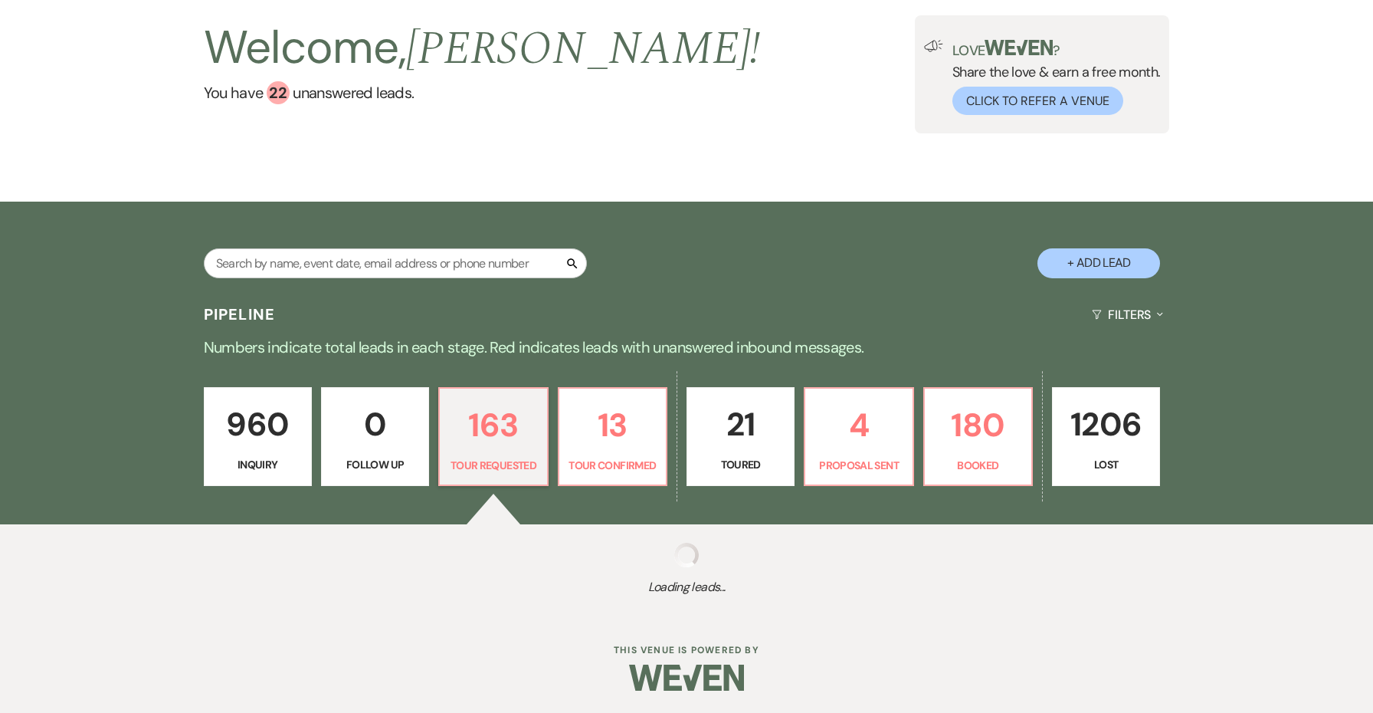
select select "2"
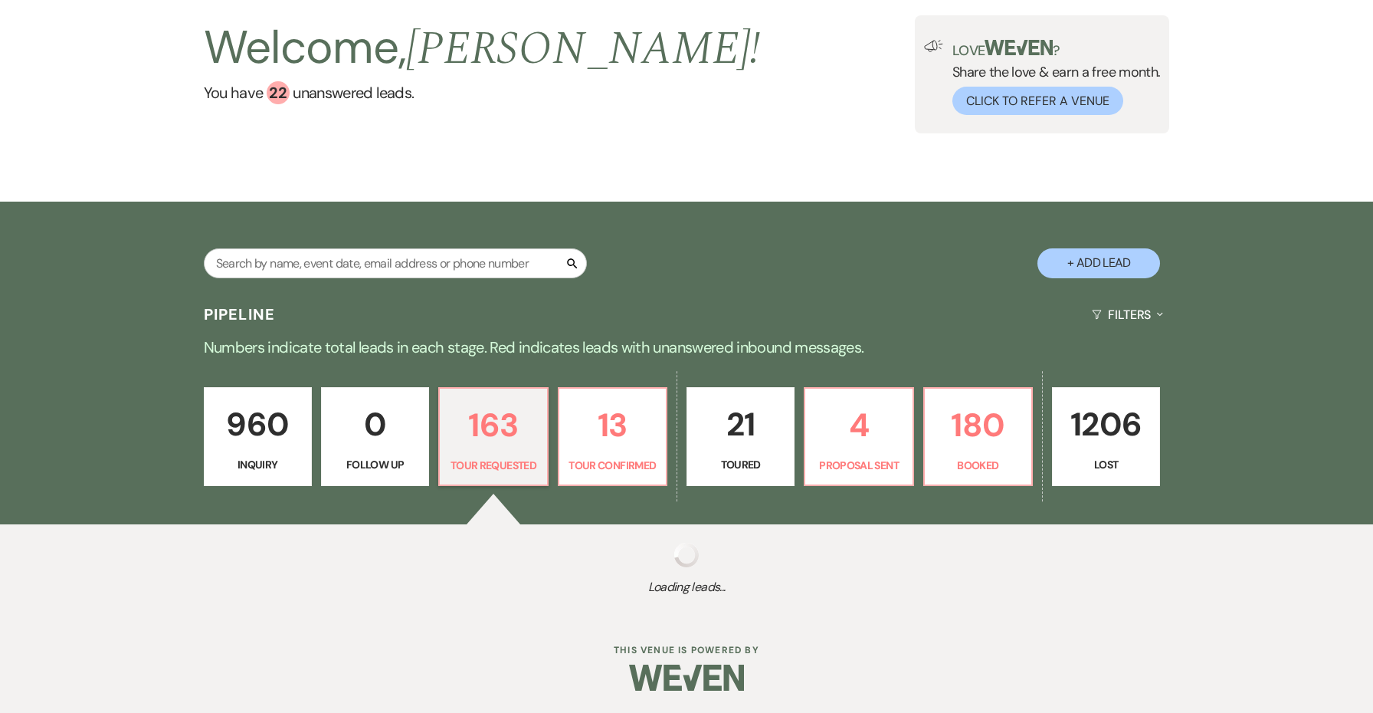
select select "2"
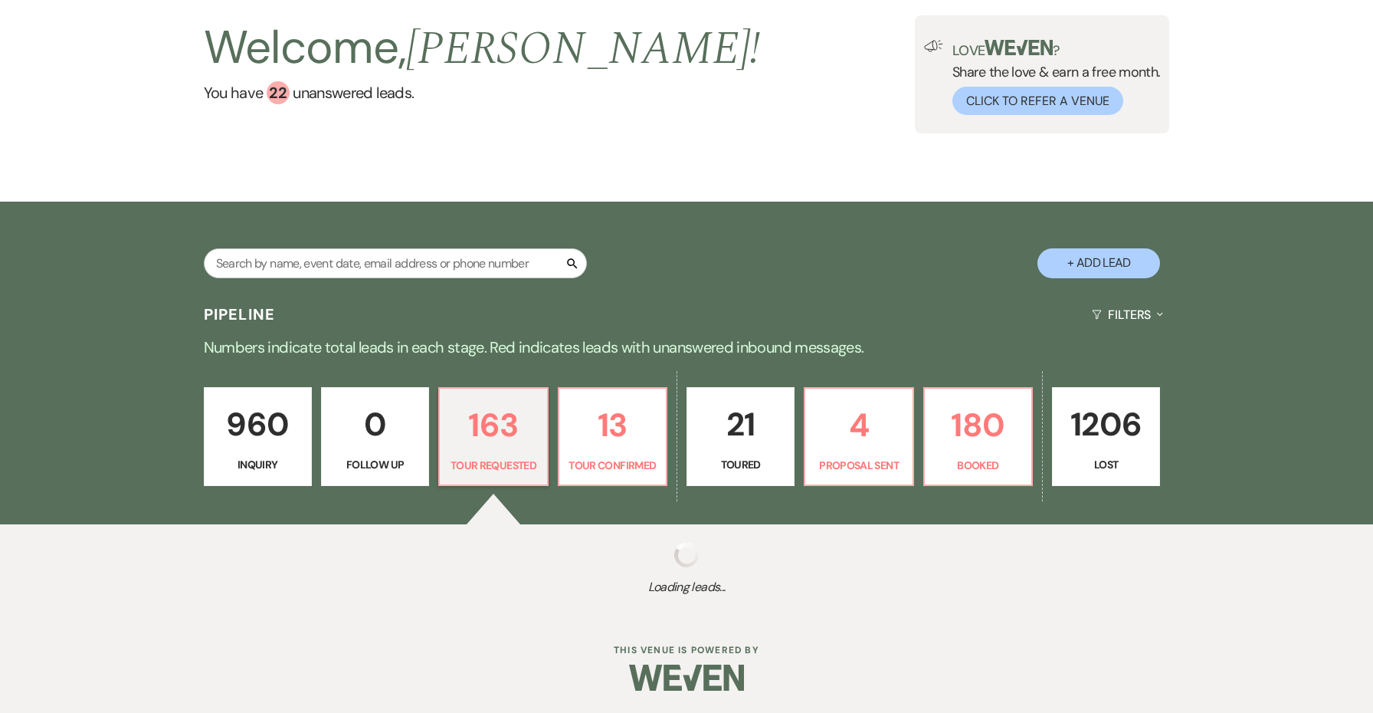
select select "2"
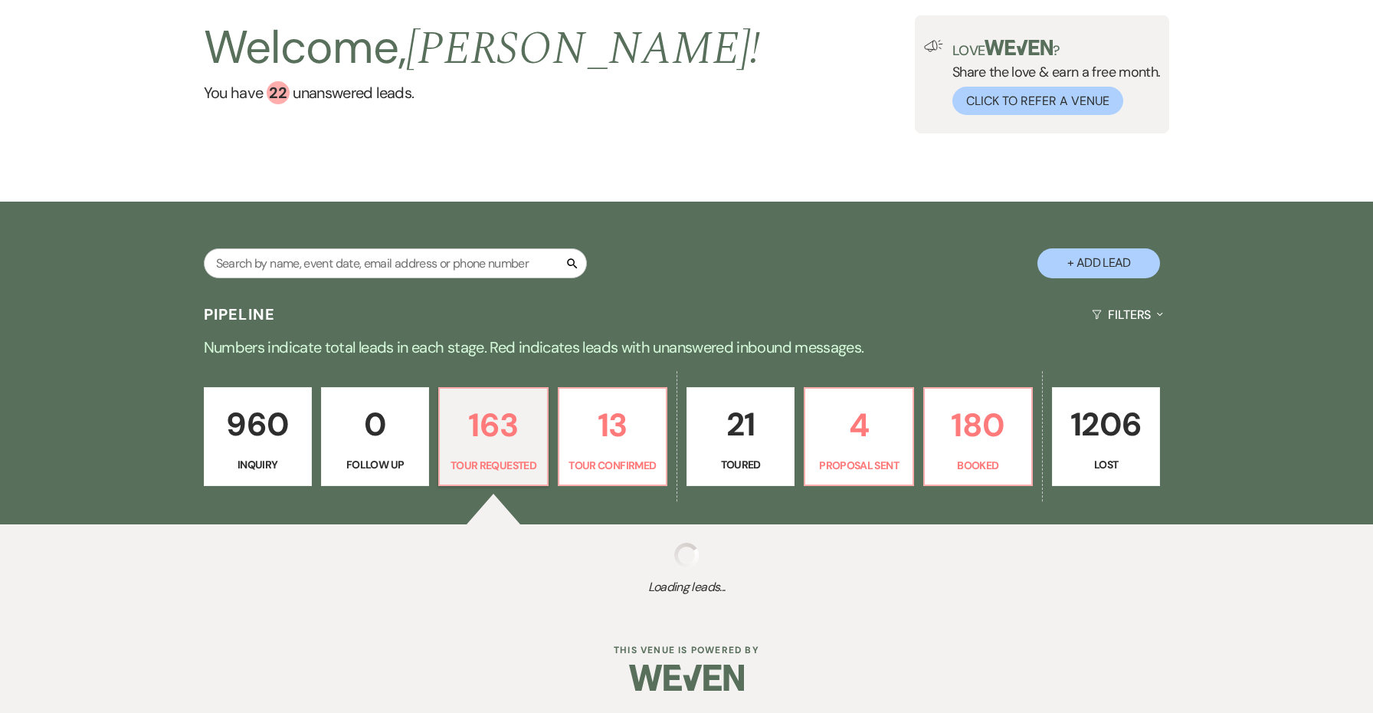
select select "2"
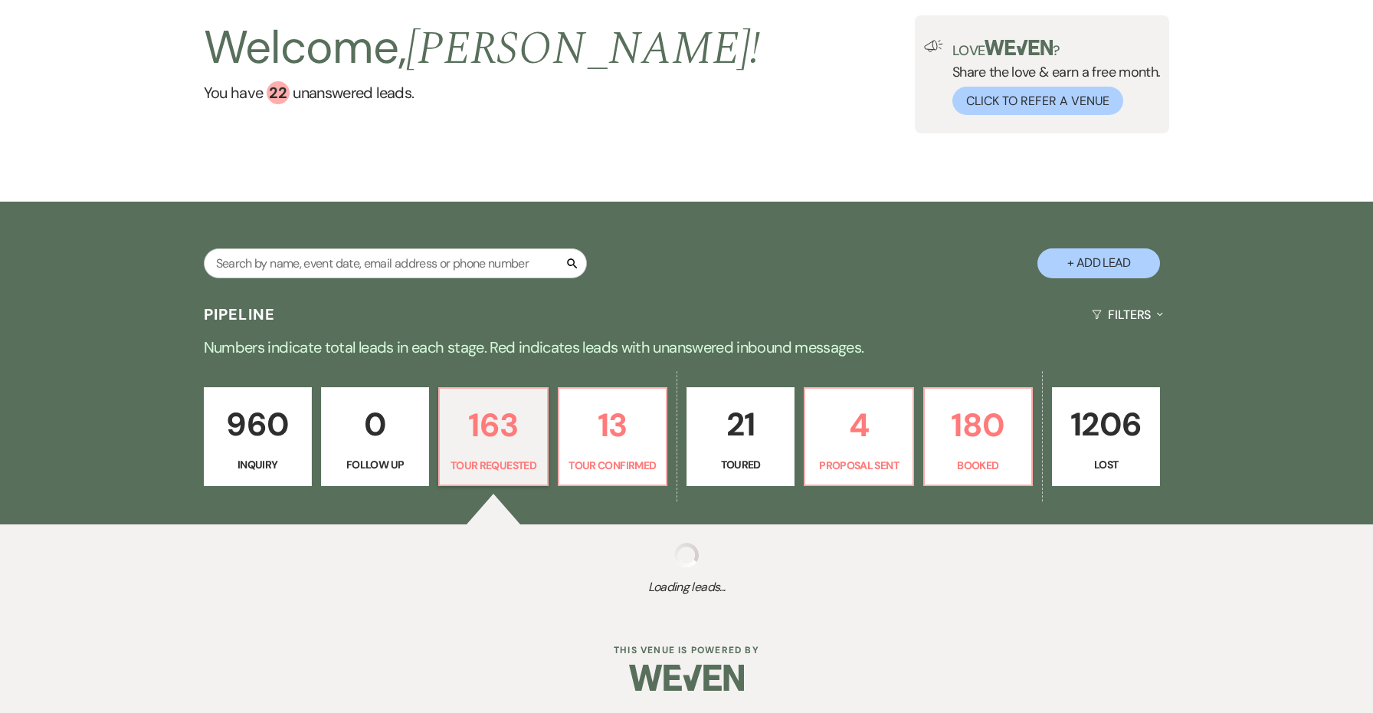
select select "2"
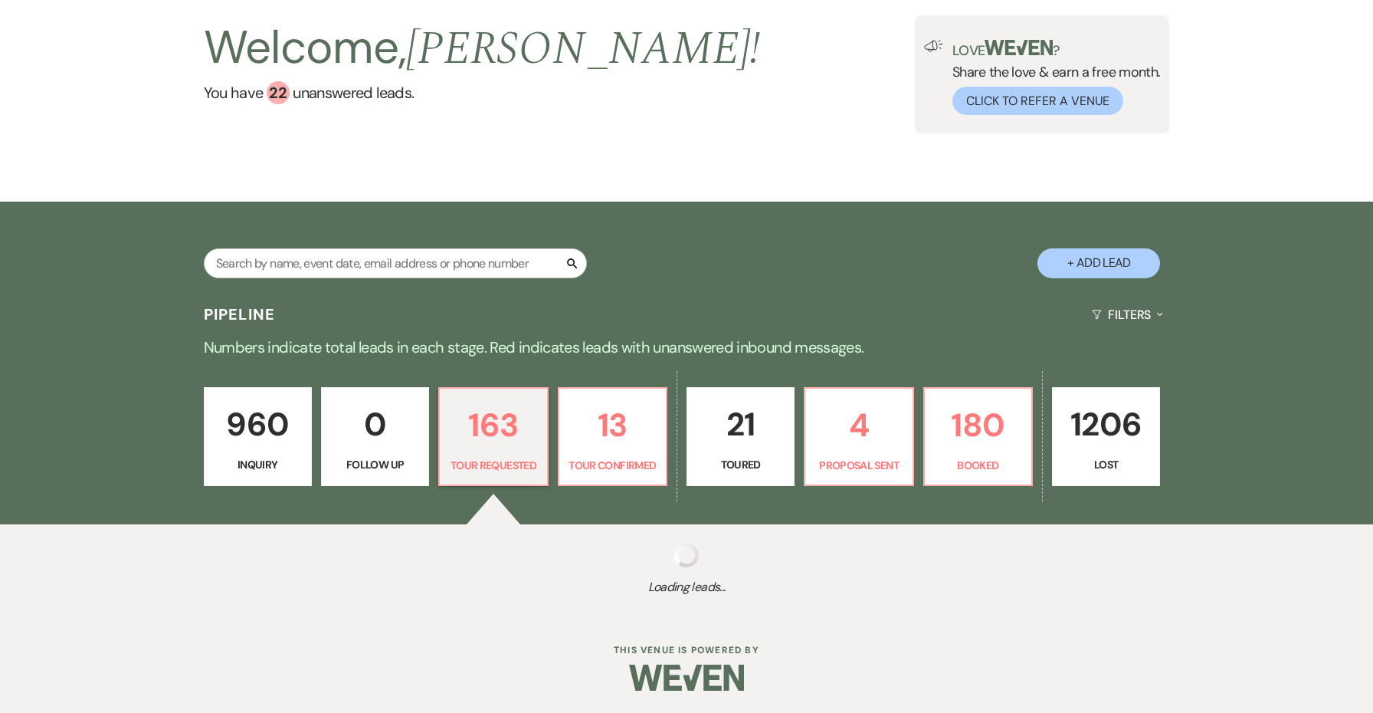
select select "2"
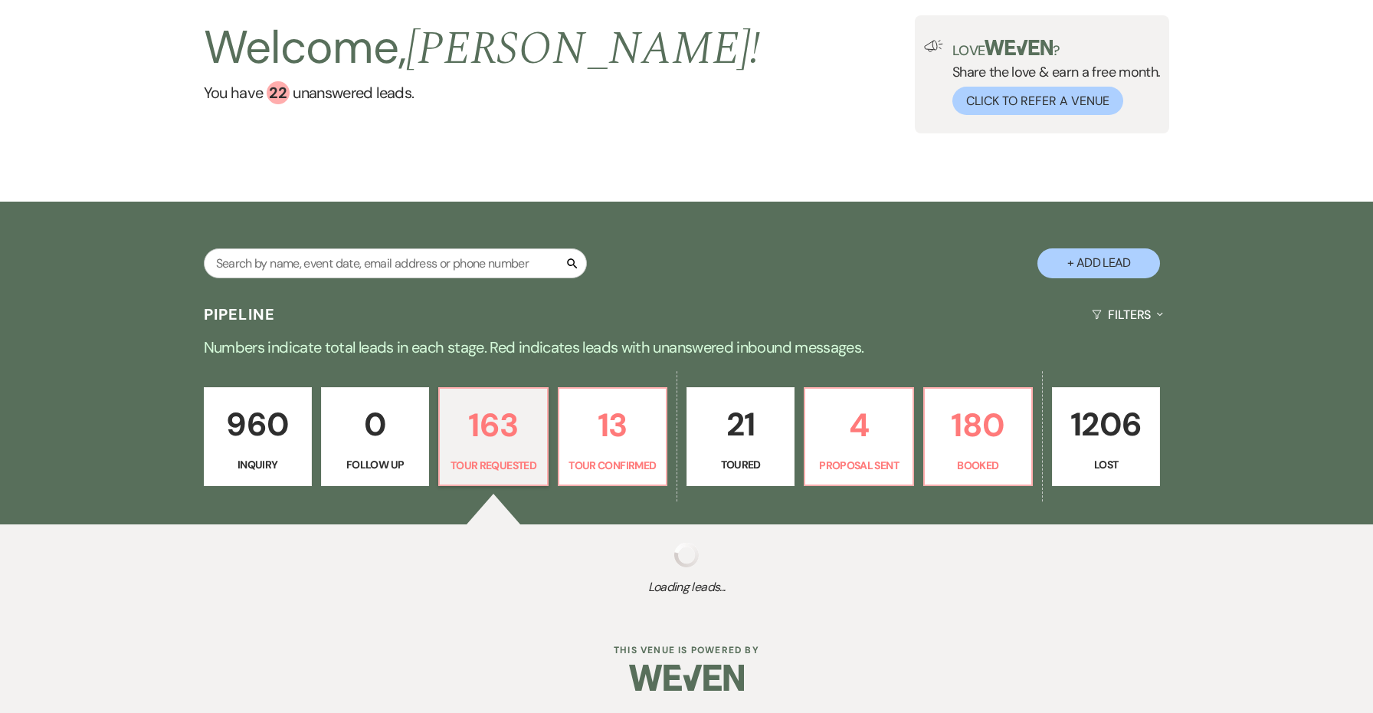
select select "2"
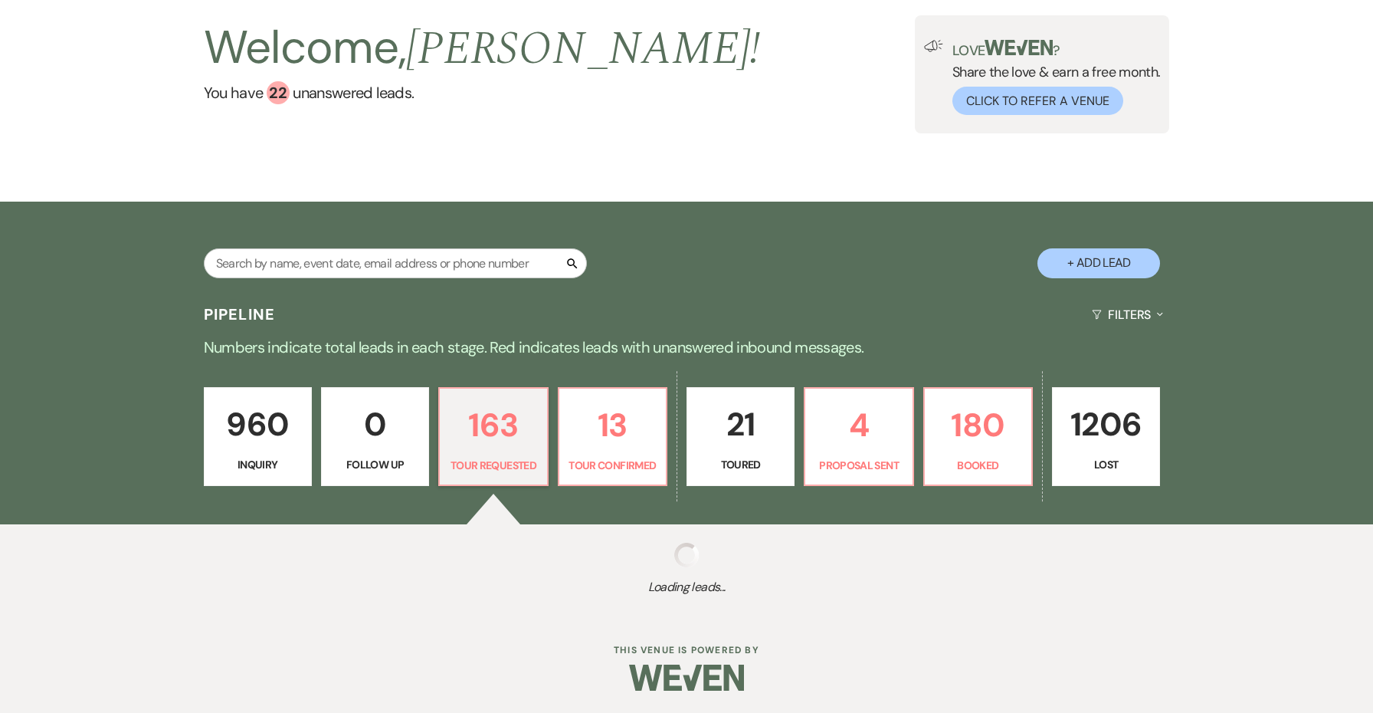
select select "2"
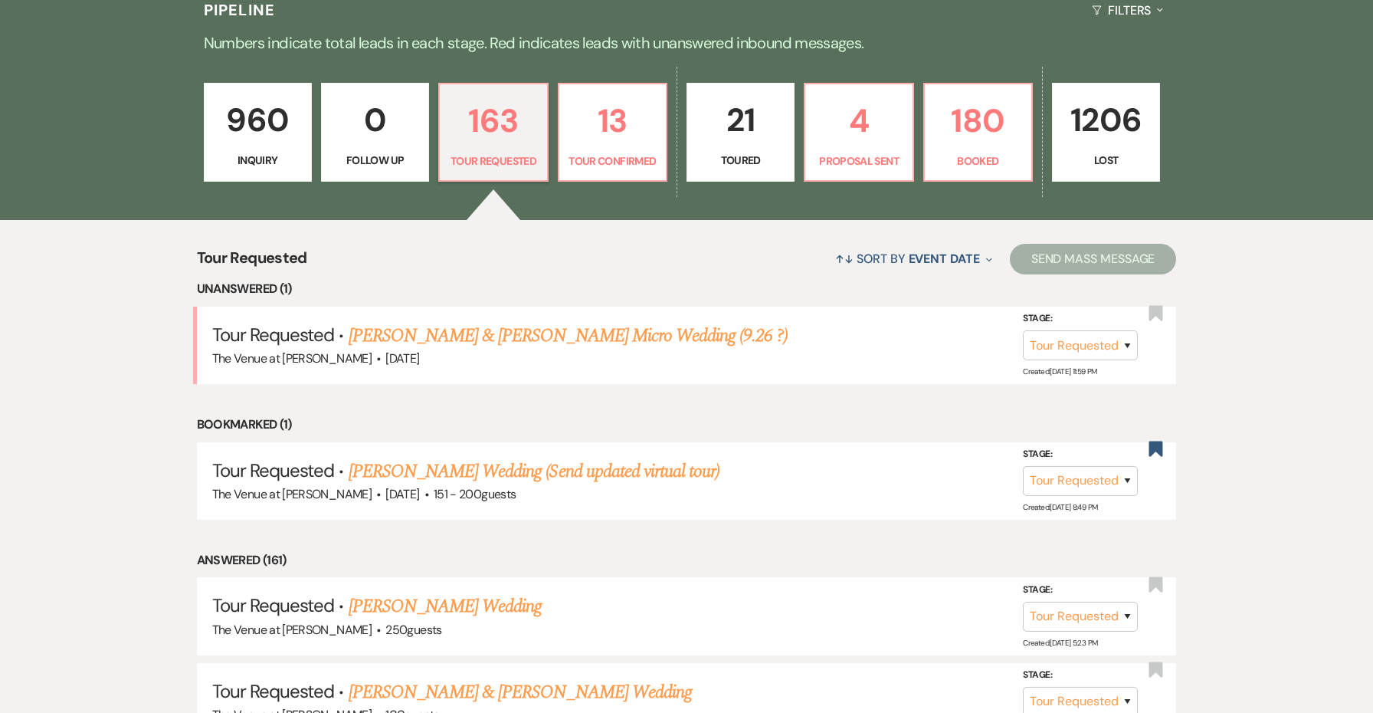
scroll to position [372, 0]
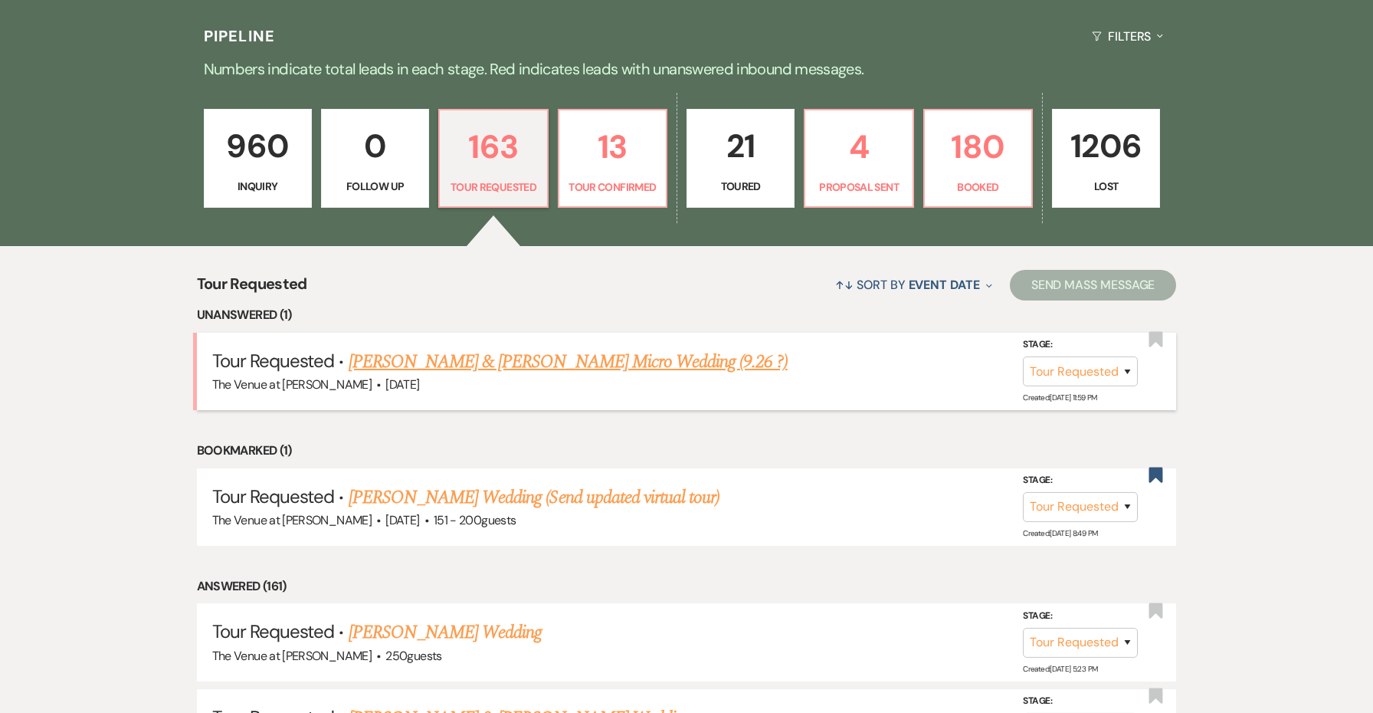
click at [566, 351] on link "Antonio Ortiz & Taylor Swingle's Micro Wedding (9.26 ?)" at bounding box center [568, 362] width 439 height 28
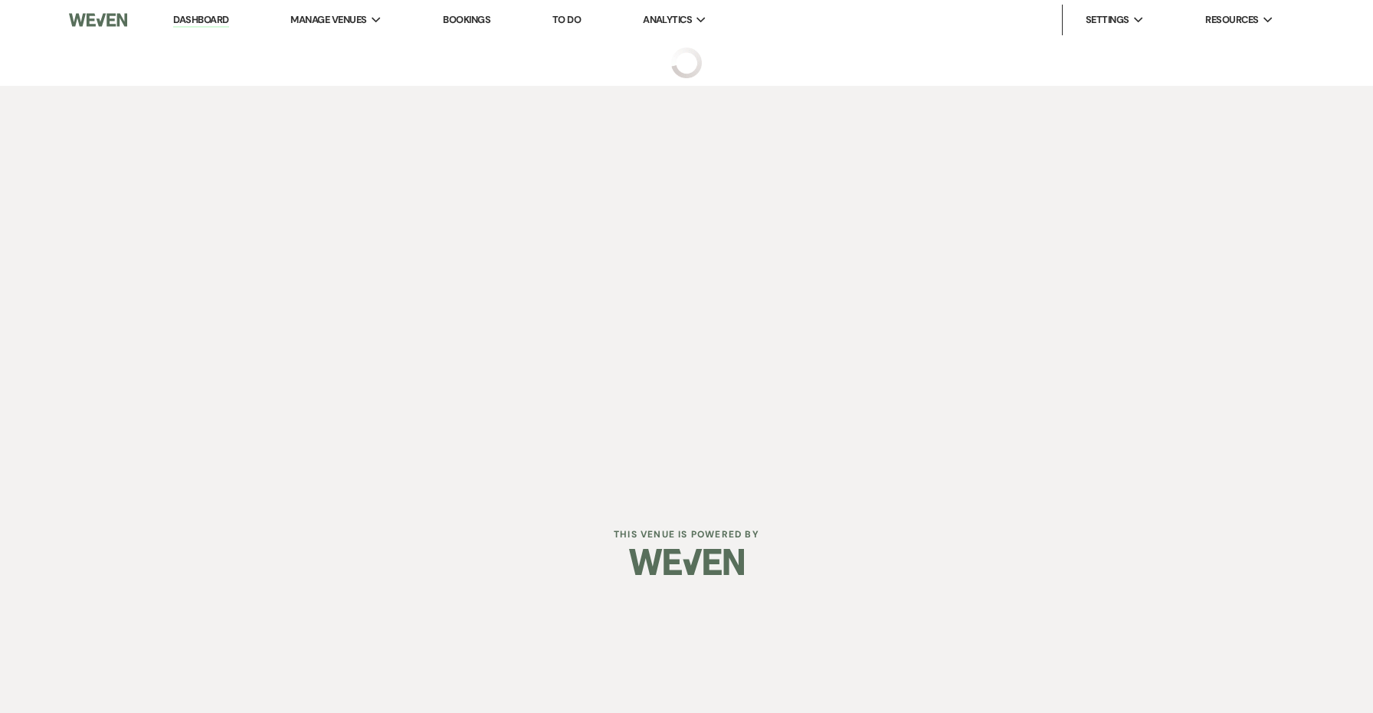
select select "2"
select select "5"
select select "16"
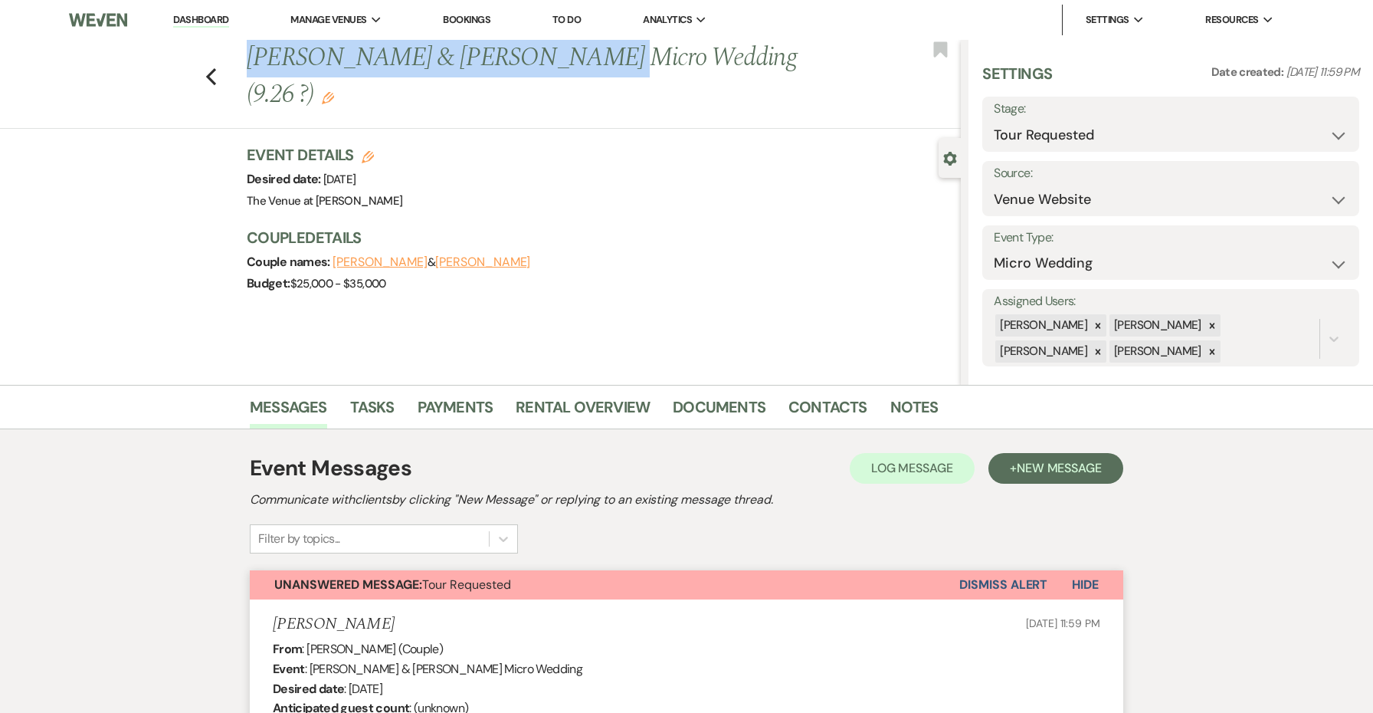
drag, startPoint x: 551, startPoint y: 64, endPoint x: 248, endPoint y: 61, distance: 302.8
click at [248, 61] on h1 "Antonio Ortiz & Taylor Swingle's Micro Wedding (9.26 ?) Edit" at bounding box center [530, 76] width 566 height 73
copy h1 "Antonio Ortiz & Taylor Swingle"
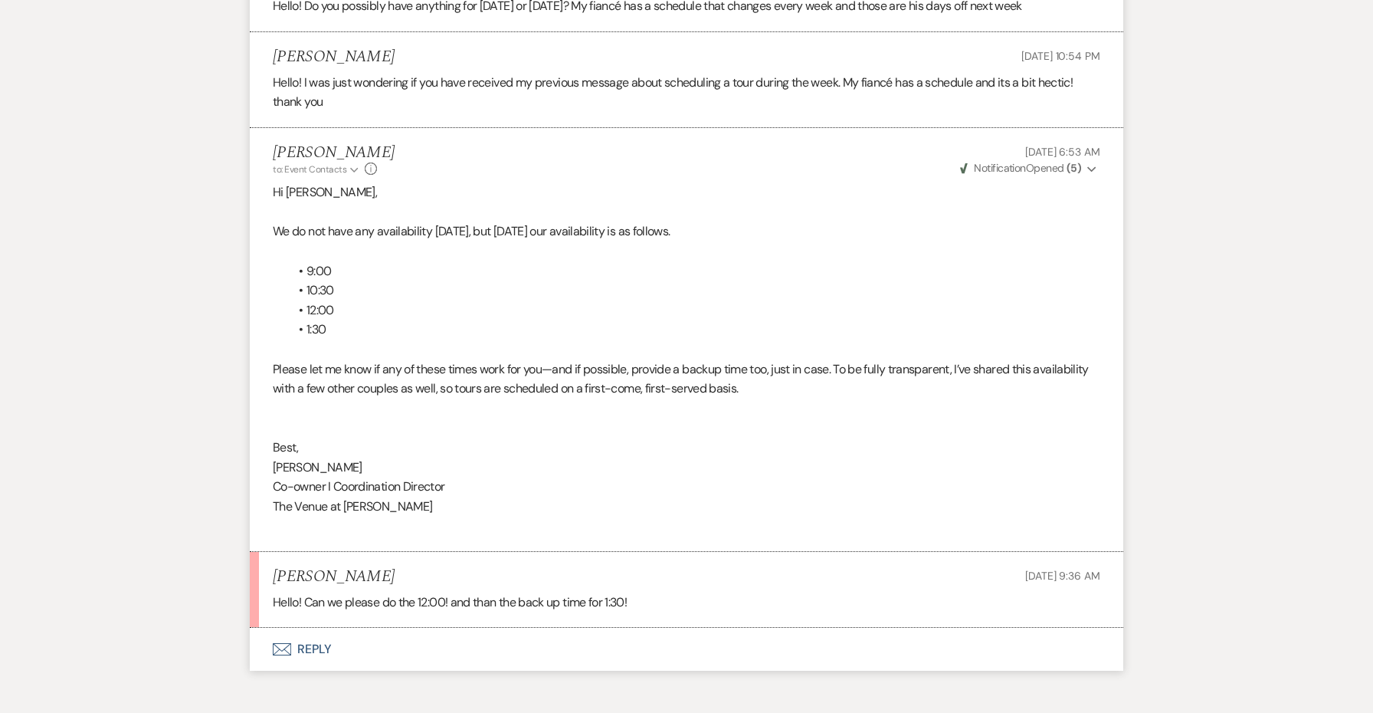
scroll to position [3794, 0]
click at [905, 470] on li "Jessie Brennan to: Event Contacts Expand Info Sep 19, 2025, 6:53 AM Weven Check…" at bounding box center [687, 341] width 874 height 424
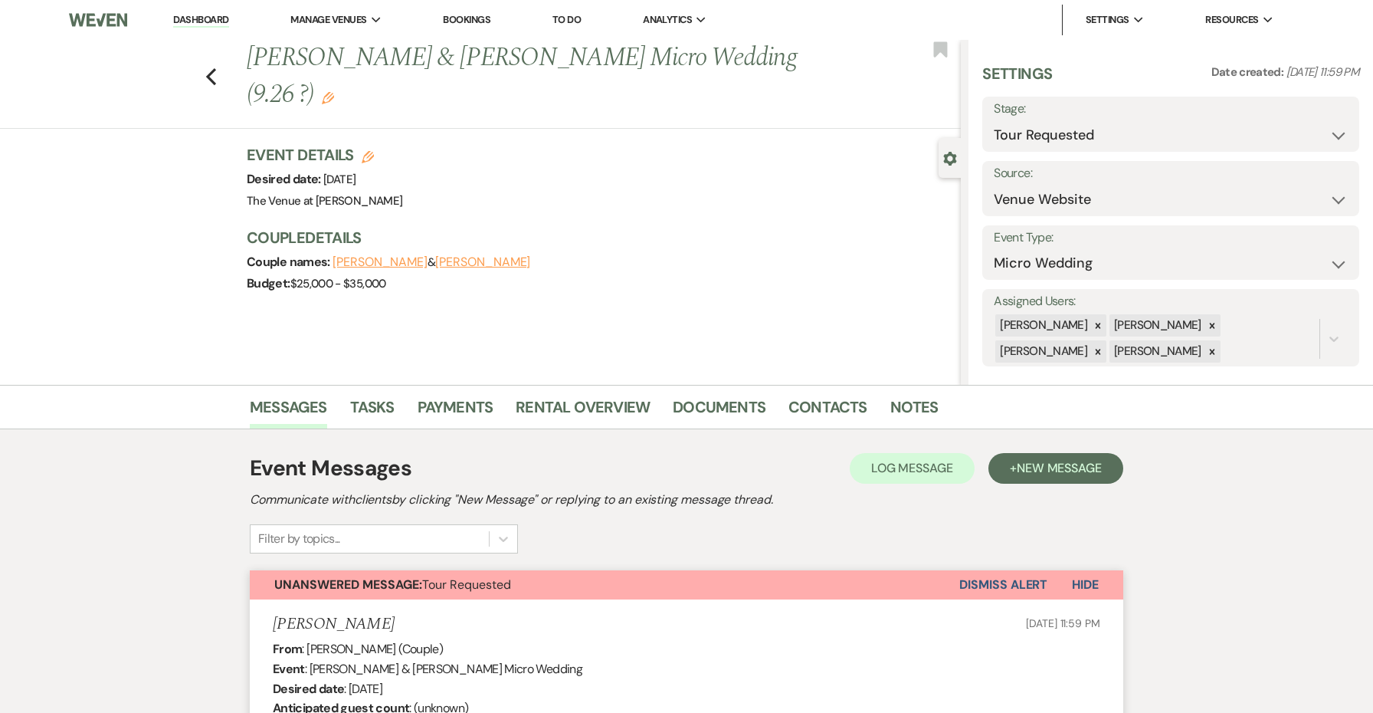
scroll to position [0, 0]
